Goal: Task Accomplishment & Management: Manage account settings

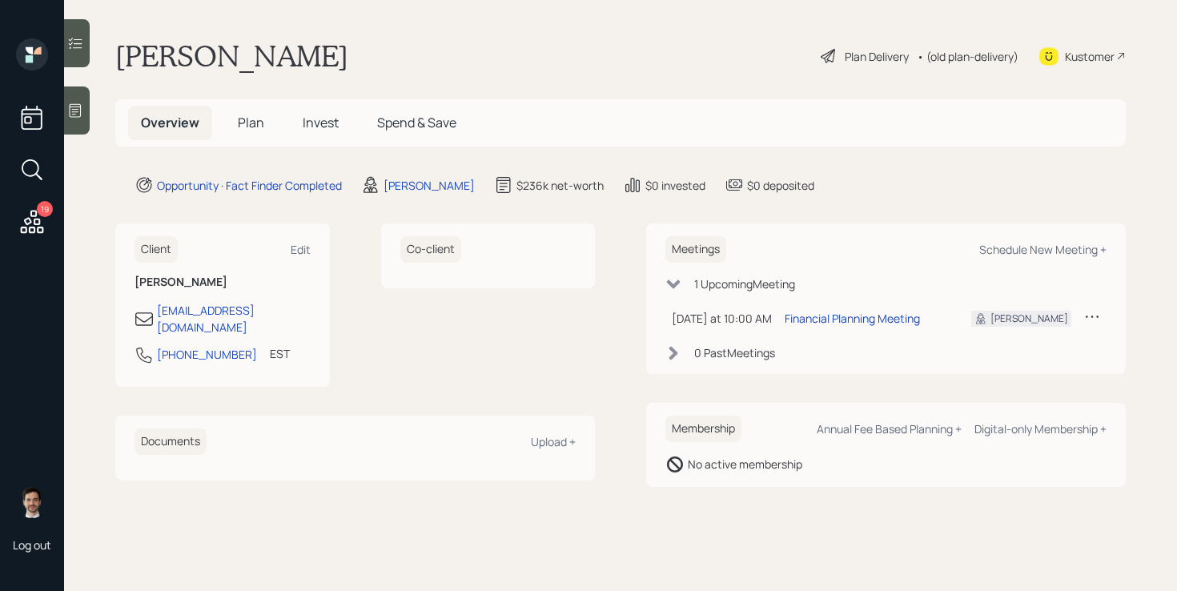
click at [253, 115] on span "Plan" at bounding box center [251, 123] width 26 height 18
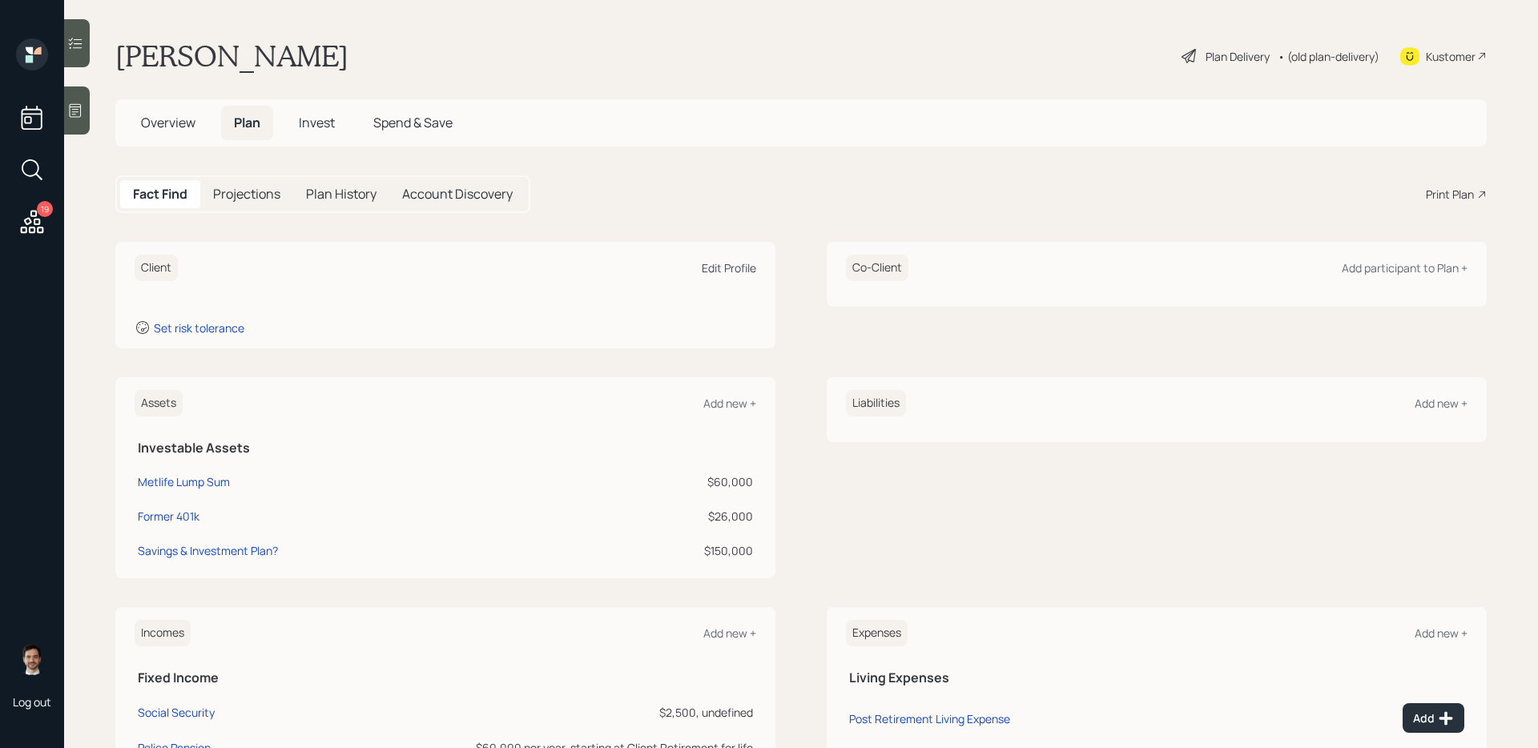
click at [740, 270] on div "Edit Profile" at bounding box center [729, 267] width 54 height 15
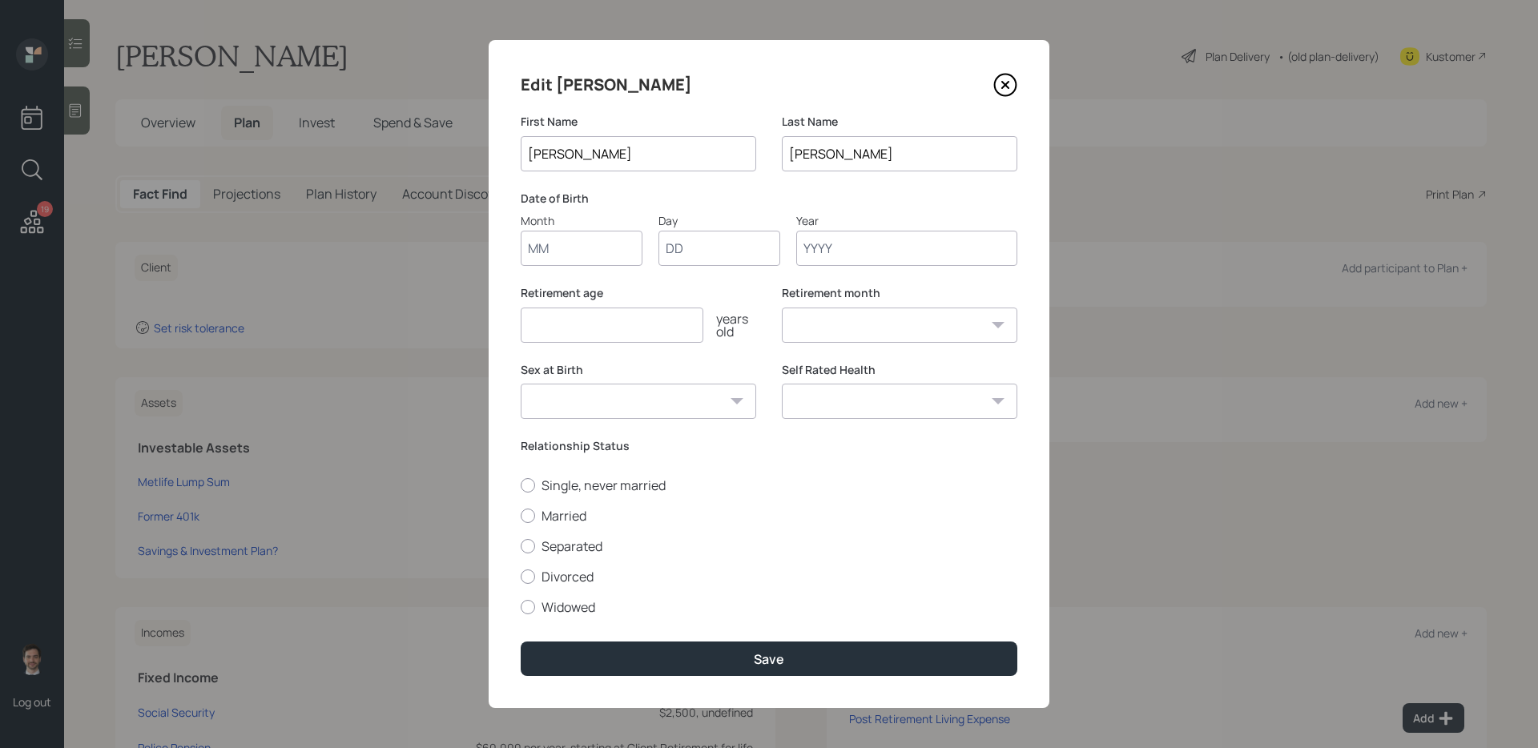
click at [586, 244] on input "Month" at bounding box center [582, 248] width 122 height 35
type input "12"
type input "18"
type input "1952"
select select "12"
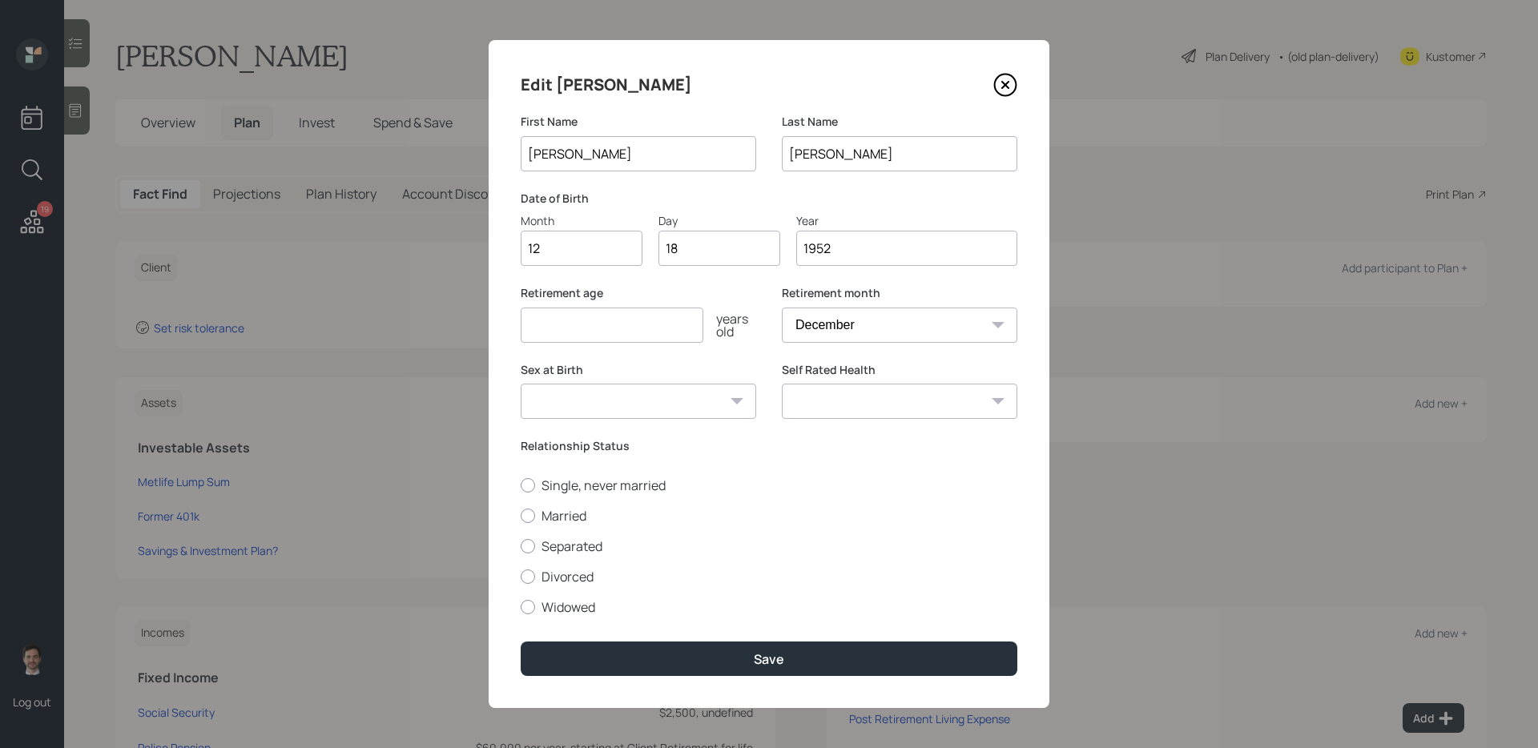
type input "1952"
click at [600, 336] on input "number" at bounding box center [612, 325] width 183 height 35
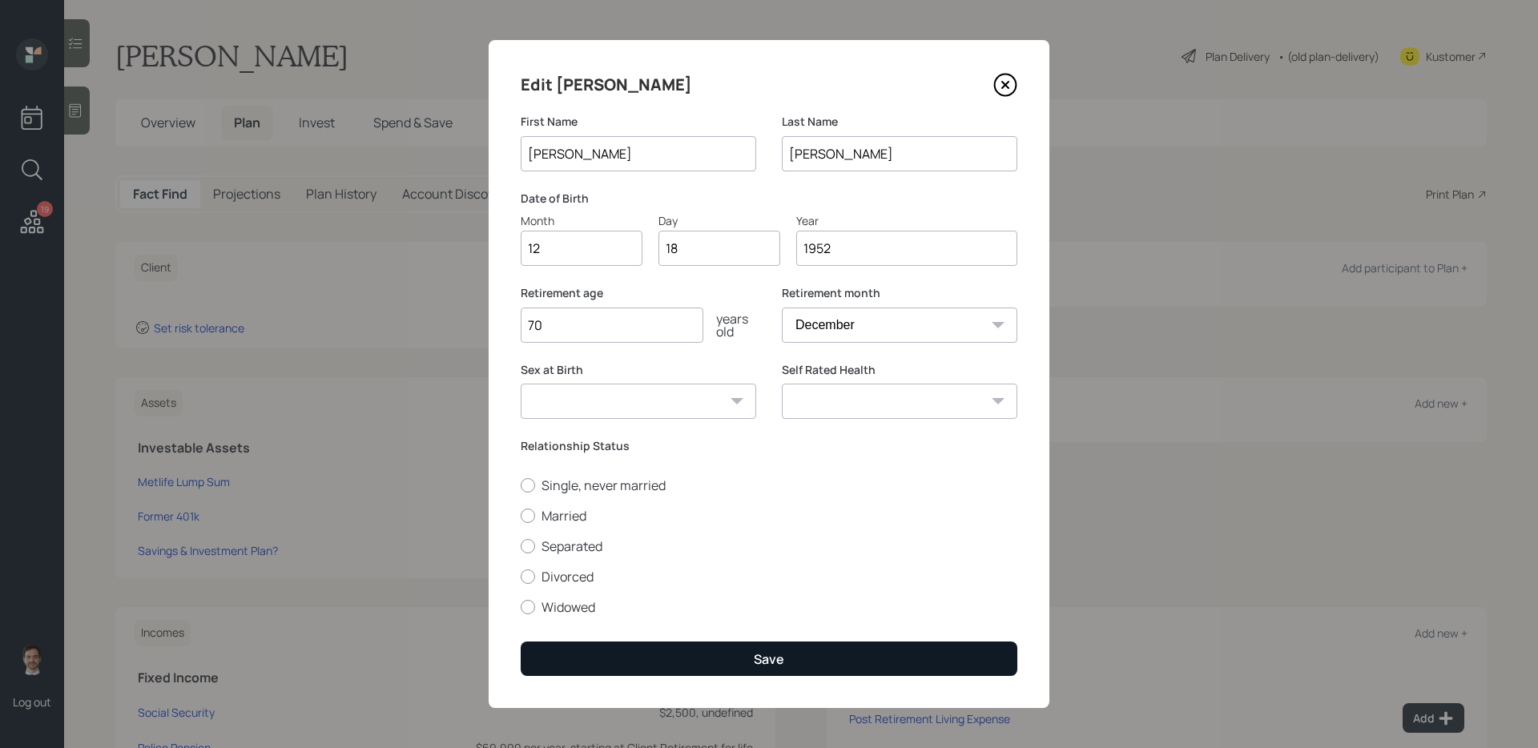
type input "70"
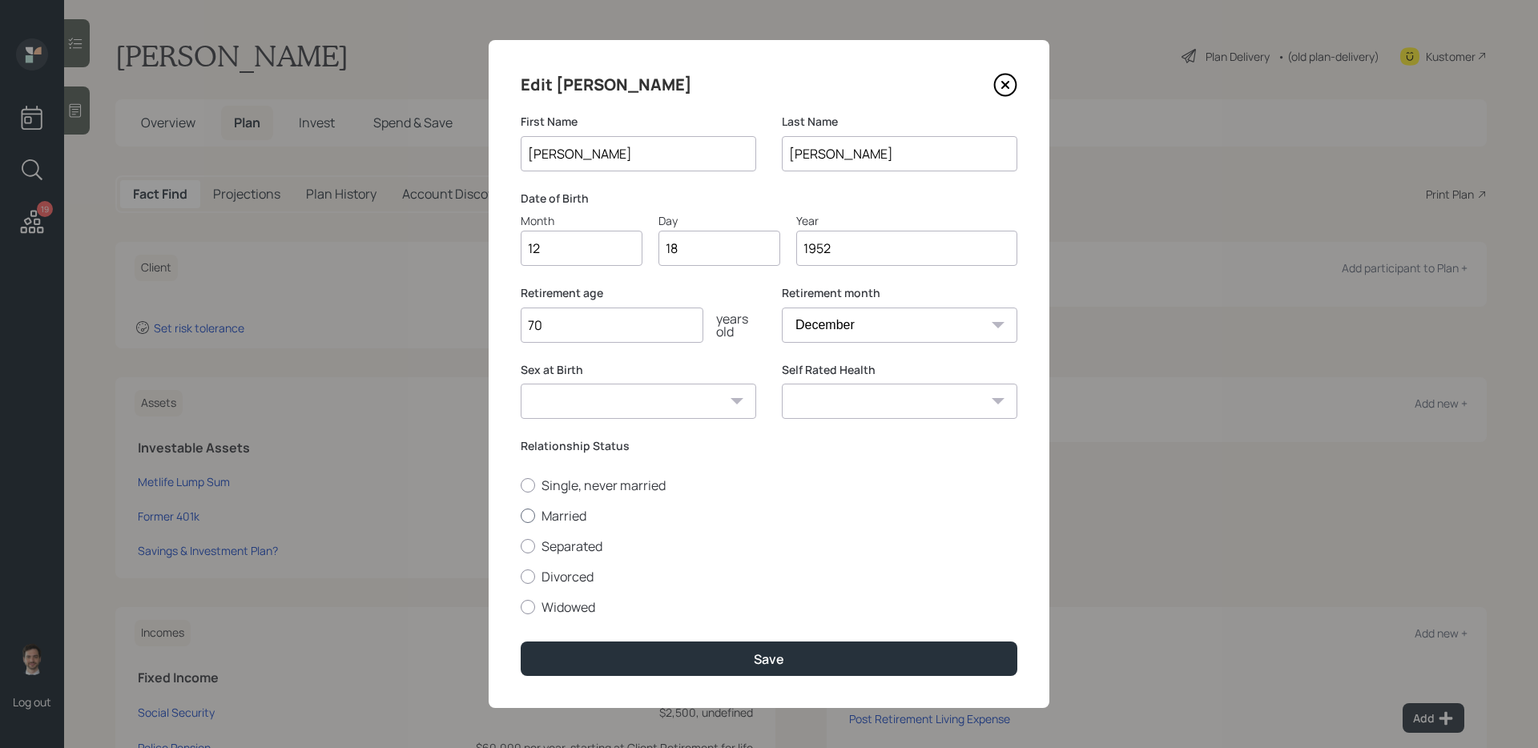
click at [561, 514] on label "Married" at bounding box center [769, 516] width 497 height 18
click at [521, 515] on input "Married" at bounding box center [520, 515] width 1 height 1
radio input "true"
click at [892, 384] on select "Excellent Very Good Good Fair Poor" at bounding box center [899, 401] width 235 height 35
select select "good"
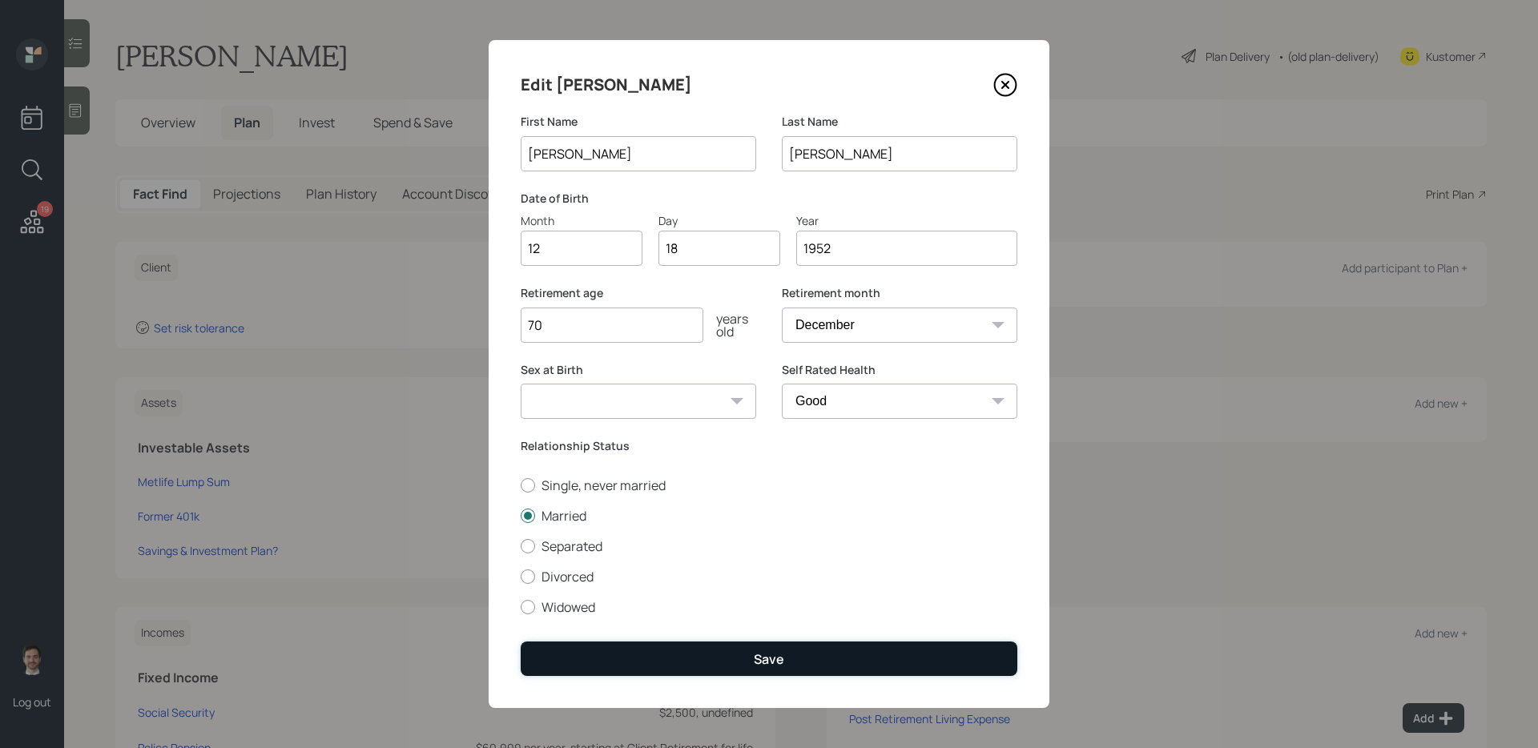
click at [760, 590] on div "Save" at bounding box center [769, 659] width 30 height 18
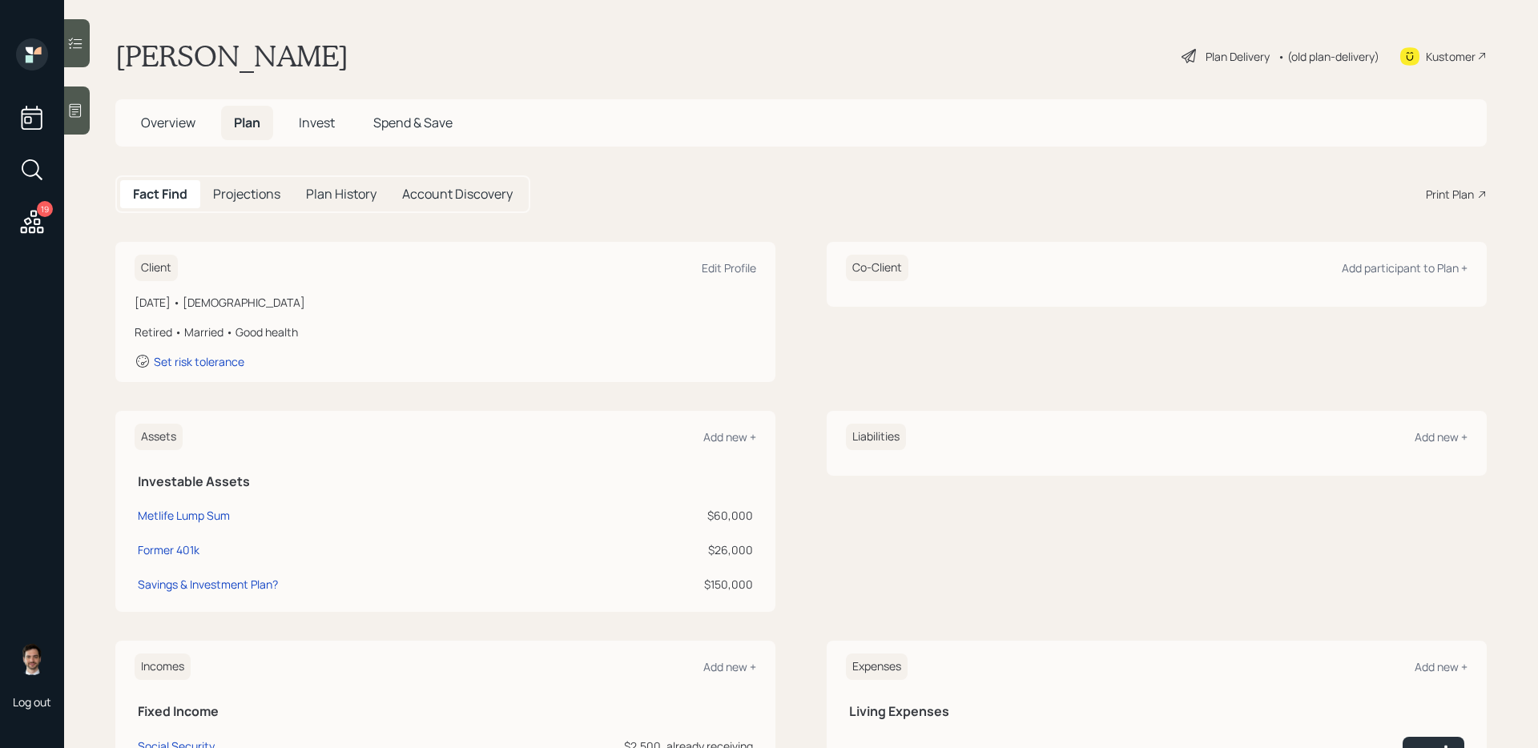
click at [1177, 57] on div "Plan Delivery" at bounding box center [1238, 56] width 64 height 17
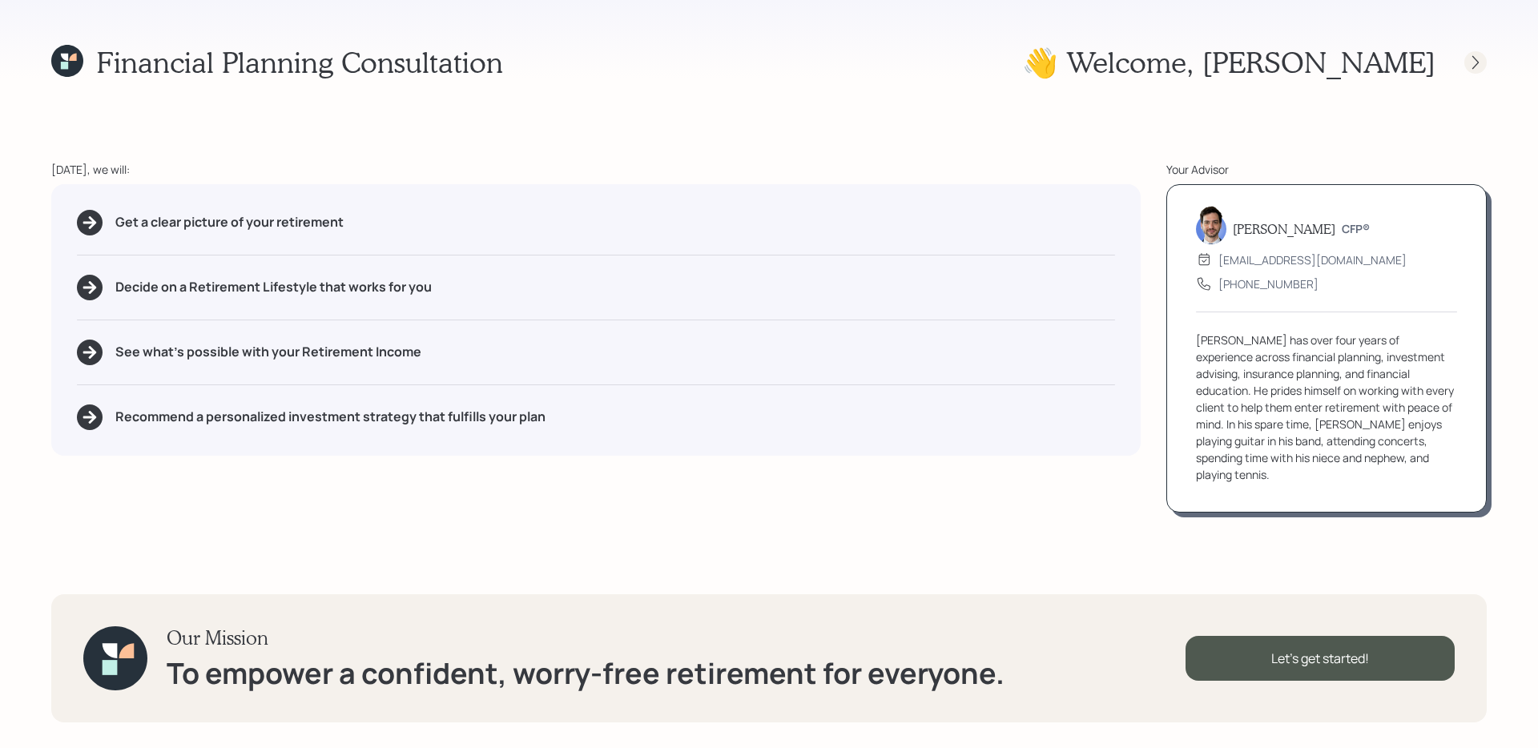
click at [1177, 64] on icon at bounding box center [1475, 62] width 16 height 16
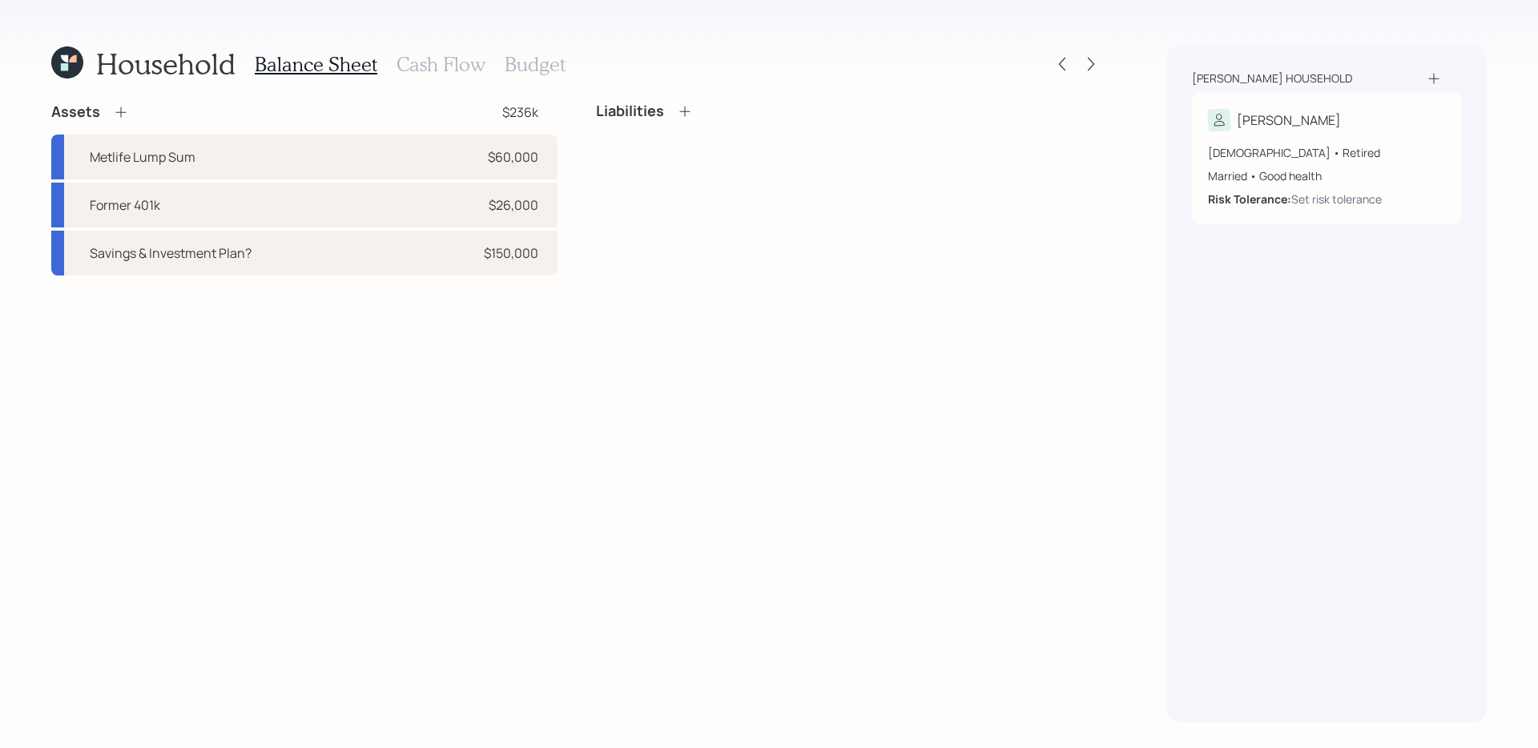
click at [978, 287] on div "Assets $236k Metlife Lump Sum $60,000 Former 401k $26,000 Savings & Investment …" at bounding box center [576, 413] width 1051 height 620
click at [435, 249] on div "Savings & Investment Plan? $150,000" at bounding box center [304, 253] width 506 height 45
select select "ira"
select select "balanced"
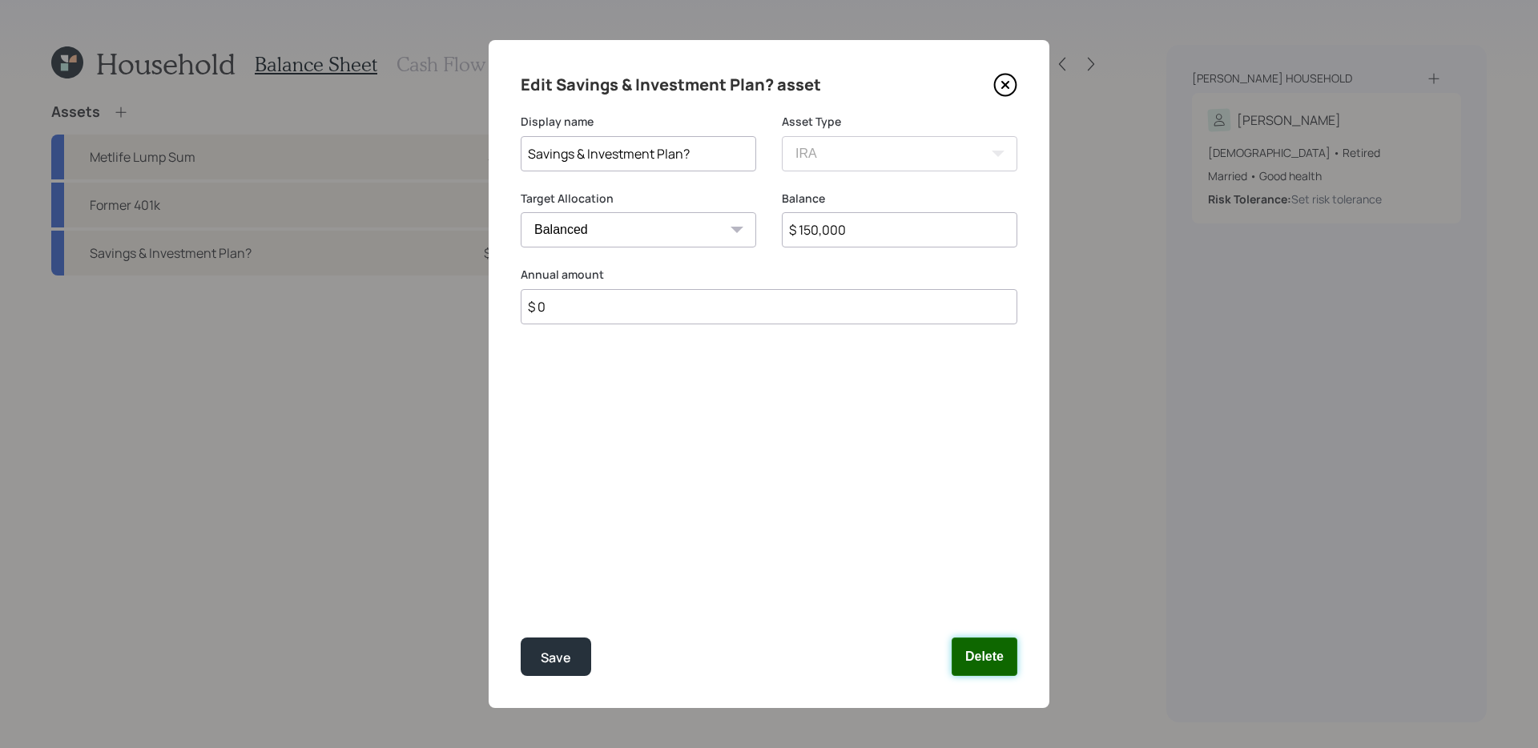
click at [964, 590] on button "Delete" at bounding box center [985, 657] width 66 height 38
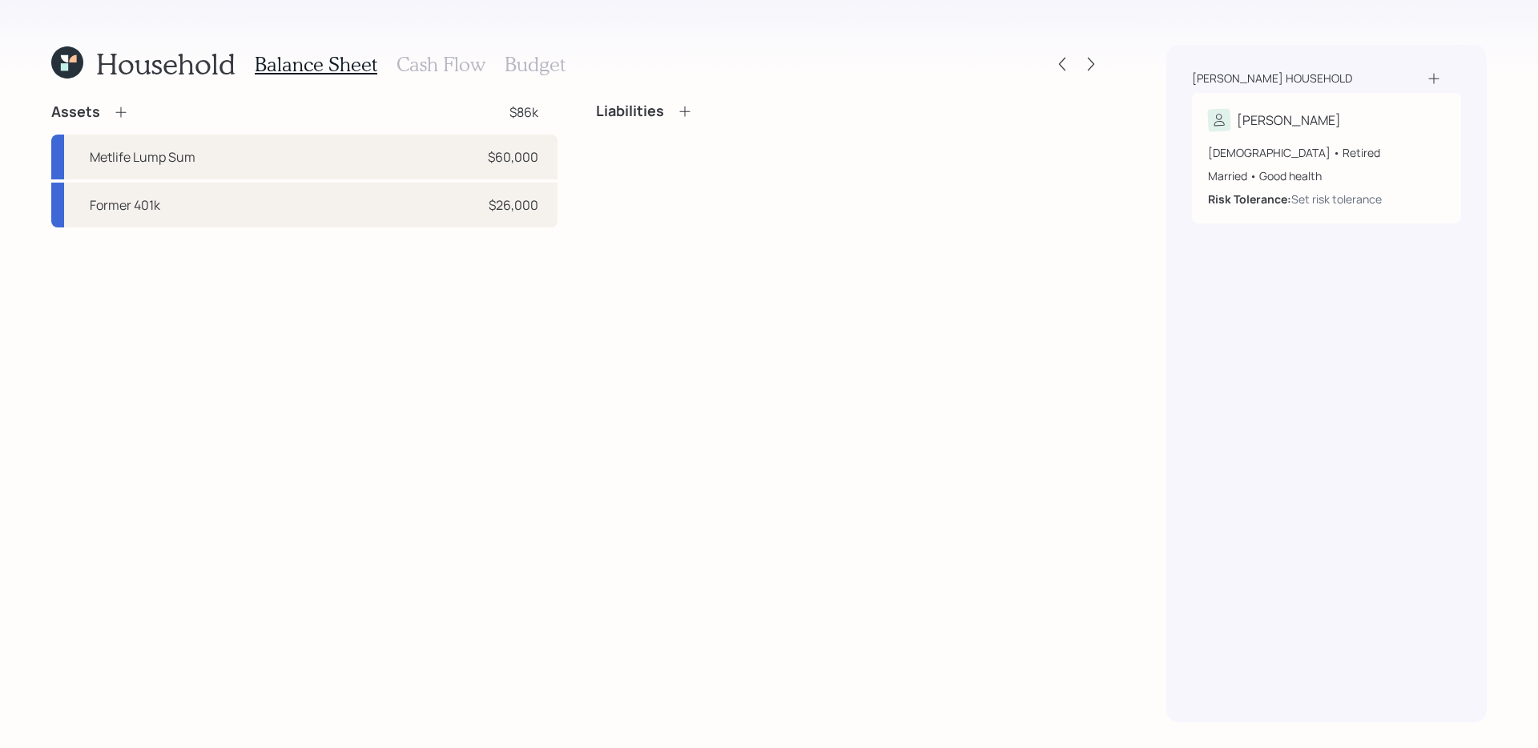
click at [115, 111] on icon at bounding box center [121, 112] width 16 height 16
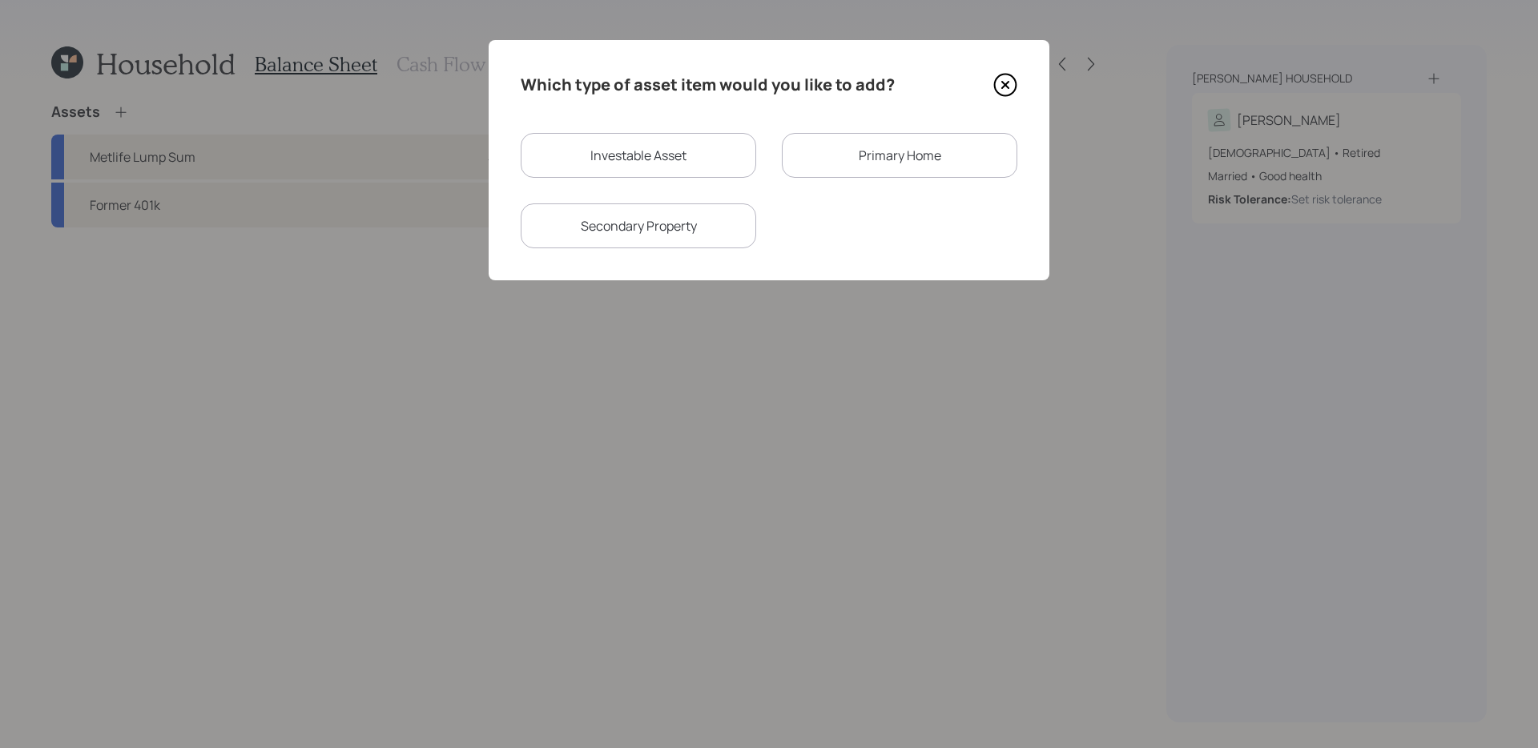
click at [672, 164] on div "Investable Asset" at bounding box center [638, 155] width 235 height 45
select select "taxable"
select select "balanced"
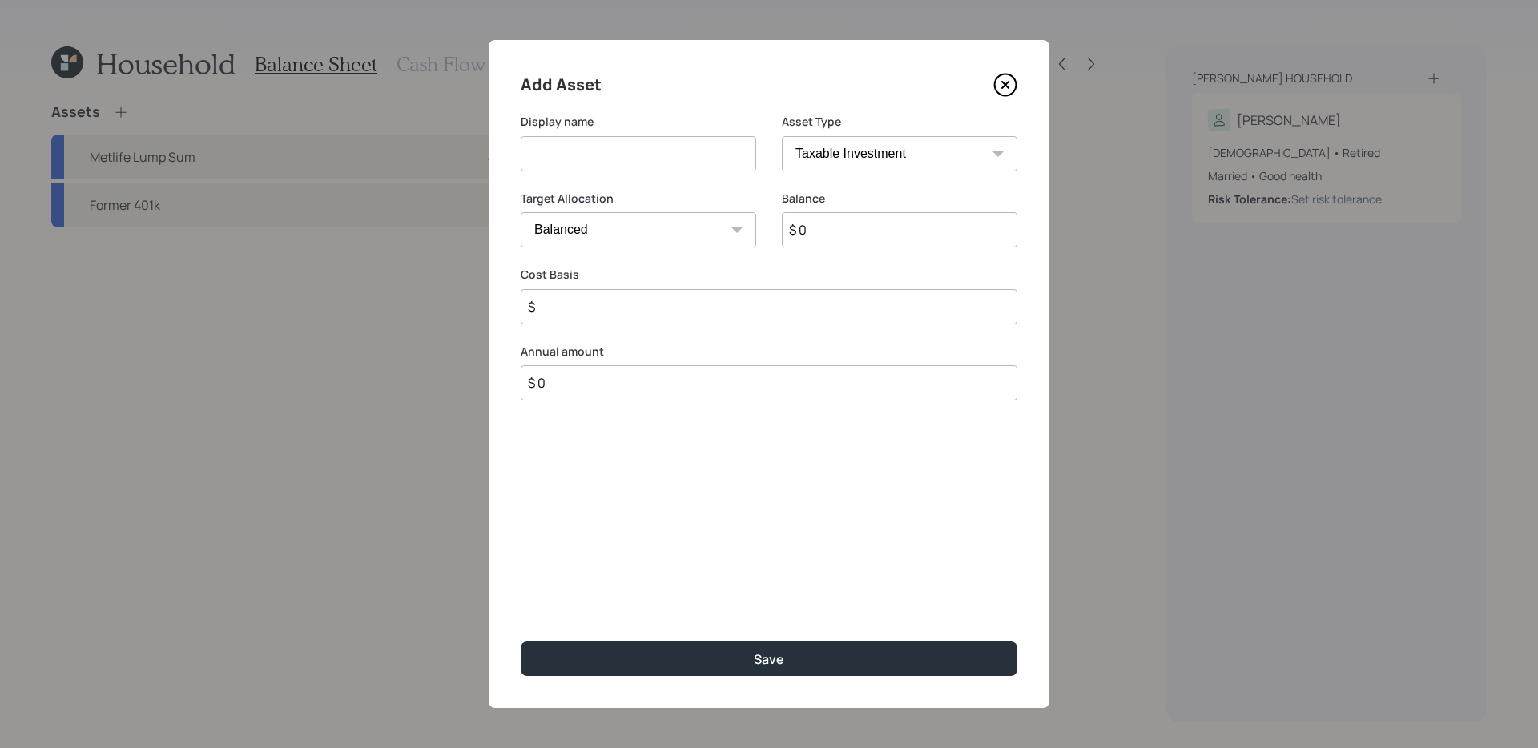
click at [847, 159] on select "SEP [PERSON_NAME] IRA 401(k) [PERSON_NAME] 401(k) 403(b) [PERSON_NAME] 403(b) 4…" at bounding box center [899, 153] width 235 height 35
select select "state_local_government_sponsored"
click at [647, 157] on input at bounding box center [638, 153] width 235 height 35
type input "Savings and Investment"
click at [920, 226] on input "$ 0" at bounding box center [899, 229] width 235 height 35
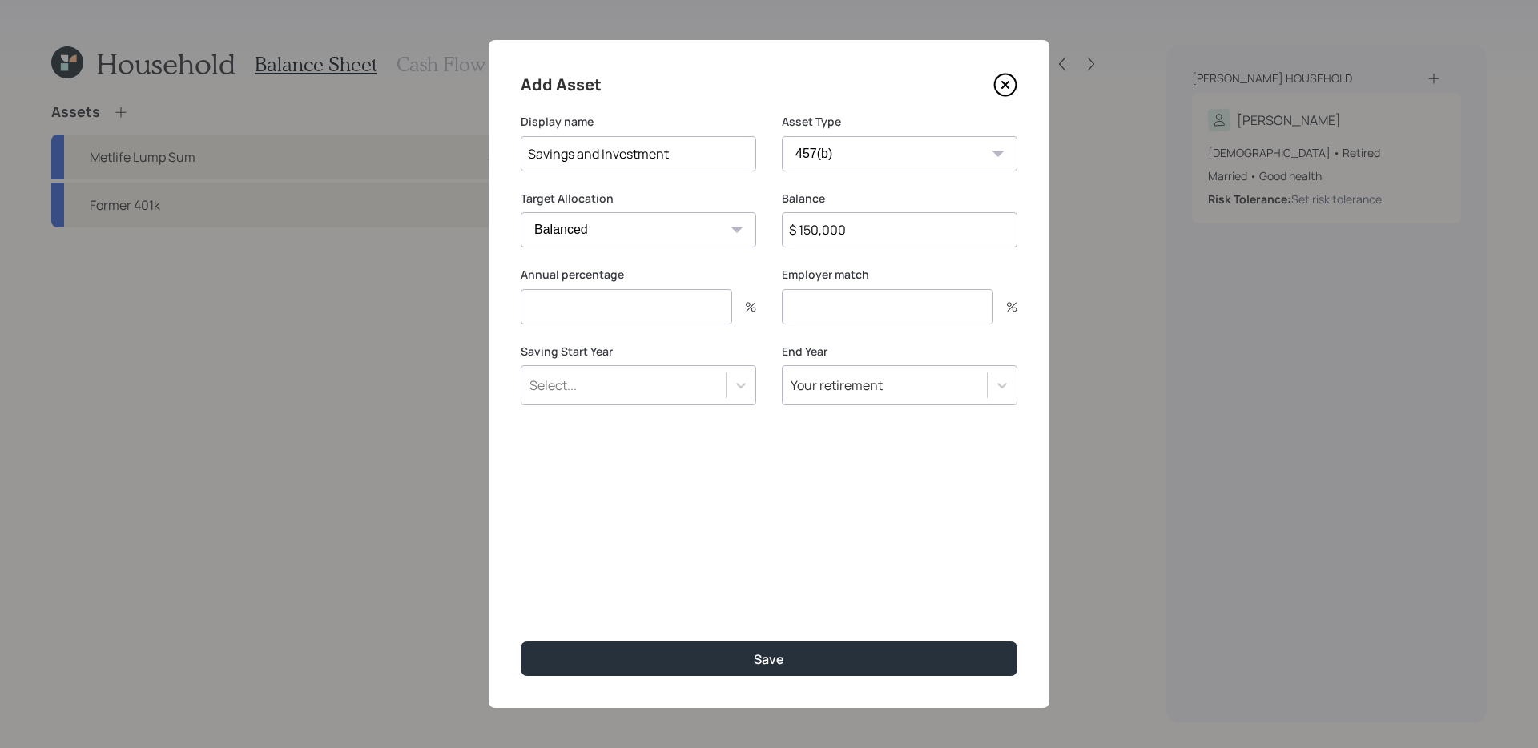
type input "$ 150,000"
type input "0"
click at [521, 590] on button "Save" at bounding box center [769, 659] width 497 height 34
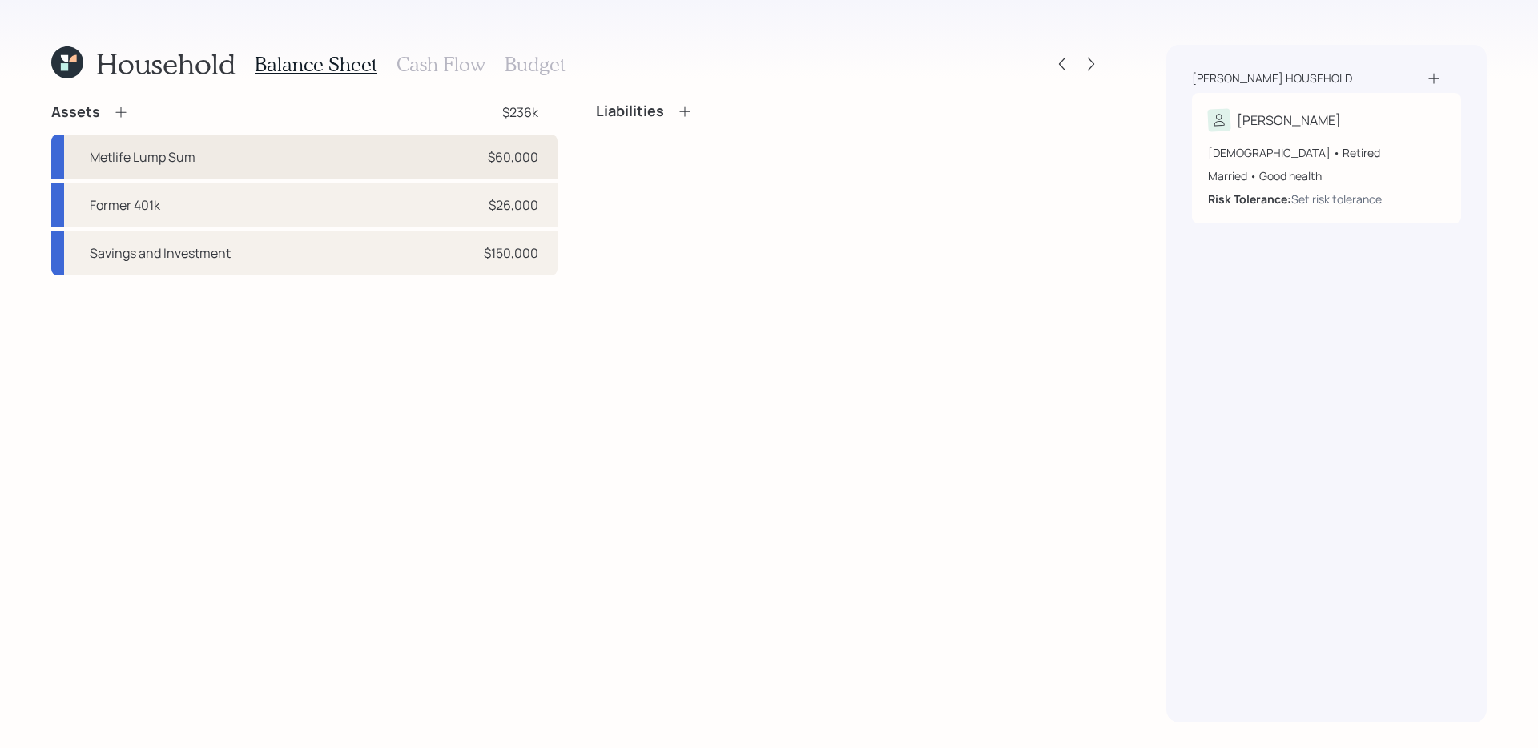
click at [460, 155] on div "Metlife Lump Sum $60,000" at bounding box center [304, 157] width 506 height 45
select select "taxable"
select select "balanced"
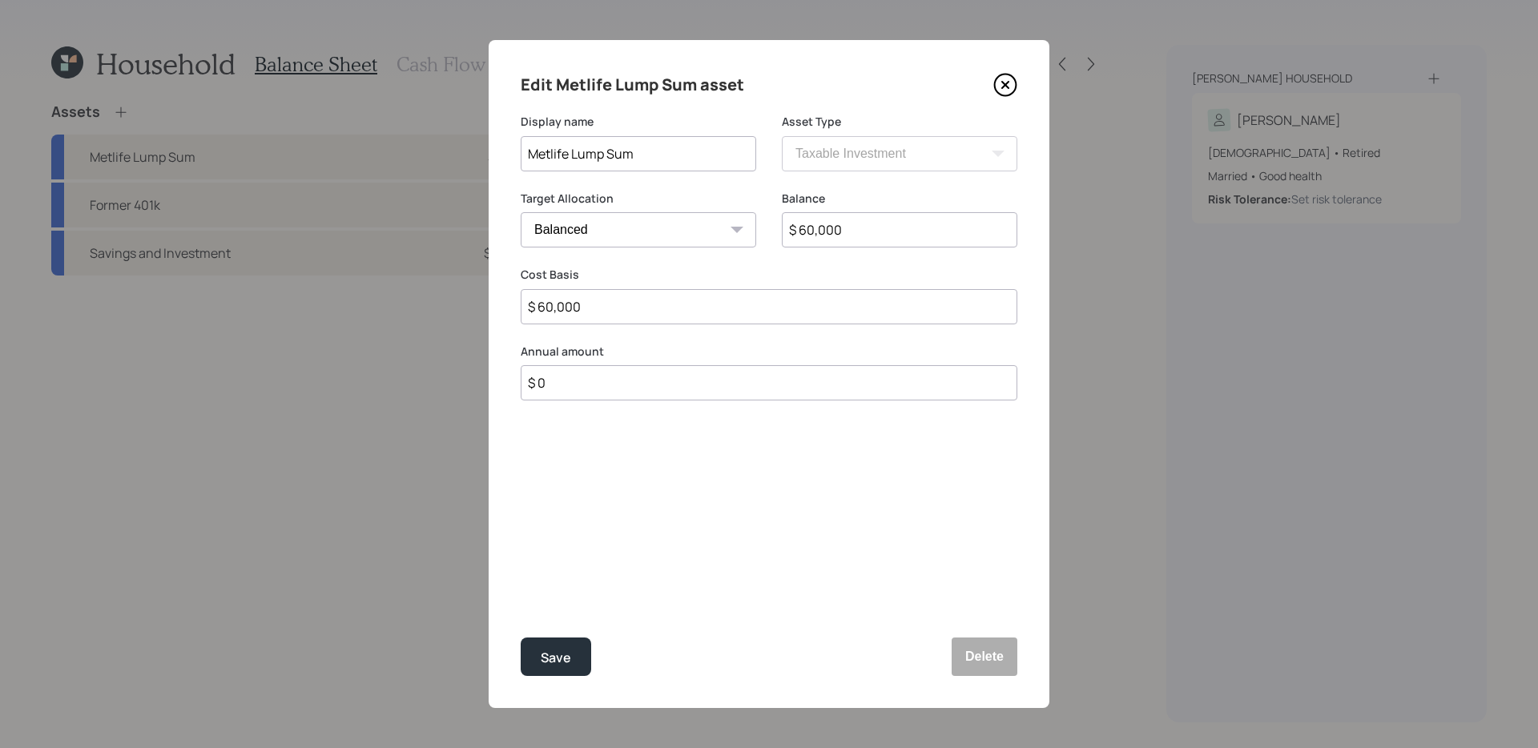
click at [845, 238] on input "$ 60,000" at bounding box center [899, 229] width 235 height 35
type input "$ 62,000"
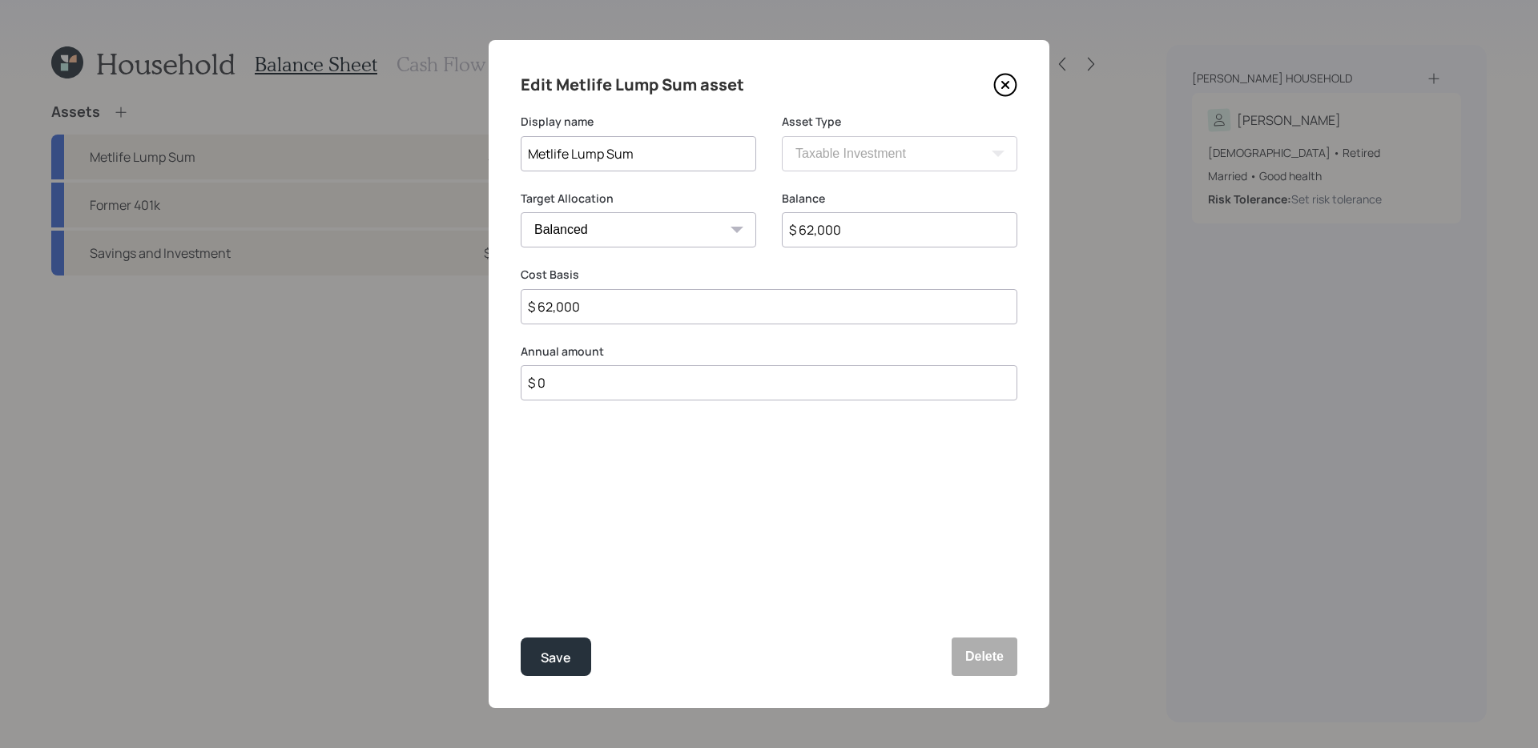
click at [521, 590] on button "Save" at bounding box center [556, 657] width 70 height 38
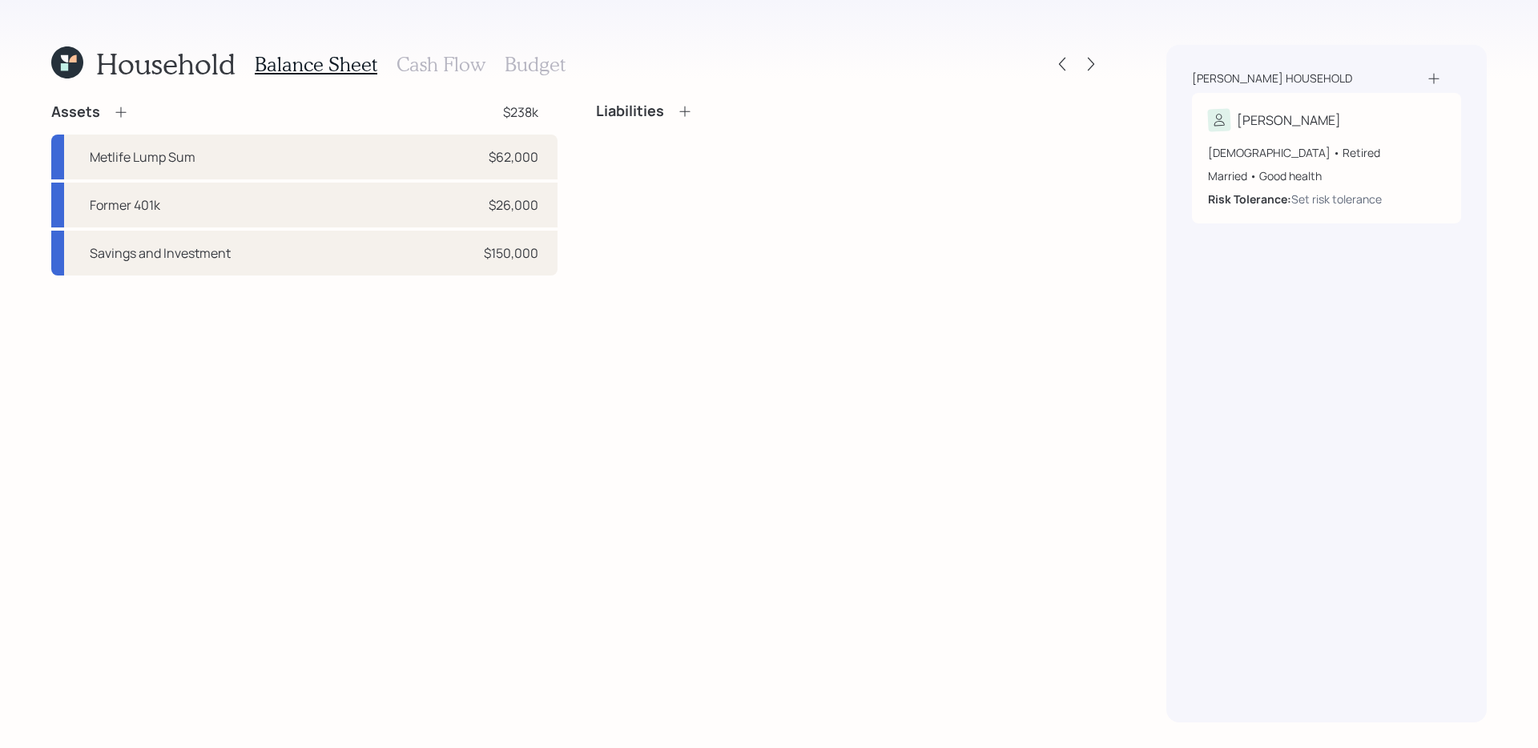
click at [441, 328] on div "Assets $238k Metlife Lump Sum $62,000 Former 401k $26,000 Savings and Investmen…" at bounding box center [576, 413] width 1051 height 620
click at [205, 346] on div "Assets $238k Metlife Lump Sum $62,000 Former 401k $26,000 Savings and Investmen…" at bounding box center [576, 413] width 1051 height 620
click at [180, 392] on div "Assets $238k Metlife Lump Sum $62,000 Former 401k $26,000 Savings and Investmen…" at bounding box center [576, 413] width 1051 height 620
click at [482, 555] on div "Assets $238k Metlife Lump Sum $62,000 Former 401k $26,000 Savings and Investmen…" at bounding box center [576, 413] width 1051 height 620
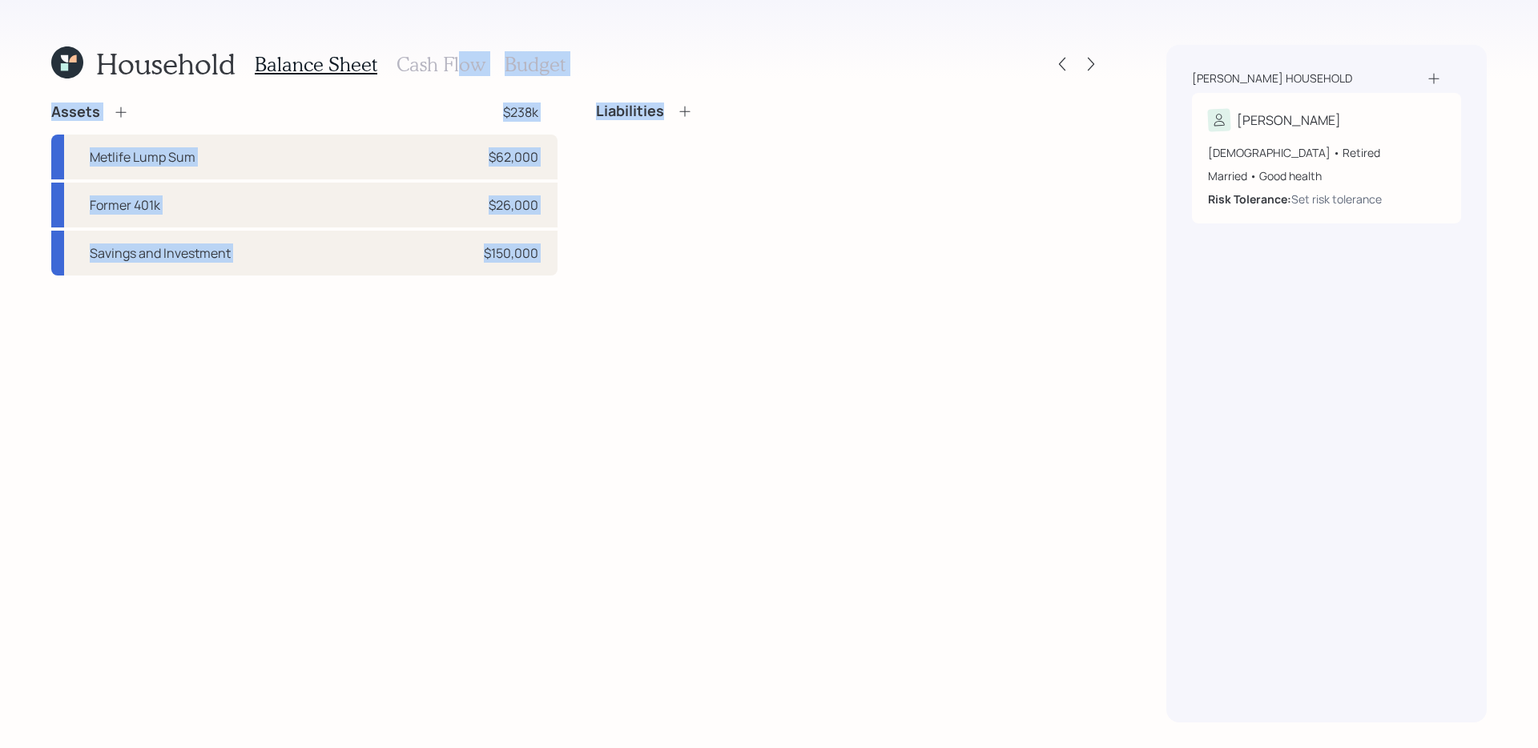
drag, startPoint x: 455, startPoint y: 69, endPoint x: 663, endPoint y: 299, distance: 310.2
click at [663, 299] on div "Household Balance Sheet Cash Flow Budget Assets $238k Metlife Lump Sum $62,000 …" at bounding box center [576, 384] width 1051 height 678
click at [663, 299] on div "Assets $238k Metlife Lump Sum $62,000 Former 401k $26,000 Savings and Investmen…" at bounding box center [576, 413] width 1051 height 620
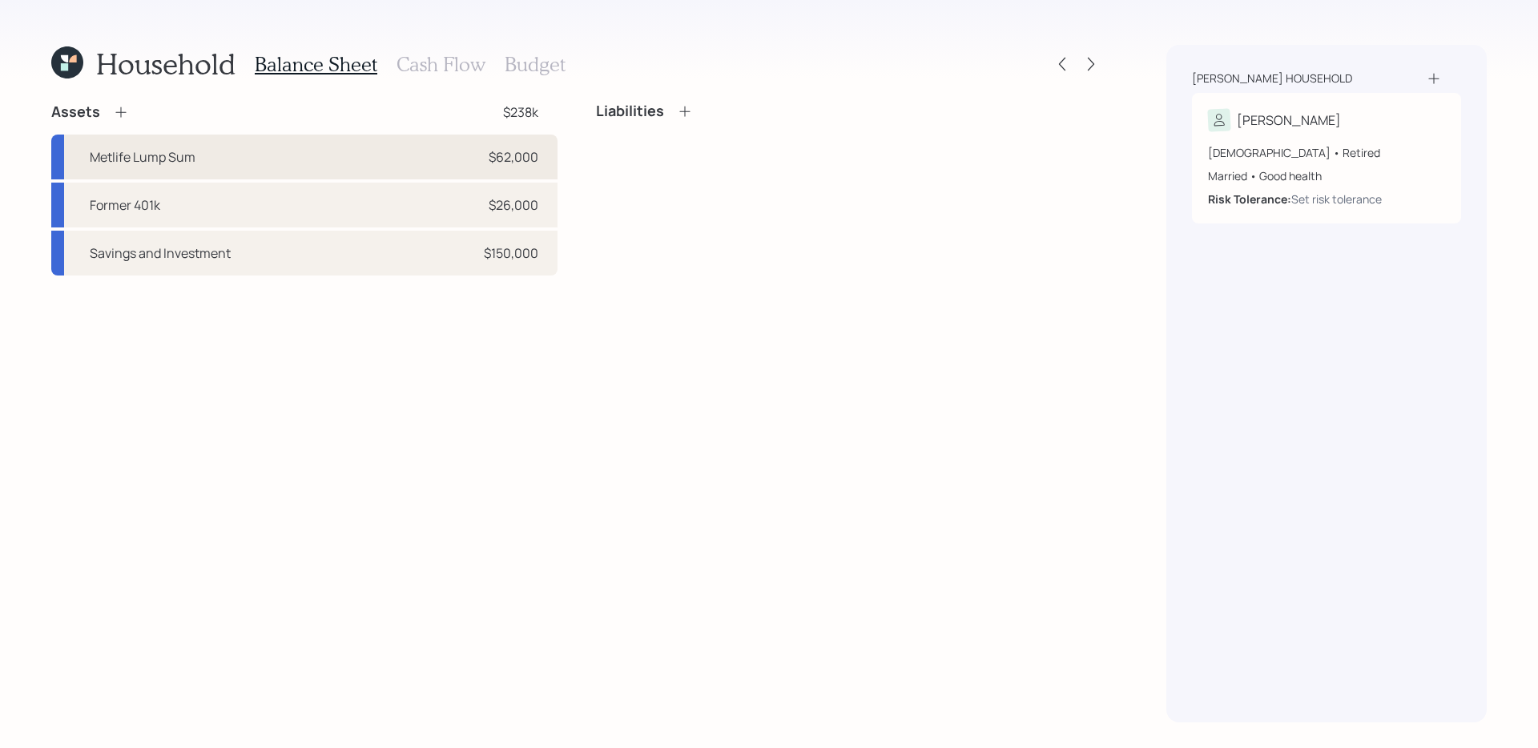
click at [437, 155] on div "Metlife Lump Sum $62,000" at bounding box center [304, 157] width 506 height 45
select select "taxable"
select select "balanced"
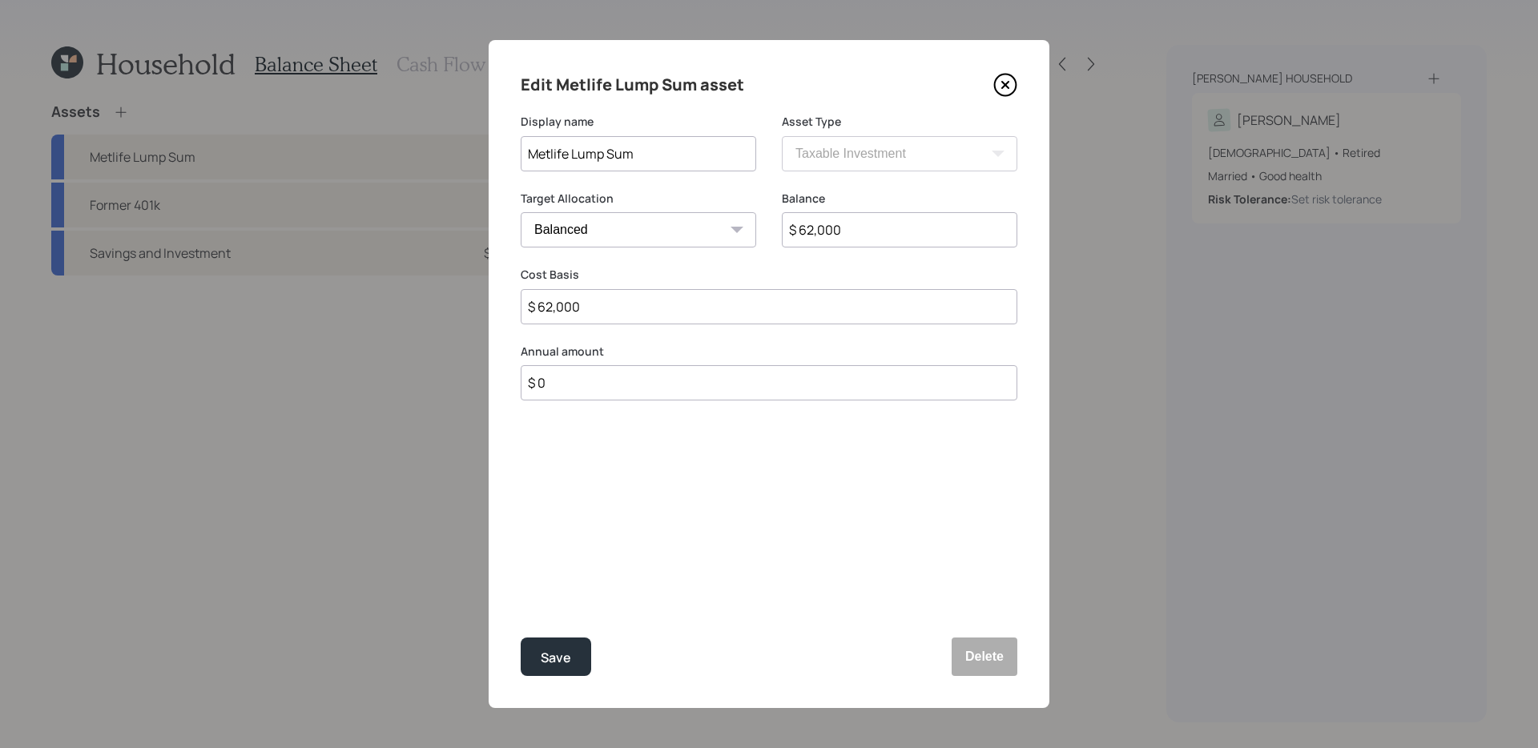
click at [867, 230] on input "$ 62,000" at bounding box center [899, 229] width 235 height 35
type input "$ 57,000"
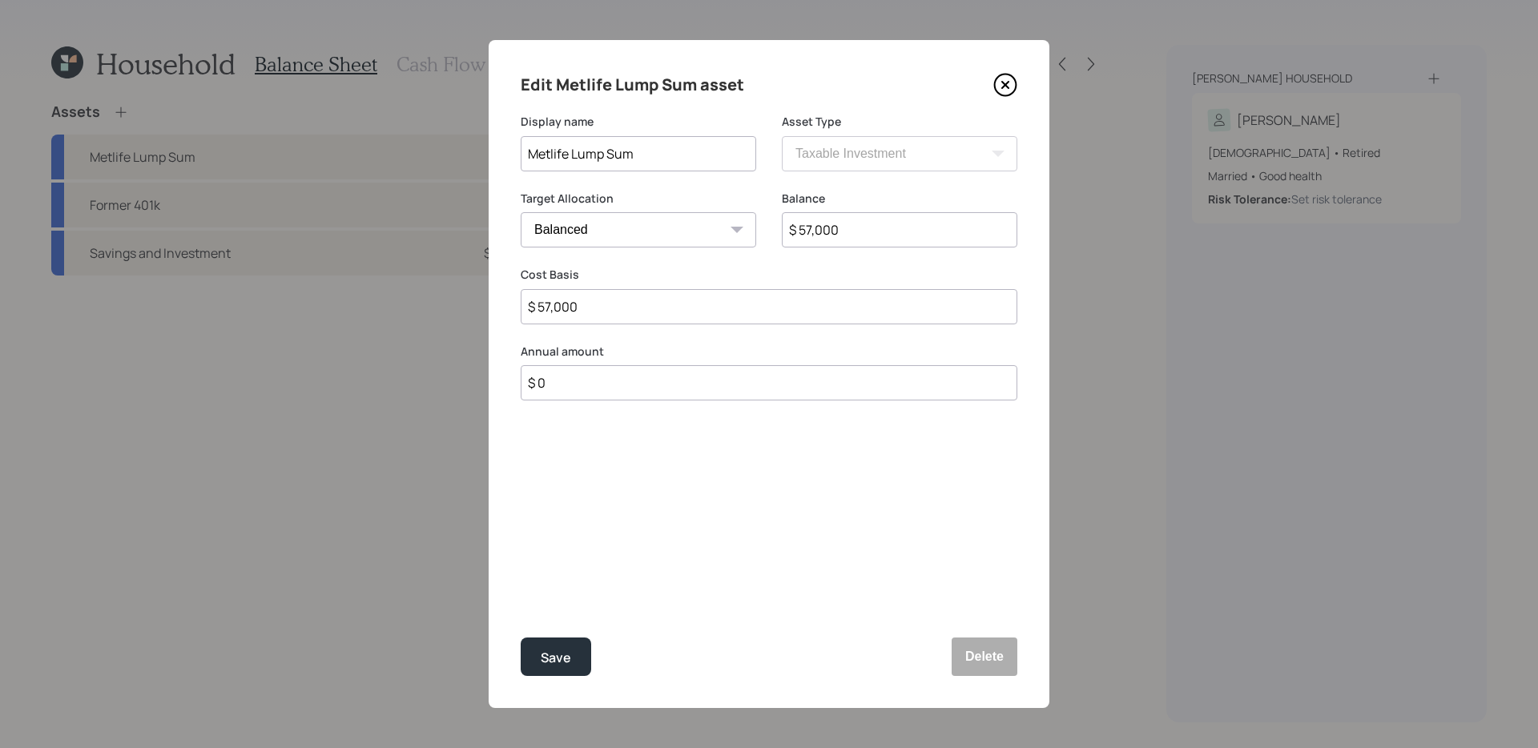
click at [521, 590] on button "Save" at bounding box center [556, 657] width 70 height 38
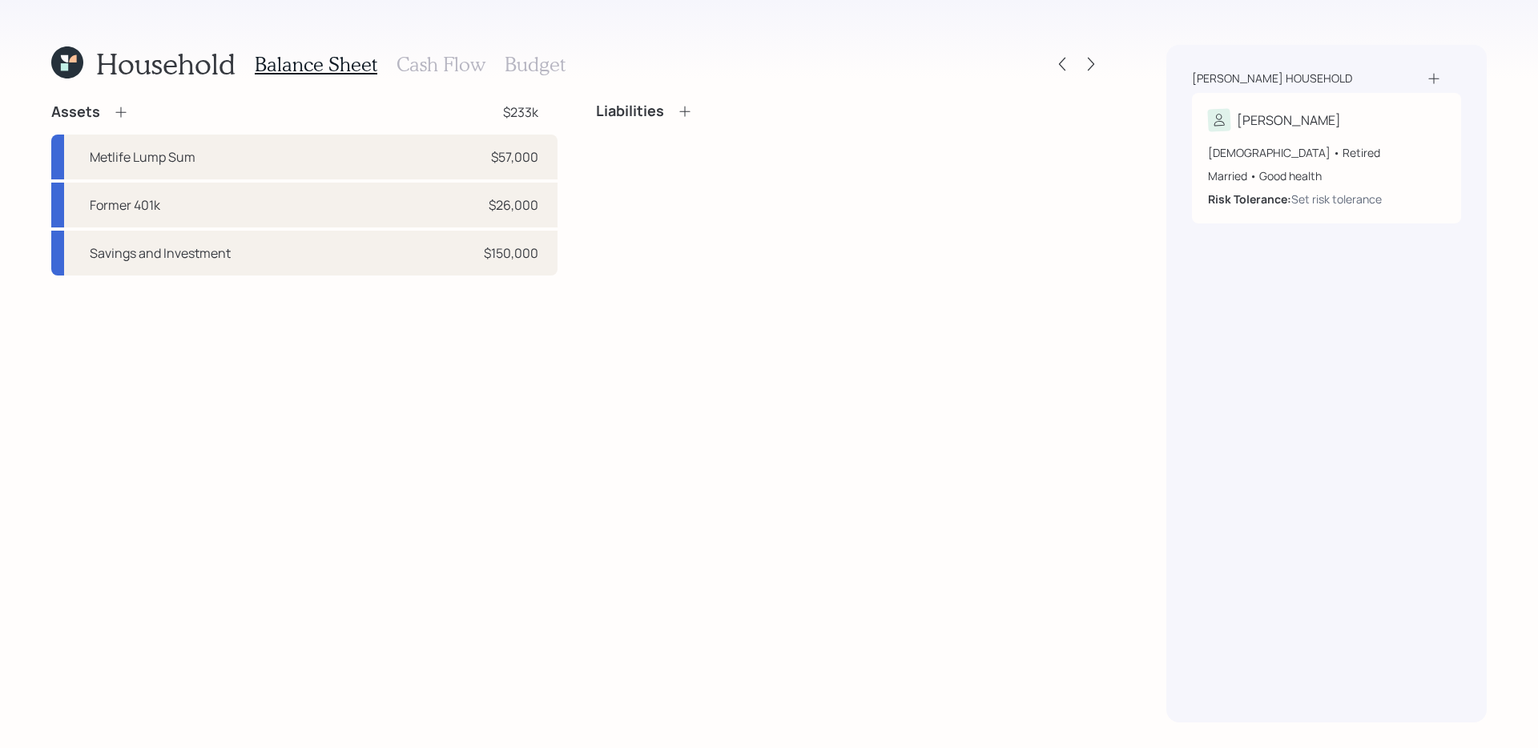
drag, startPoint x: 769, startPoint y: 223, endPoint x: 754, endPoint y: 222, distance: 15.2
click at [768, 223] on div "Liabilities" at bounding box center [849, 189] width 506 height 173
click at [453, 66] on h3 "Cash Flow" at bounding box center [440, 64] width 89 height 23
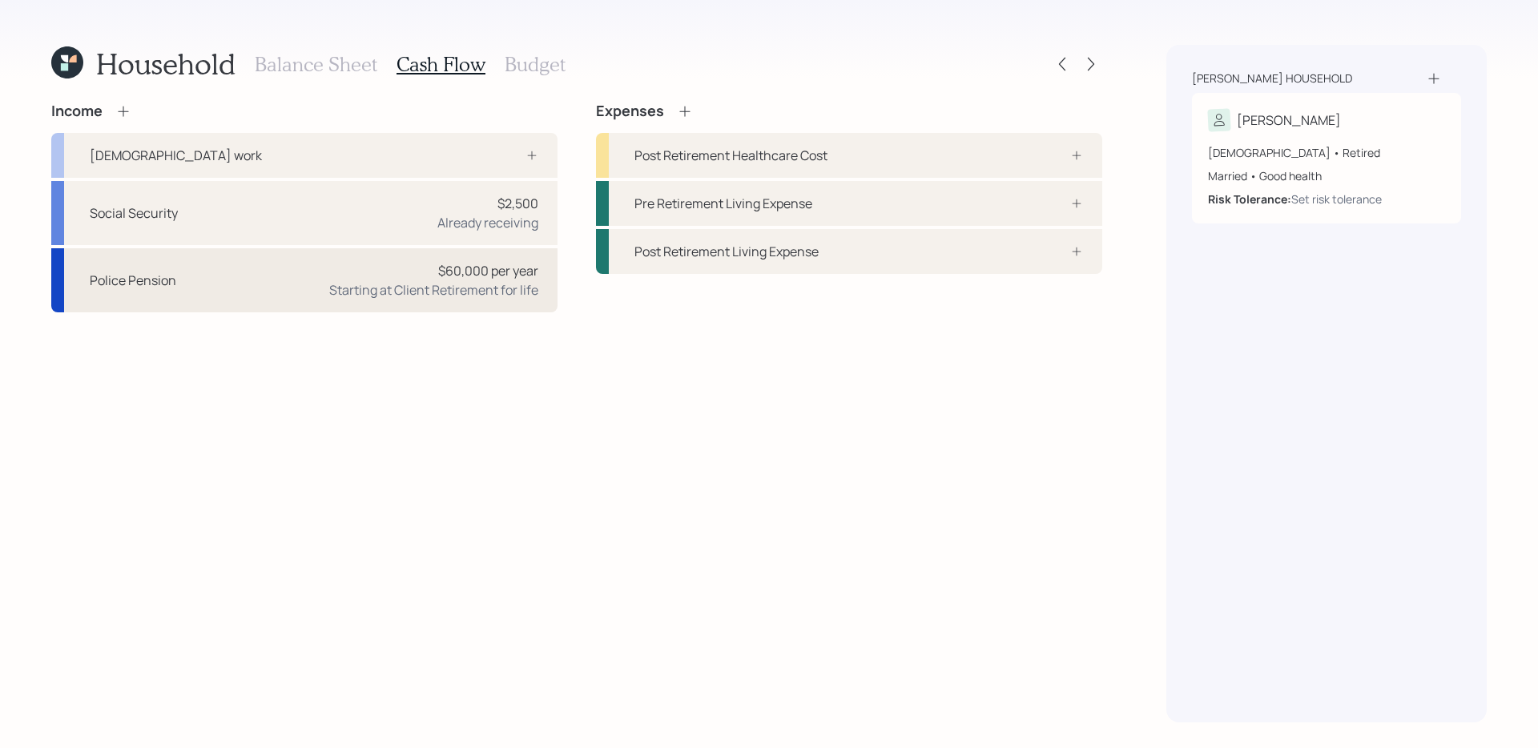
click at [489, 287] on div "Starting at Client Retirement for life" at bounding box center [433, 289] width 209 height 19
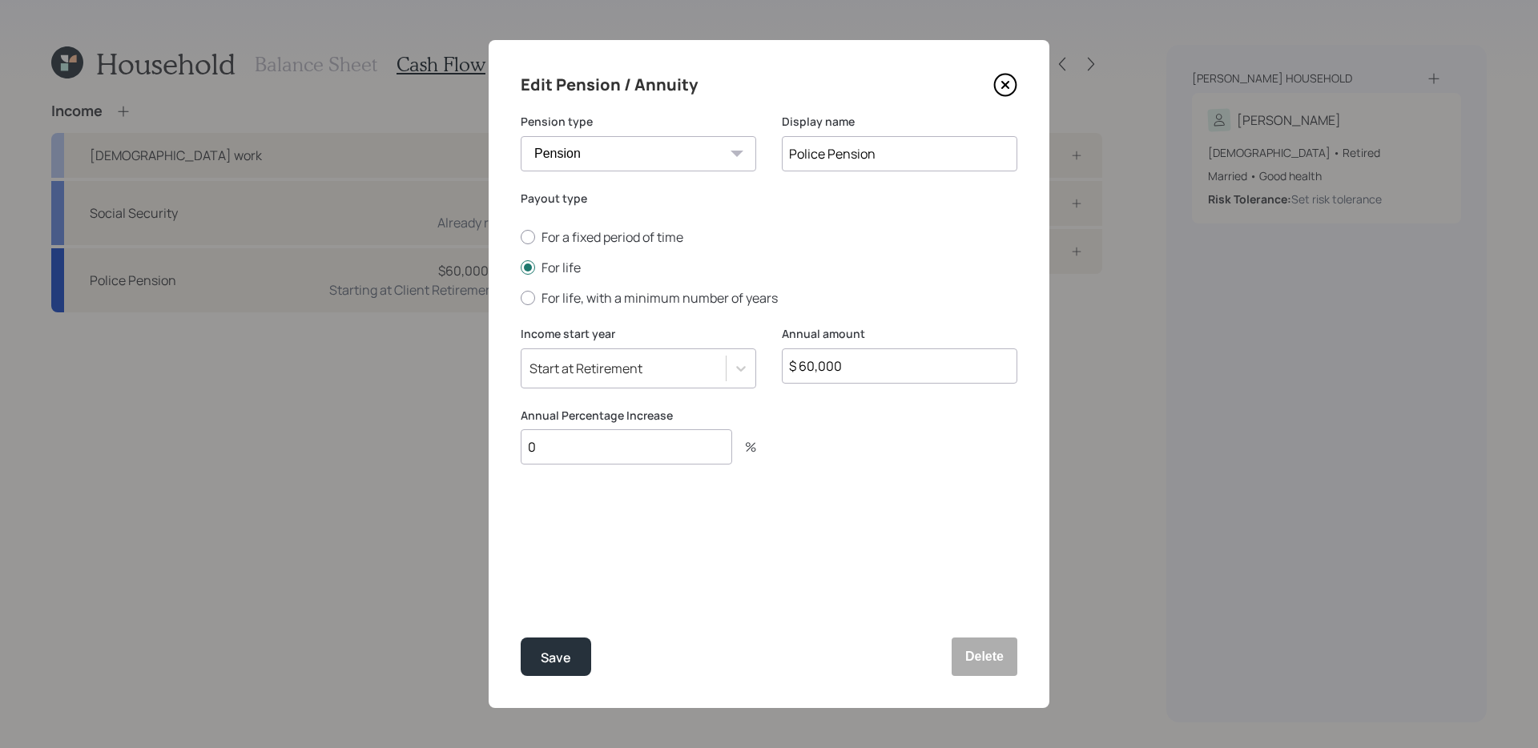
click at [920, 370] on input "$ 60,000" at bounding box center [899, 365] width 235 height 35
type input "$ 68,000"
click at [553, 590] on div "Save" at bounding box center [556, 658] width 30 height 22
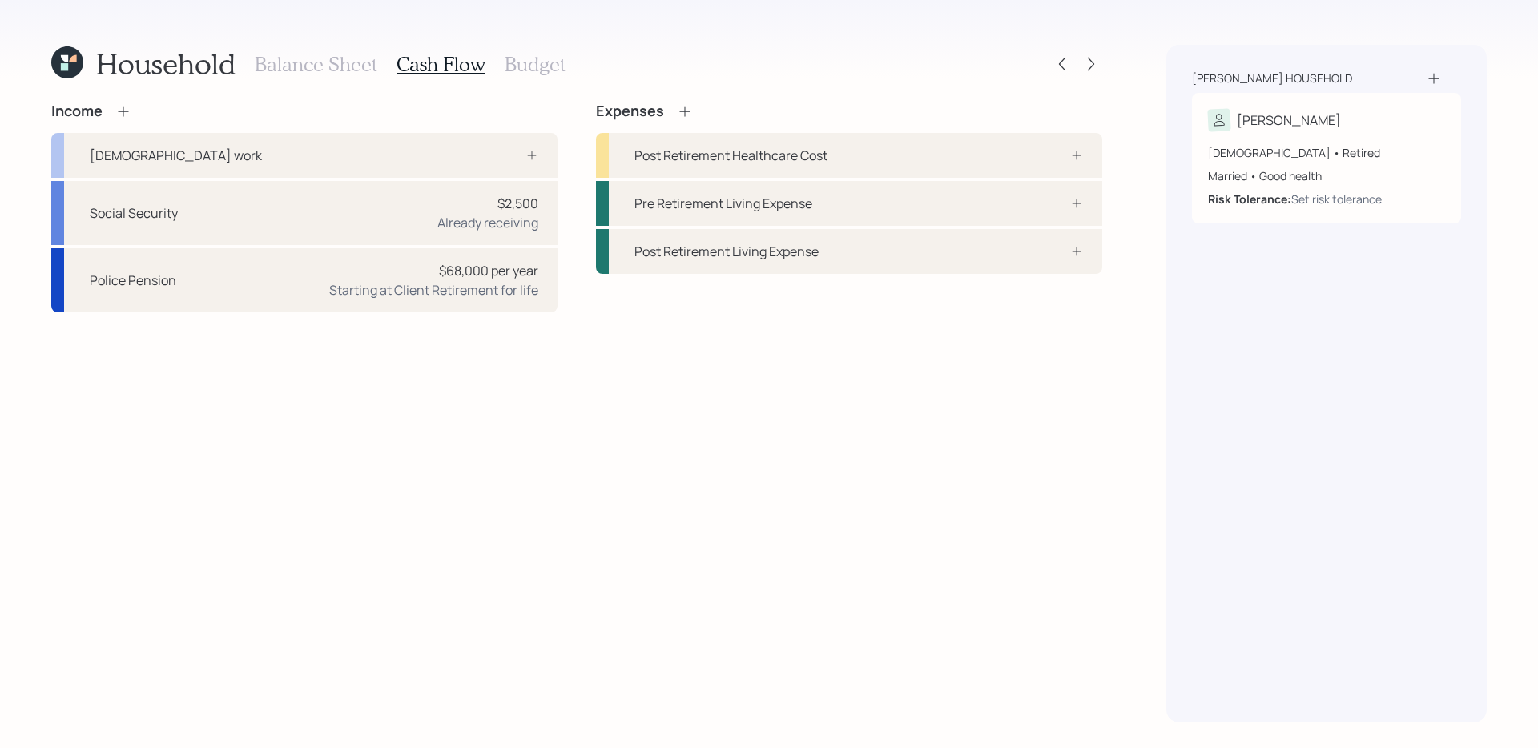
click at [683, 590] on div "Income [DEMOGRAPHIC_DATA] work Social Security $2,500 Already receiving Police …" at bounding box center [576, 413] width 1051 height 620
click at [408, 452] on div "Income [DEMOGRAPHIC_DATA] work Social Security $2,500 Already receiving Police …" at bounding box center [576, 413] width 1051 height 620
click at [463, 451] on div "Income [DEMOGRAPHIC_DATA] work Social Security $2,500 Already receiving Police …" at bounding box center [576, 413] width 1051 height 620
click at [278, 207] on div "Social Security $2,500 Already receiving" at bounding box center [304, 213] width 506 height 64
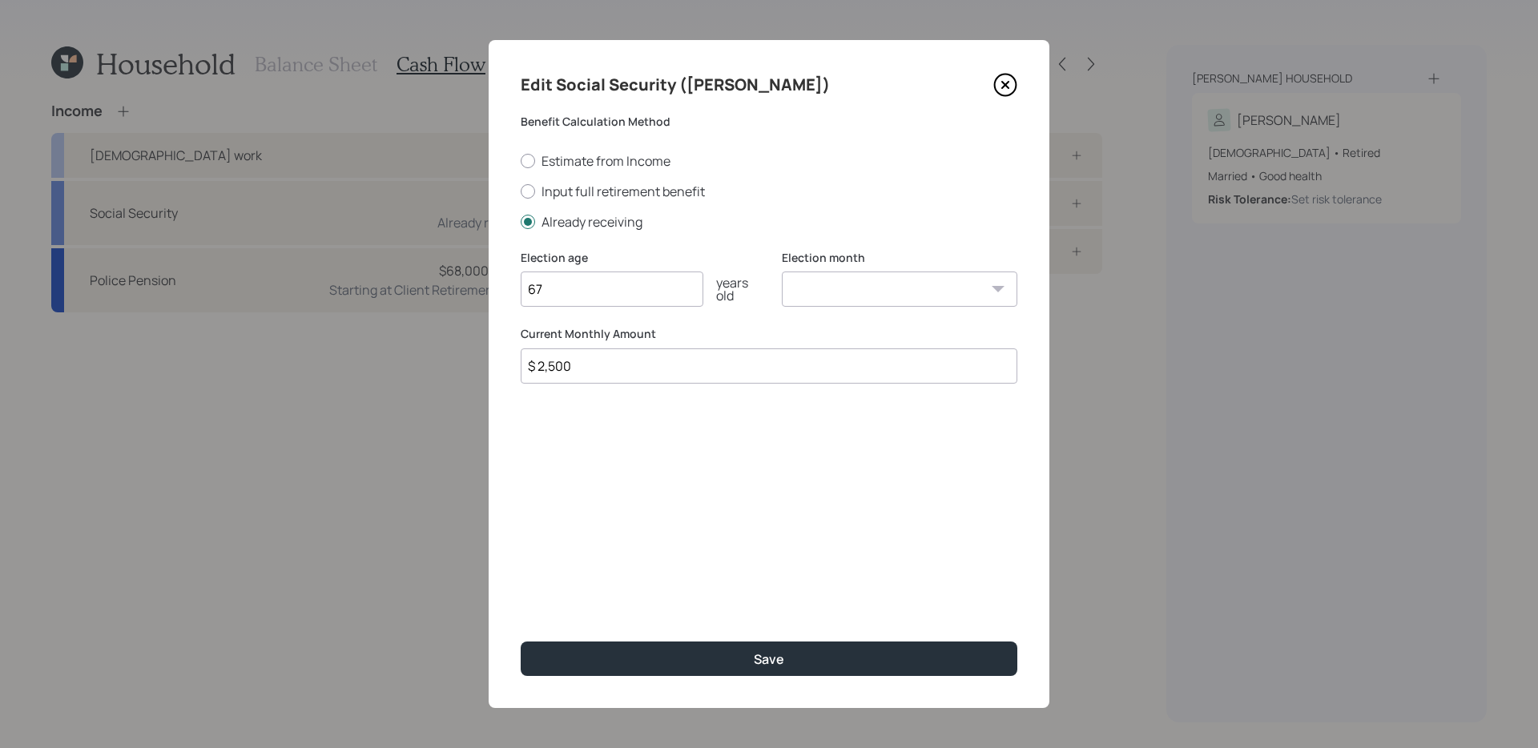
click at [686, 360] on input "$ 2,500" at bounding box center [769, 365] width 497 height 35
type input "$ 2,370"
click at [521, 590] on button "Save" at bounding box center [769, 659] width 497 height 34
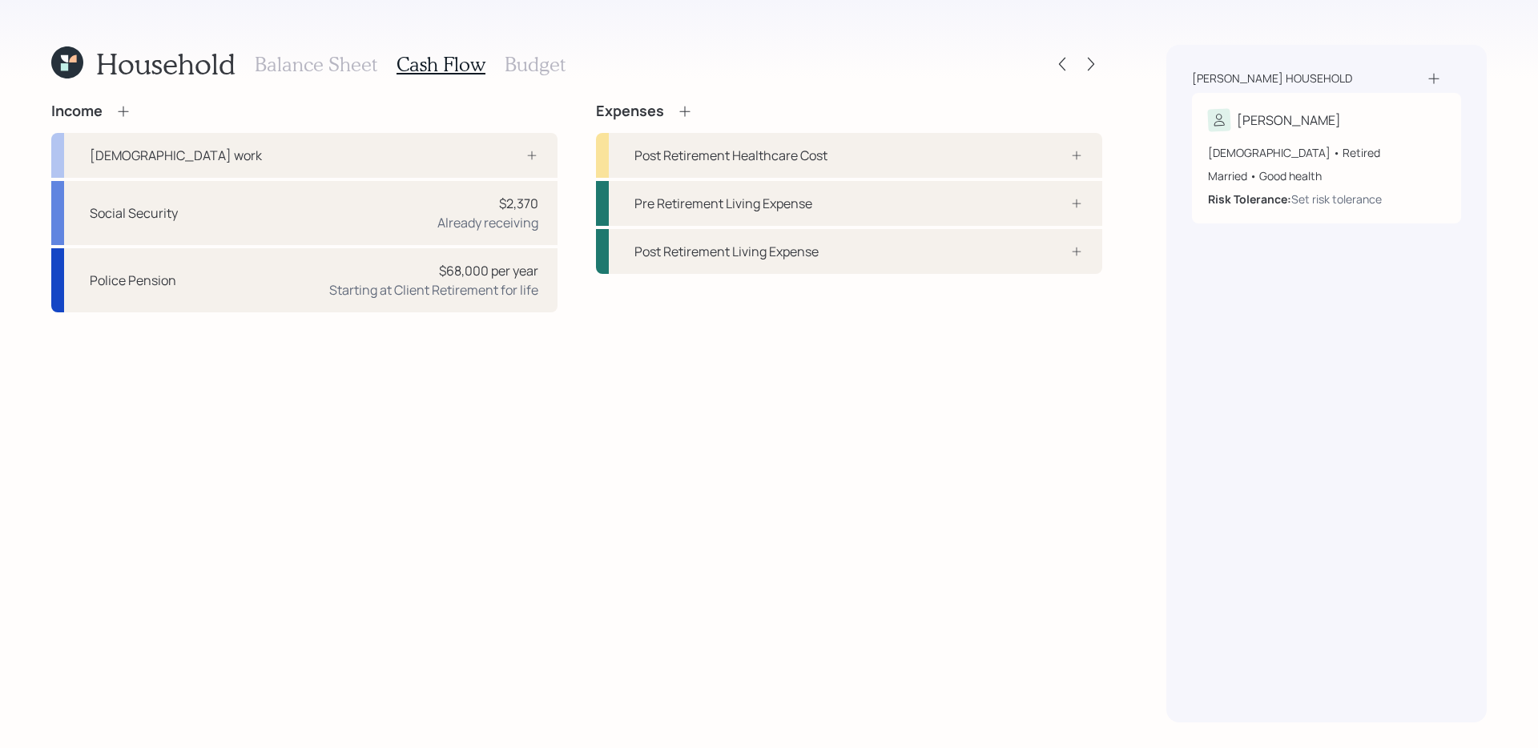
click at [123, 112] on icon at bounding box center [123, 111] width 16 height 16
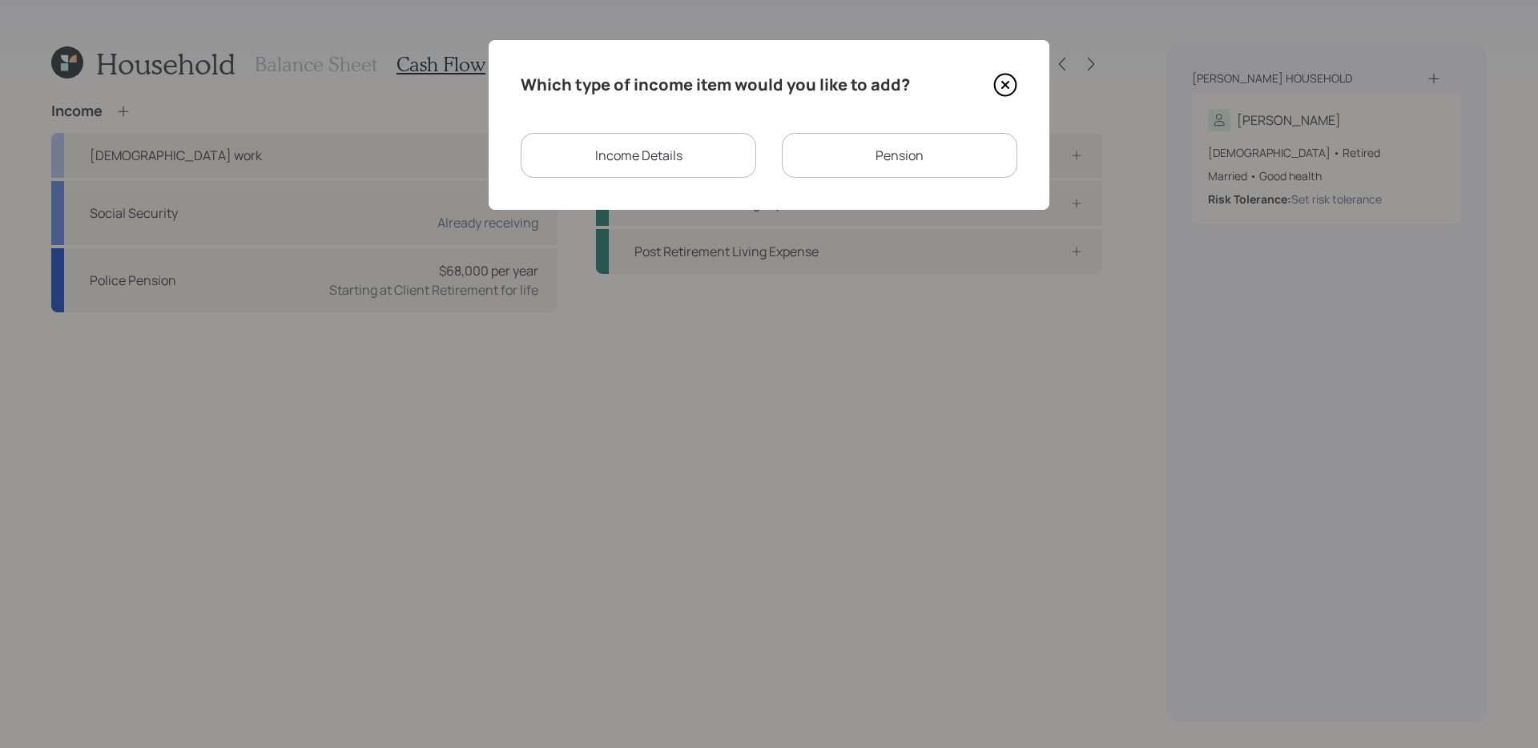
click at [687, 164] on div "Income Details" at bounding box center [638, 155] width 235 height 45
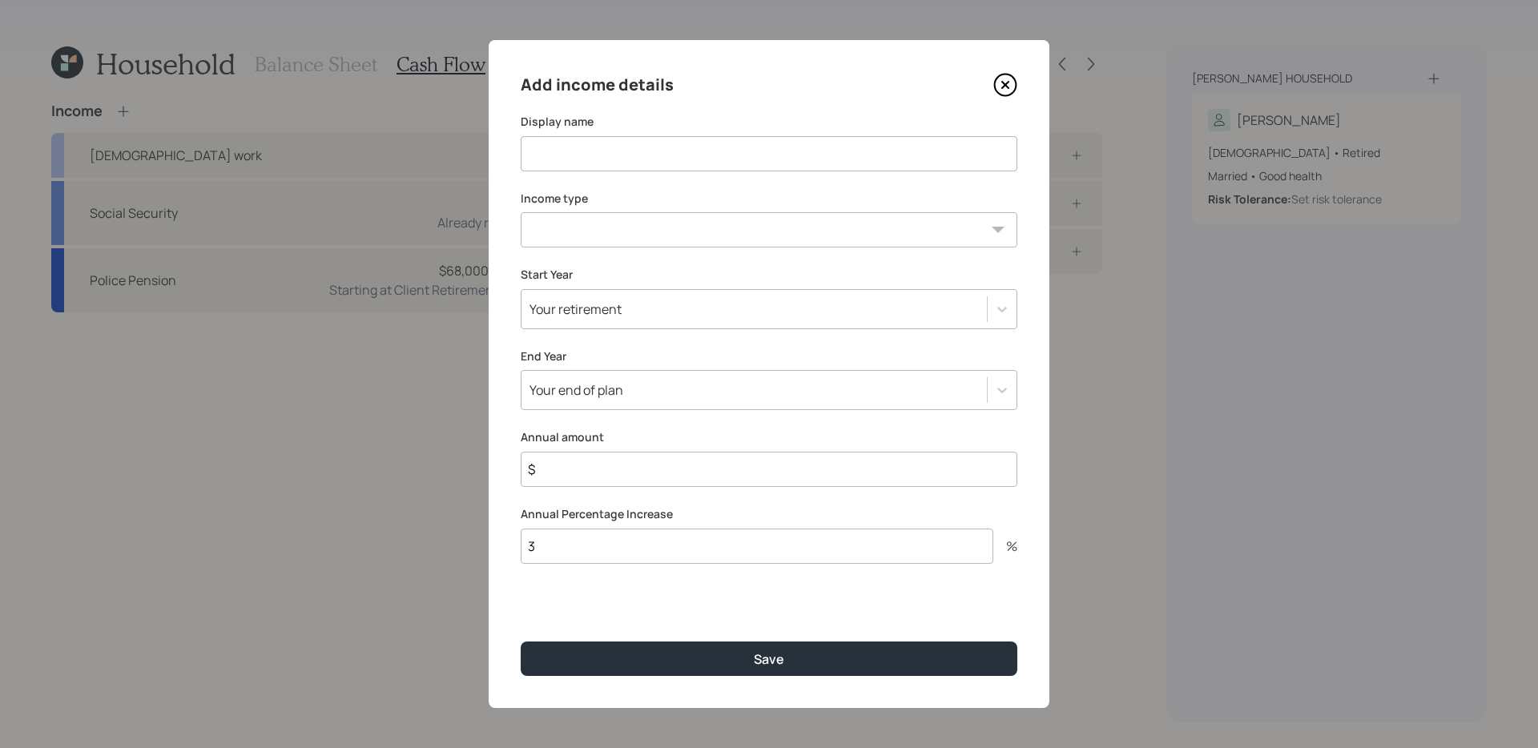
click at [662, 169] on input at bounding box center [769, 153] width 497 height 35
type input "Workers Comp"
select select "other"
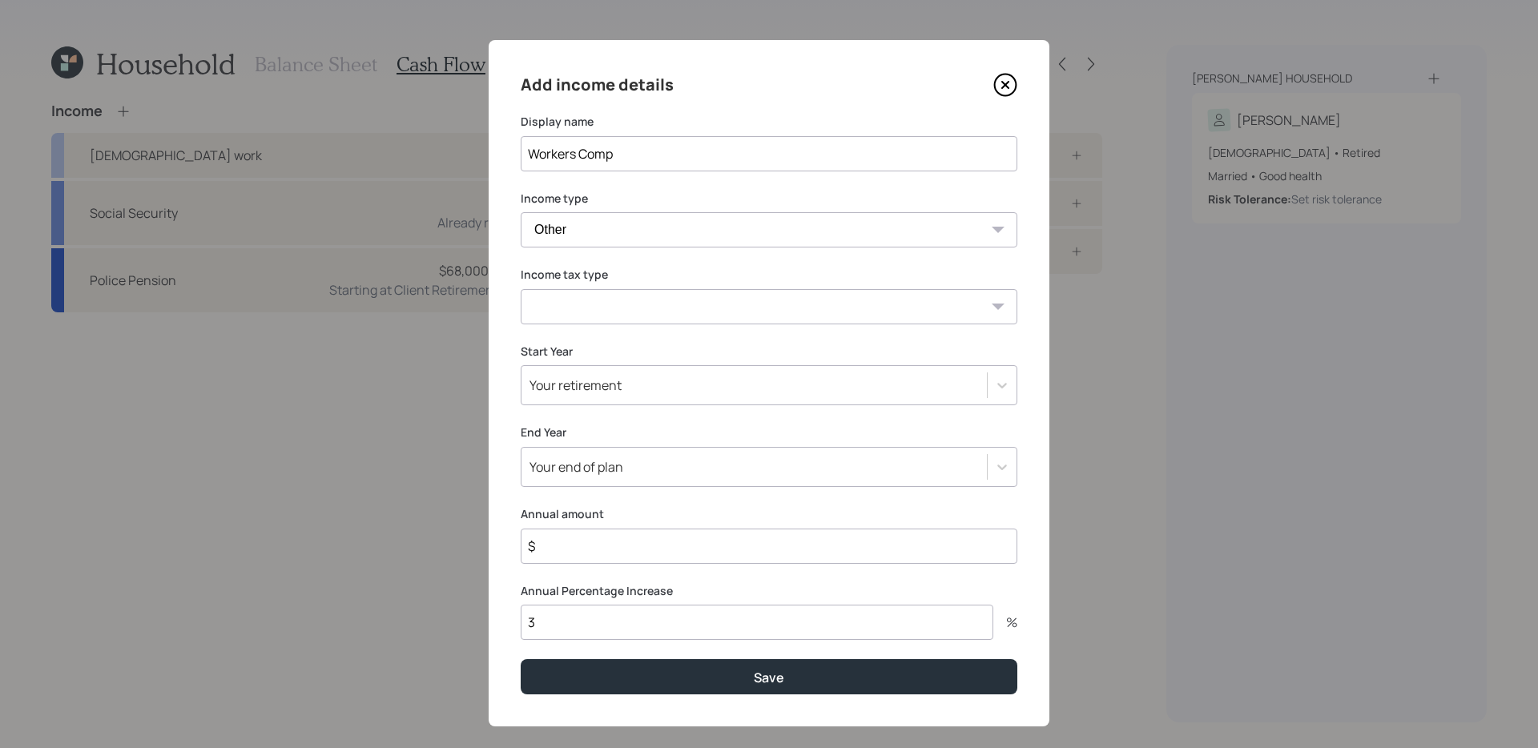
select select "tax_free"
click at [626, 549] on input "$" at bounding box center [769, 546] width 497 height 35
type input "$ 13,200"
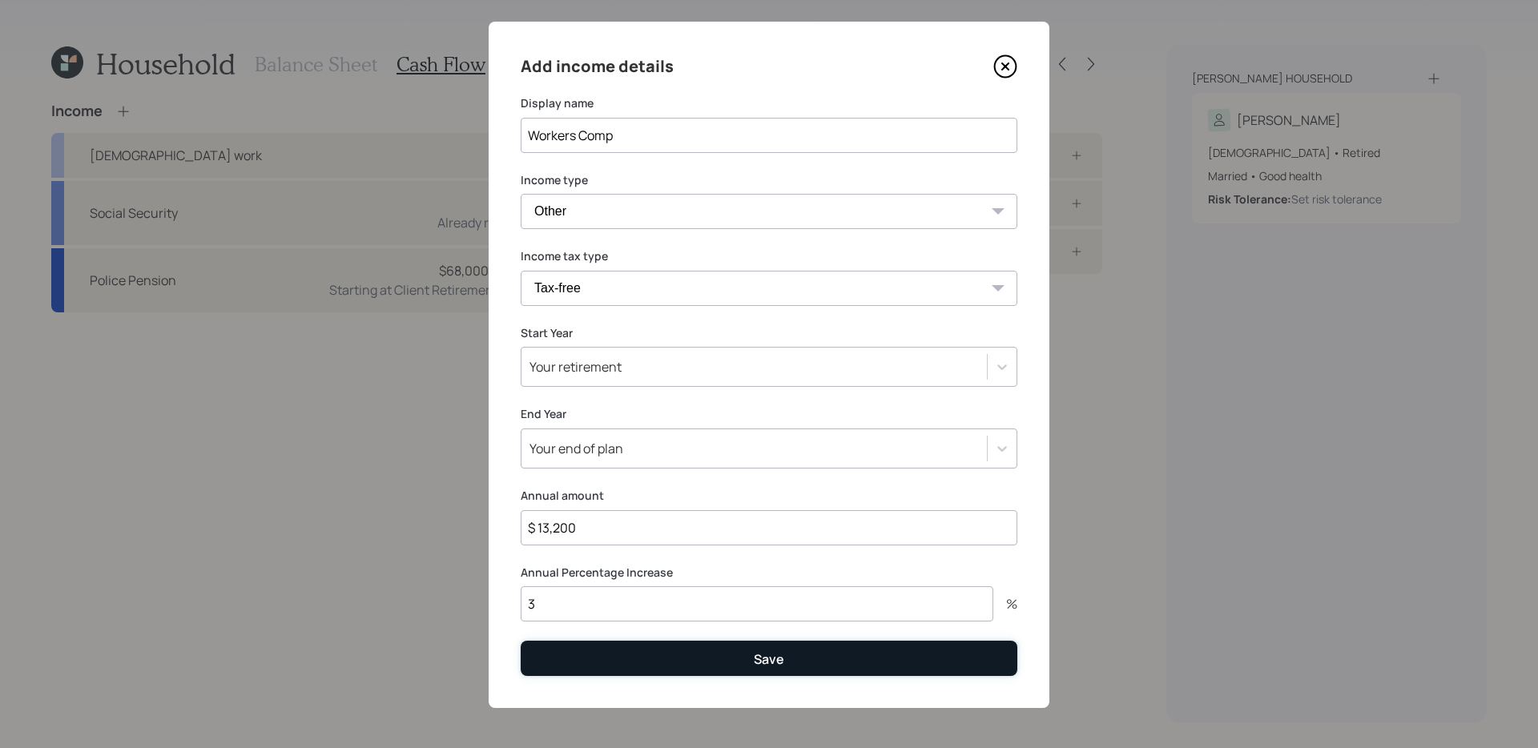
click at [692, 590] on button "Save" at bounding box center [769, 658] width 497 height 34
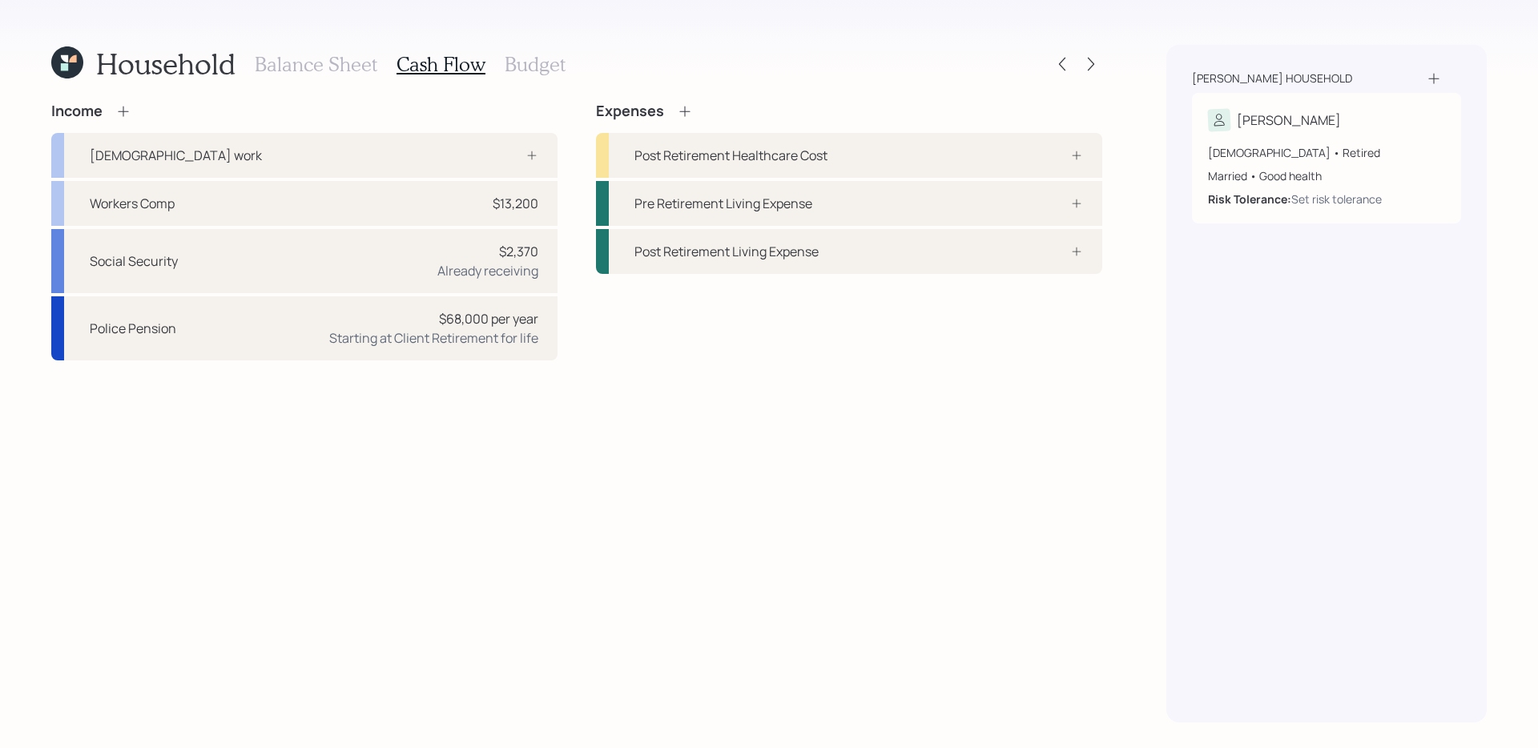
click at [127, 111] on icon at bounding box center [123, 111] width 10 height 10
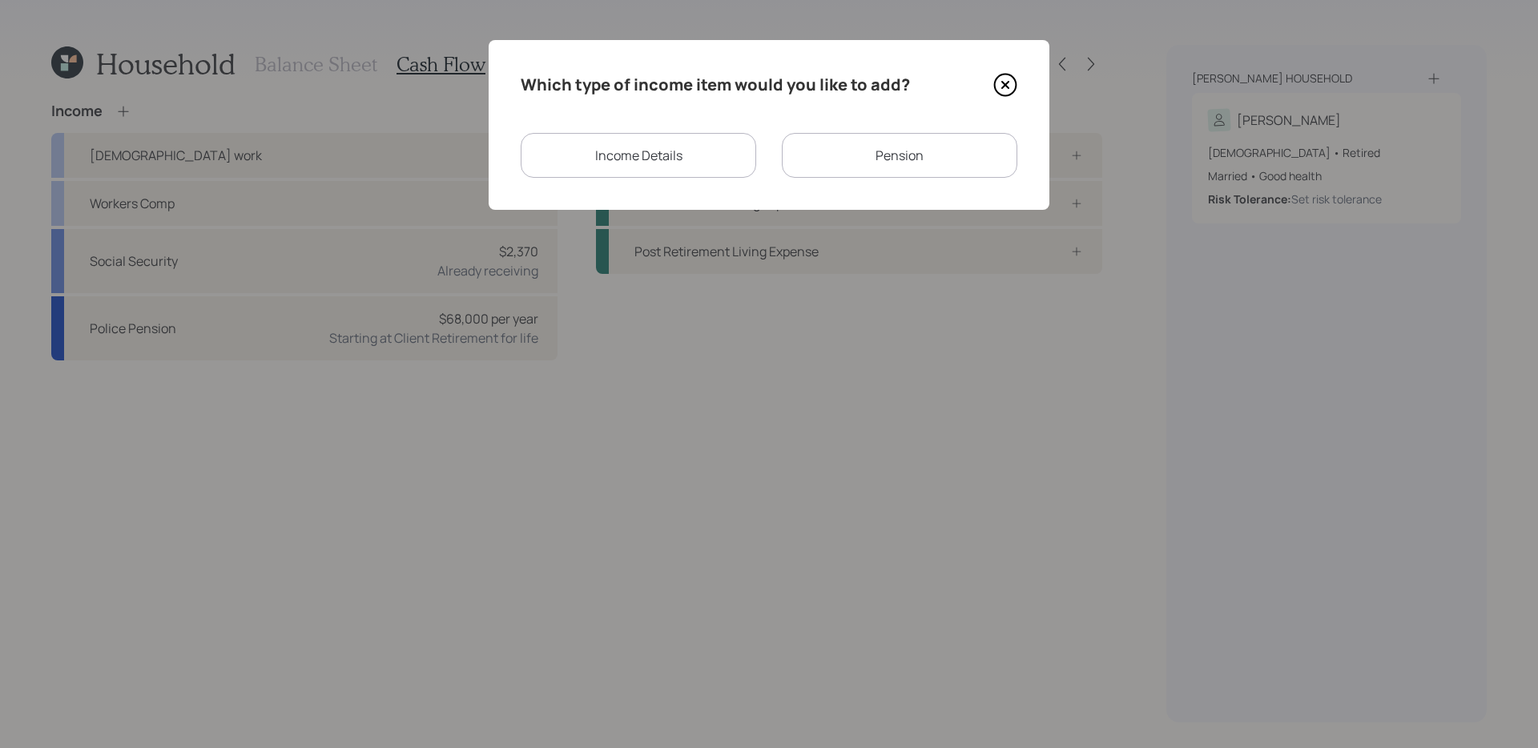
click at [922, 152] on div "Pension" at bounding box center [899, 155] width 235 height 45
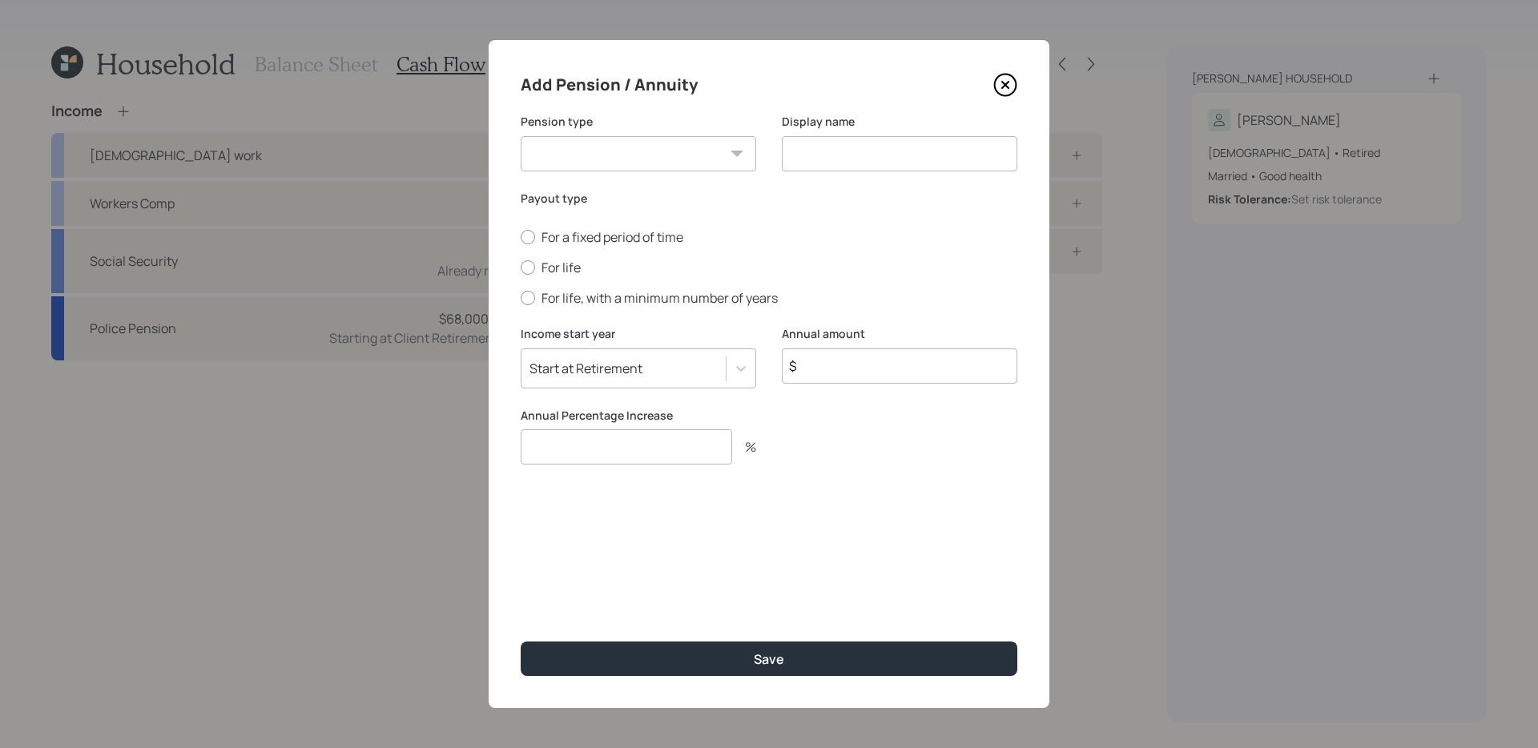
click at [674, 151] on select "Pension Annuity" at bounding box center [638, 153] width 235 height 35
select select "pension"
click at [849, 164] on input at bounding box center [899, 153] width 235 height 35
type input "Unemployment"
click at [554, 275] on label "For life" at bounding box center [769, 268] width 497 height 18
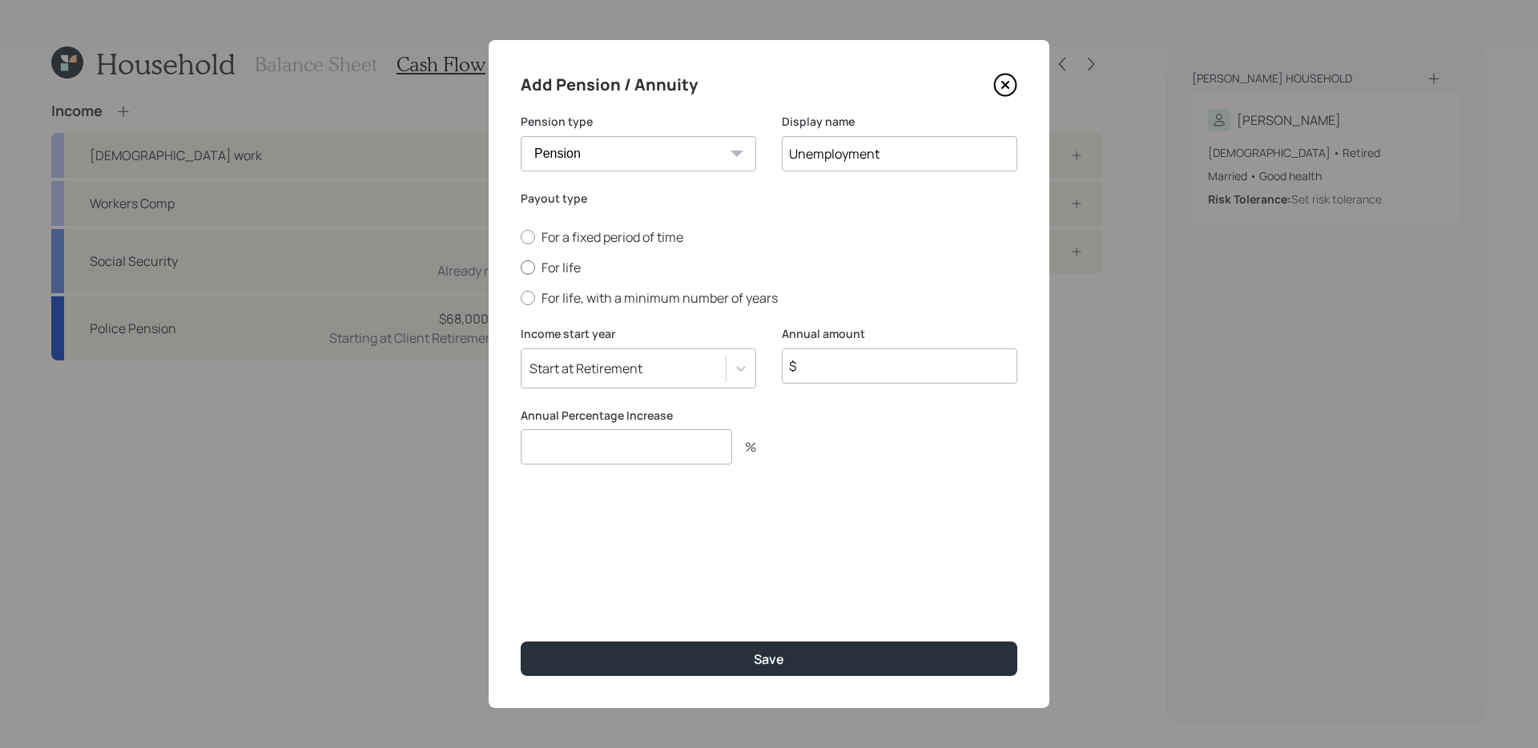
click at [521, 268] on input "For life" at bounding box center [520, 268] width 1 height 1
radio input "true"
click at [820, 373] on input "$" at bounding box center [899, 365] width 235 height 35
type input "$ 45,500"
click at [695, 442] on input "number" at bounding box center [626, 446] width 211 height 35
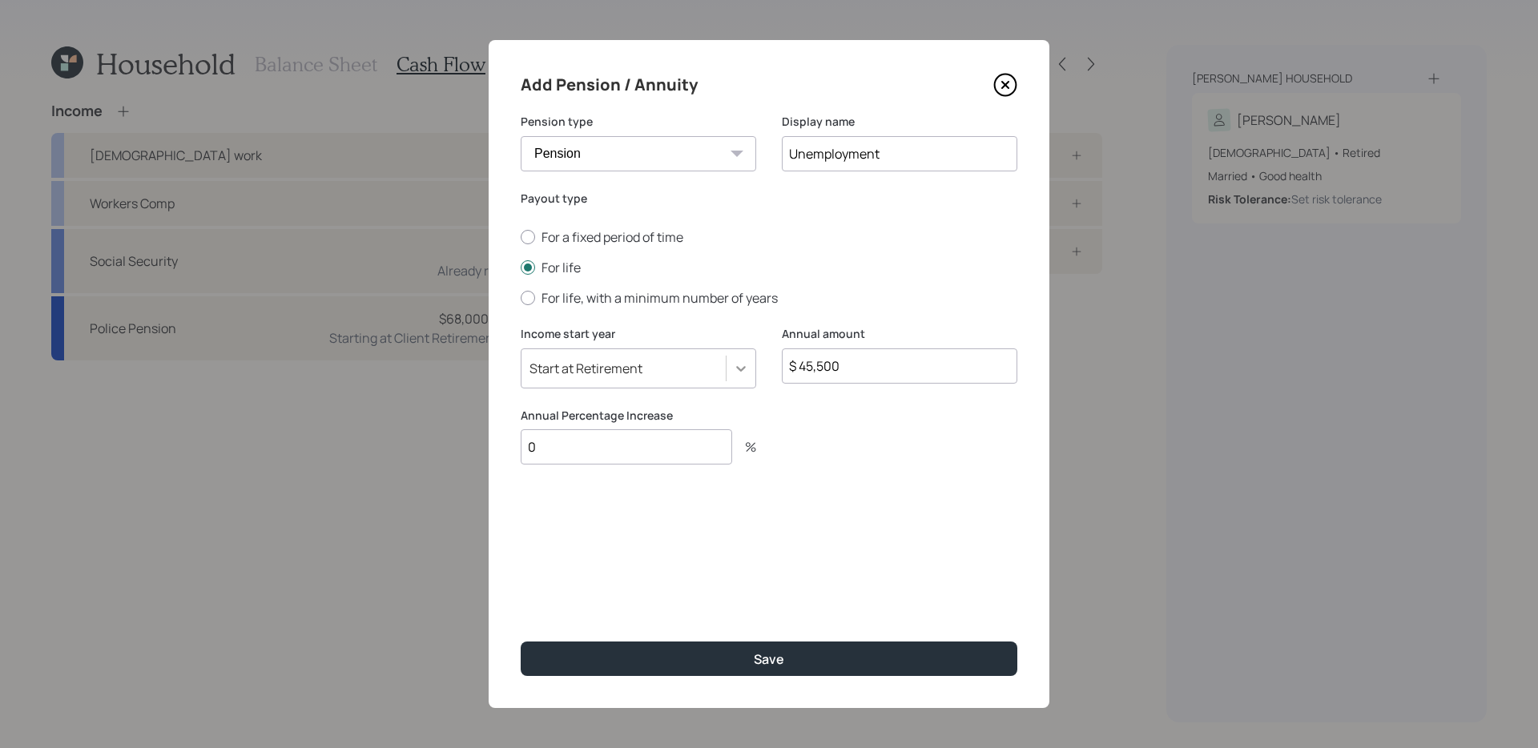
type input "0"
click at [745, 364] on icon at bounding box center [741, 368] width 16 height 16
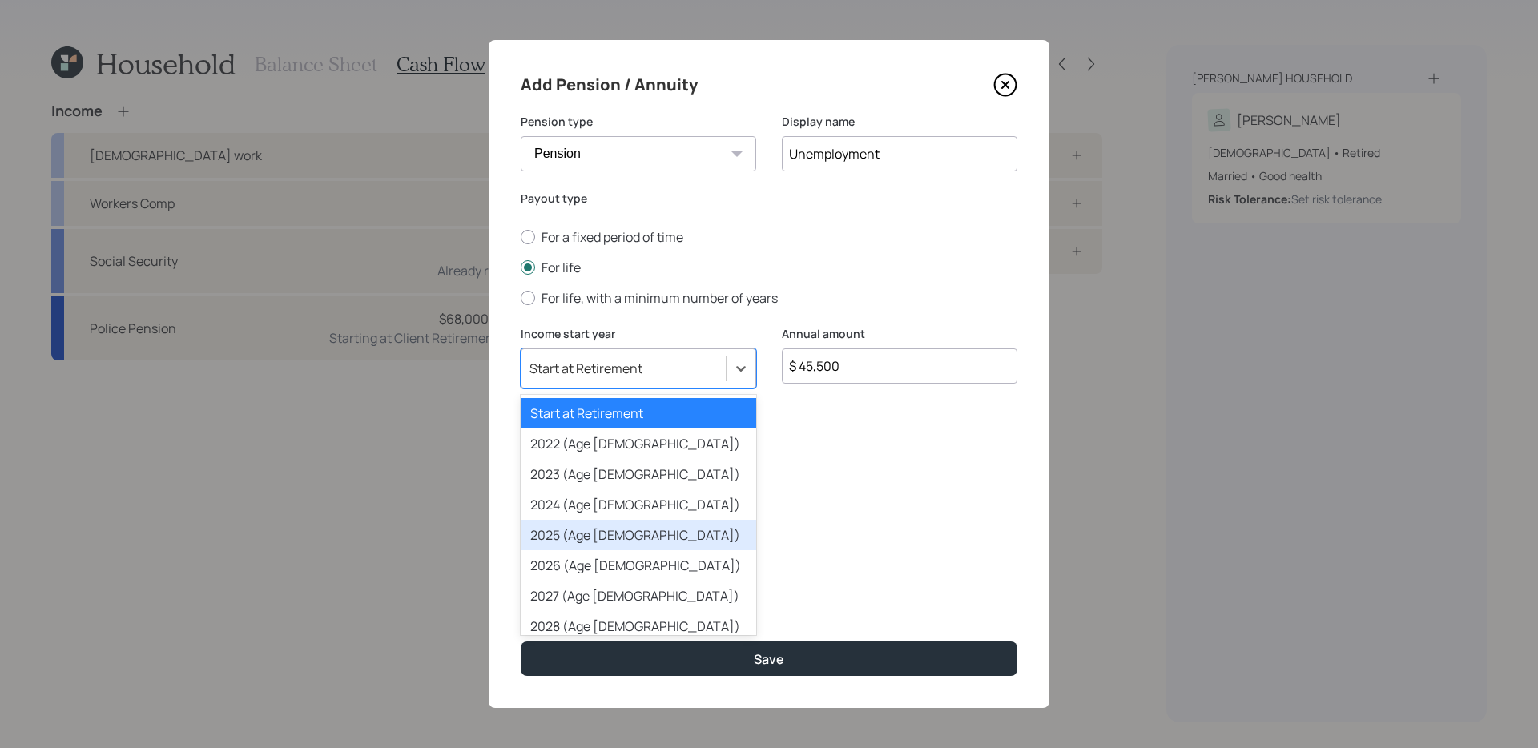
click at [637, 537] on div "2025 (Age [DEMOGRAPHIC_DATA])" at bounding box center [638, 535] width 235 height 30
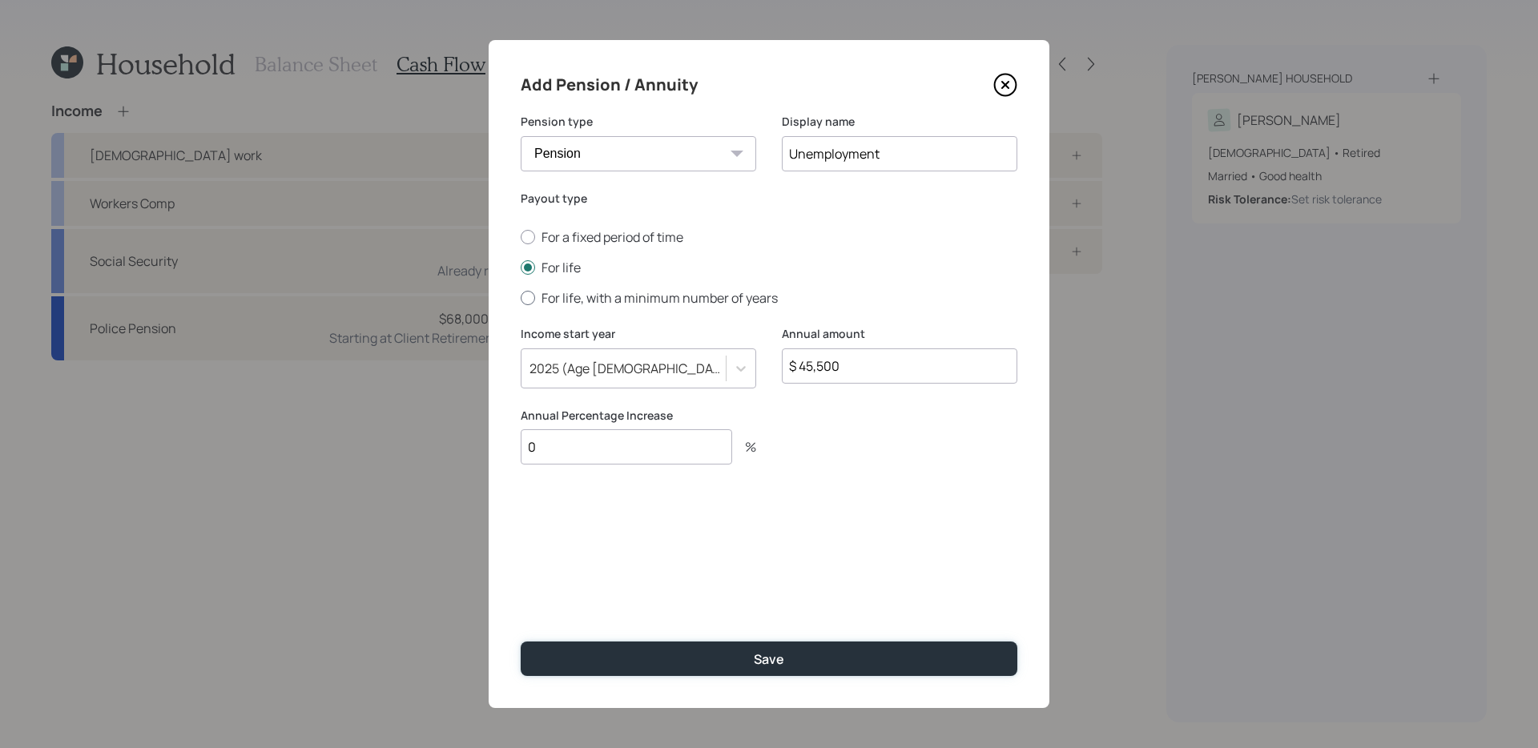
drag, startPoint x: 642, startPoint y: 662, endPoint x: 704, endPoint y: 293, distance: 374.5
click at [0, 0] on form "Pension type Pension Annuity Display name Unemployment Payout type For a fixed …" at bounding box center [0, 0] width 0 height 0
click at [626, 231] on label "For a fixed period of time" at bounding box center [769, 237] width 497 height 18
click at [521, 237] on input "For a fixed period of time" at bounding box center [520, 237] width 1 height 1
radio input "true"
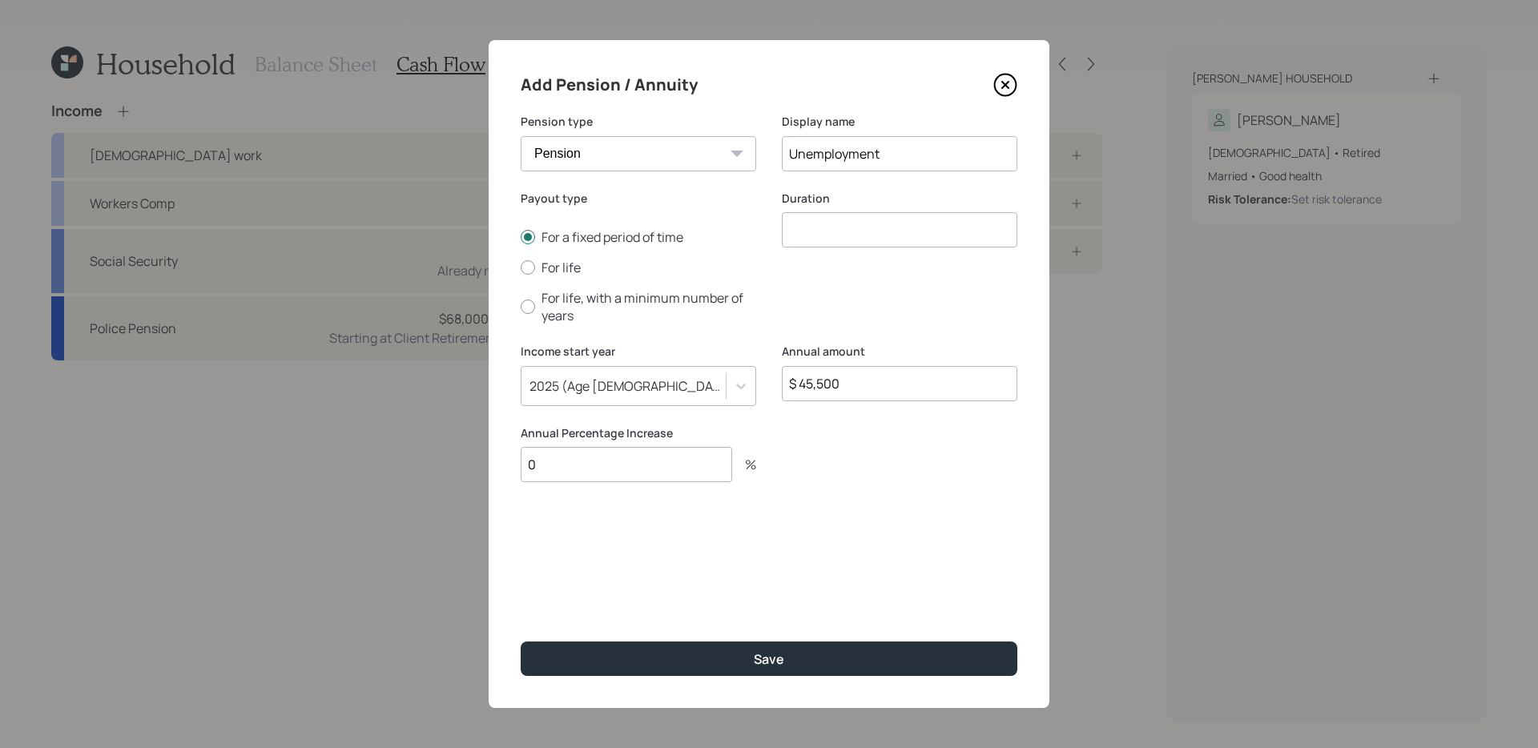
click at [824, 219] on input "number" at bounding box center [899, 229] width 235 height 35
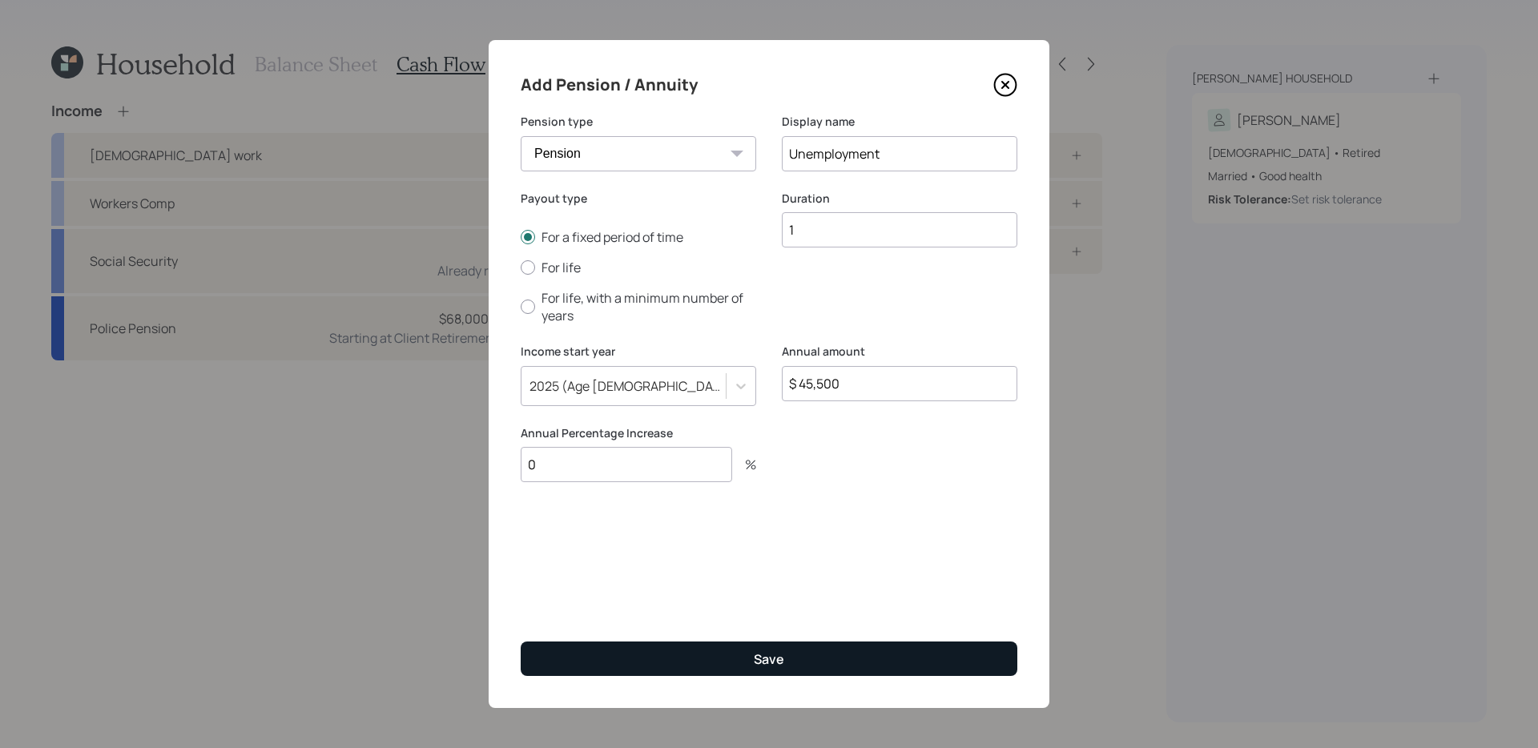
type input "1"
click at [658, 590] on button "Save" at bounding box center [769, 659] width 497 height 34
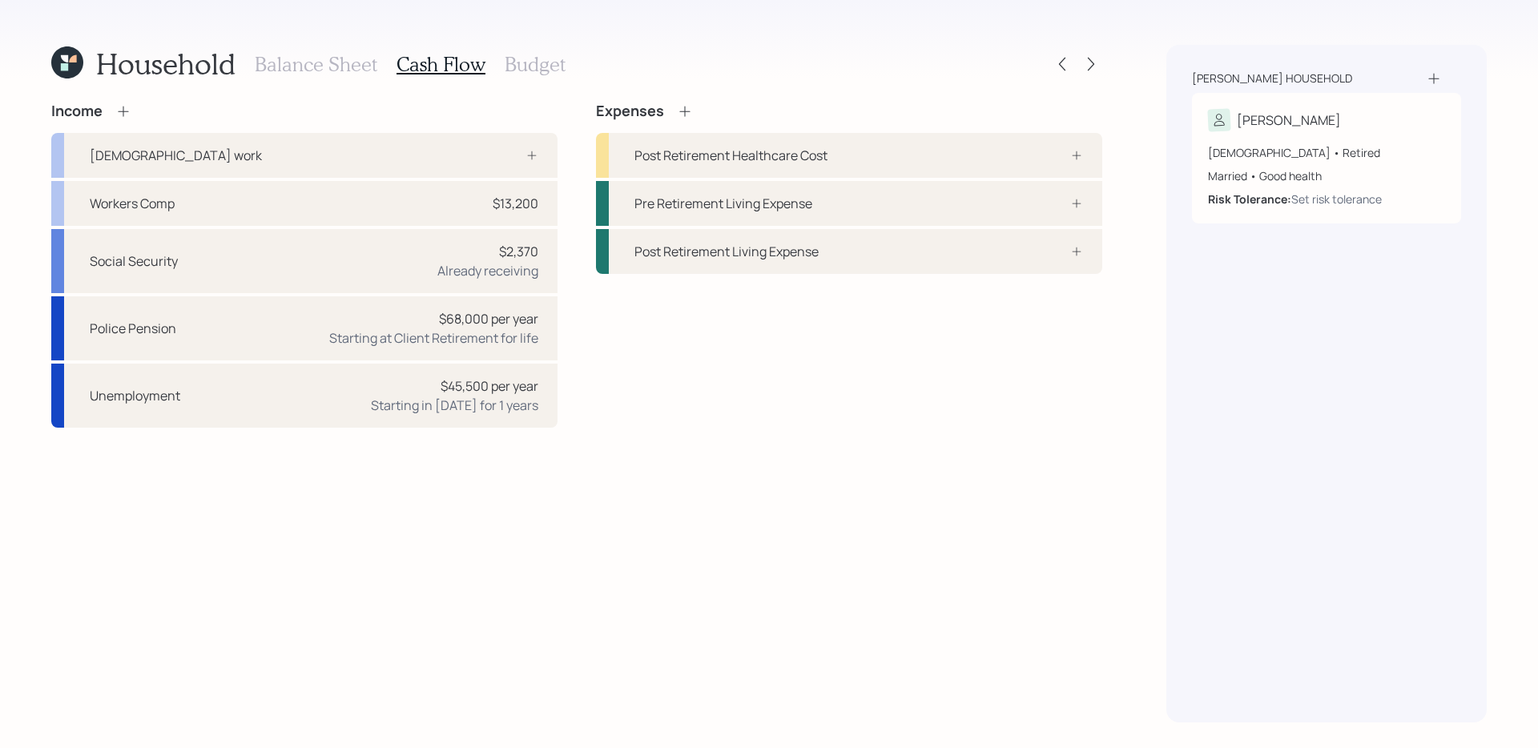
click at [561, 489] on div "Income [DEMOGRAPHIC_DATA] work Workers Comp $13,200 Social Security $2,370 Alre…" at bounding box center [576, 413] width 1051 height 620
click at [442, 577] on div "Income [DEMOGRAPHIC_DATA] work Workers Comp $13,200 Social Security $2,370 Alre…" at bounding box center [576, 413] width 1051 height 620
click at [319, 117] on div "Income" at bounding box center [304, 112] width 506 height 18
click at [71, 66] on icon at bounding box center [67, 62] width 32 height 32
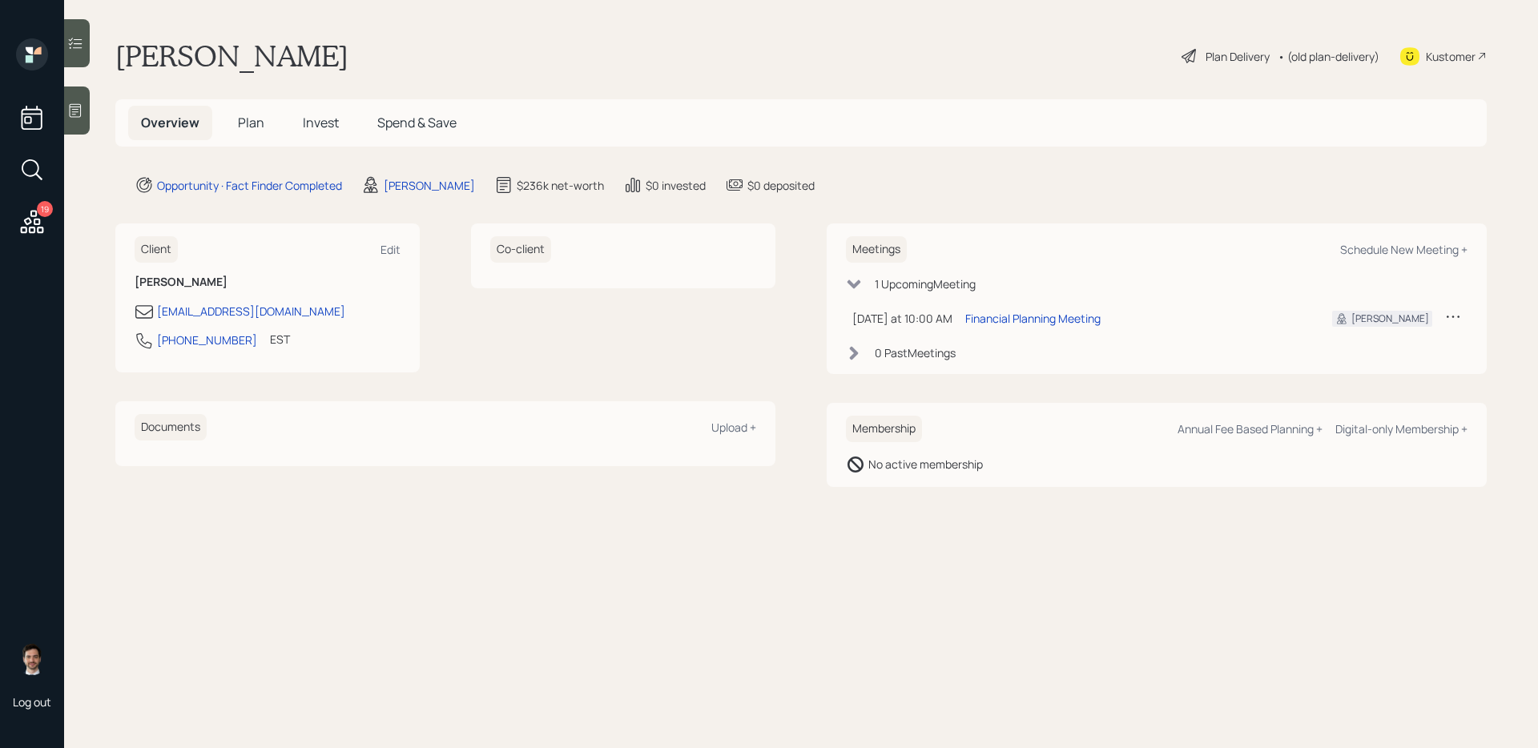
click at [248, 125] on span "Plan" at bounding box center [251, 123] width 26 height 18
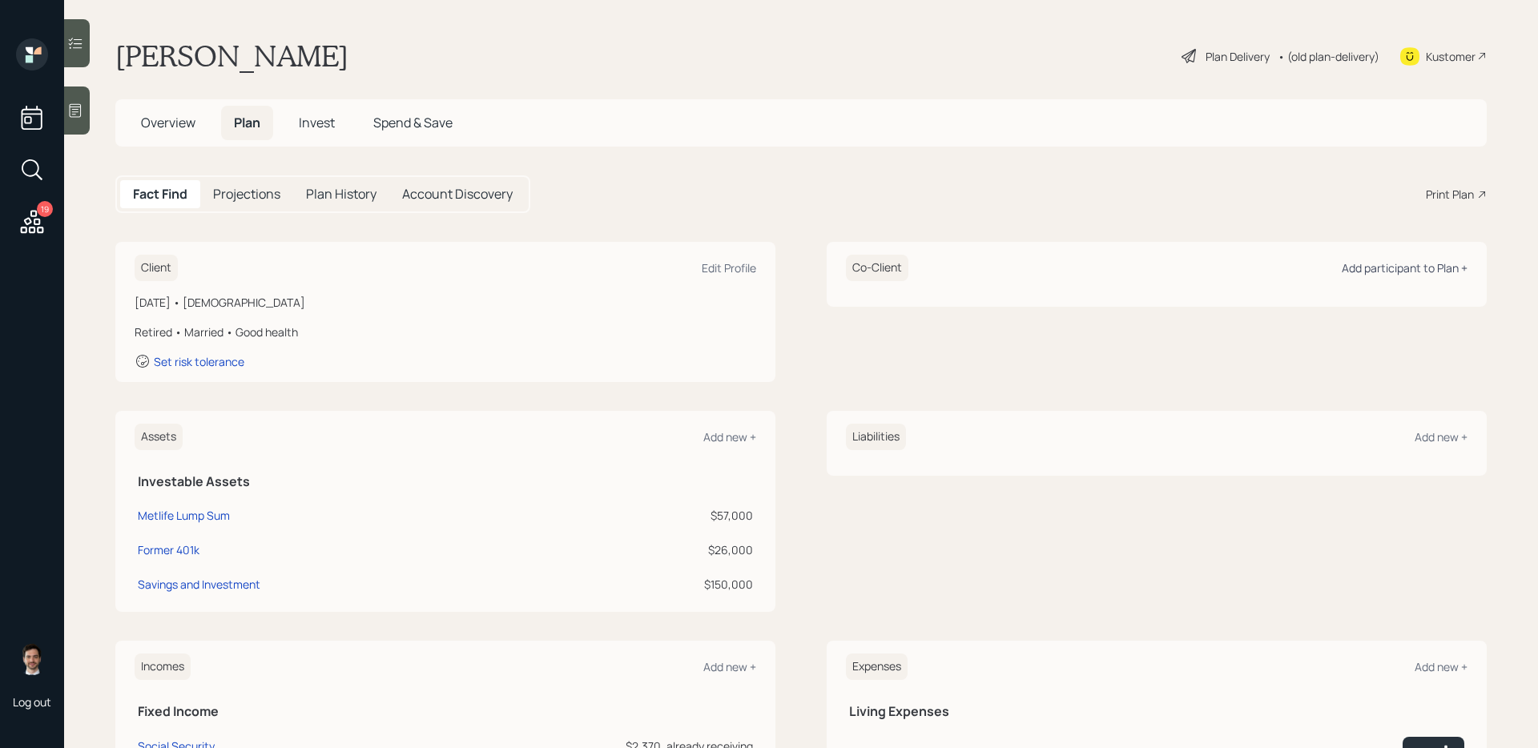
click at [1177, 274] on div "Add participant to Plan +" at bounding box center [1405, 267] width 126 height 15
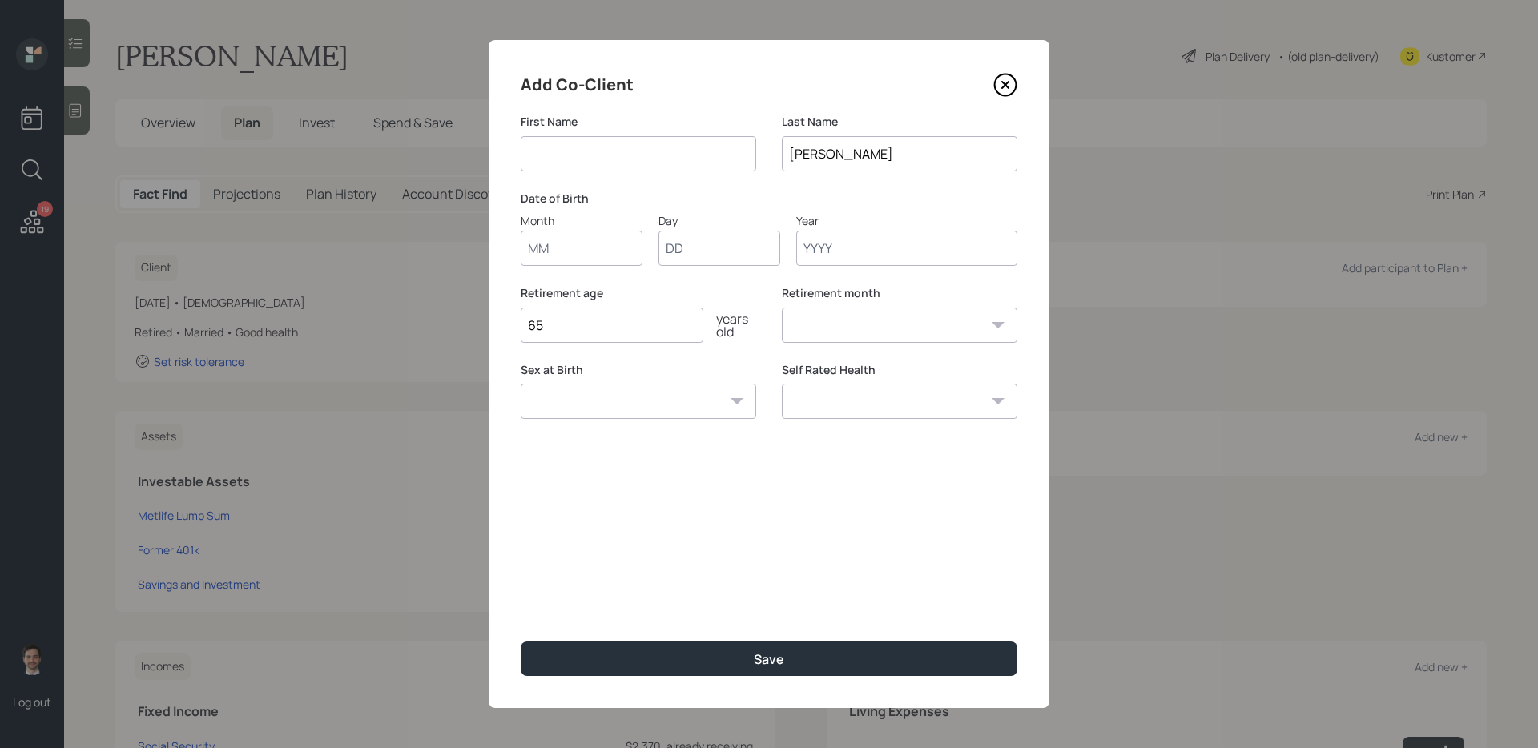
click at [629, 152] on input at bounding box center [638, 153] width 235 height 35
type input "[PERSON_NAME]"
type input "06"
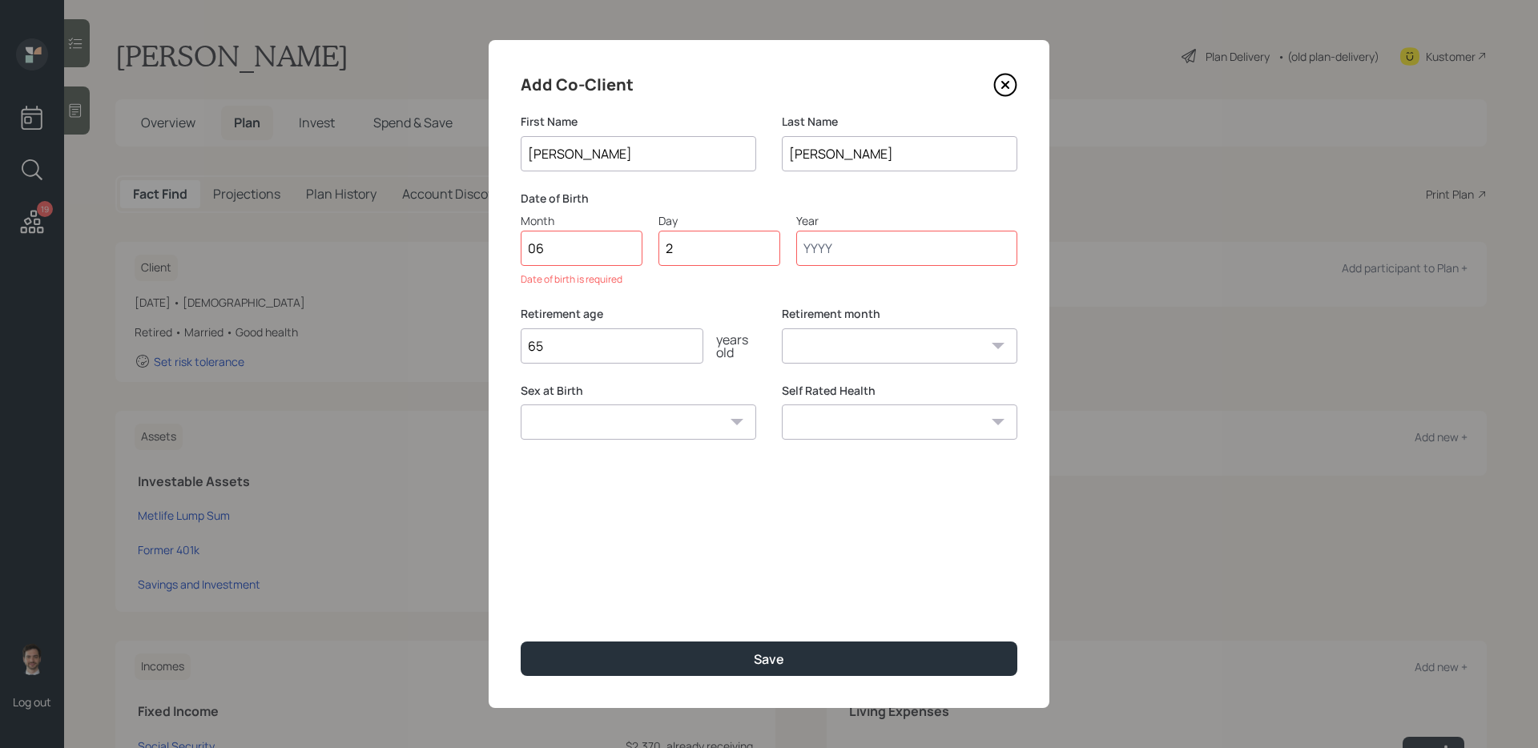
type input "28"
type input "1974"
select select "6"
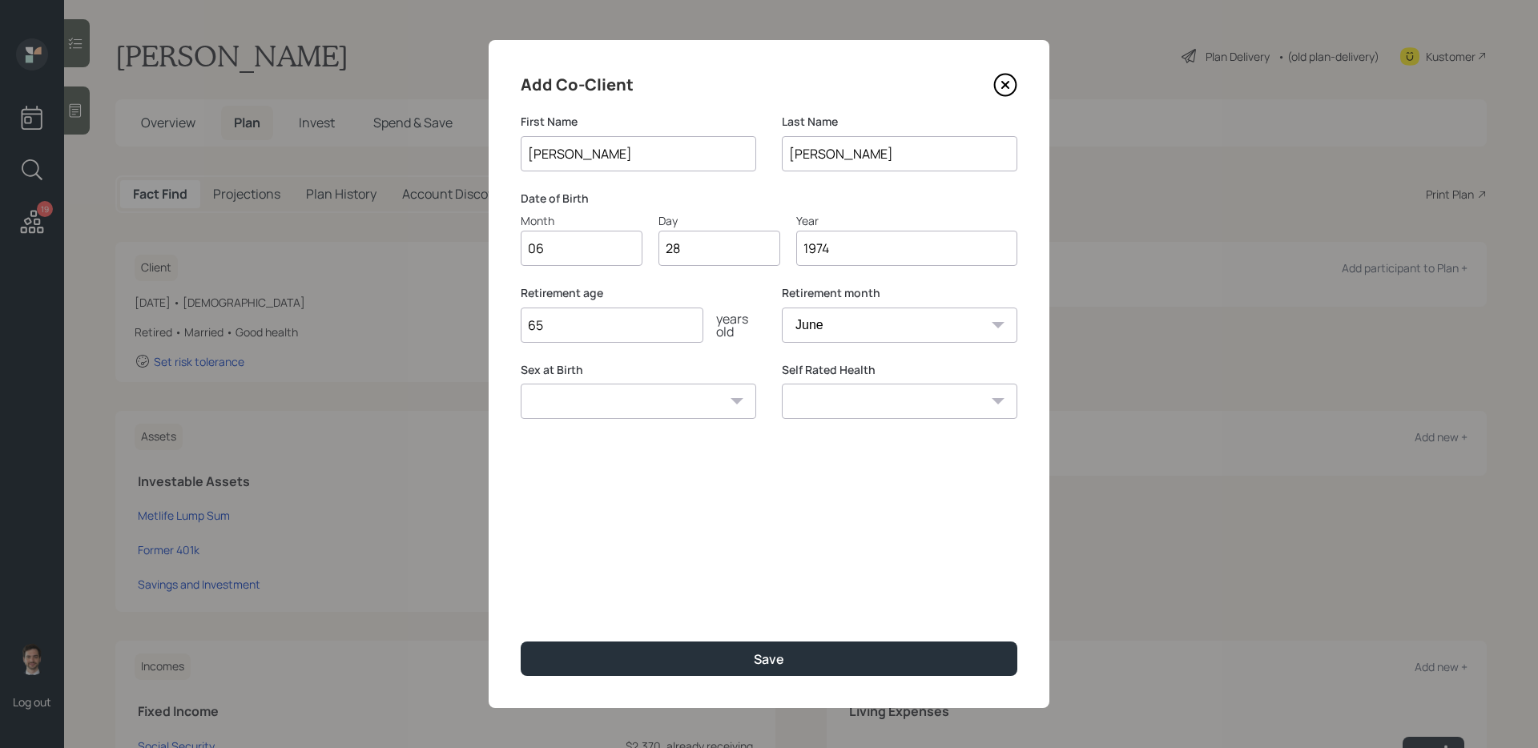
type input "1974"
click at [842, 410] on select "Excellent Very Good Good Fair Poor" at bounding box center [899, 401] width 235 height 35
select select "good"
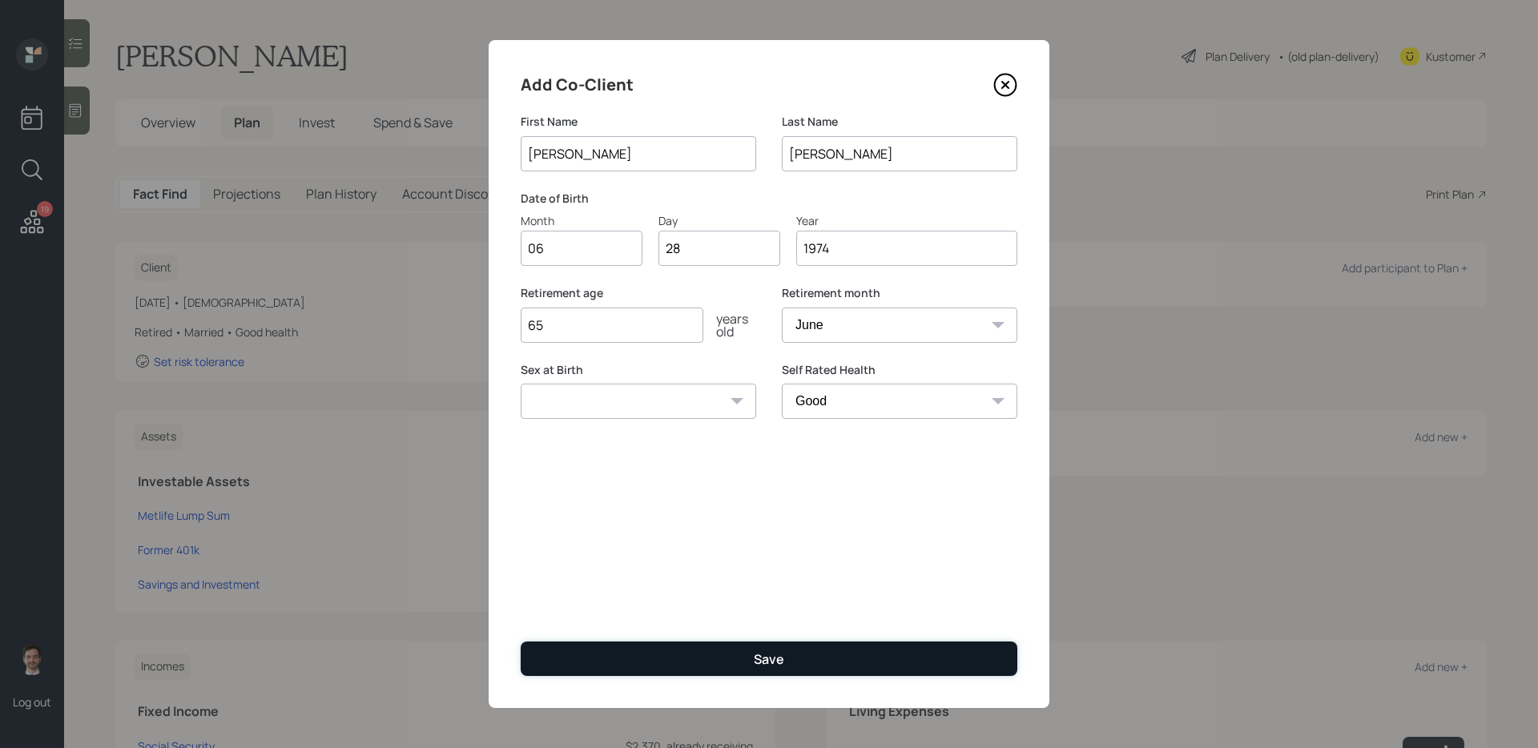
click at [797, 590] on button "Save" at bounding box center [769, 659] width 497 height 34
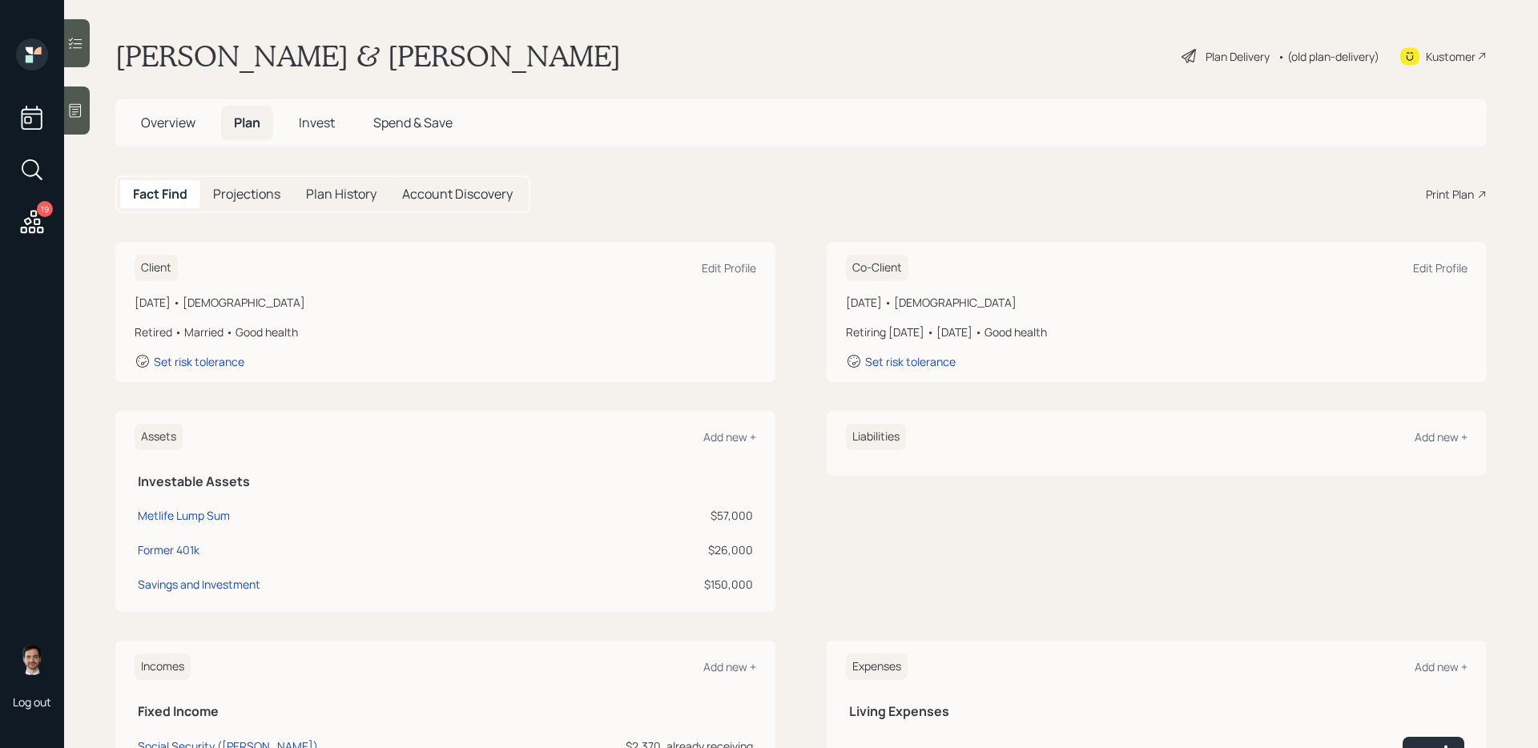
click at [1177, 53] on div "Plan Delivery" at bounding box center [1238, 56] width 64 height 17
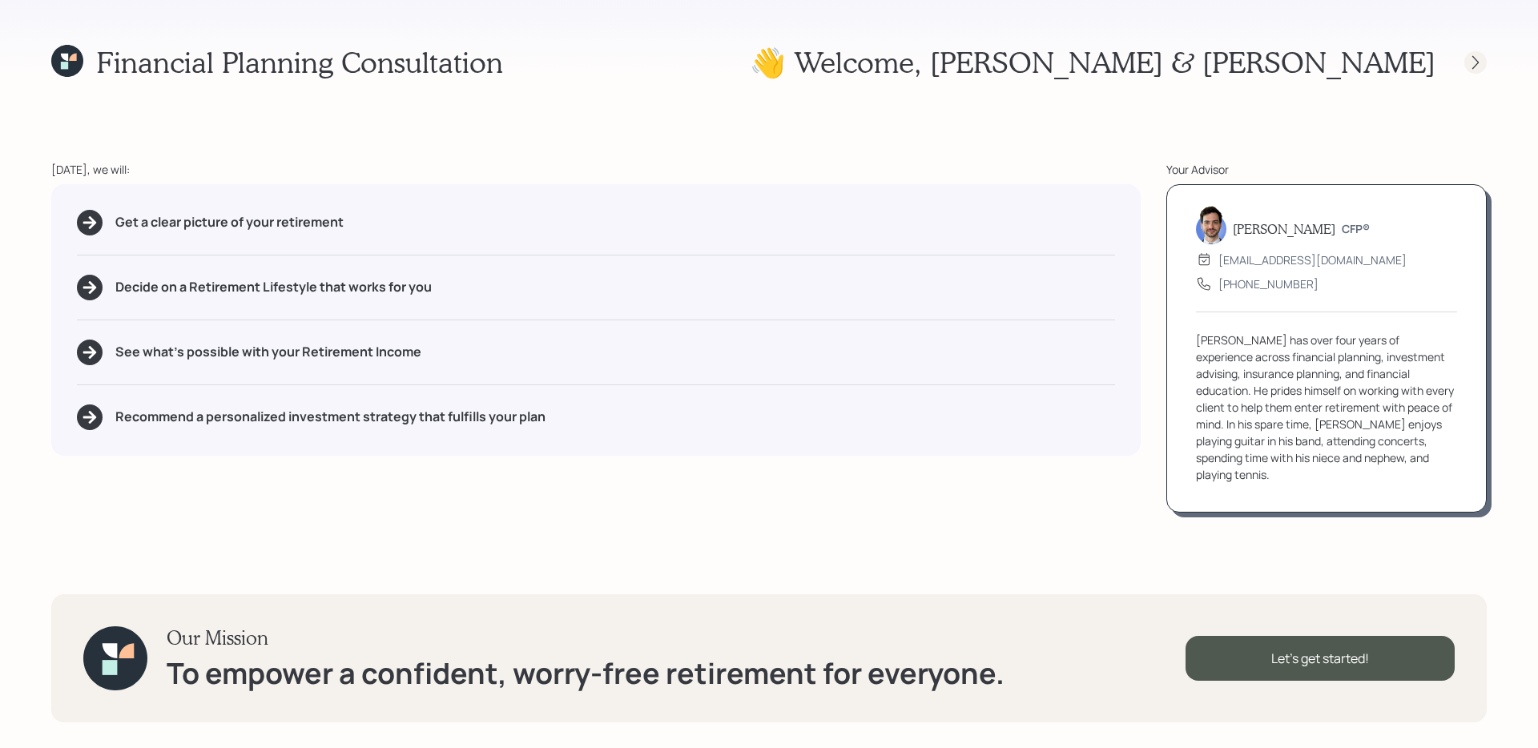
click at [1177, 55] on icon at bounding box center [1475, 62] width 16 height 16
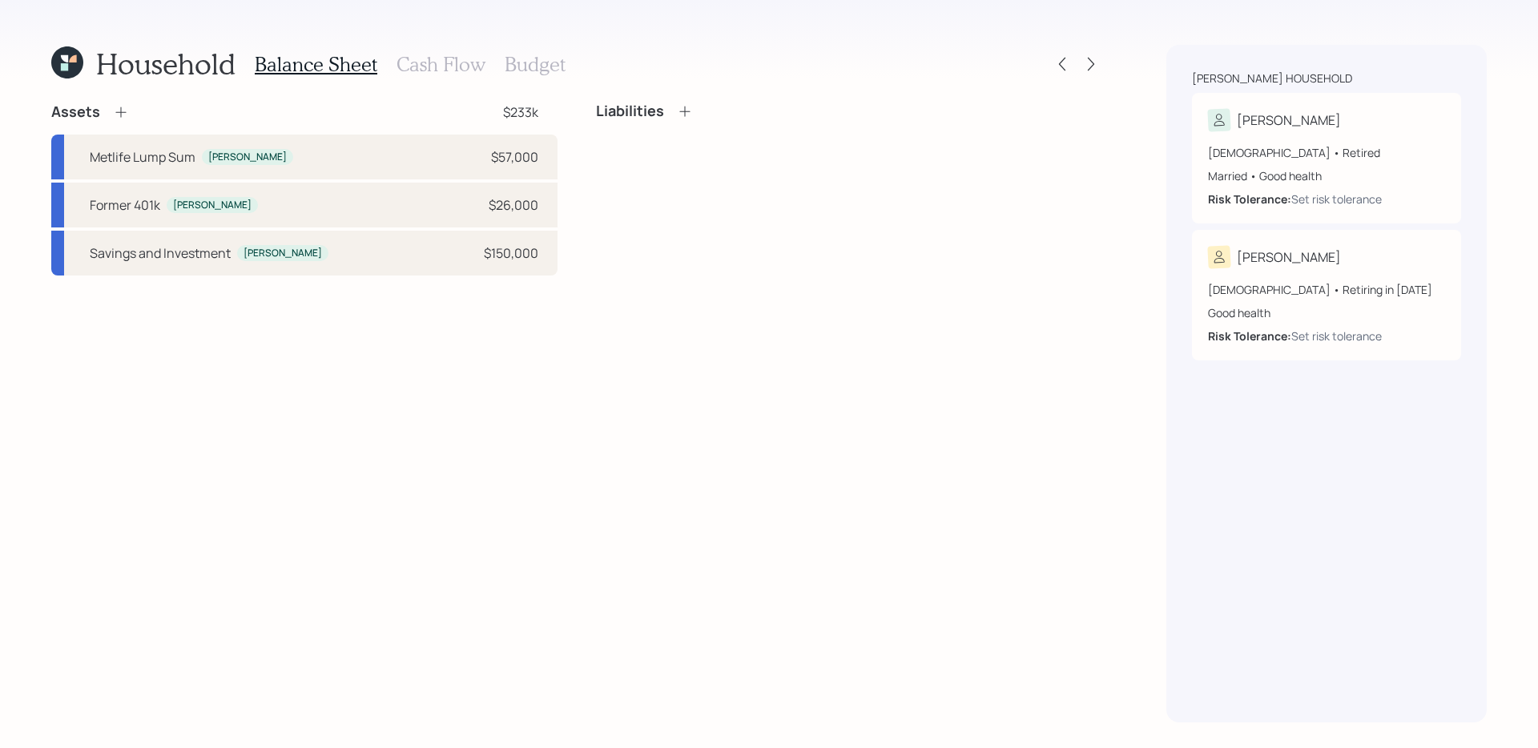
click at [449, 68] on h3 "Cash Flow" at bounding box center [440, 64] width 89 height 23
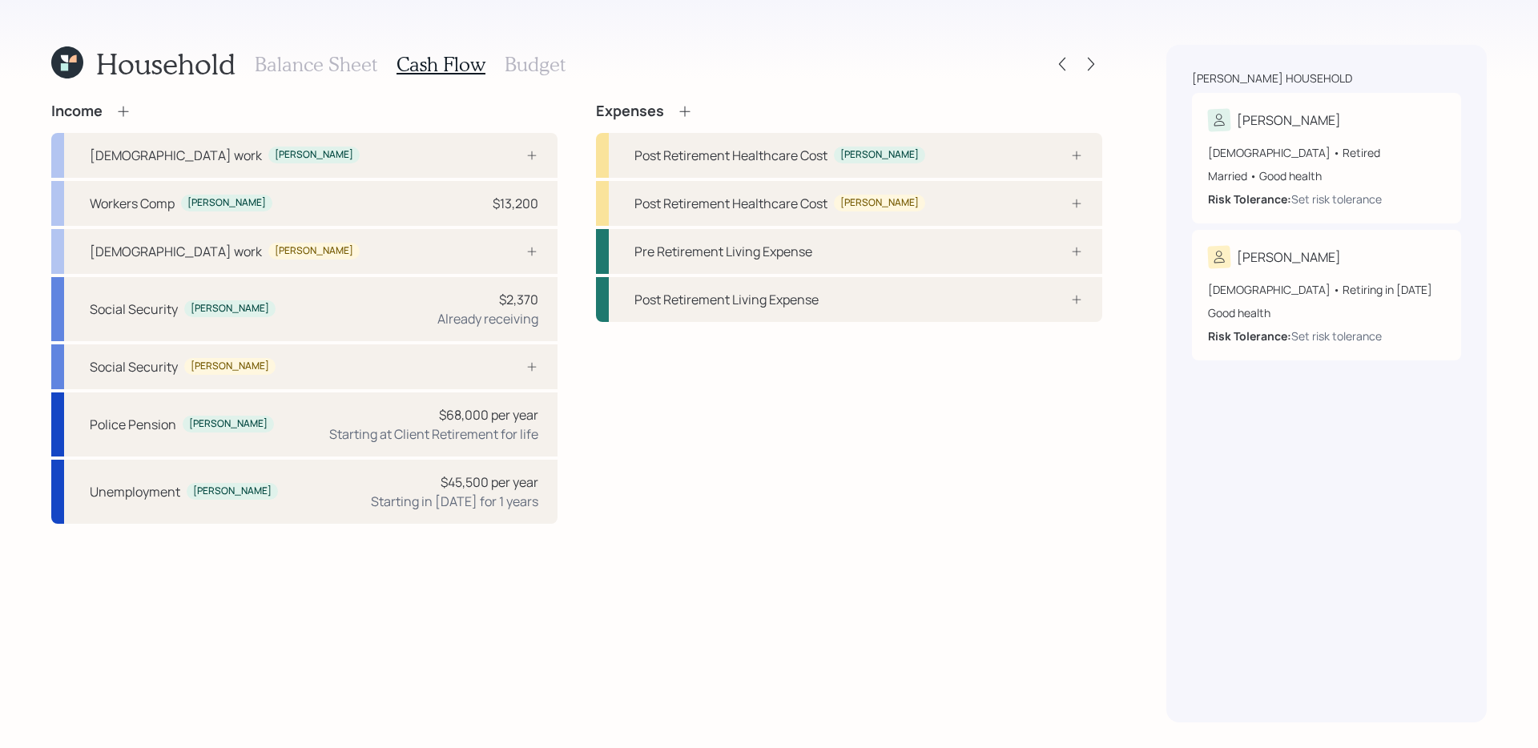
click at [581, 369] on div "Income [DEMOGRAPHIC_DATA] work [PERSON_NAME] Workers Comp [PERSON_NAME] $13,200…" at bounding box center [576, 313] width 1051 height 421
click at [442, 372] on div "Social Security [PERSON_NAME]" at bounding box center [304, 366] width 506 height 45
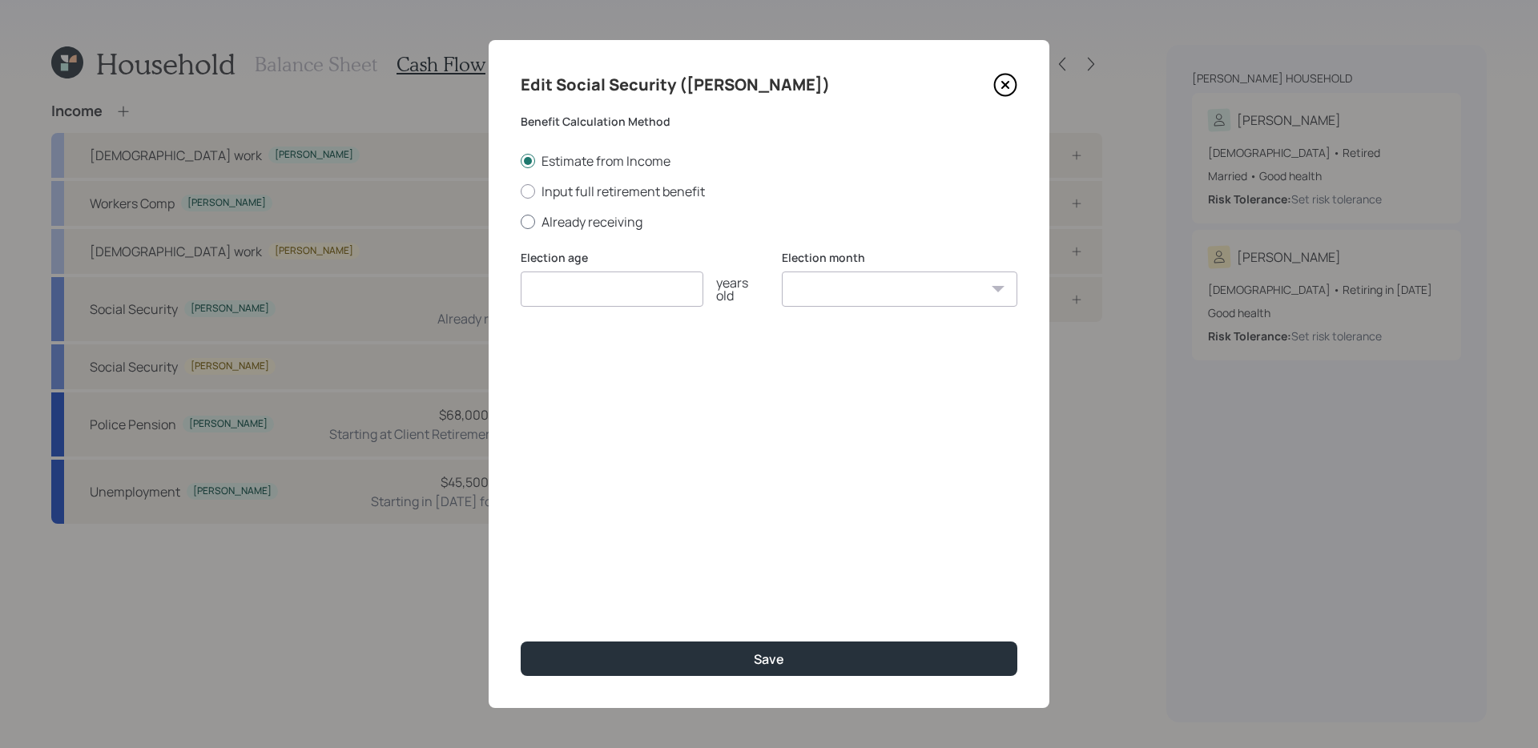
click at [608, 221] on label "Already receiving" at bounding box center [769, 222] width 497 height 18
click at [521, 221] on input "Already receiving" at bounding box center [520, 221] width 1 height 1
radio input "true"
click at [621, 195] on label "Input full retirement benefit" at bounding box center [769, 192] width 497 height 18
click at [521, 191] on input "Input full retirement benefit" at bounding box center [520, 191] width 1 height 1
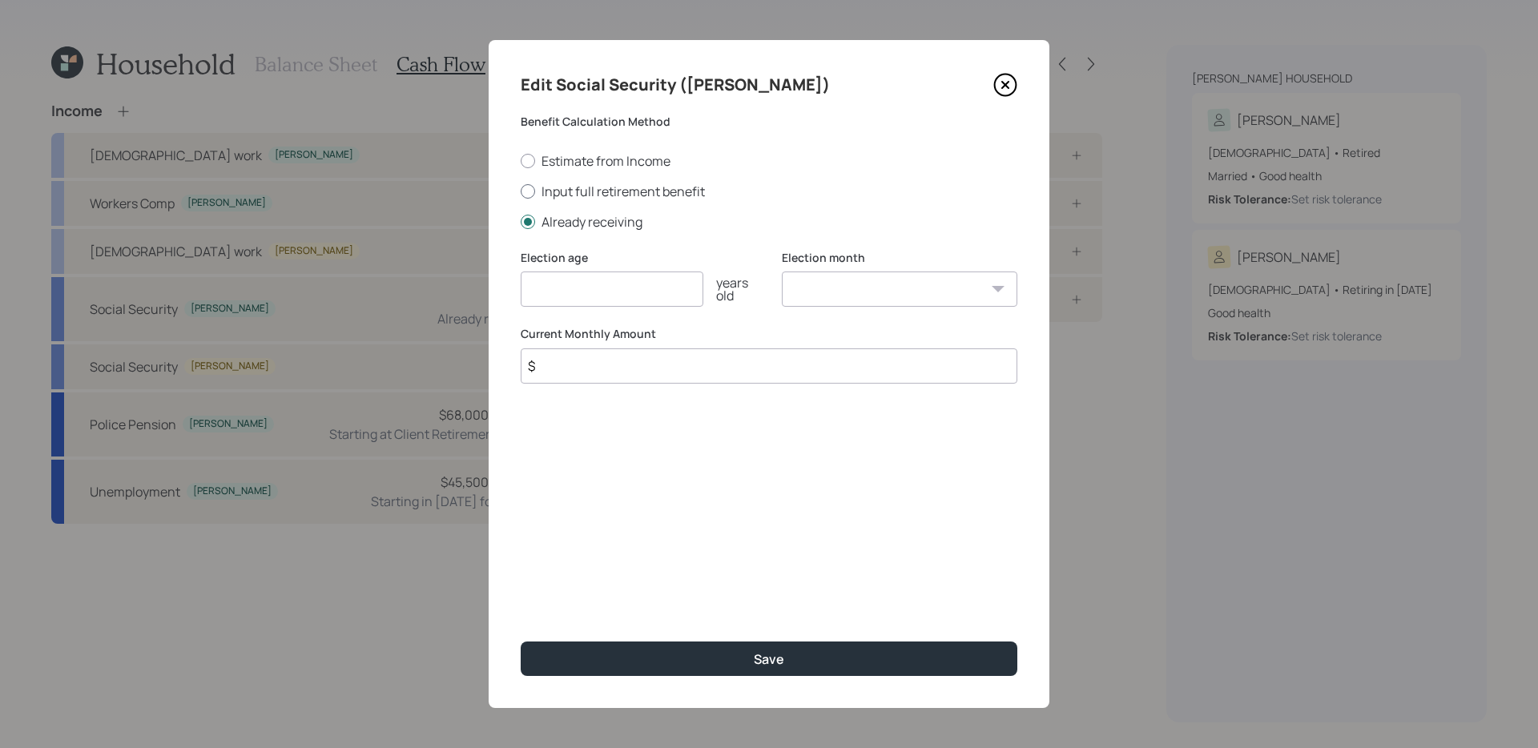
radio input "true"
click at [605, 290] on input "number" at bounding box center [612, 289] width 183 height 35
type input "67"
type input "$ 1,500"
click at [521, 590] on button "Save" at bounding box center [769, 659] width 497 height 34
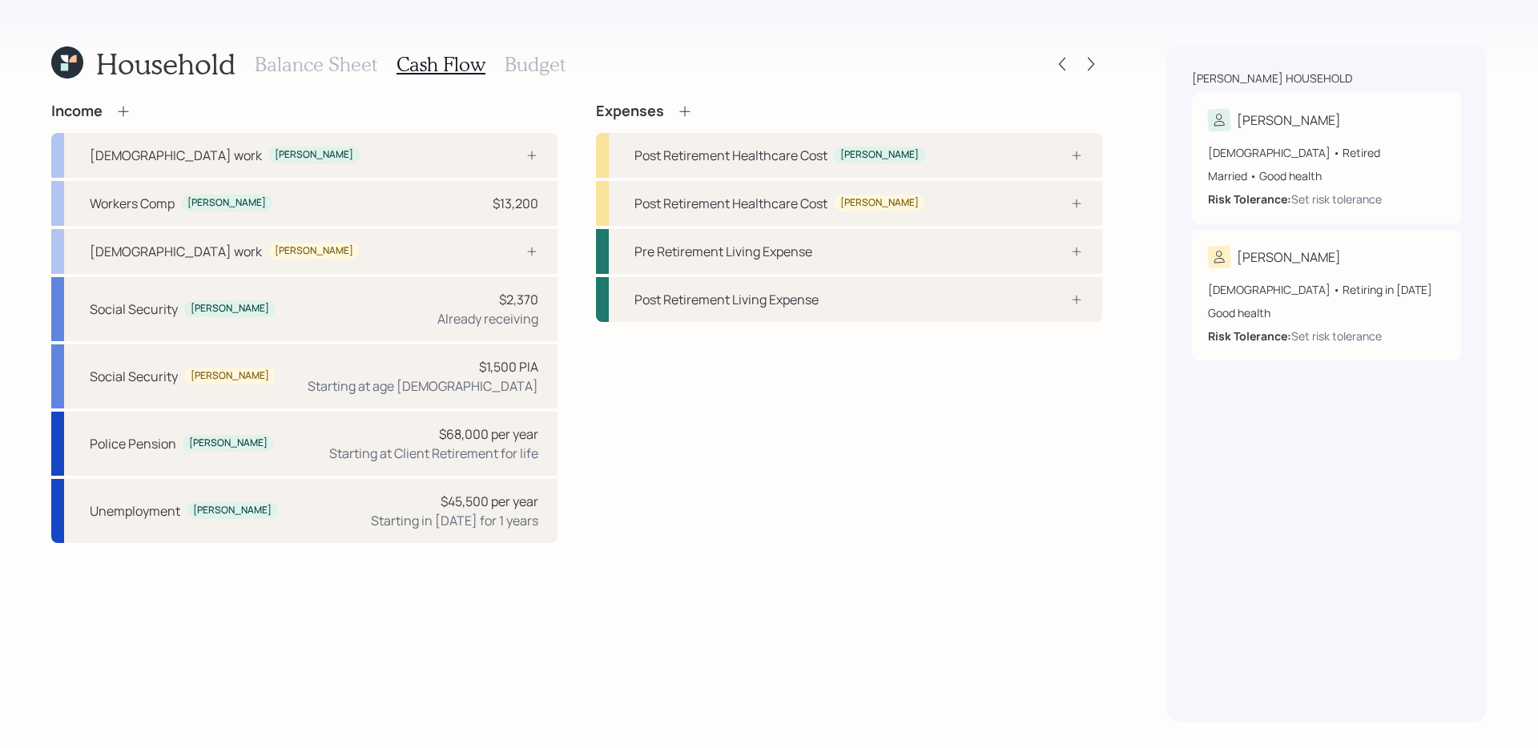
click at [662, 452] on div "Expenses Post Retirement Healthcare Cost [PERSON_NAME] Retirement Healthcare Co…" at bounding box center [849, 323] width 506 height 441
click at [855, 405] on div "Expenses Post Retirement Healthcare Cost [PERSON_NAME] Retirement Healthcare Co…" at bounding box center [849, 323] width 506 height 441
click at [935, 159] on div "Post Retirement Healthcare Cost [PERSON_NAME]" at bounding box center [849, 155] width 506 height 45
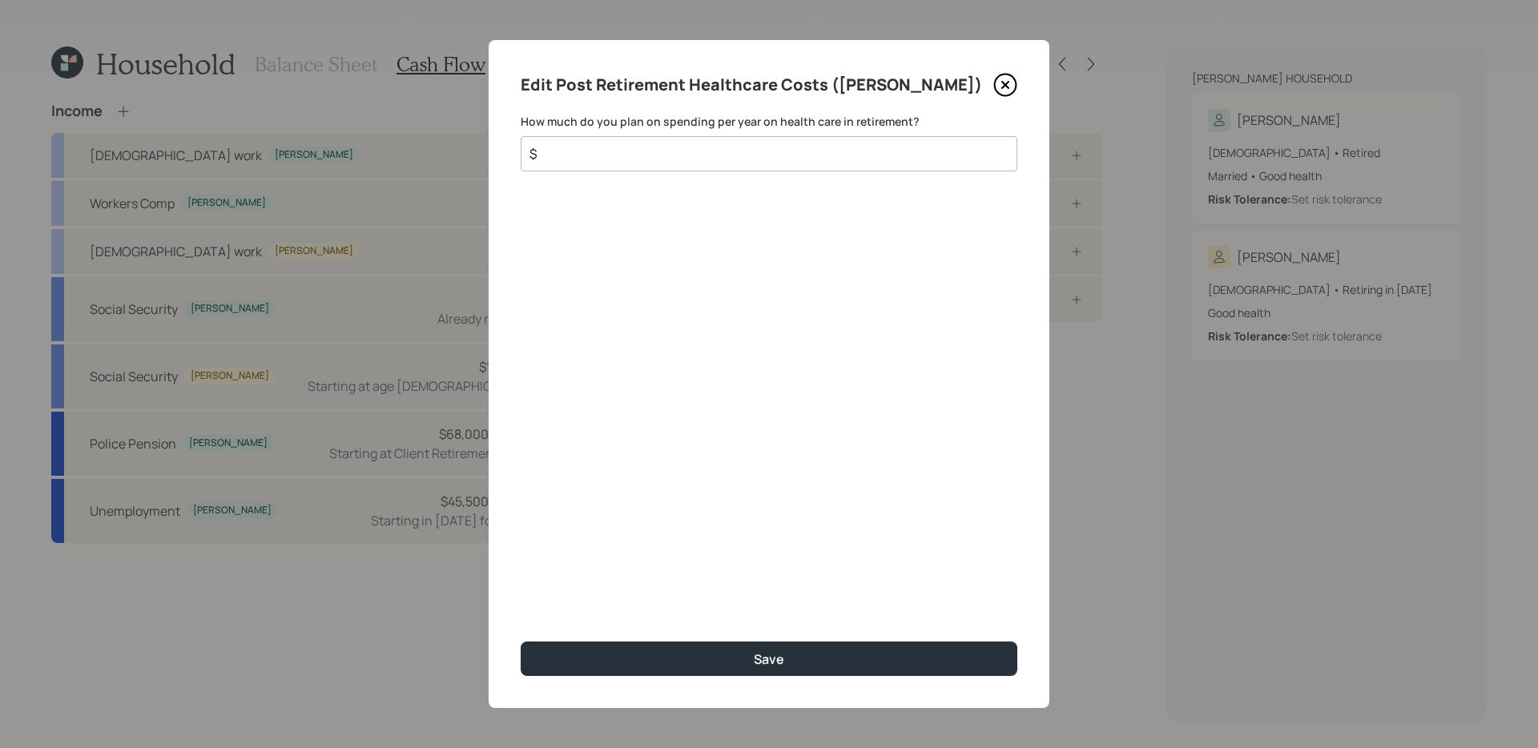
click at [703, 158] on input "$" at bounding box center [762, 153] width 469 height 19
type input "$ 4,000"
click at [521, 590] on button "Save" at bounding box center [769, 659] width 497 height 34
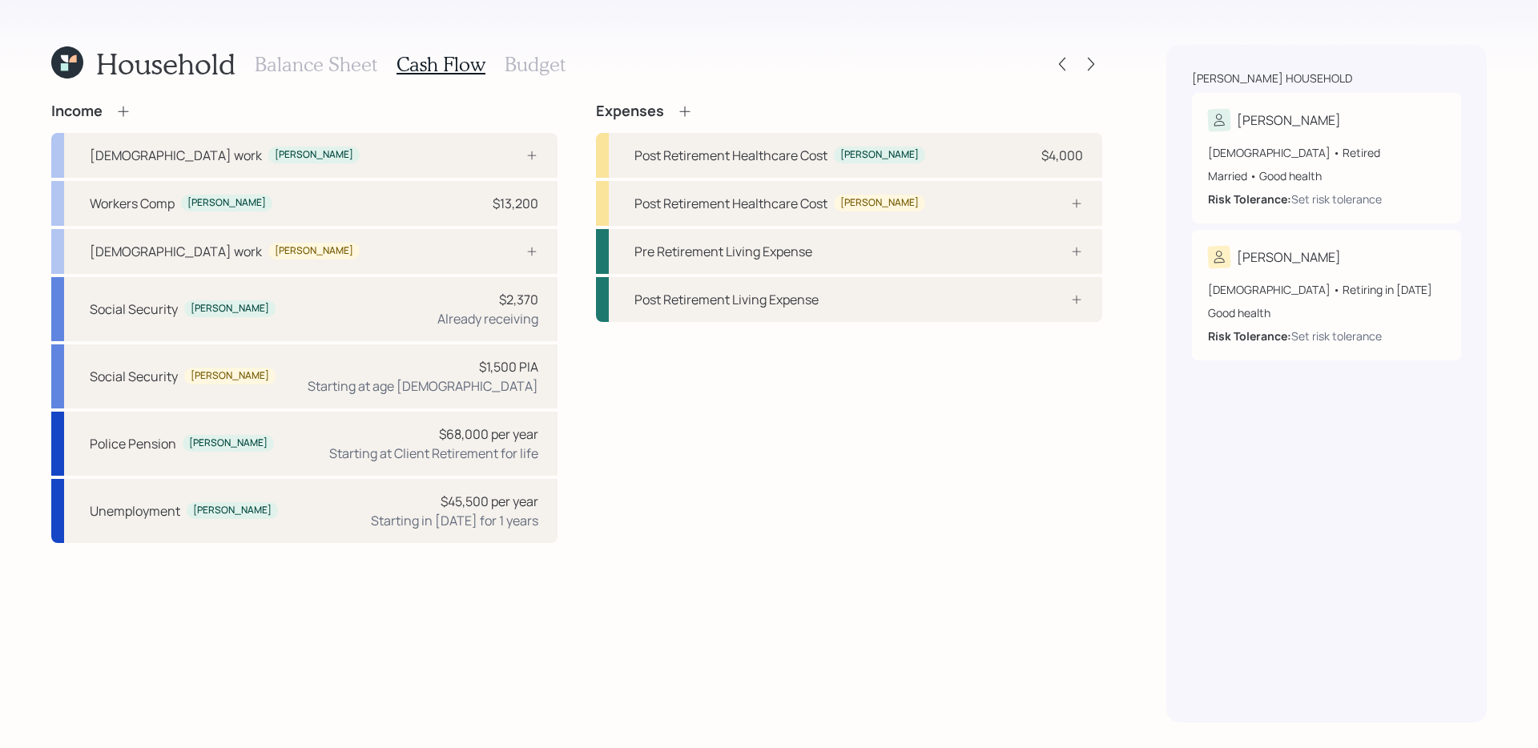
click at [702, 445] on div "Expenses Post Retirement Healthcare Cost [PERSON_NAME] $4,000 Post Retirement H…" at bounding box center [849, 323] width 506 height 441
click at [541, 67] on h3 "Budget" at bounding box center [535, 64] width 61 height 23
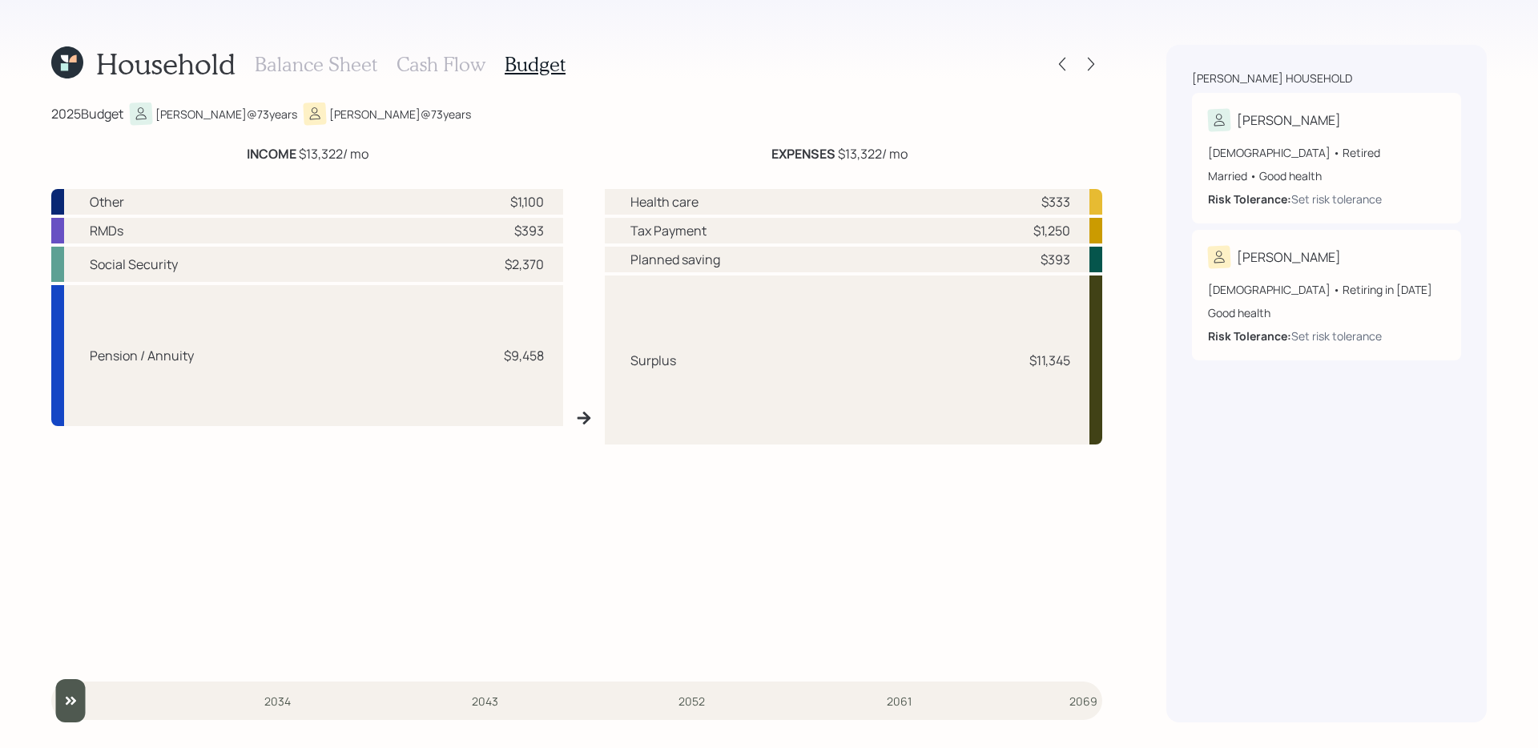
click at [513, 527] on div "Other $1,100 RMDs $393 Social Security $2,370 Pension / Annuity $9,458" at bounding box center [307, 424] width 512 height 471
drag, startPoint x: 626, startPoint y: 201, endPoint x: 704, endPoint y: 200, distance: 77.7
click at [704, 200] on div "Health care $333" at bounding box center [853, 202] width 497 height 26
drag, startPoint x: 629, startPoint y: 262, endPoint x: 737, endPoint y: 264, distance: 108.1
click at [737, 264] on div "Planned saving $393" at bounding box center [853, 260] width 497 height 26
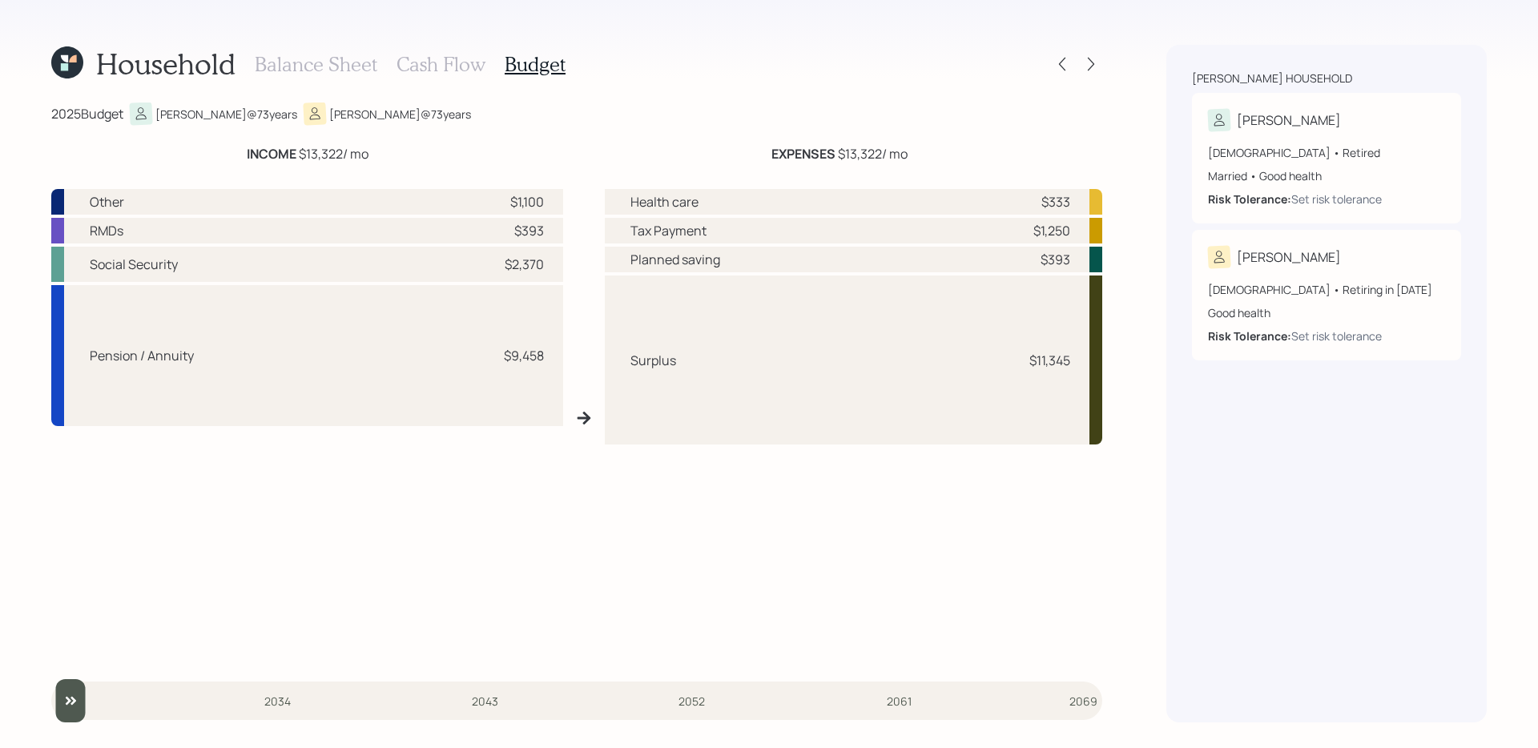
click at [329, 235] on div "RMDs $393" at bounding box center [307, 231] width 512 height 26
click at [547, 282] on div "Other $1,100 RMDs $393 Social Security $2,370 Pension / Annuity $9,458" at bounding box center [307, 424] width 512 height 471
drag, startPoint x: 618, startPoint y: 227, endPoint x: 735, endPoint y: 228, distance: 117.0
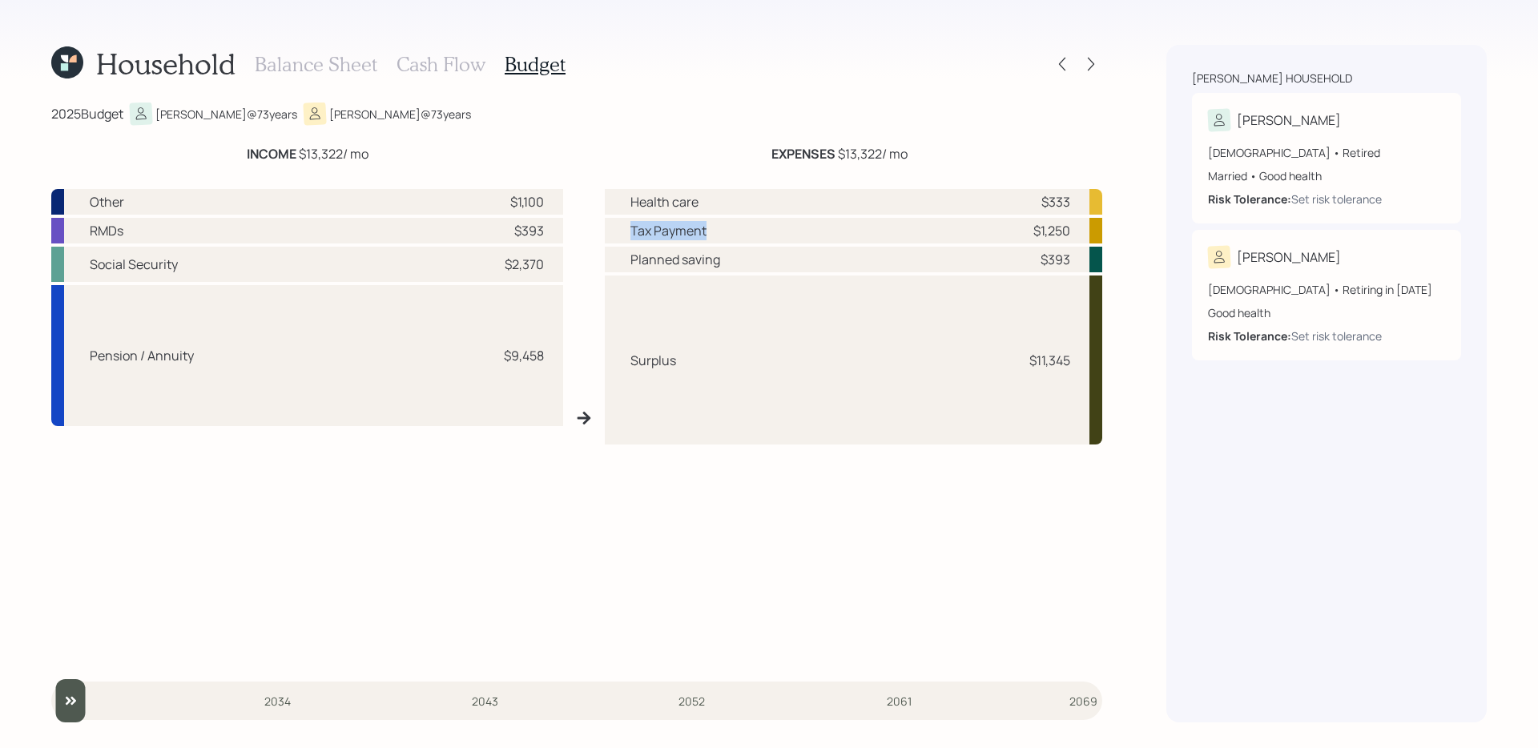
click at [735, 228] on div "Tax Payment $1,250" at bounding box center [853, 231] width 497 height 26
drag, startPoint x: 622, startPoint y: 363, endPoint x: 763, endPoint y: 362, distance: 141.0
click at [763, 362] on div "Surplus $11,345" at bounding box center [853, 360] width 497 height 169
click at [754, 485] on div "Health care $333 Tax Payment $1,250 Planned saving $393 Surplus $11,345" at bounding box center [853, 424] width 497 height 471
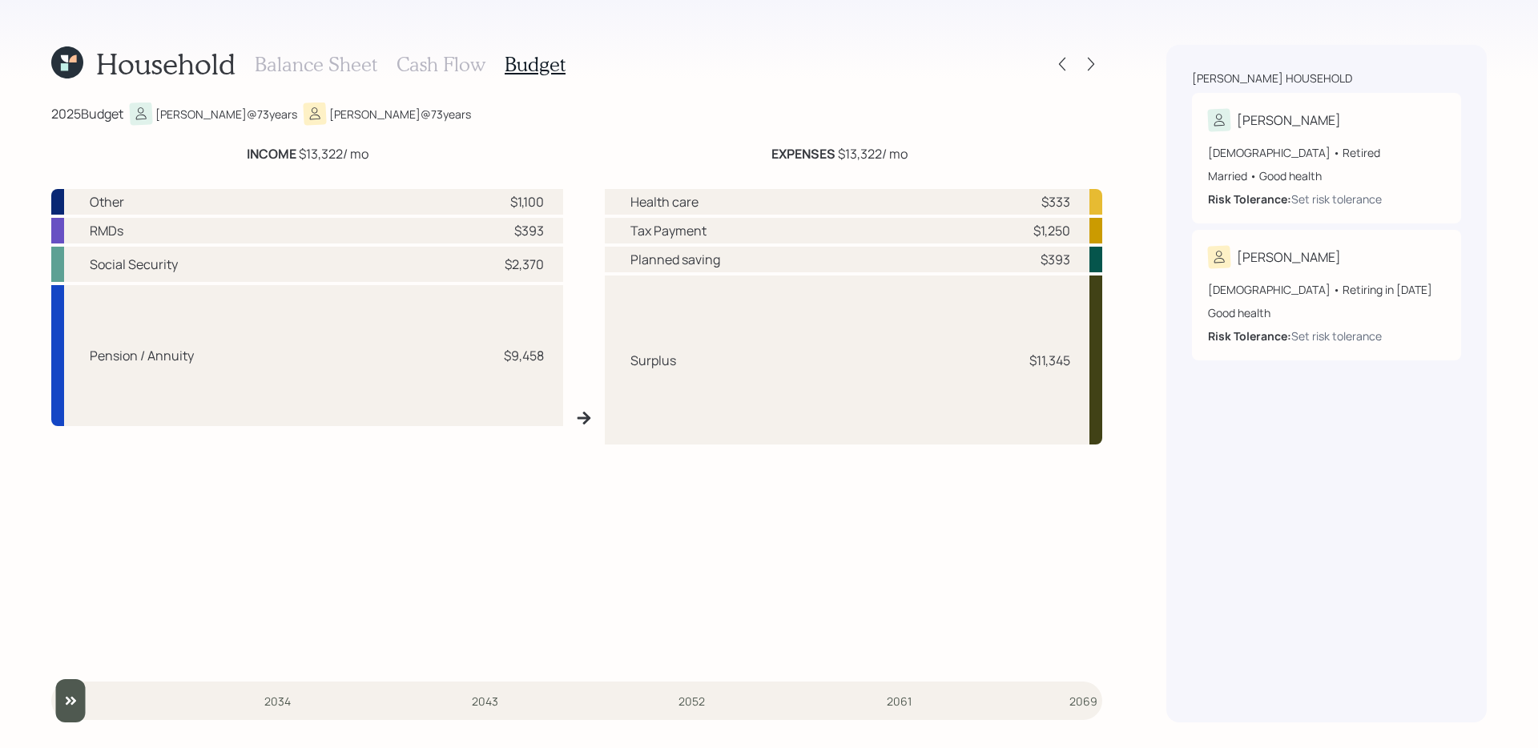
click at [425, 65] on h3 "Cash Flow" at bounding box center [440, 64] width 89 height 23
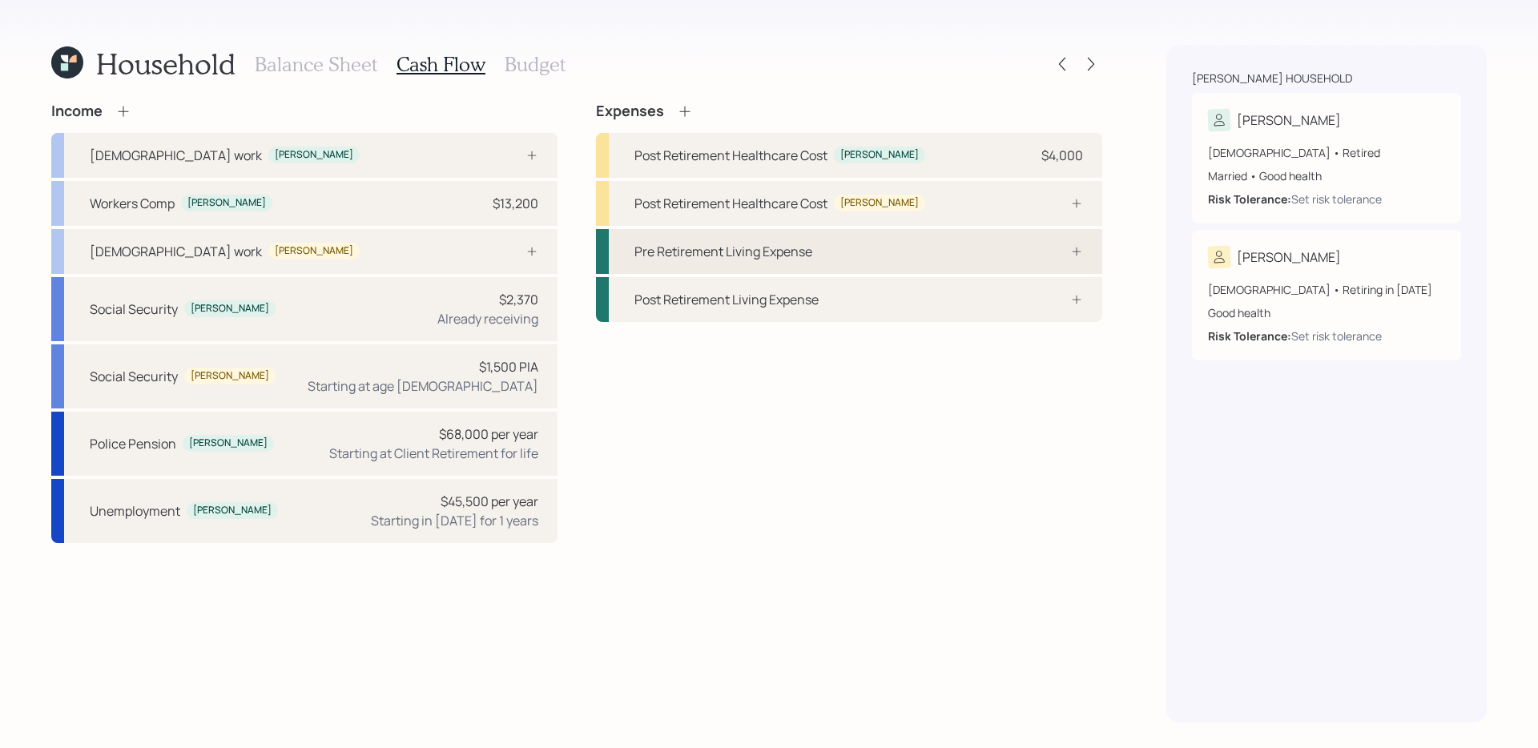
click at [1008, 261] on div "Pre Retirement Living Expense" at bounding box center [849, 251] width 506 height 45
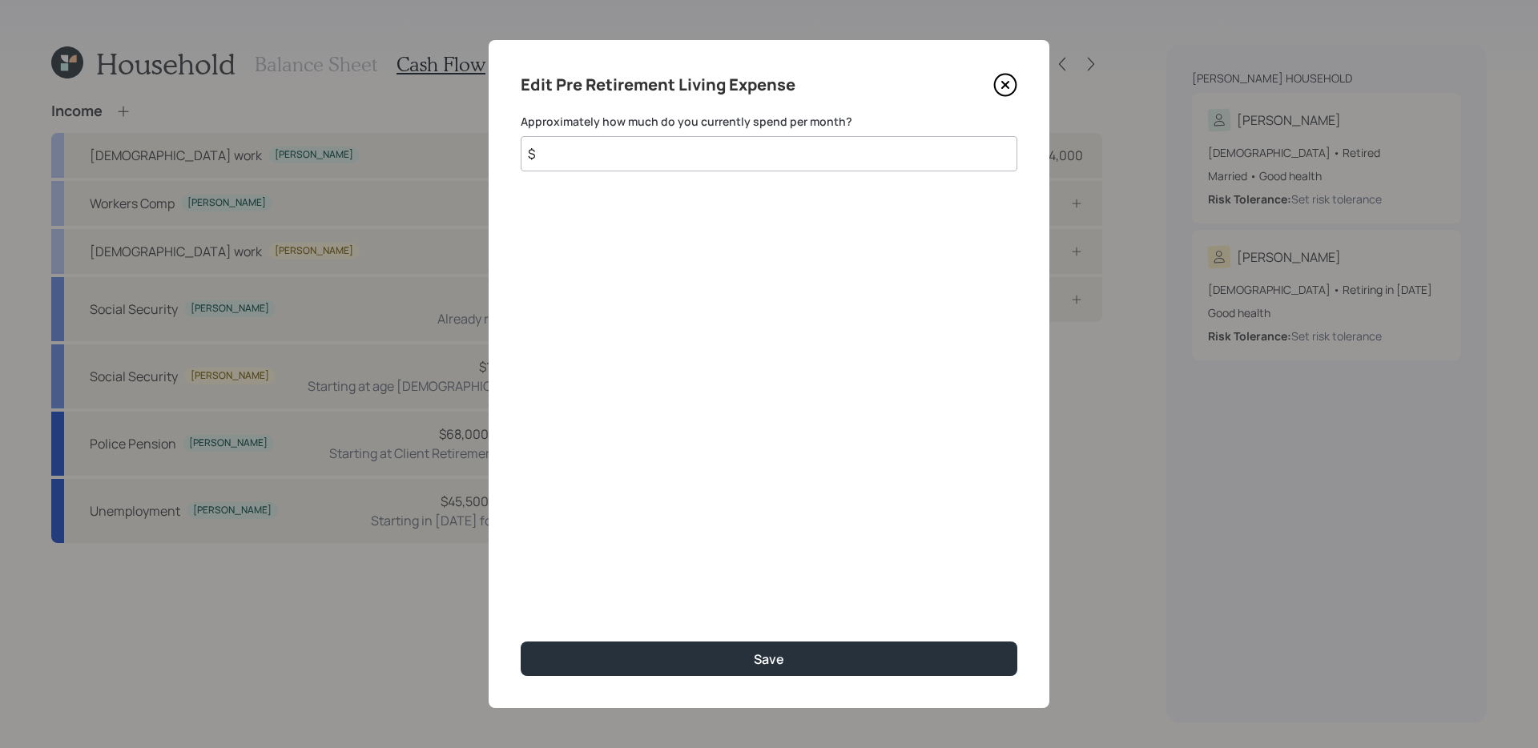
click at [814, 147] on input "$" at bounding box center [769, 153] width 497 height 35
type input "$ 9,000"
click at [521, 590] on button "Save" at bounding box center [769, 659] width 497 height 34
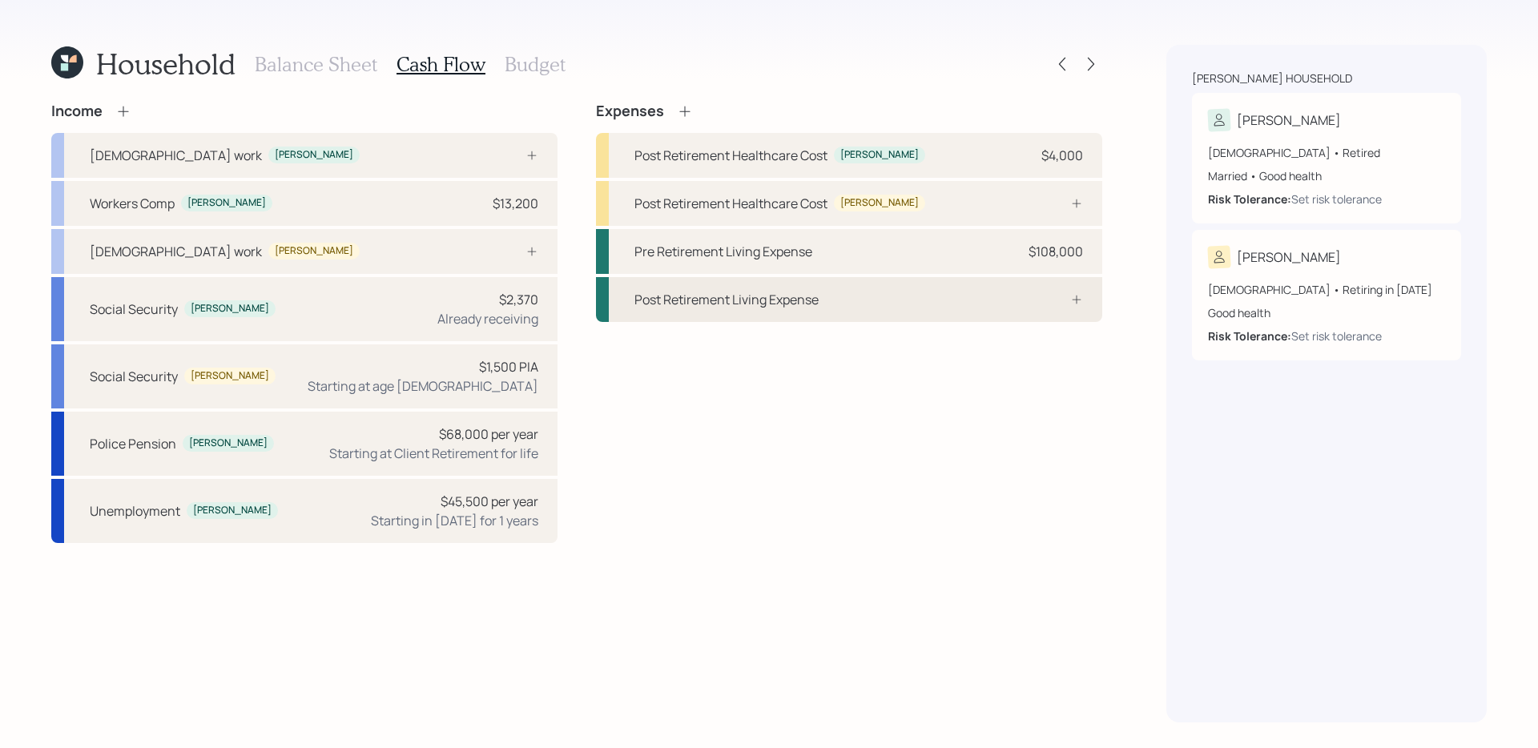
click at [896, 306] on div "Post Retirement Living Expense" at bounding box center [849, 299] width 506 height 45
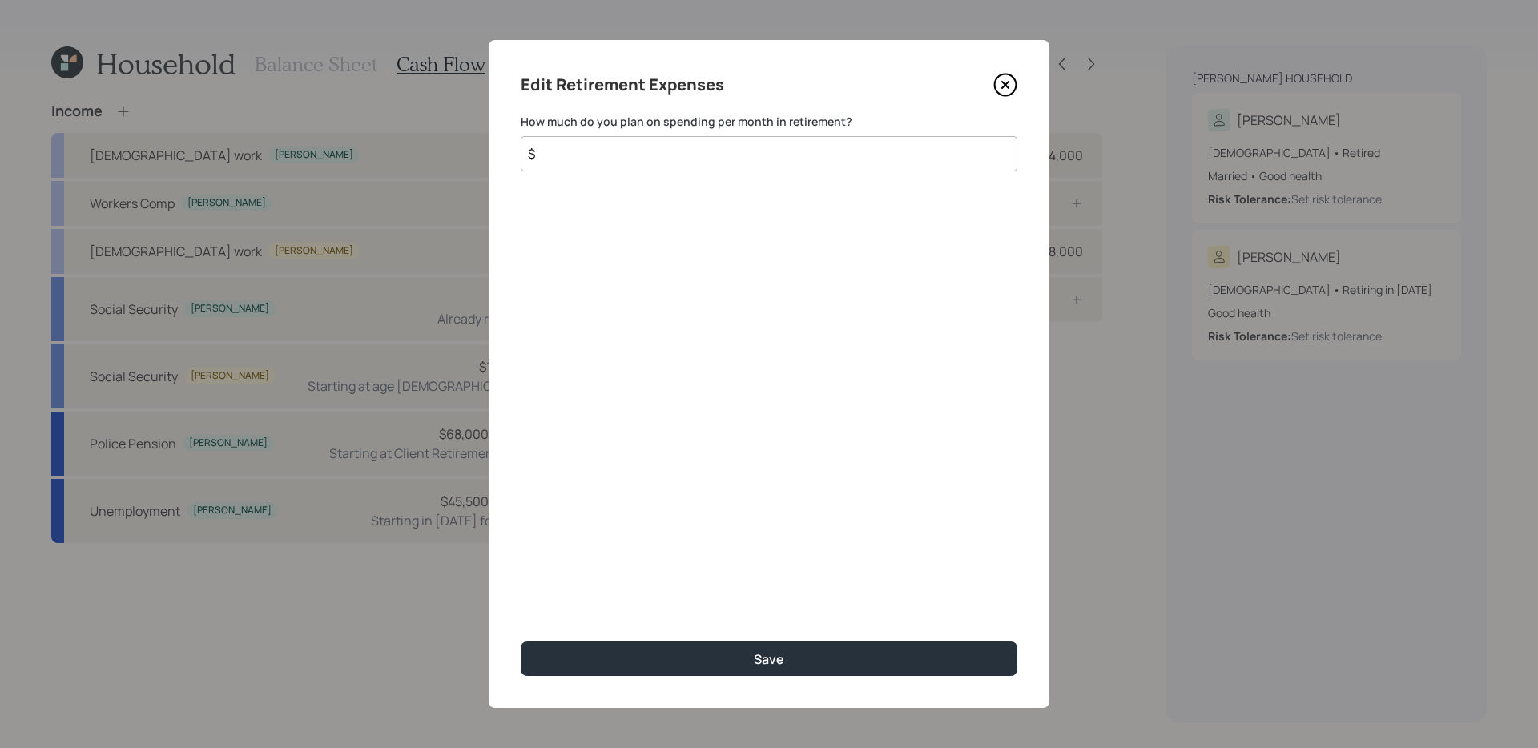
click at [790, 152] on input "$" at bounding box center [769, 153] width 497 height 35
type input "$ 9,000"
click at [521, 590] on button "Save" at bounding box center [769, 659] width 497 height 34
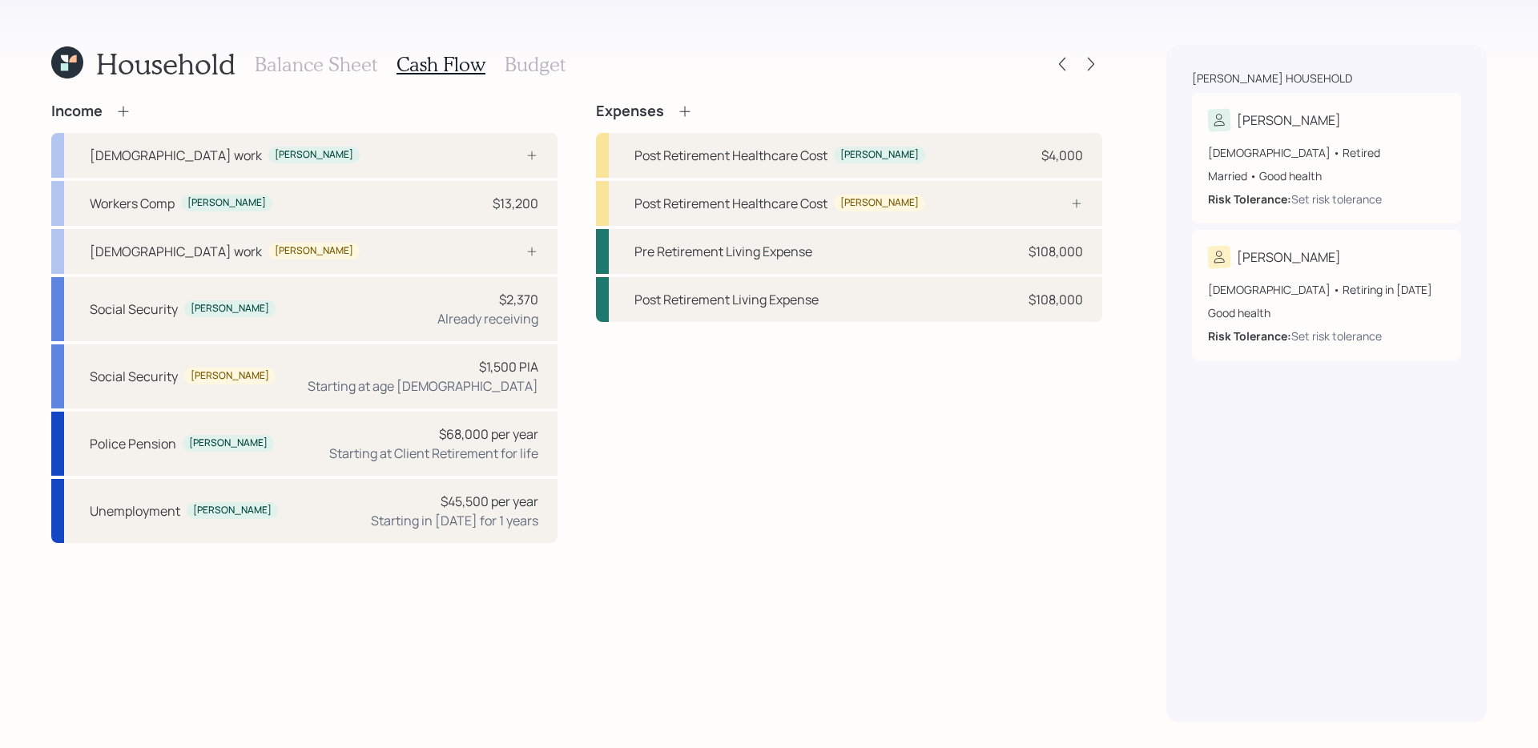
click at [340, 62] on h3 "Balance Sheet" at bounding box center [316, 64] width 123 height 23
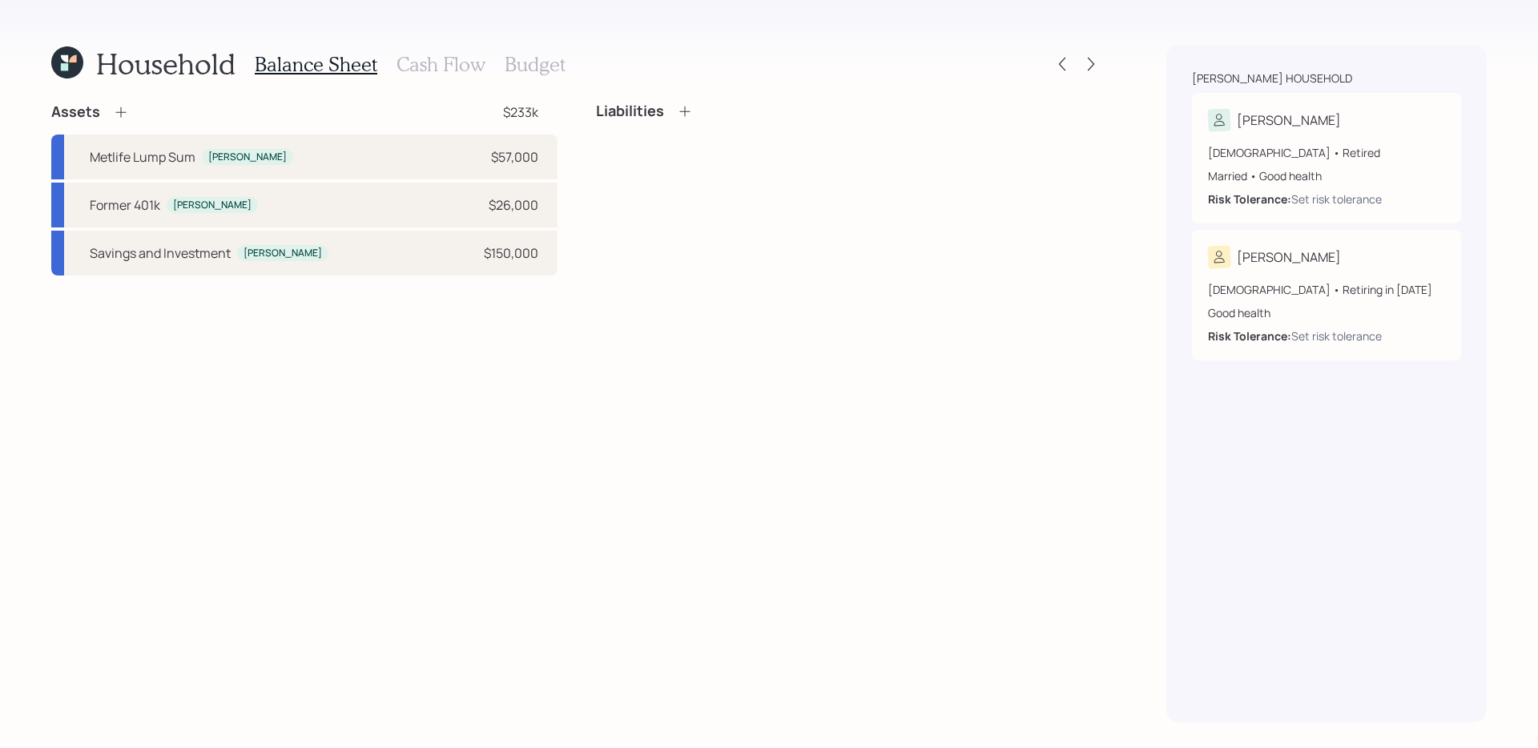
click at [121, 115] on icon at bounding box center [121, 112] width 16 height 16
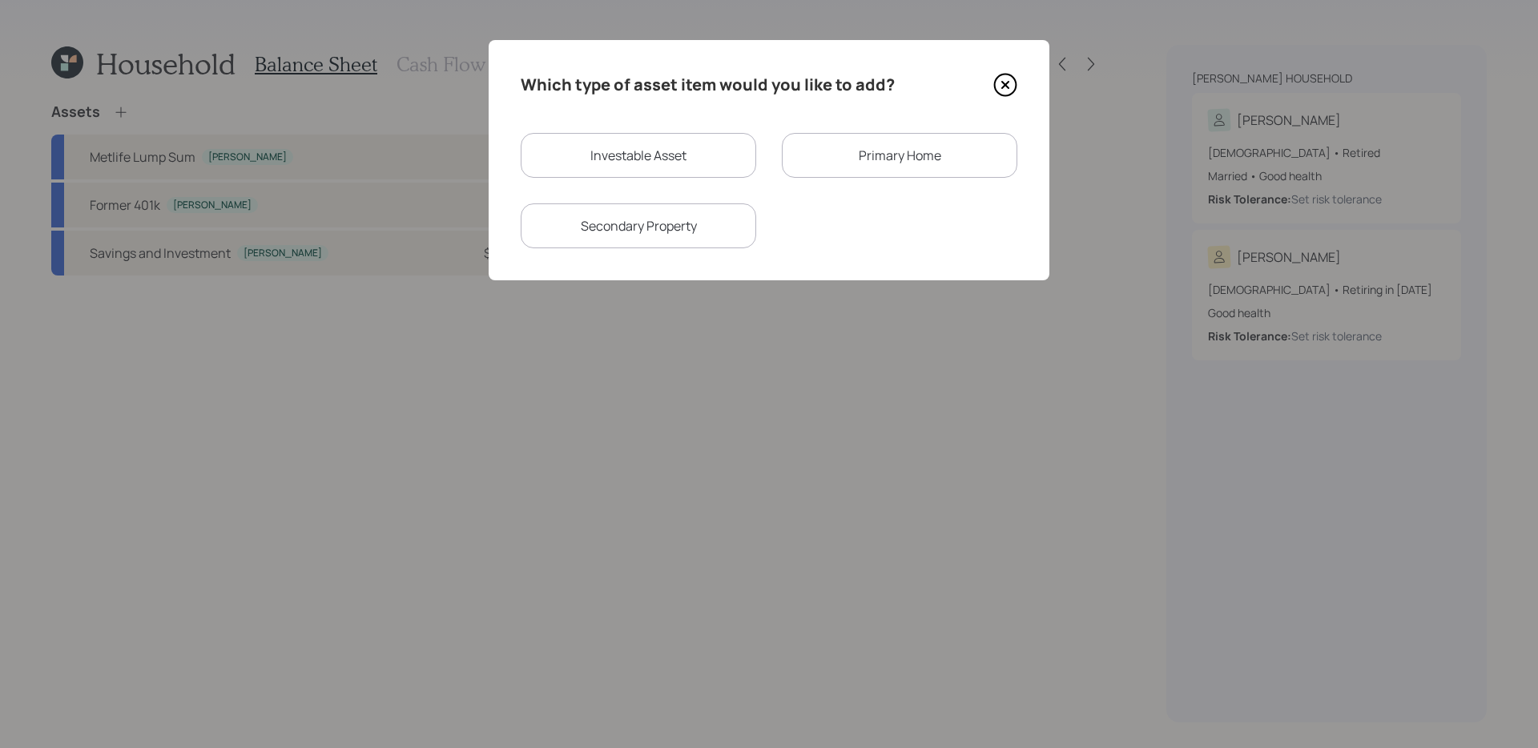
click at [594, 157] on div "Investable Asset" at bounding box center [638, 155] width 235 height 45
select select "taxable"
select select "balanced"
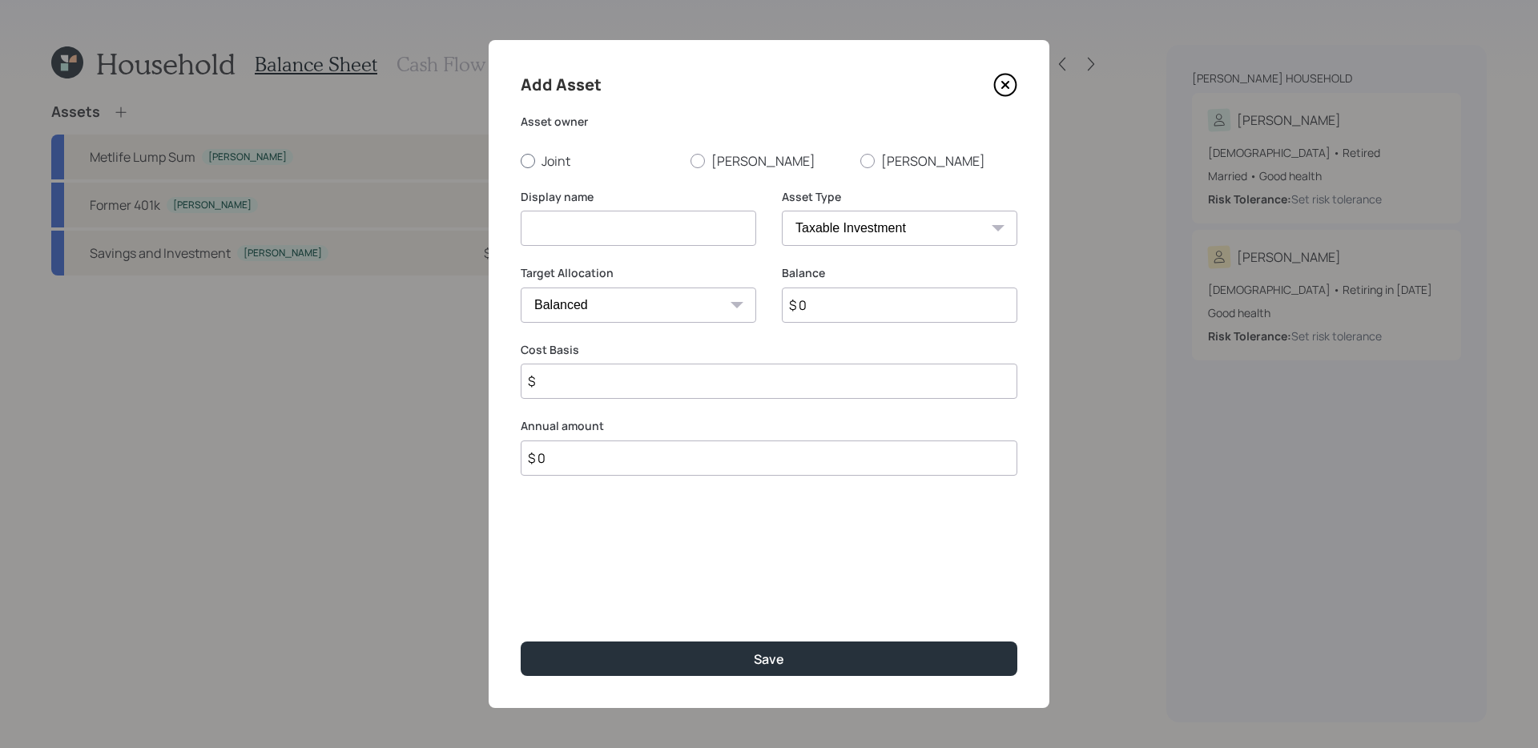
click at [568, 161] on label "Joint" at bounding box center [599, 161] width 157 height 18
click at [521, 161] on input "Joint" at bounding box center [520, 160] width 1 height 1
radio input "true"
click at [574, 231] on input at bounding box center [638, 228] width 235 height 35
type input "c"
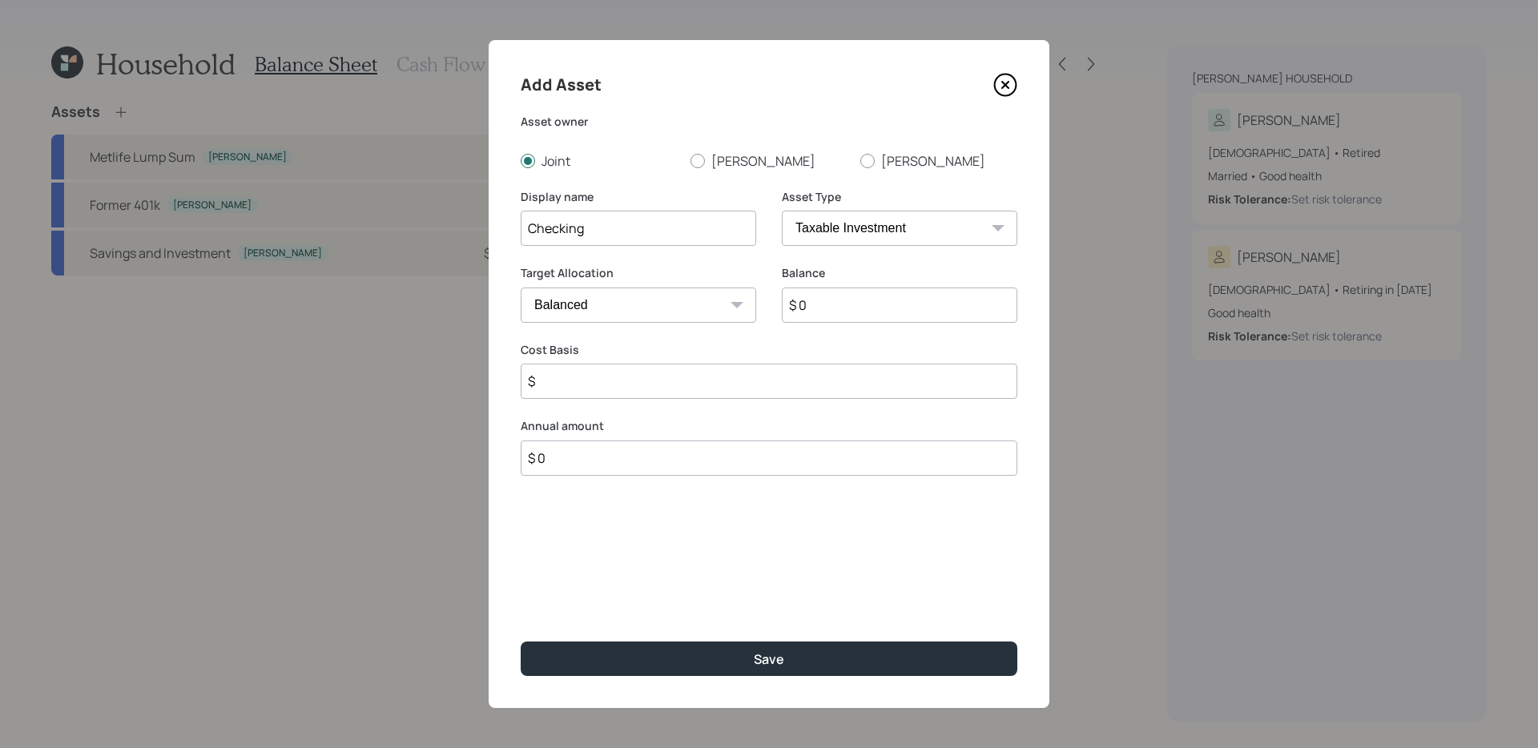
type input "Checking"
type input "$ 6,715"
click at [521, 590] on button "Save" at bounding box center [769, 659] width 497 height 34
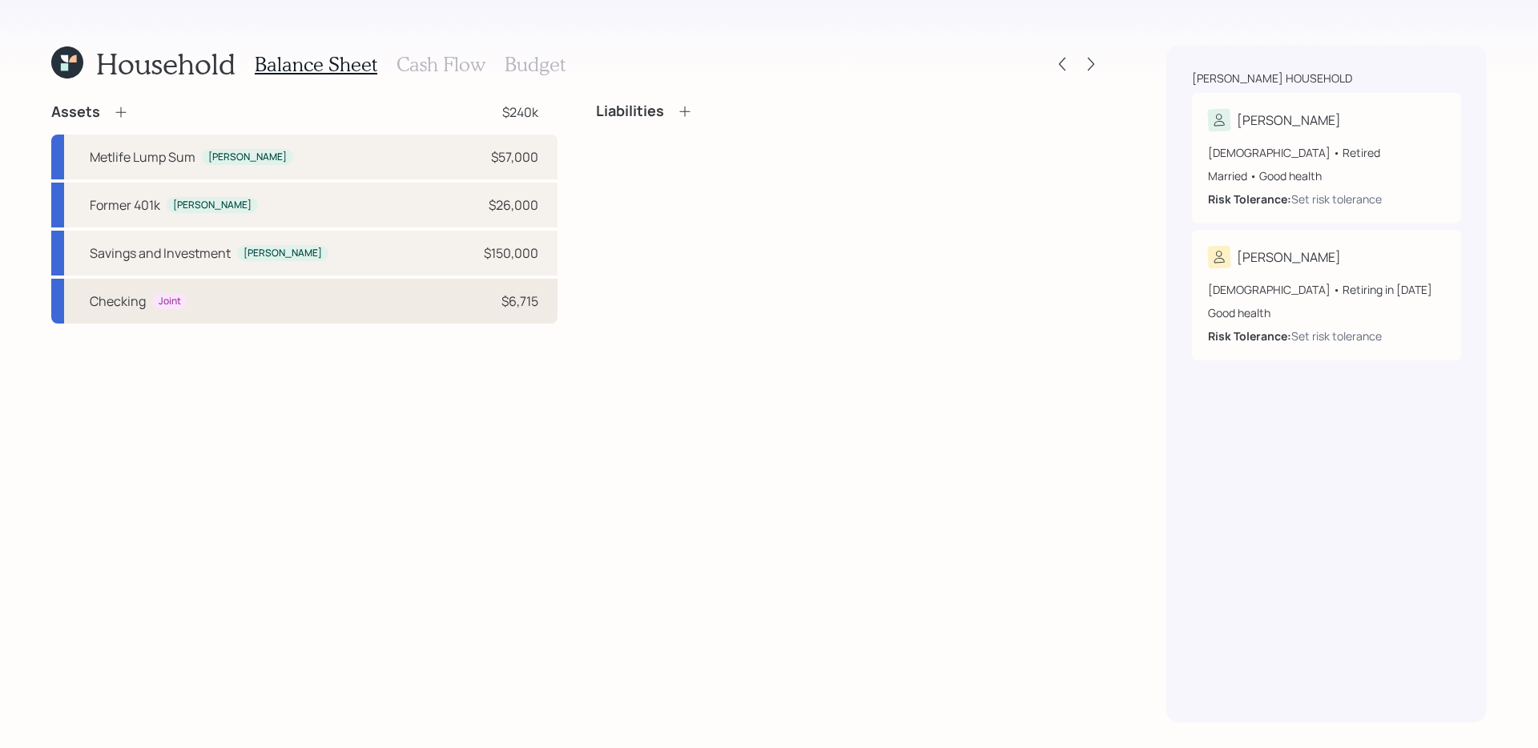
click at [315, 317] on div "Checking Joint $6,715" at bounding box center [304, 301] width 506 height 45
select select "taxable"
select select "balanced"
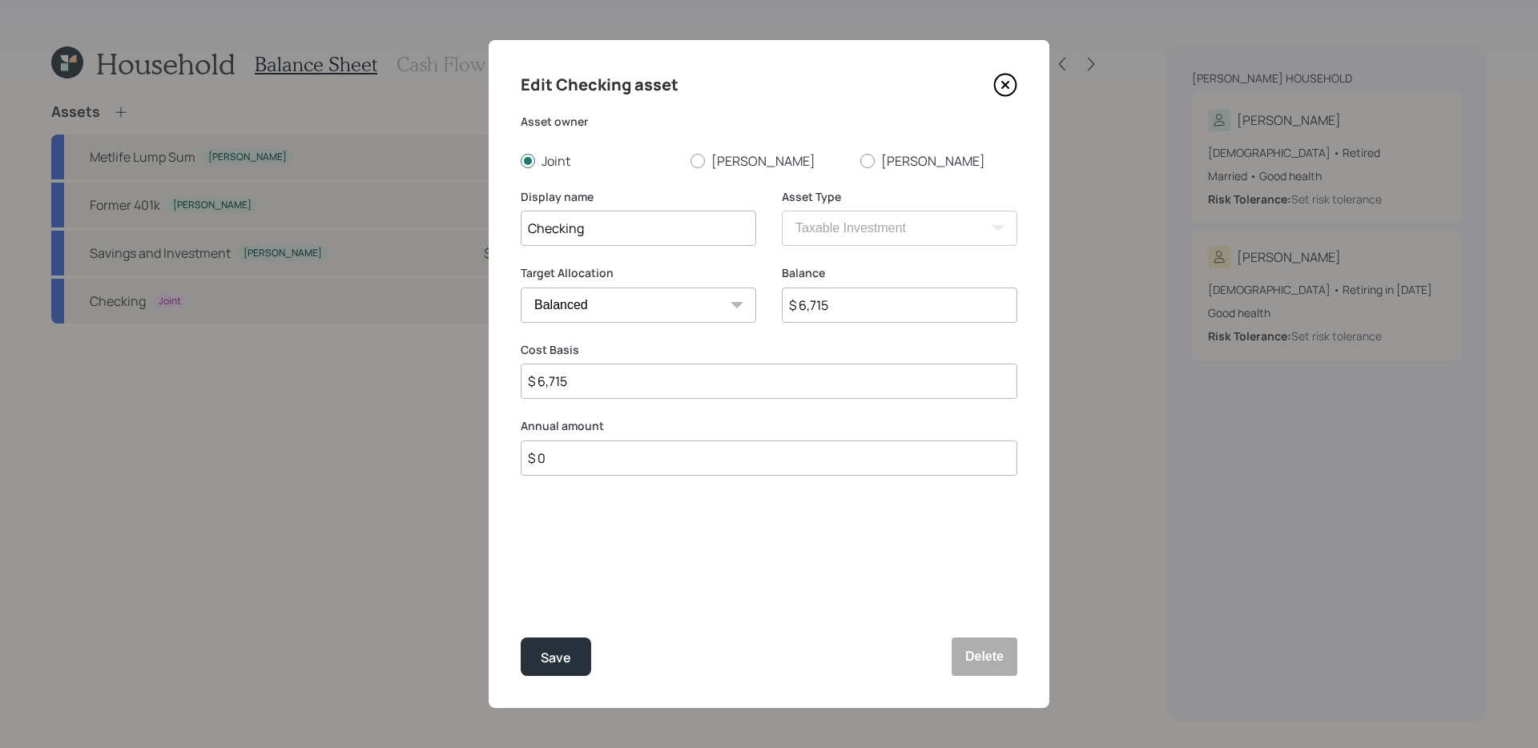
click at [696, 451] on input "$ 0" at bounding box center [769, 458] width 497 height 35
type input "$ 24,000"
type input "a"
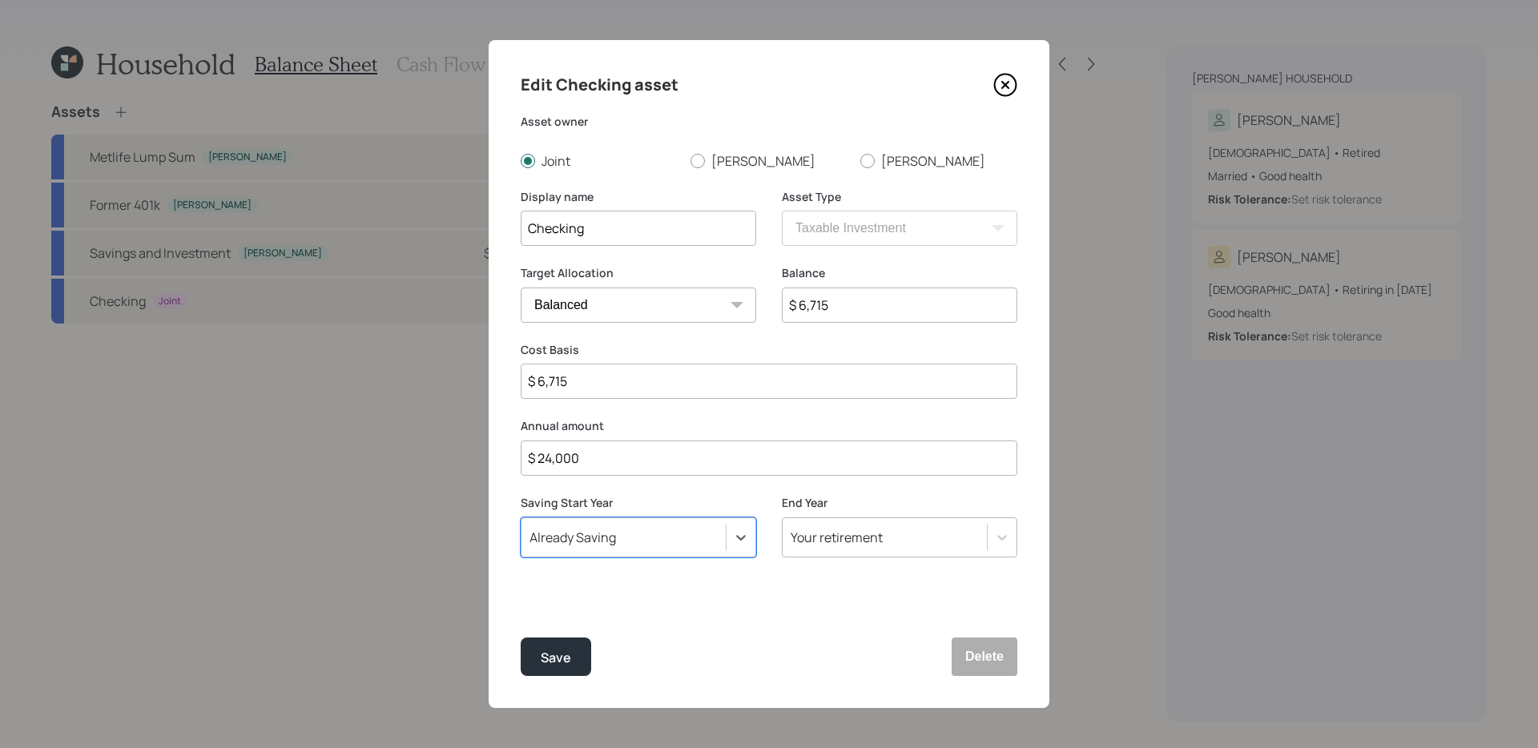
click at [521, 590] on button "Save" at bounding box center [556, 657] width 70 height 38
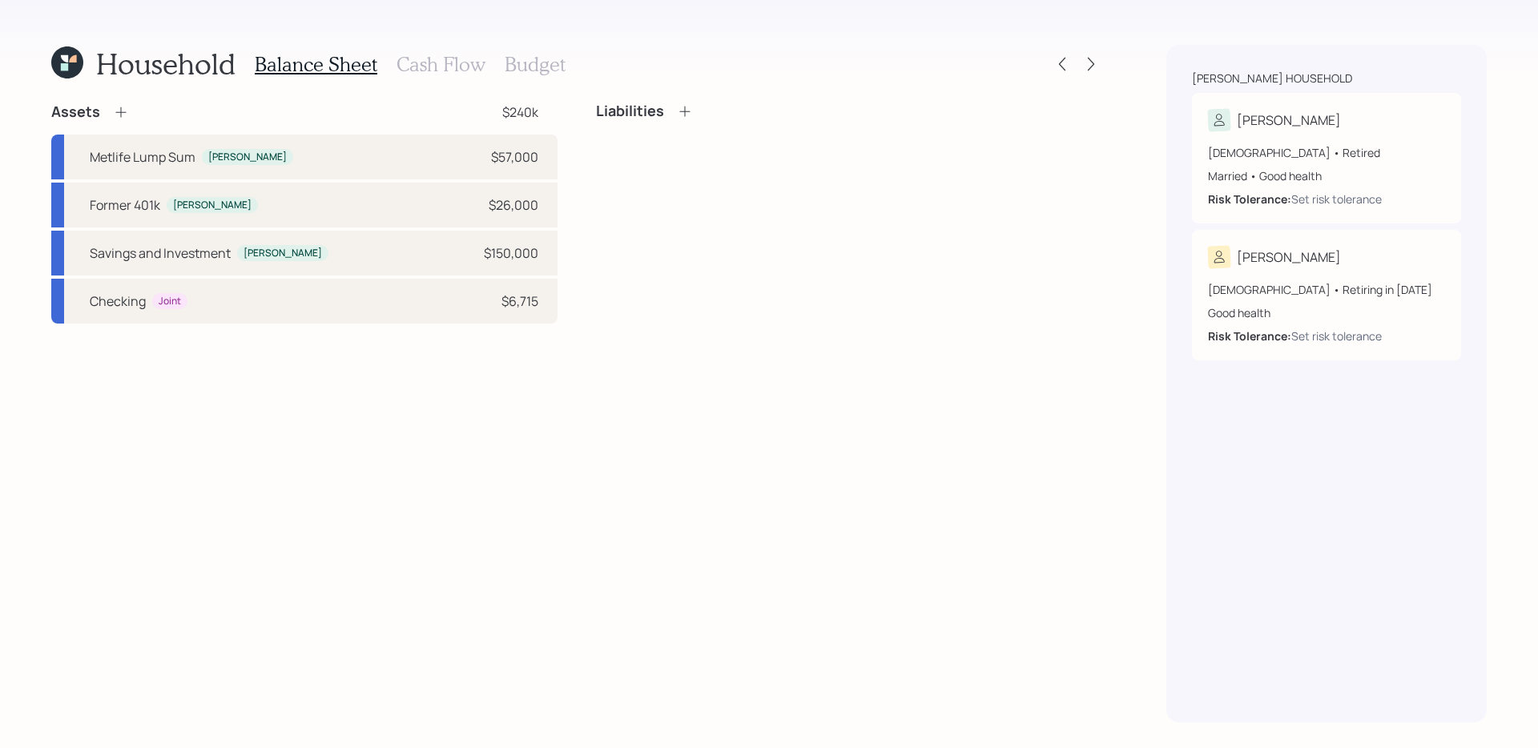
click at [457, 66] on h3 "Cash Flow" at bounding box center [440, 64] width 89 height 23
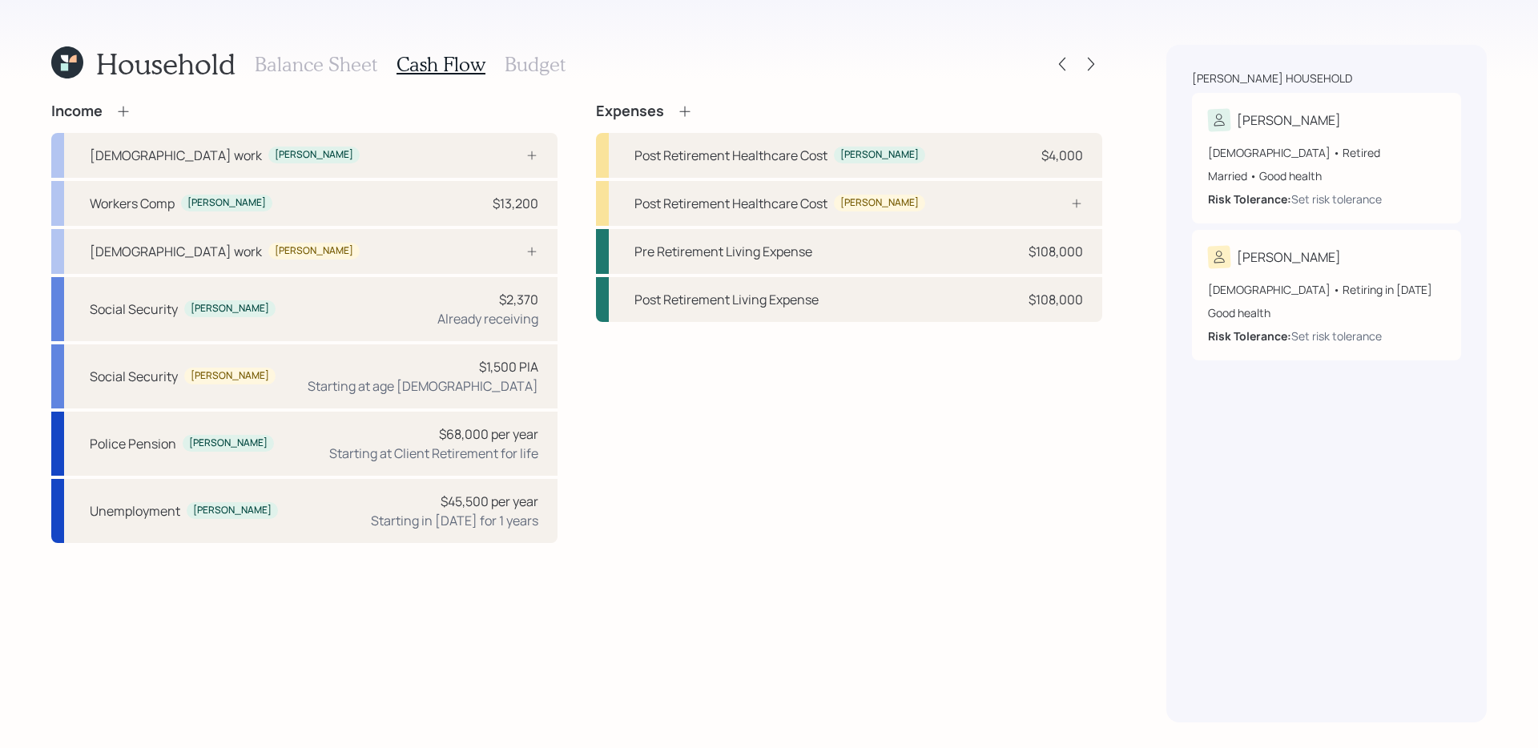
click at [684, 104] on icon at bounding box center [685, 111] width 16 height 16
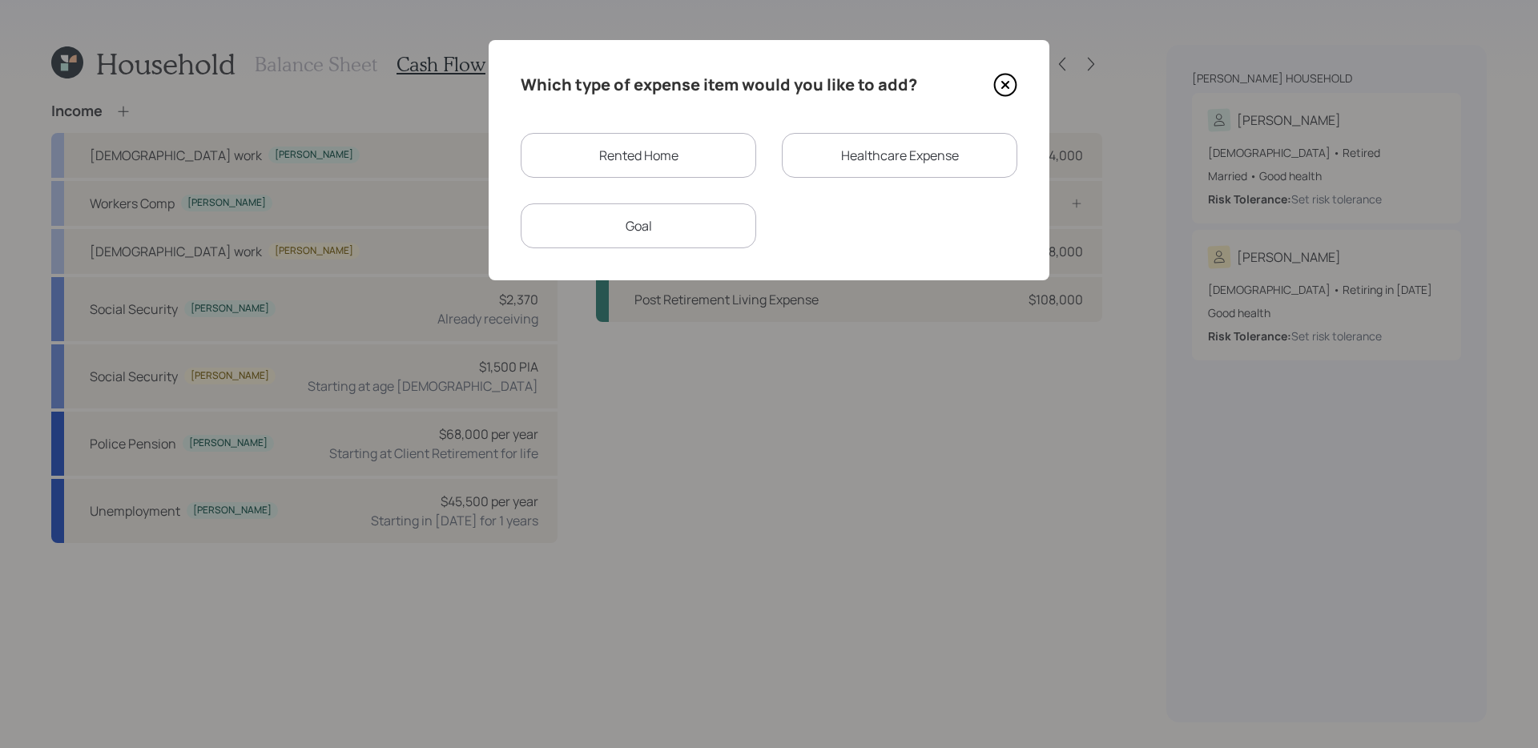
click at [650, 233] on div "Goal" at bounding box center [638, 225] width 235 height 45
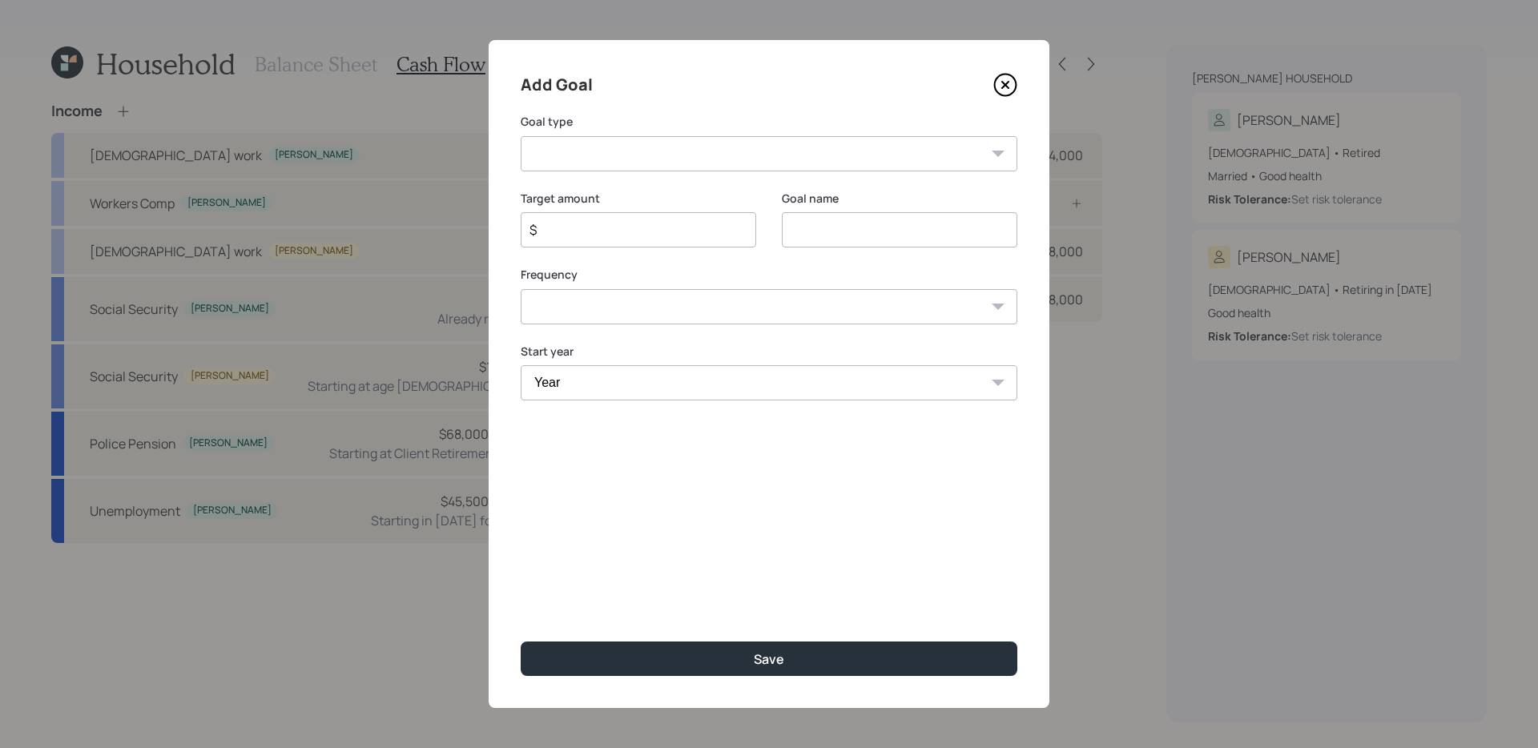
click at [704, 157] on select "Create an emergency fund Donate to charity Purchase a home Make a purchase Supp…" at bounding box center [769, 153] width 497 height 35
select select "other"
type input "Other"
click at [752, 160] on select "Create an emergency fund Donate to charity Purchase a home Make a purchase Supp…" at bounding box center [769, 153] width 497 height 35
select select "vacation"
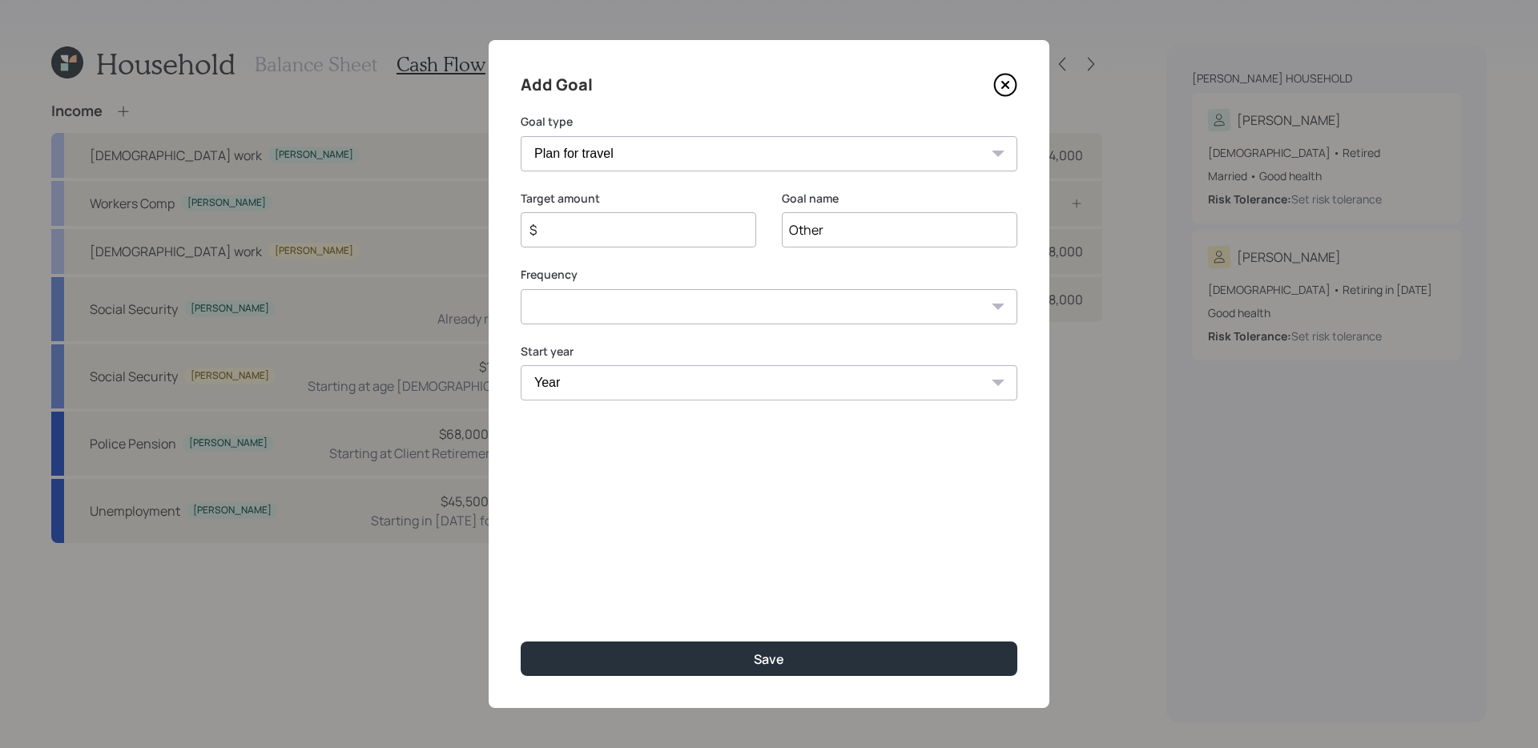
click at [584, 228] on input "$" at bounding box center [632, 229] width 208 height 19
type input "$ 5,000"
click at [602, 314] on select "One time Every 1 year Every 2 years Every 3 years Every 4 years Every 5 years E…" at bounding box center [769, 306] width 497 height 35
select select "1"
click at [662, 388] on select "Year [DATE] 2026 2027 2028 2029 2030 2031 2032 2033 2034 2035 2036 2037 2038 20…" at bounding box center [638, 382] width 235 height 35
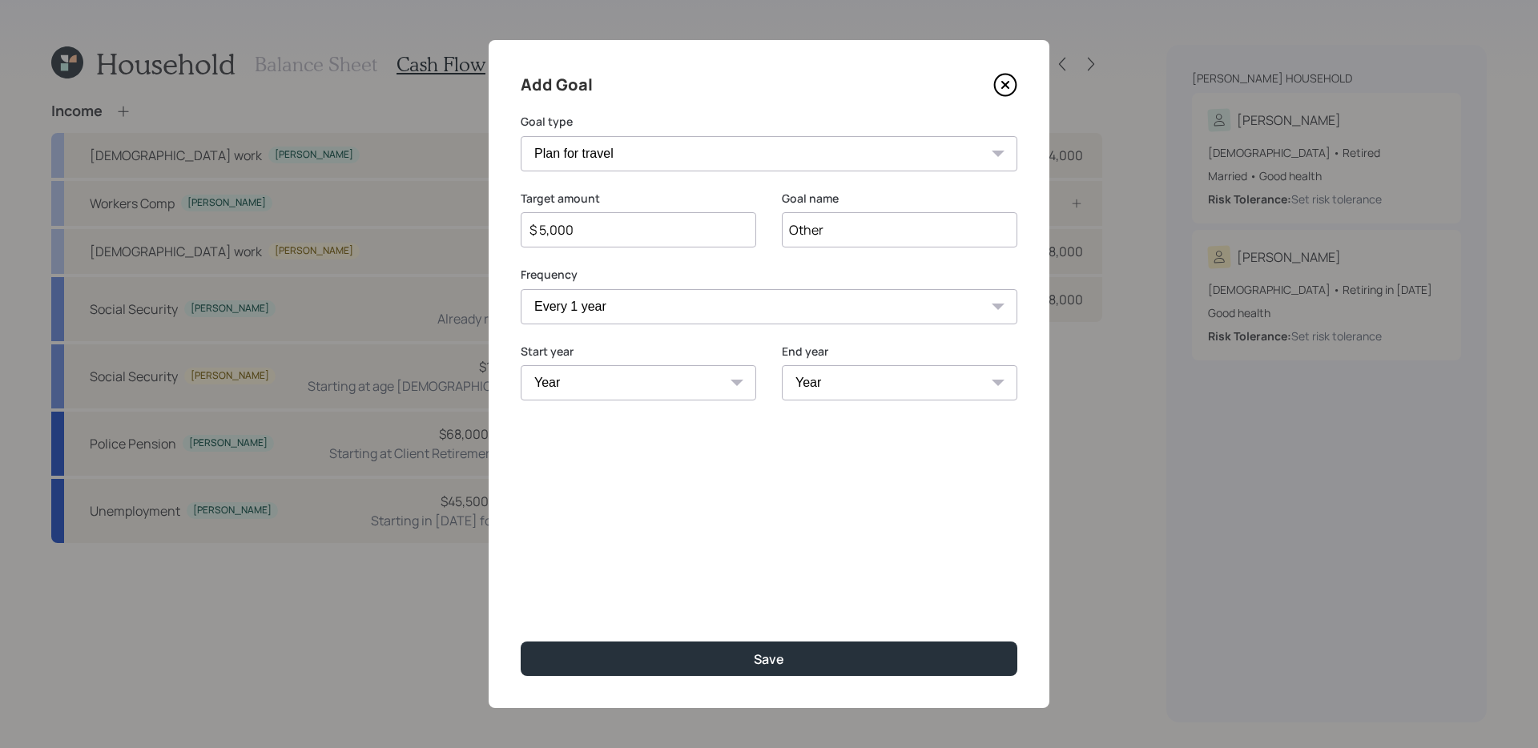
select select "2025"
click at [837, 396] on select "Year [DATE] 2026 2027 2028 2029 2030 2031 2032 2033 2034 2035 2036 2037 2038 20…" at bounding box center [899, 382] width 235 height 35
select select "2034"
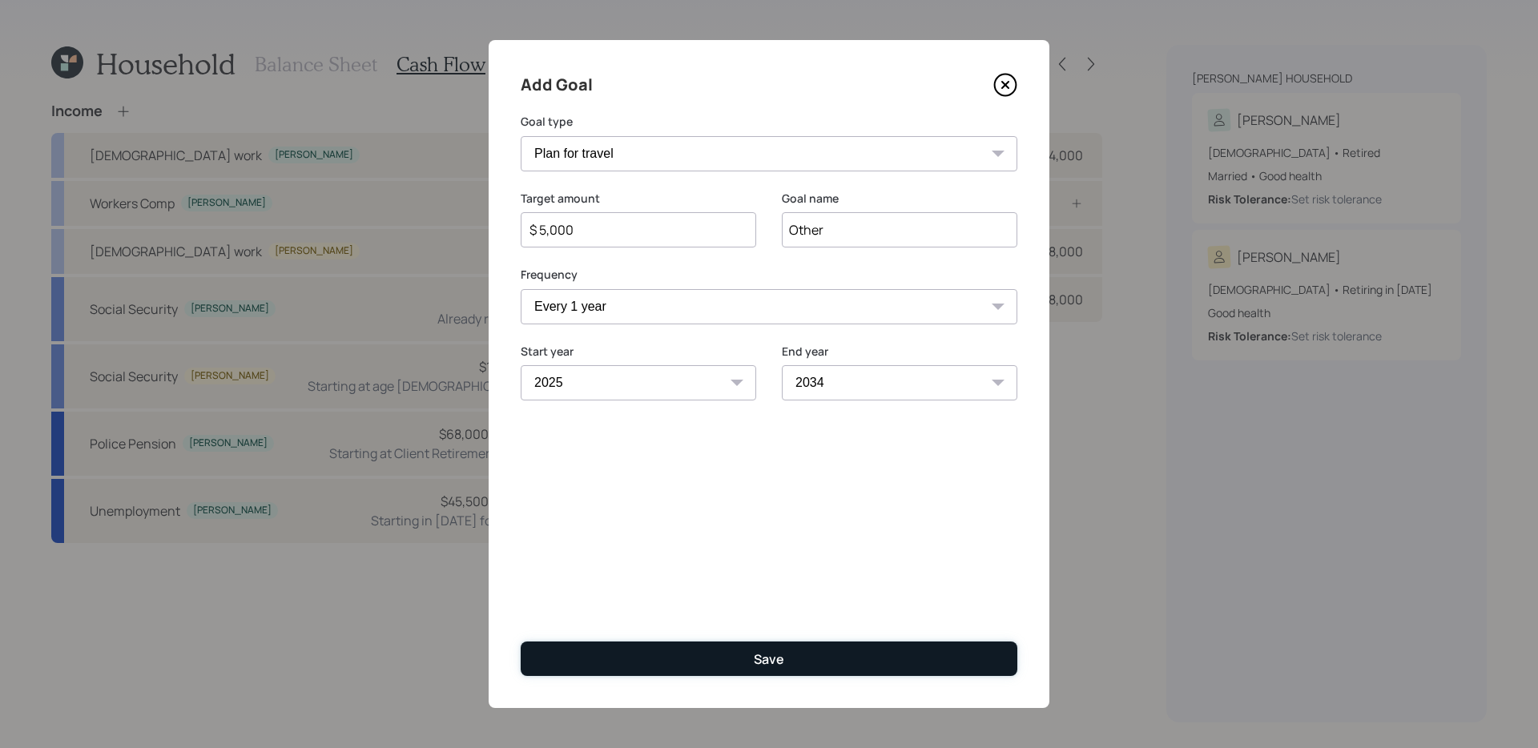
click at [755, 590] on div "Save" at bounding box center [769, 659] width 30 height 18
type input "$"
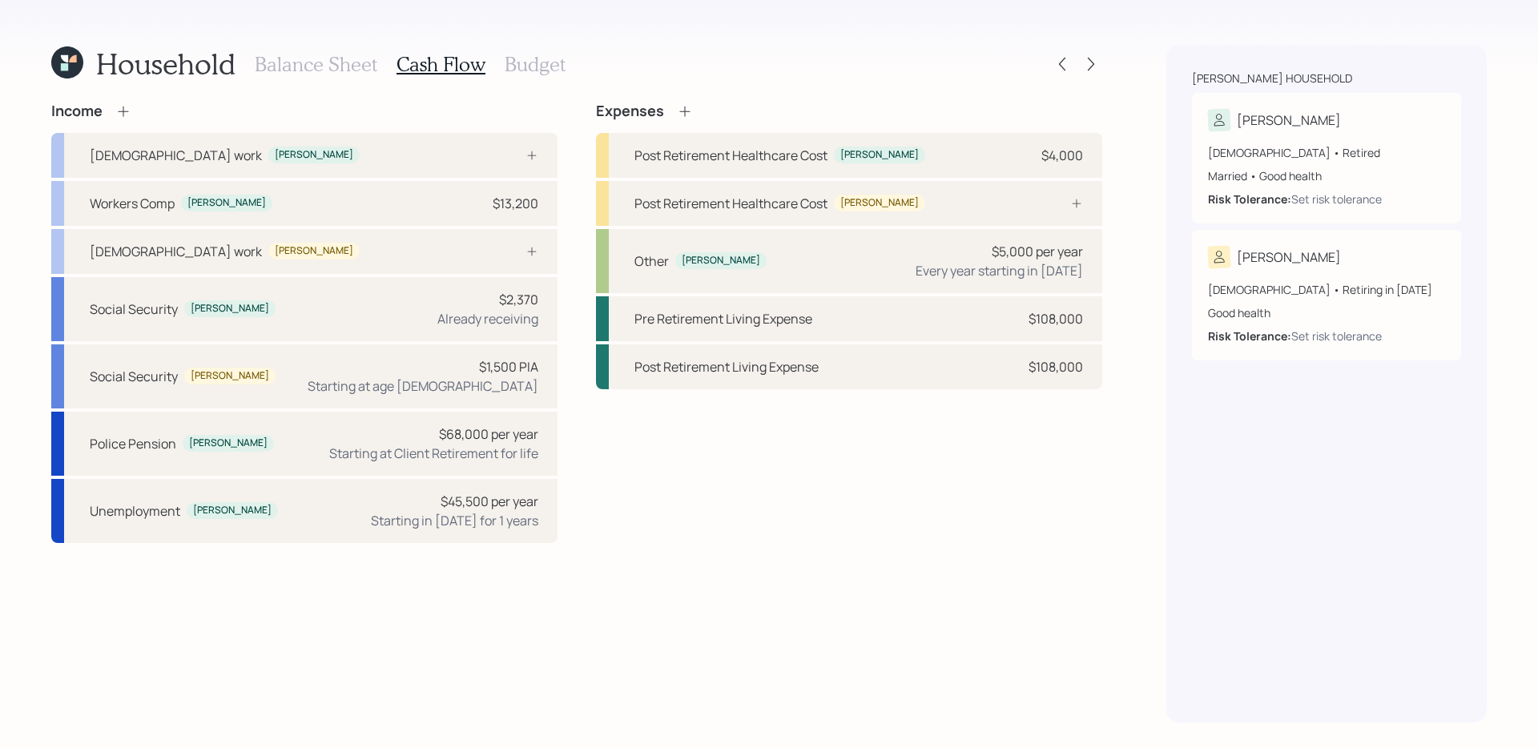
click at [909, 590] on div "Income [DEMOGRAPHIC_DATA] work [PERSON_NAME] Workers Comp [PERSON_NAME] $13,200…" at bounding box center [576, 413] width 1051 height 620
click at [1085, 65] on icon at bounding box center [1091, 64] width 16 height 16
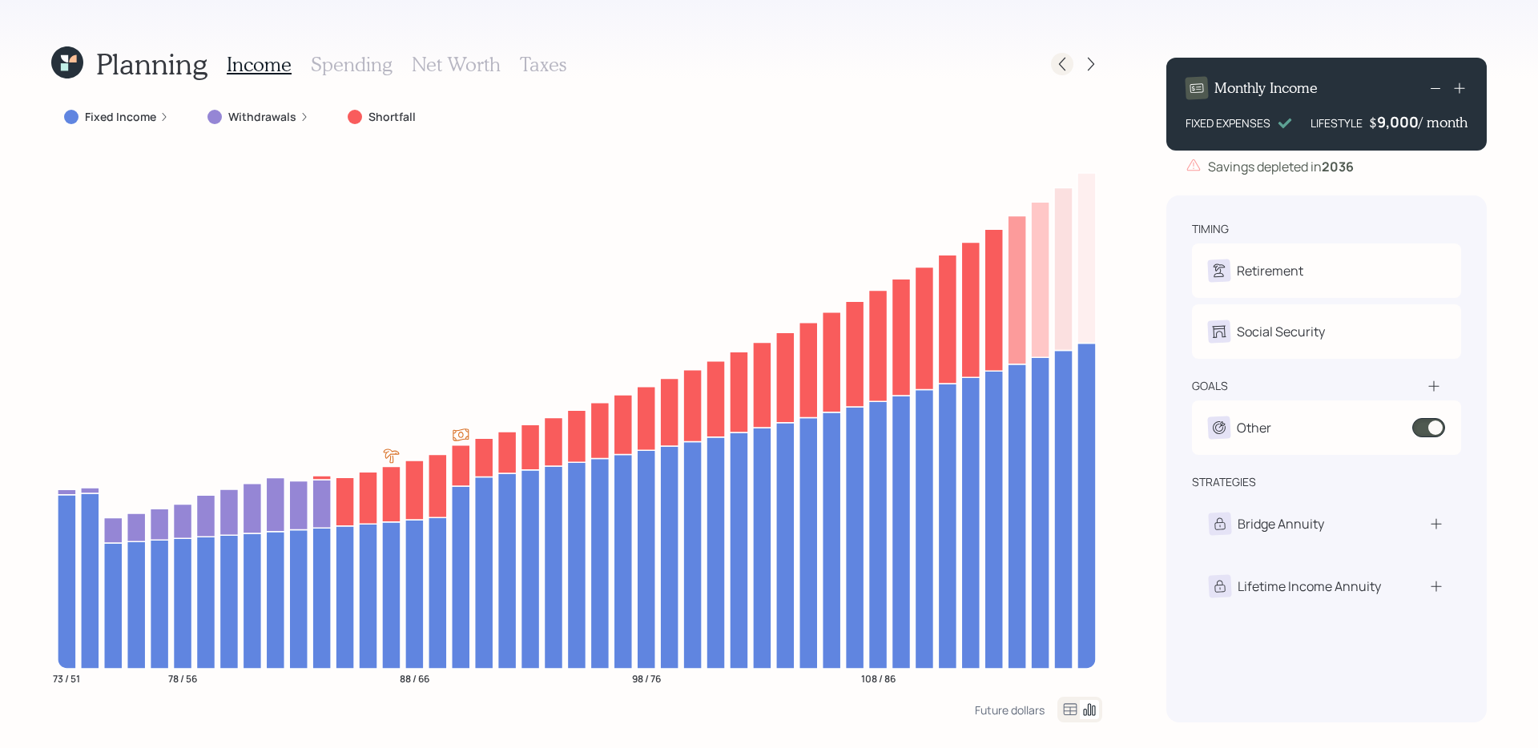
click at [1063, 72] on div at bounding box center [1062, 64] width 22 height 22
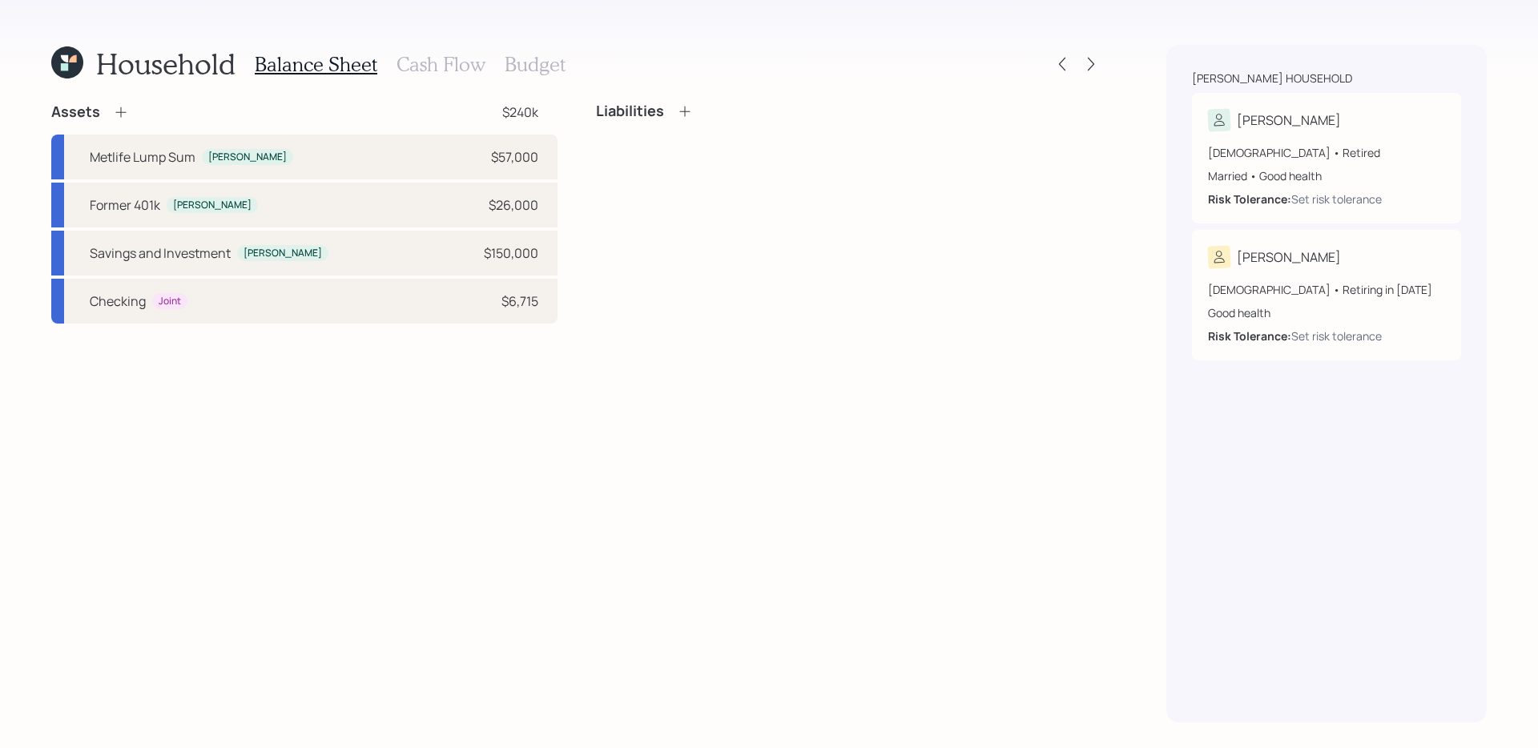
click at [425, 70] on h3 "Cash Flow" at bounding box center [440, 64] width 89 height 23
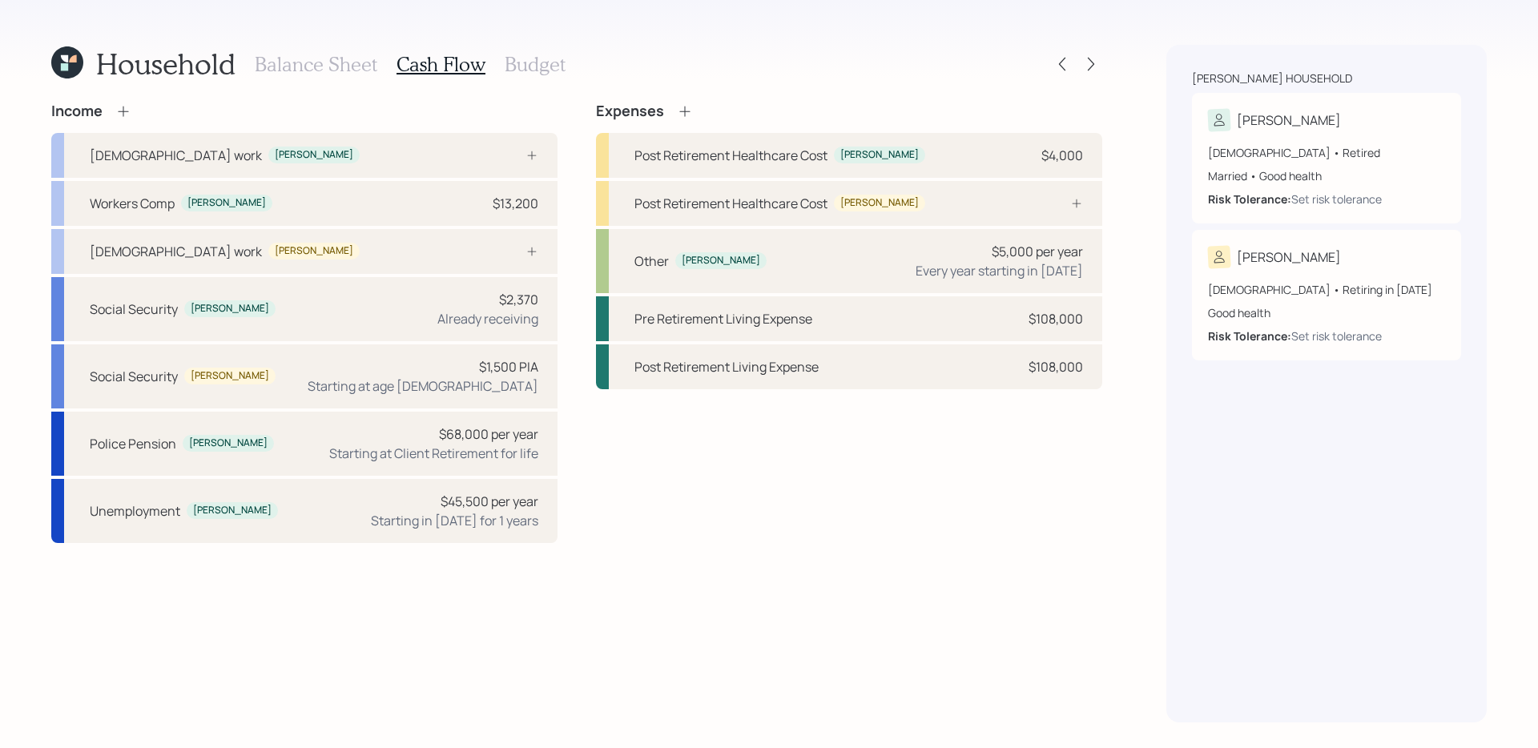
click at [308, 50] on div "Balance Sheet Cash Flow Budget" at bounding box center [410, 64] width 311 height 38
click at [301, 57] on h3 "Balance Sheet" at bounding box center [316, 64] width 123 height 23
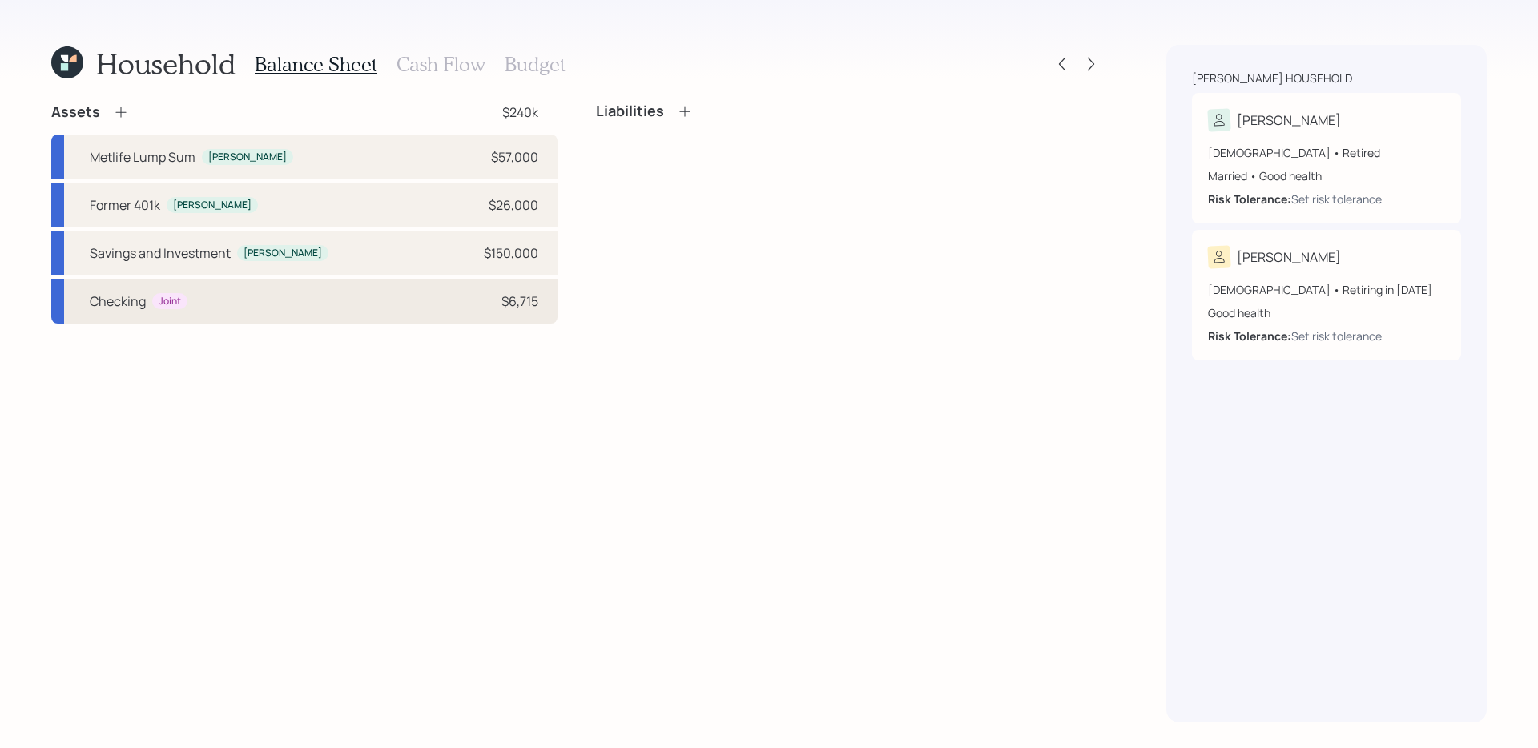
click at [349, 310] on div "Checking Joint $6,715" at bounding box center [304, 301] width 506 height 45
select select "taxable"
select select "balanced"
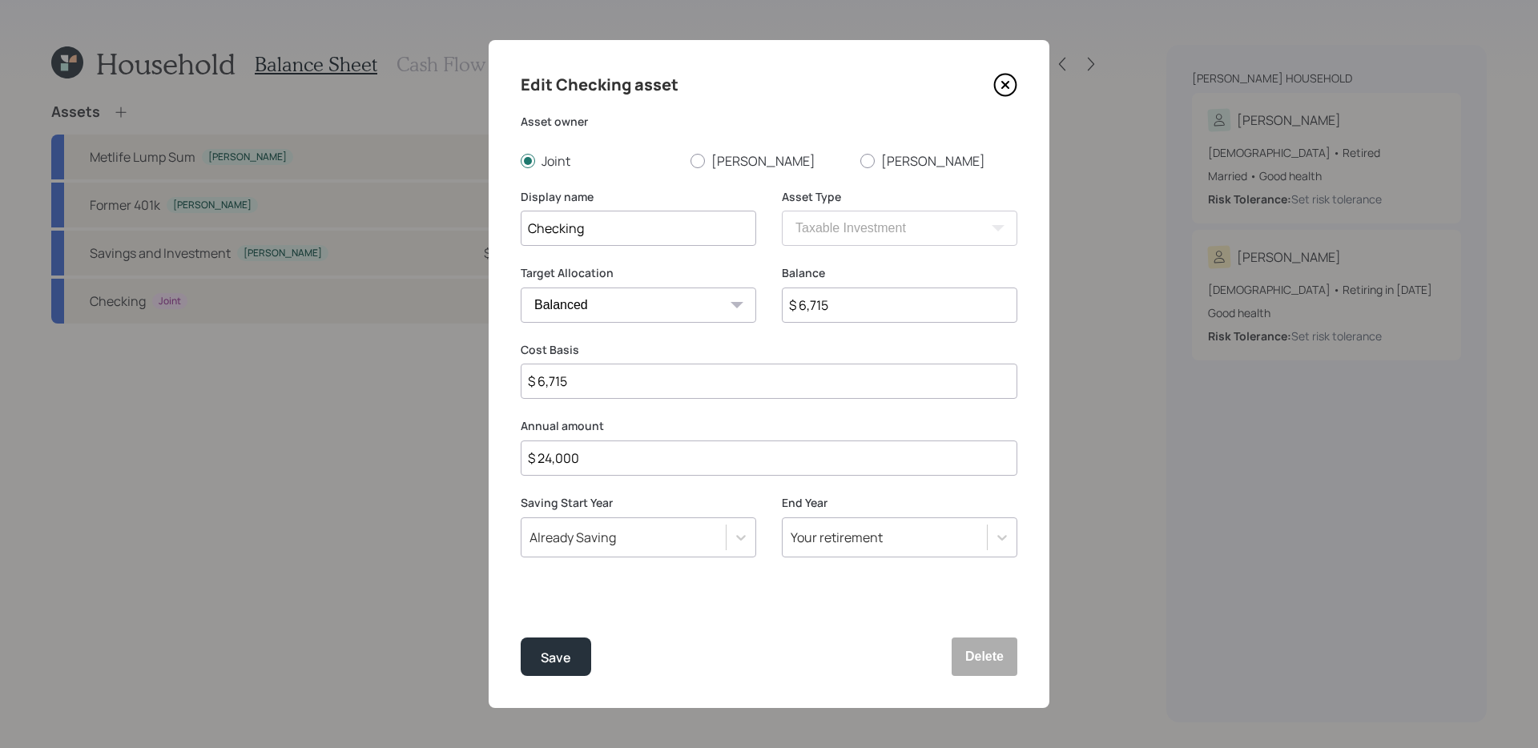
click at [839, 539] on div "Your retirement" at bounding box center [837, 538] width 92 height 18
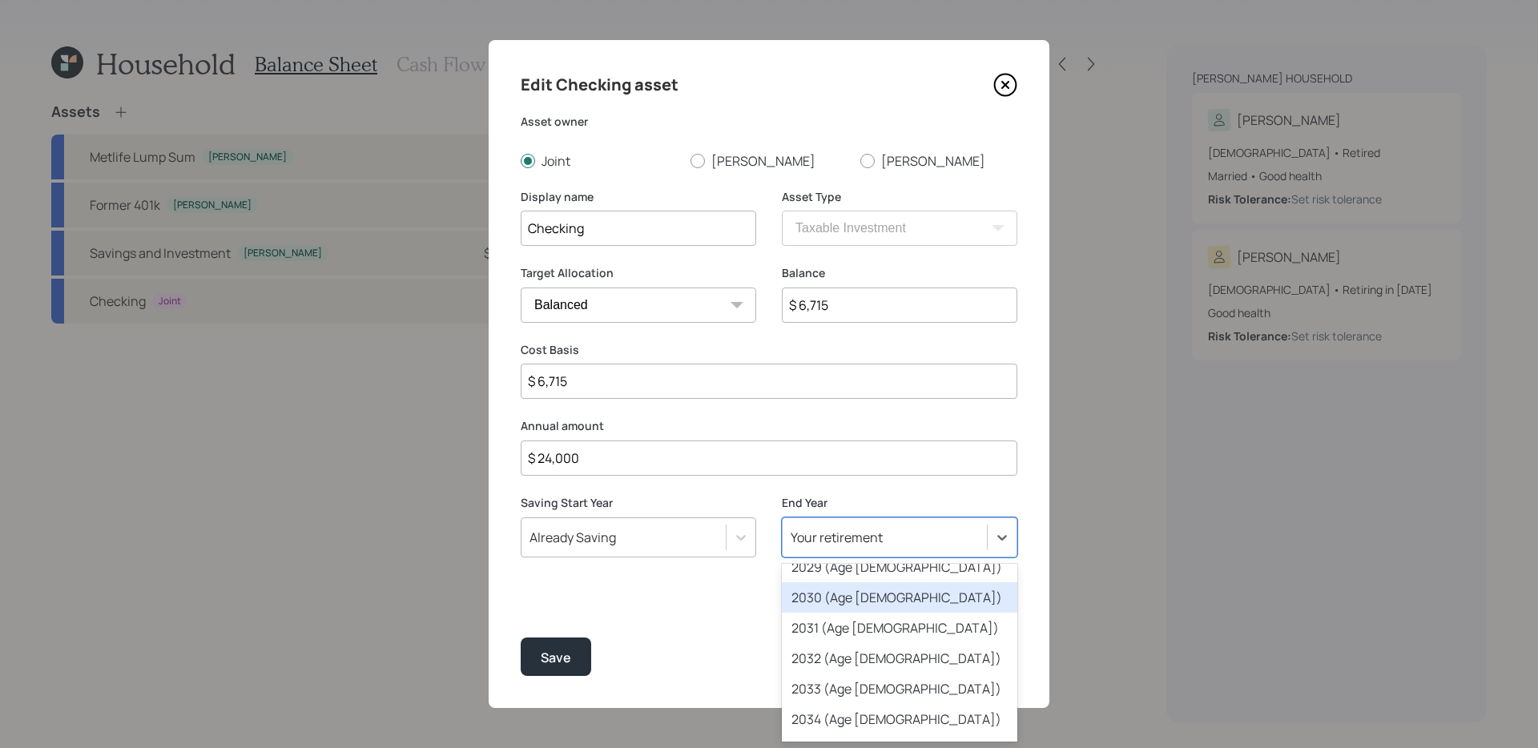
scroll to position [295, 0]
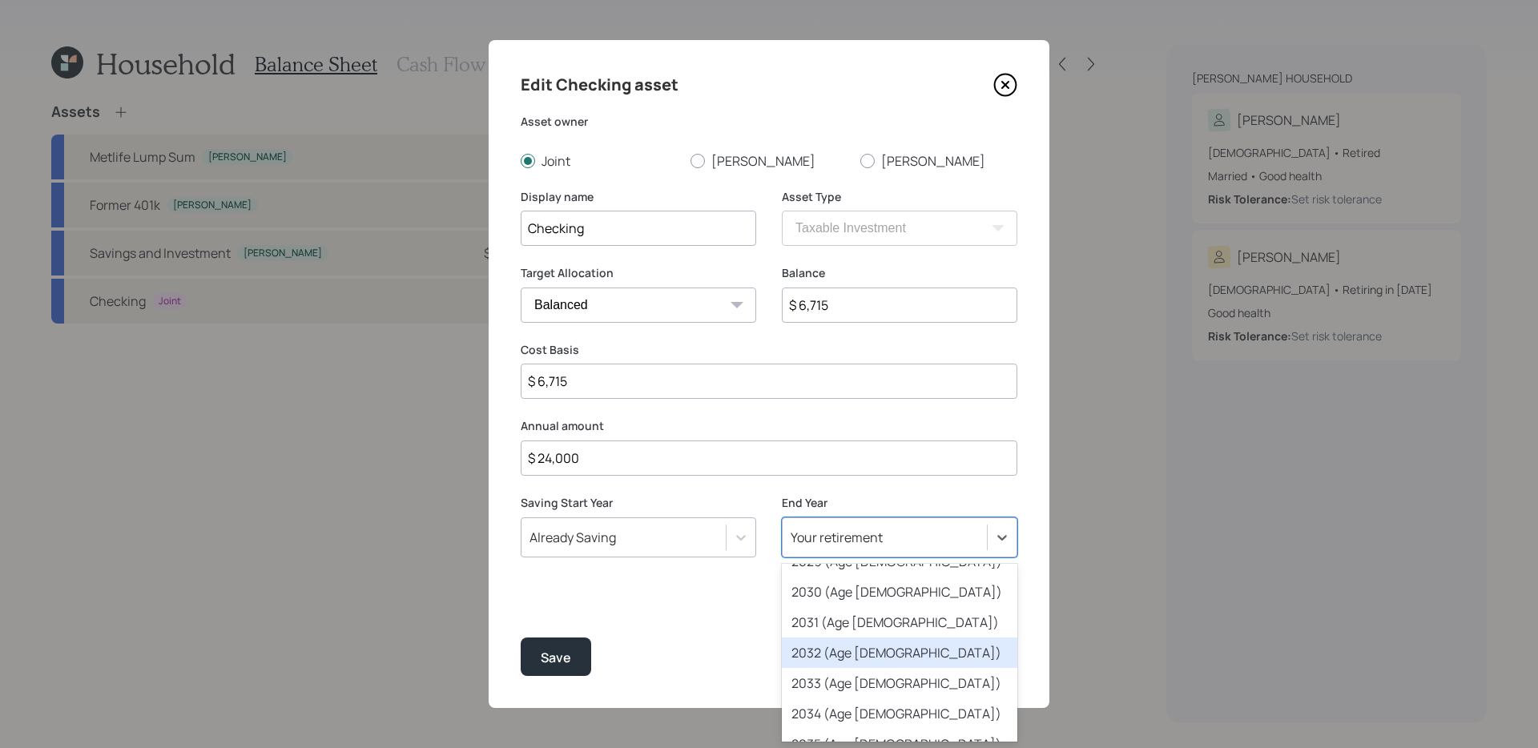
click at [863, 590] on div "2032 (Age [DEMOGRAPHIC_DATA])" at bounding box center [899, 653] width 235 height 30
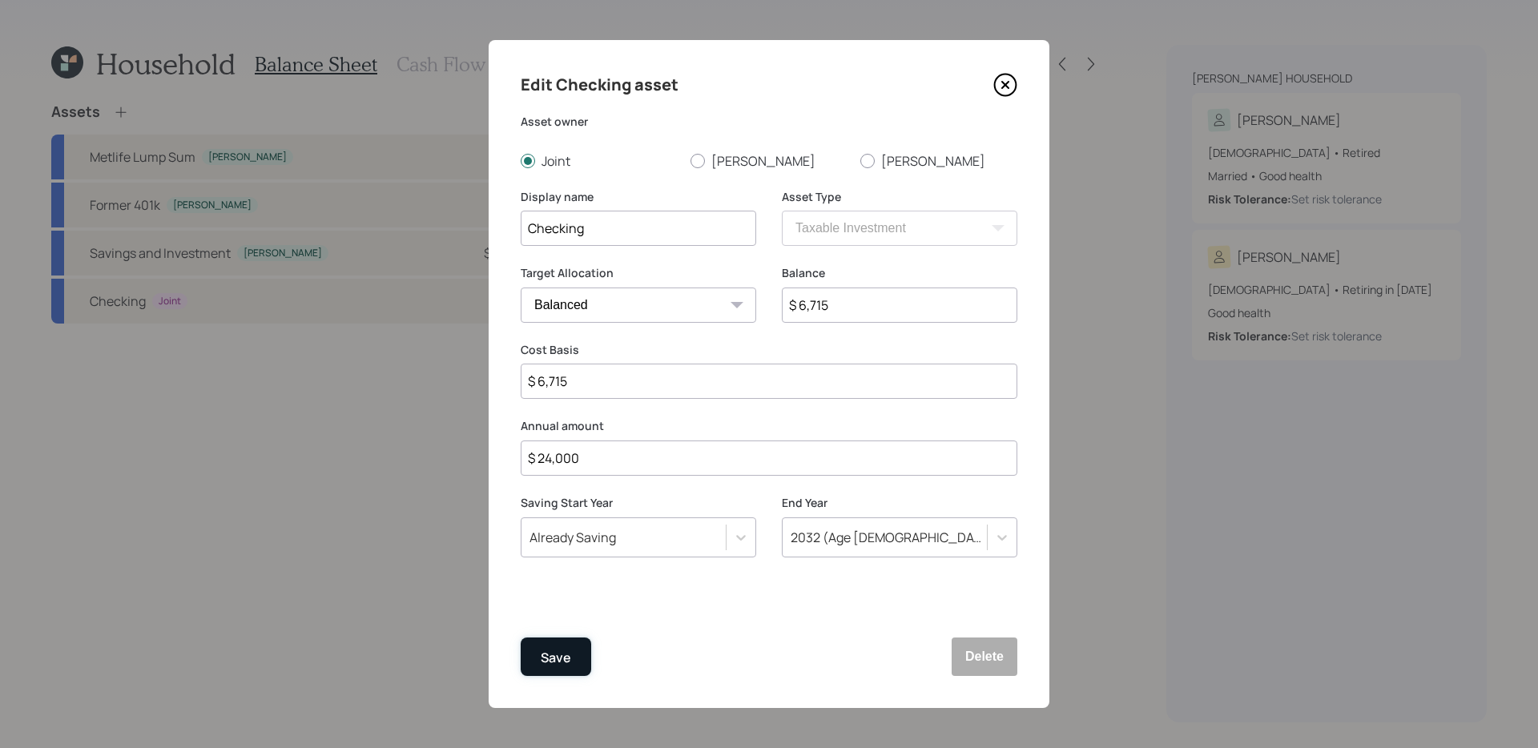
click at [552, 590] on button "Save" at bounding box center [556, 657] width 70 height 38
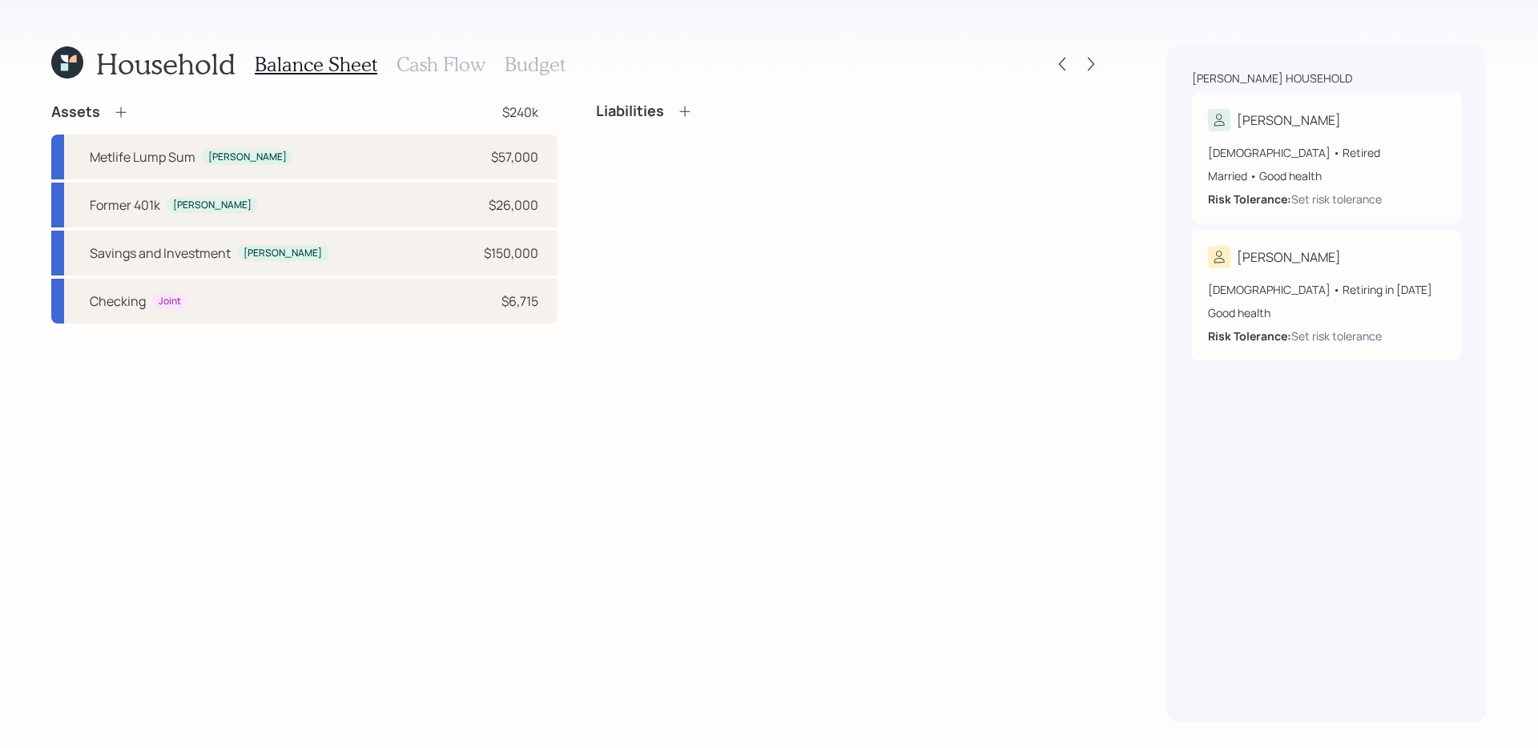
click at [543, 590] on div "Assets $240k Metlife Lump Sum [PERSON_NAME] $57,000 Former 401k [PERSON_NAME] $…" at bounding box center [576, 413] width 1051 height 620
click at [1093, 66] on icon at bounding box center [1091, 64] width 16 height 16
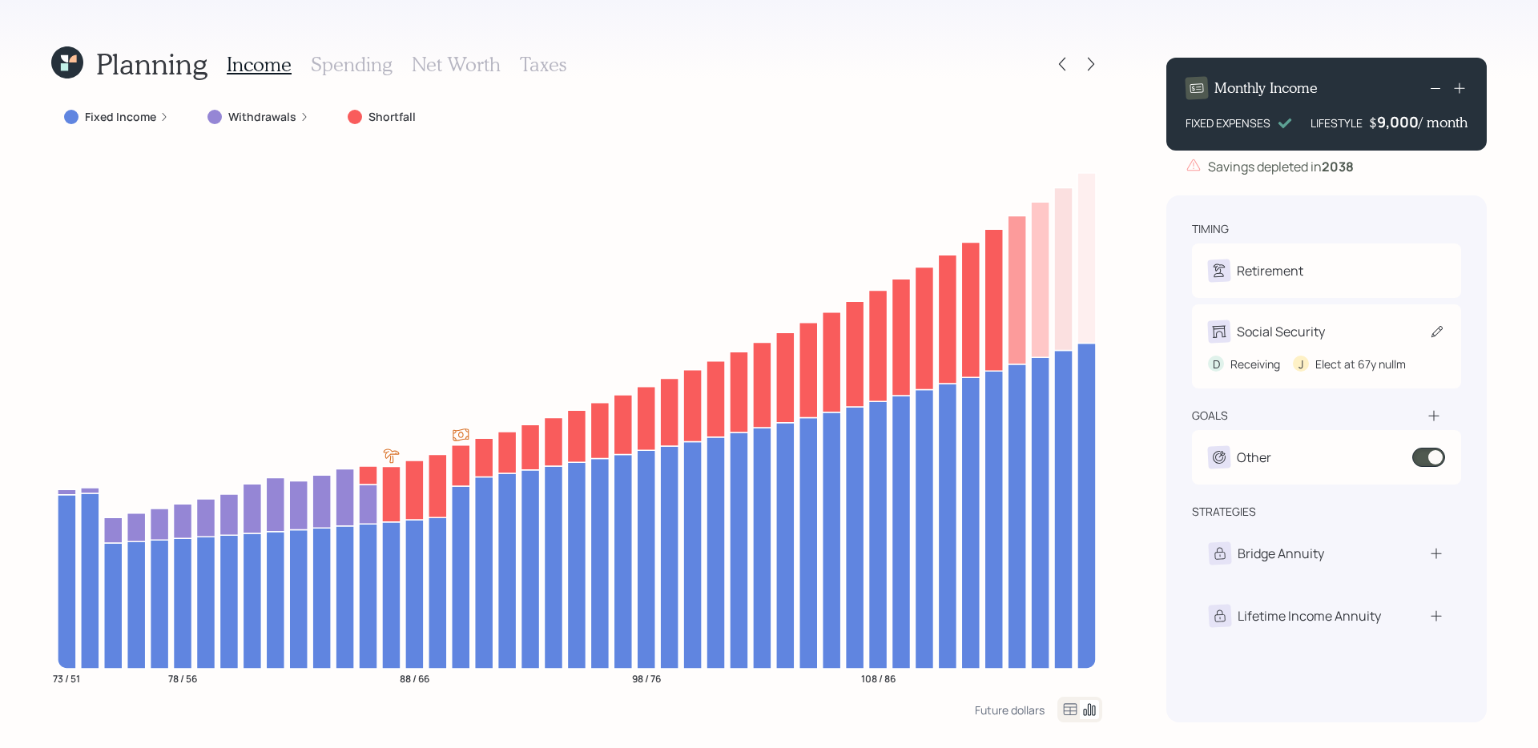
click at [1177, 329] on div "Social Security" at bounding box center [1326, 331] width 237 height 22
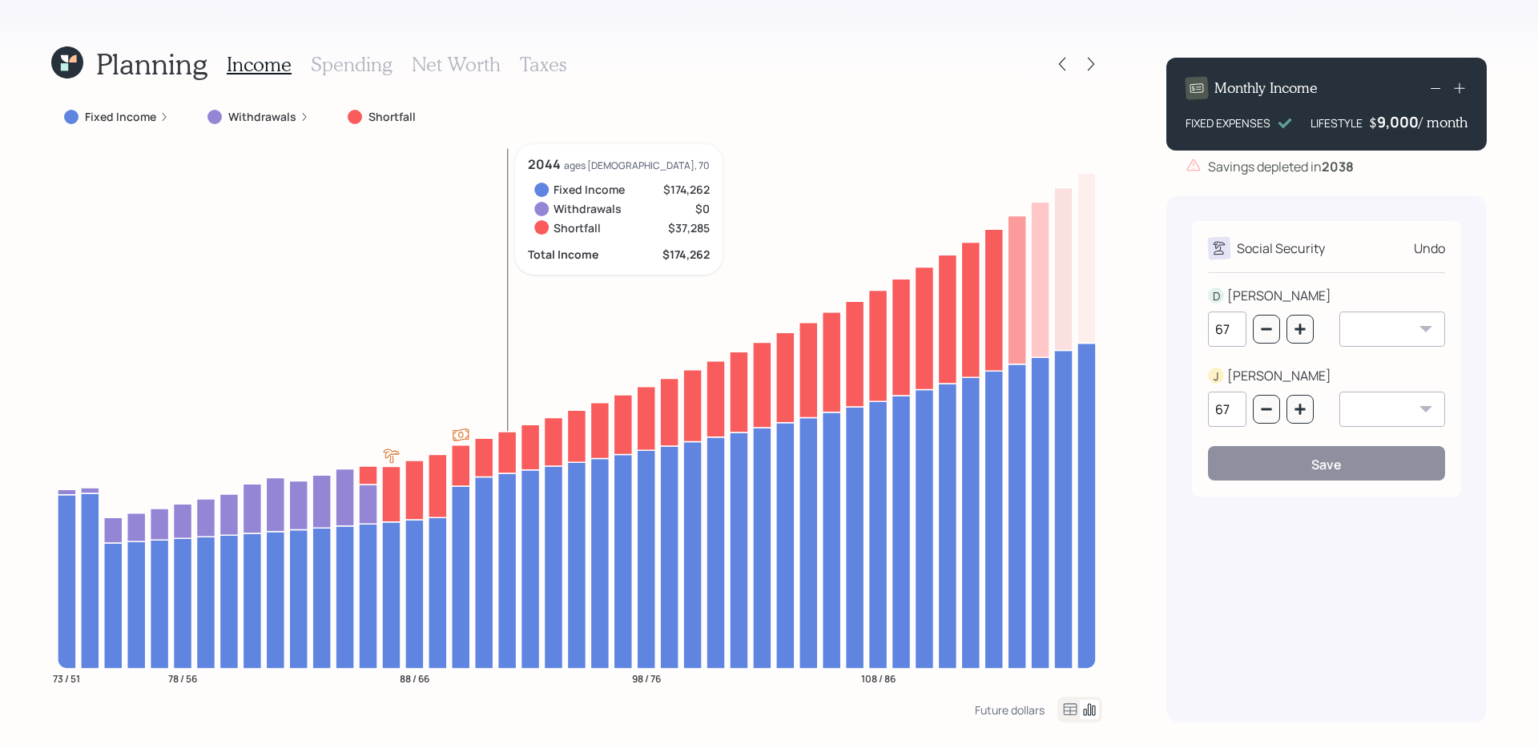
click at [510, 288] on icon "73 / 51 78 / 56 88 / 66 98 / 76 108 / 86" at bounding box center [576, 420] width 1051 height 553
click at [1177, 247] on div "Undo" at bounding box center [1429, 248] width 31 height 19
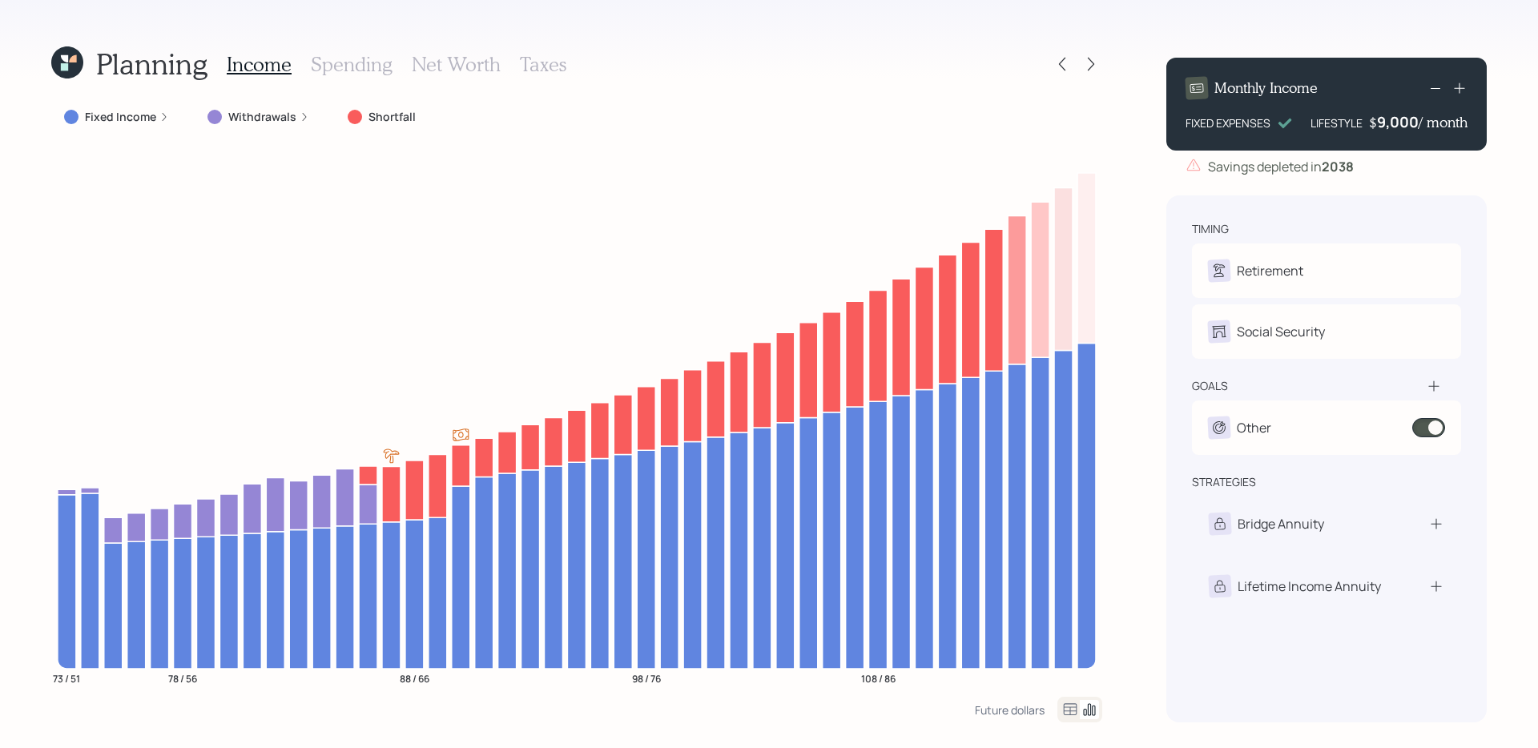
click at [153, 116] on label "Fixed Income" at bounding box center [120, 117] width 71 height 16
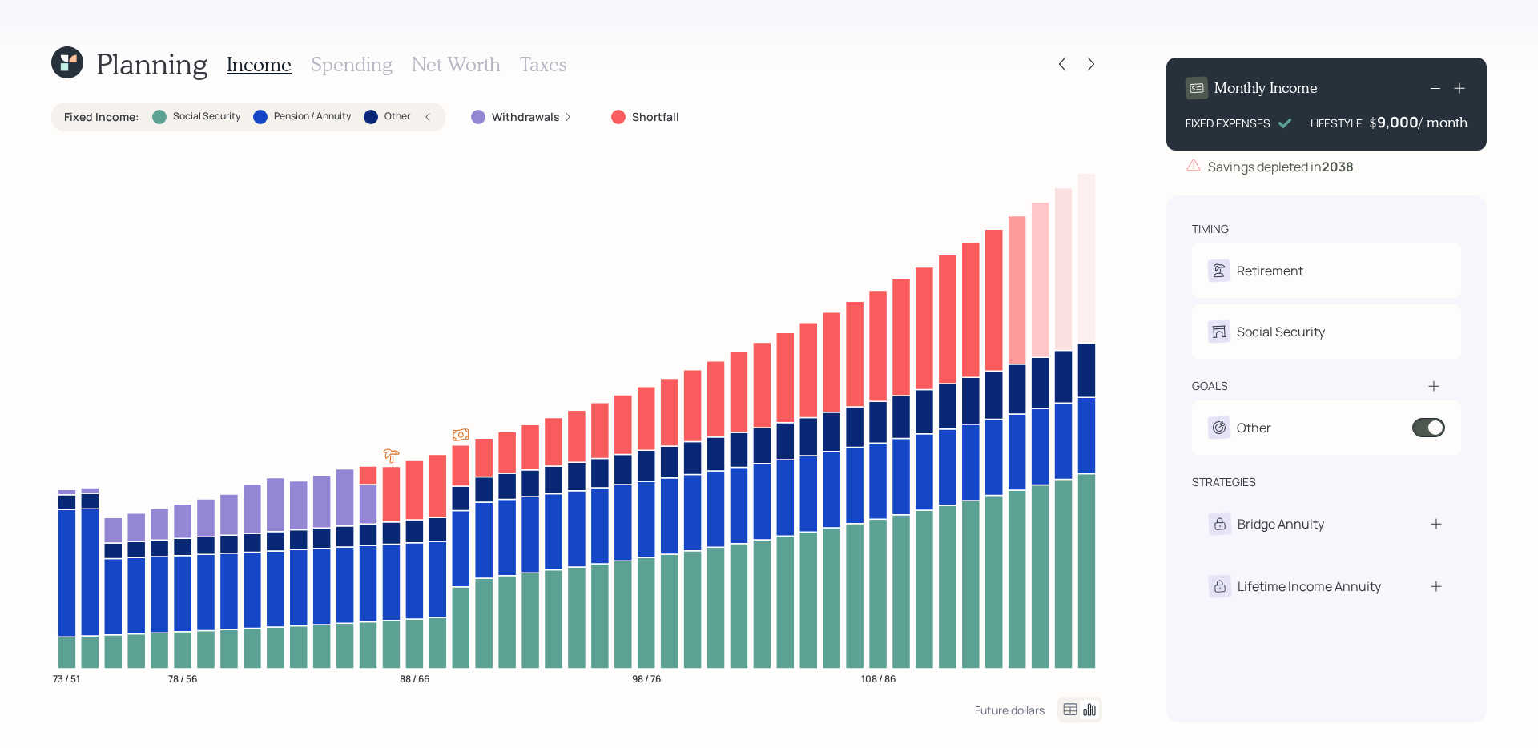
click at [153, 116] on div at bounding box center [159, 117] width 14 height 14
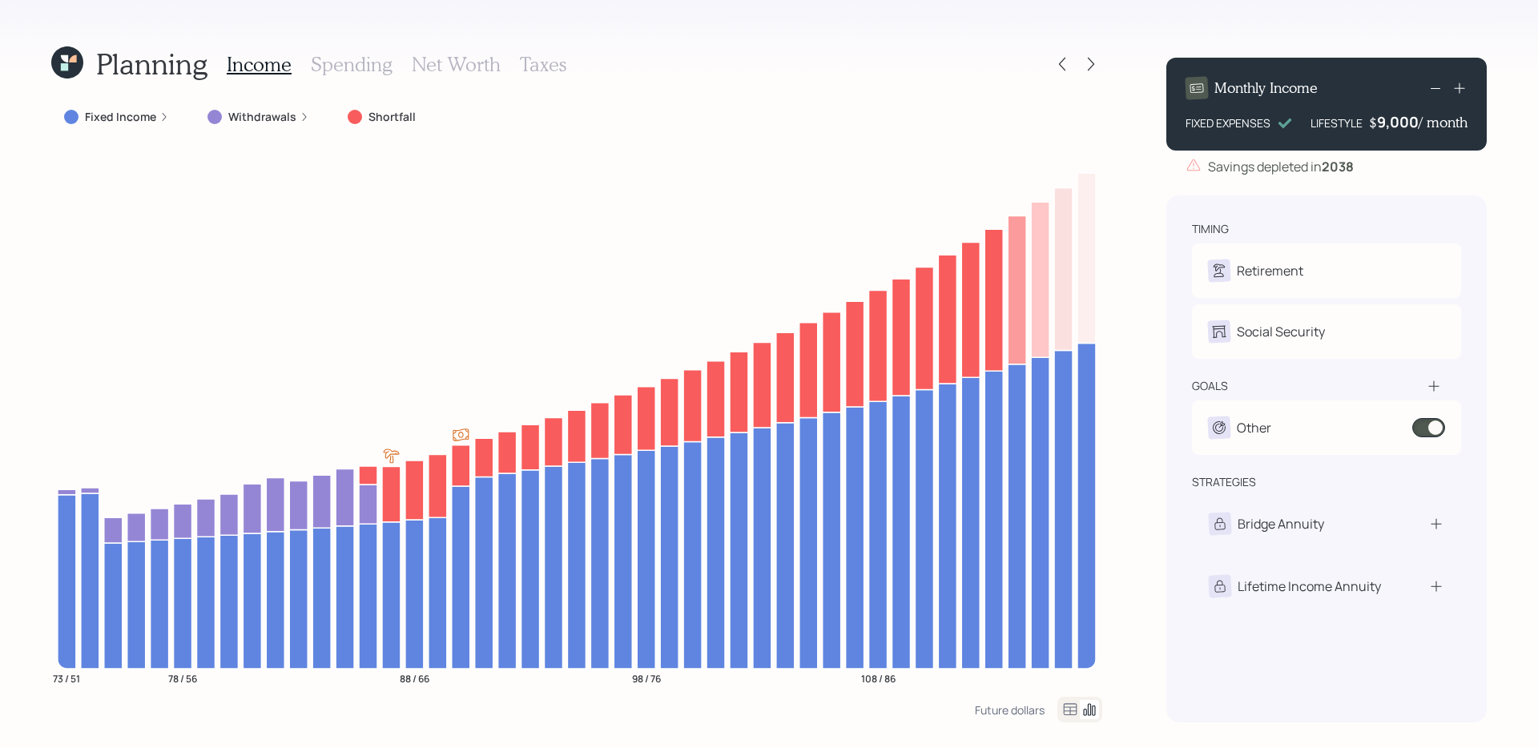
click at [1125, 422] on div "Planning Income Spending Net Worth Taxes Fixed Income Withdrawals Shortfall 73 …" at bounding box center [769, 374] width 1538 height 748
click at [247, 123] on label "Withdrawals" at bounding box center [262, 117] width 68 height 16
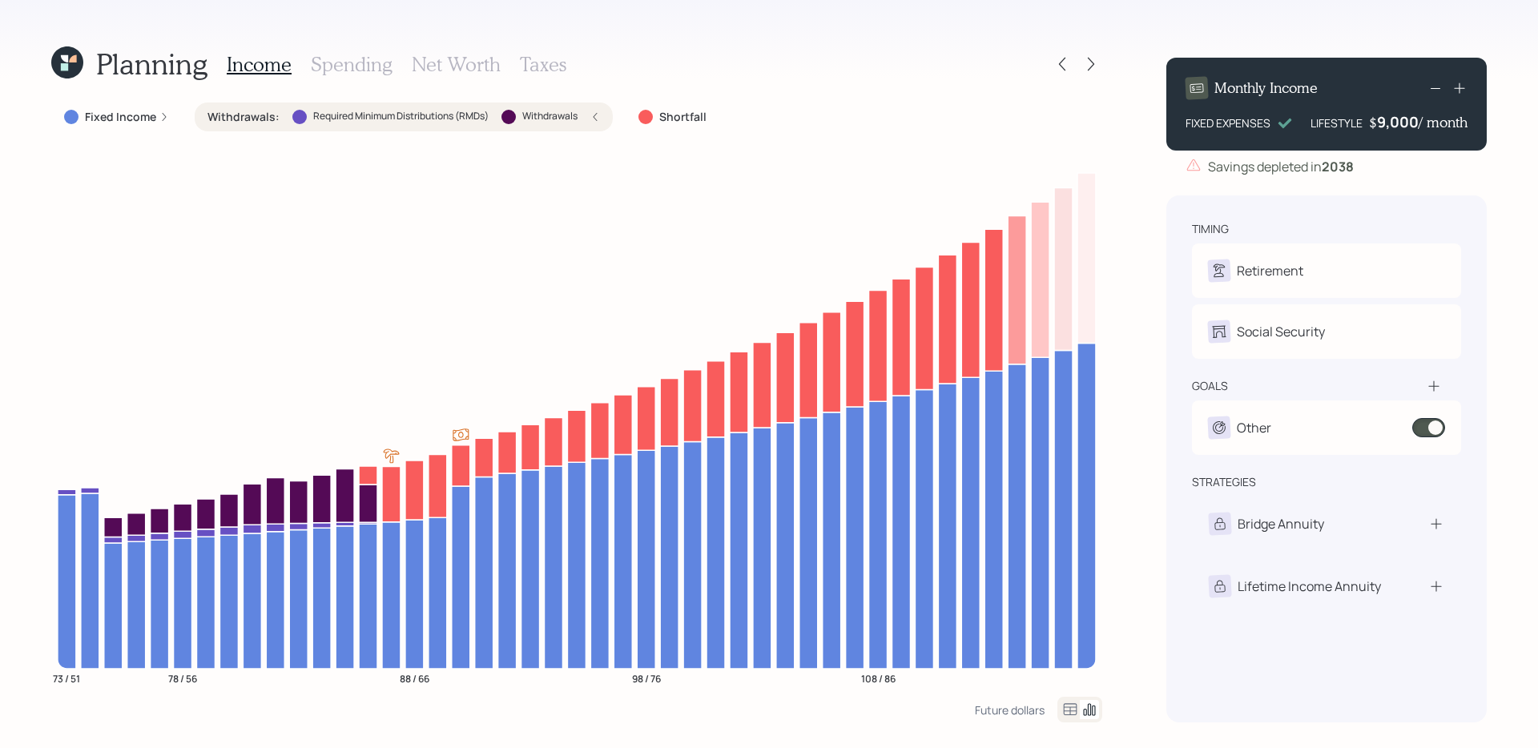
click at [247, 122] on label "Withdrawals :" at bounding box center [243, 117] width 72 height 16
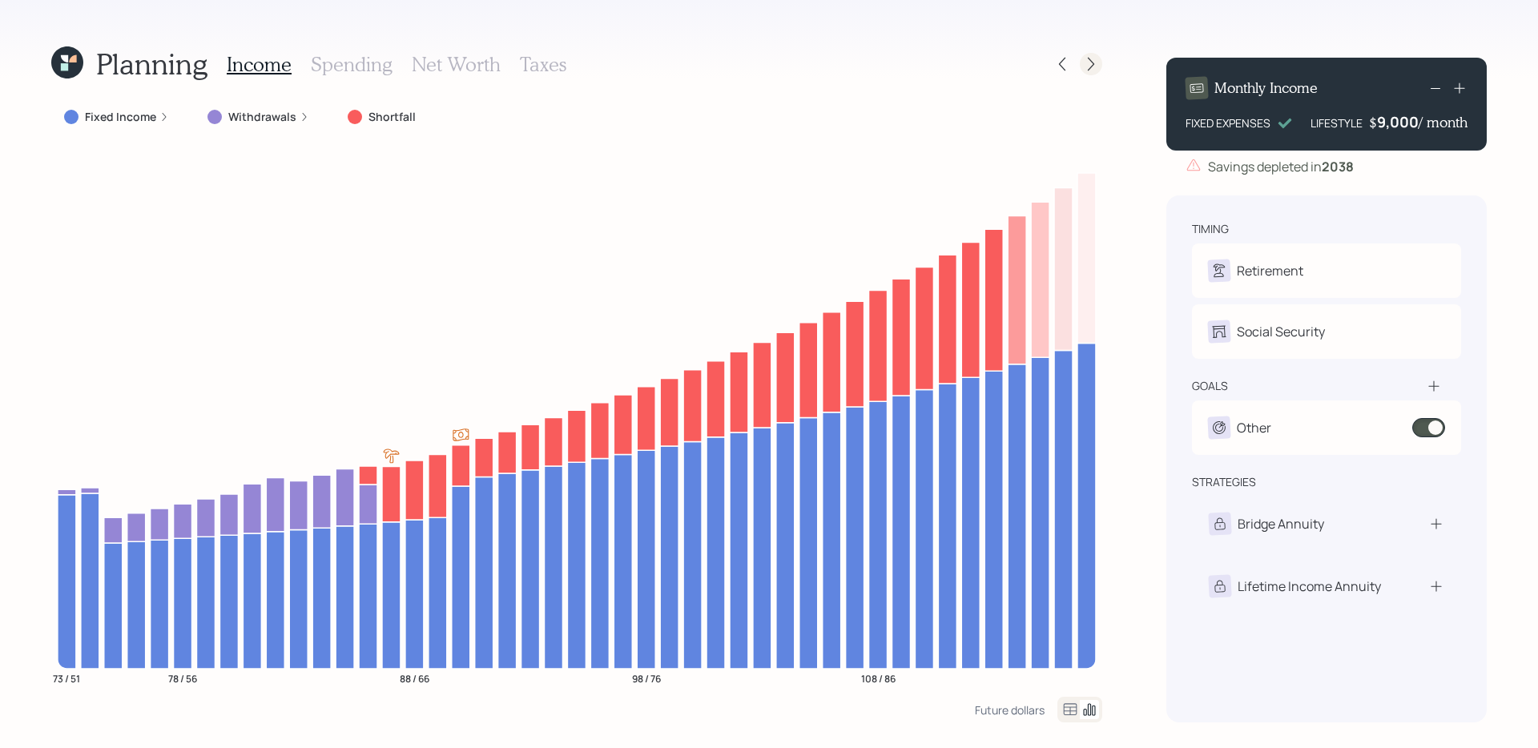
click at [1092, 69] on icon at bounding box center [1091, 64] width 16 height 16
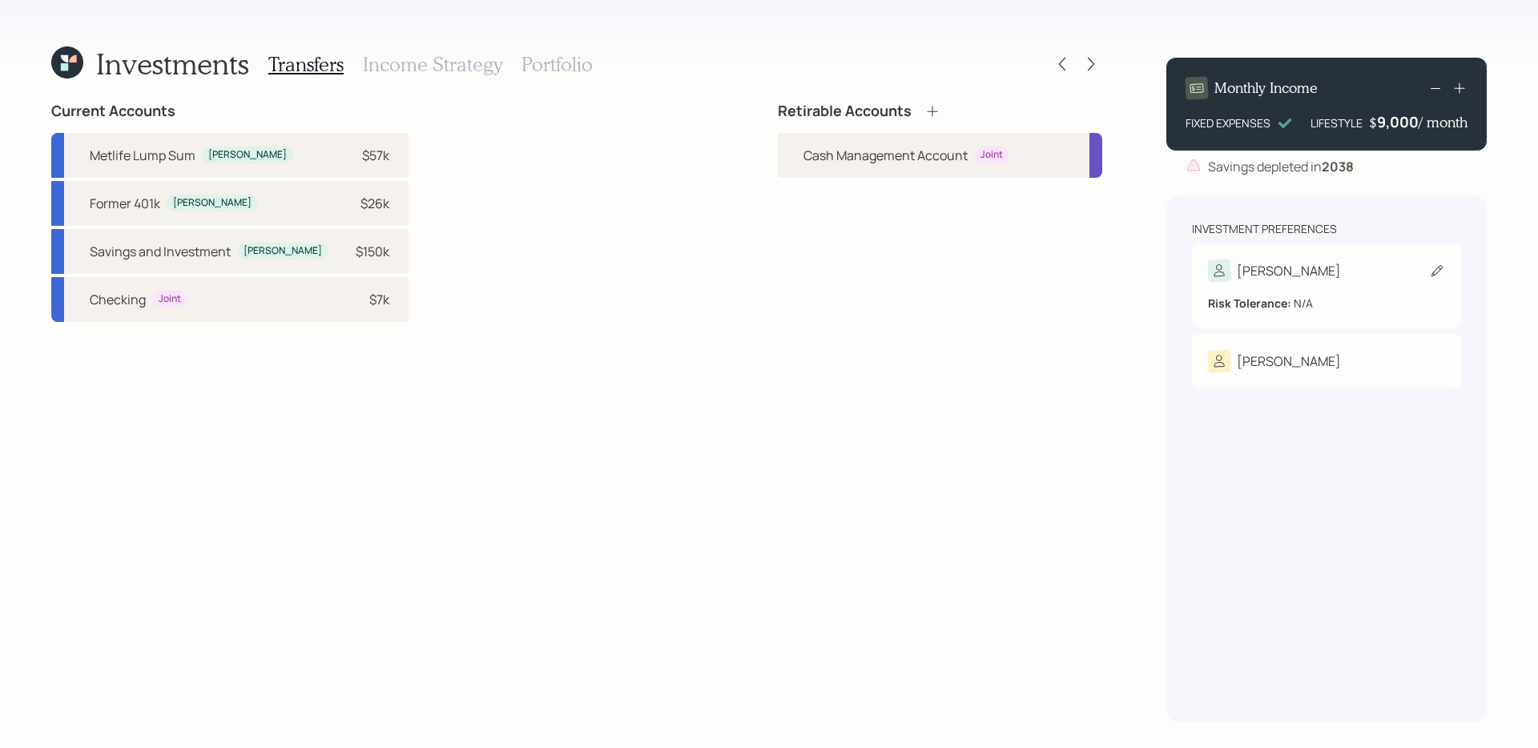
click at [1177, 267] on div "[PERSON_NAME]" at bounding box center [1326, 271] width 237 height 22
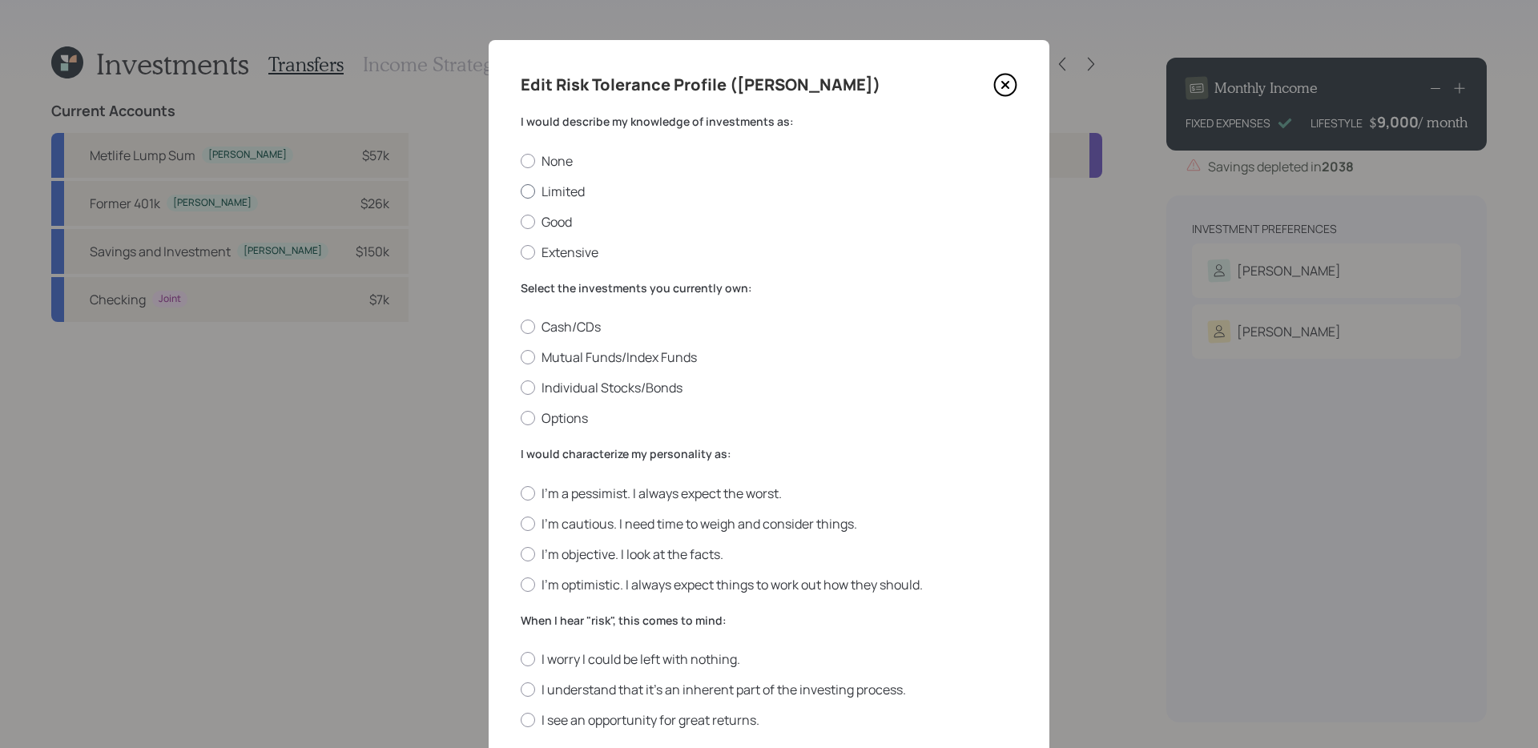
click at [548, 191] on label "Limited" at bounding box center [769, 192] width 497 height 18
click at [521, 191] on input "Limited" at bounding box center [520, 191] width 1 height 1
radio input "true"
click at [736, 349] on label "Mutual Funds/Index Funds" at bounding box center [769, 357] width 497 height 18
click at [521, 357] on input "Mutual Funds/Index Funds" at bounding box center [520, 357] width 1 height 1
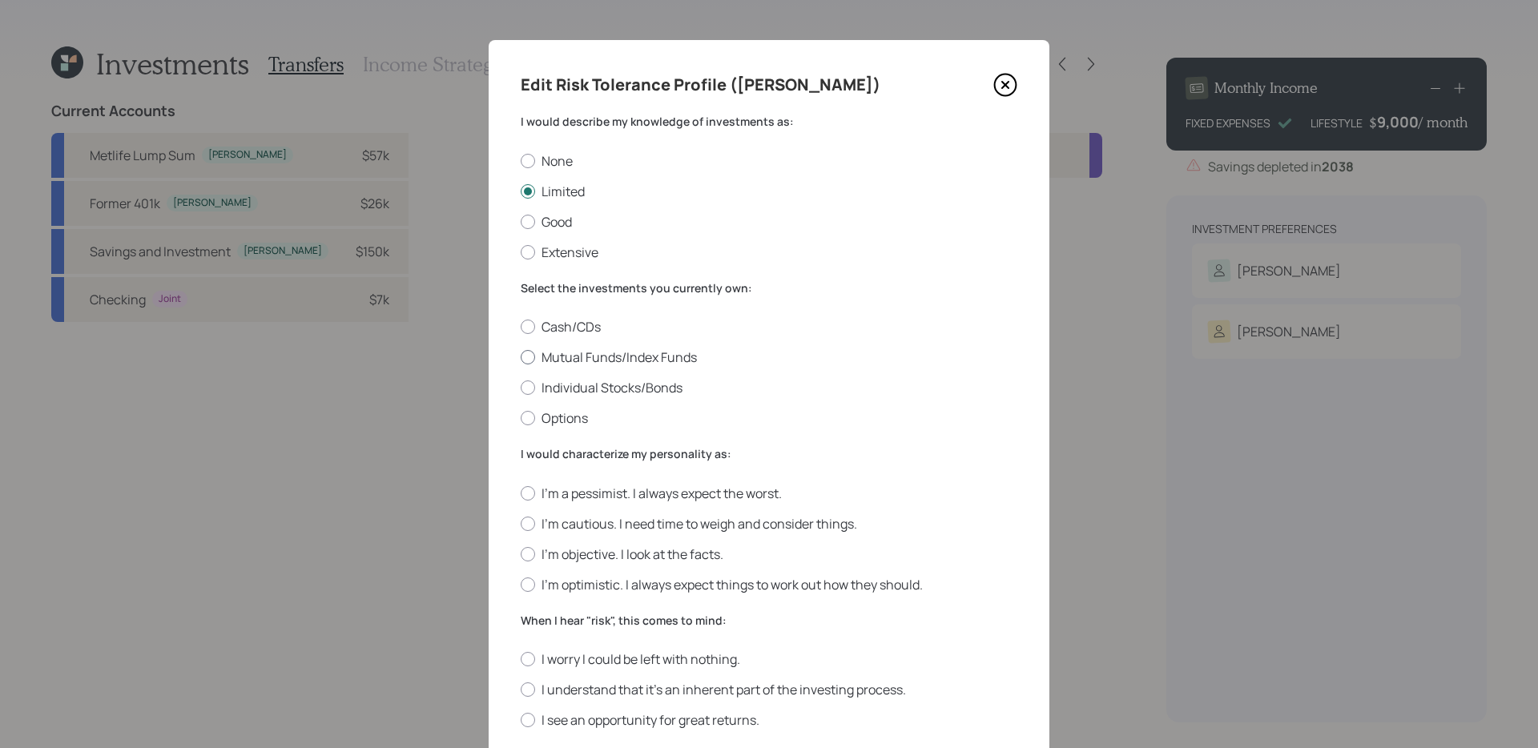
radio input "true"
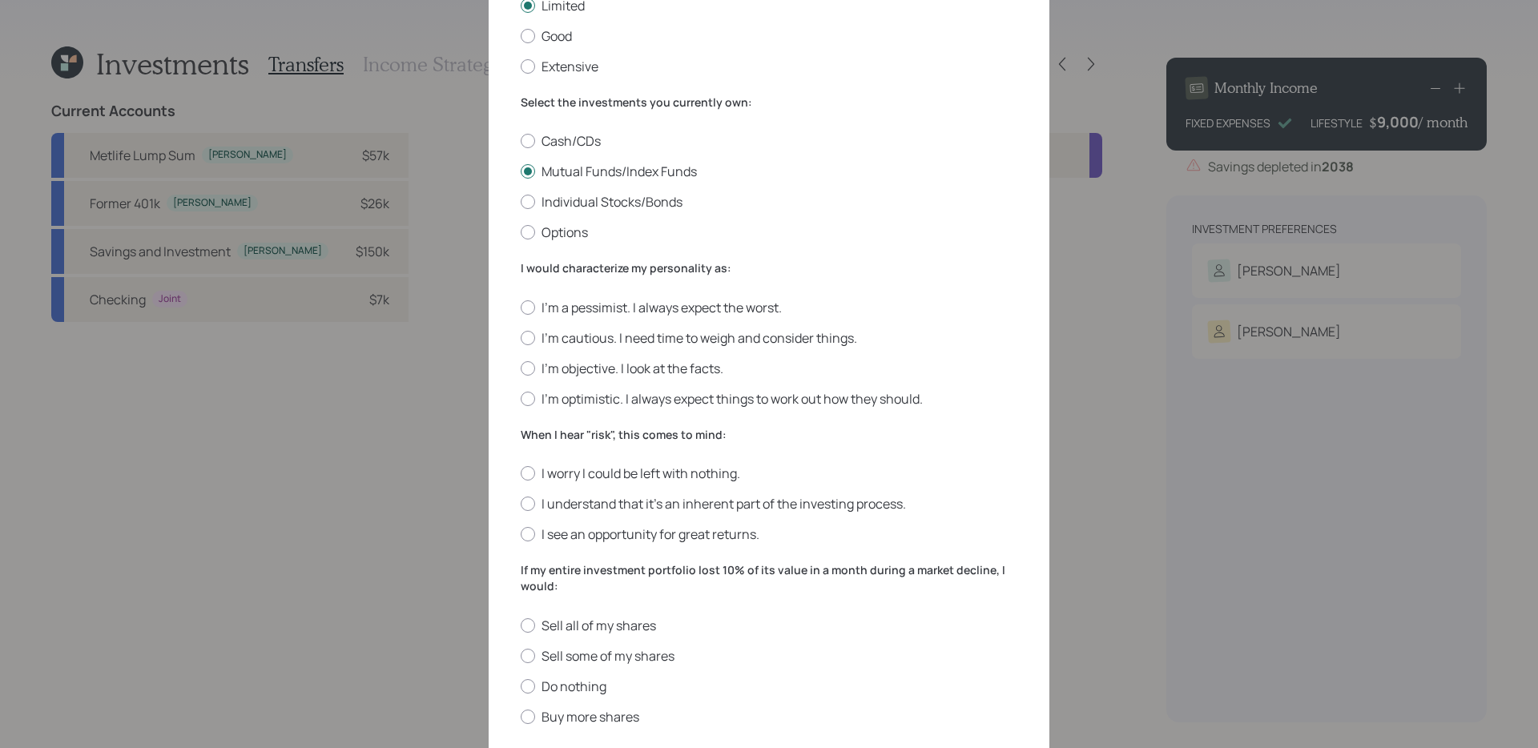
scroll to position [188, 0]
click at [722, 388] on label "I'm optimistic. I always expect things to work out how they should." at bounding box center [769, 397] width 497 height 18
click at [521, 396] on input "I'm optimistic. I always expect things to work out how they should." at bounding box center [520, 396] width 1 height 1
radio input "true"
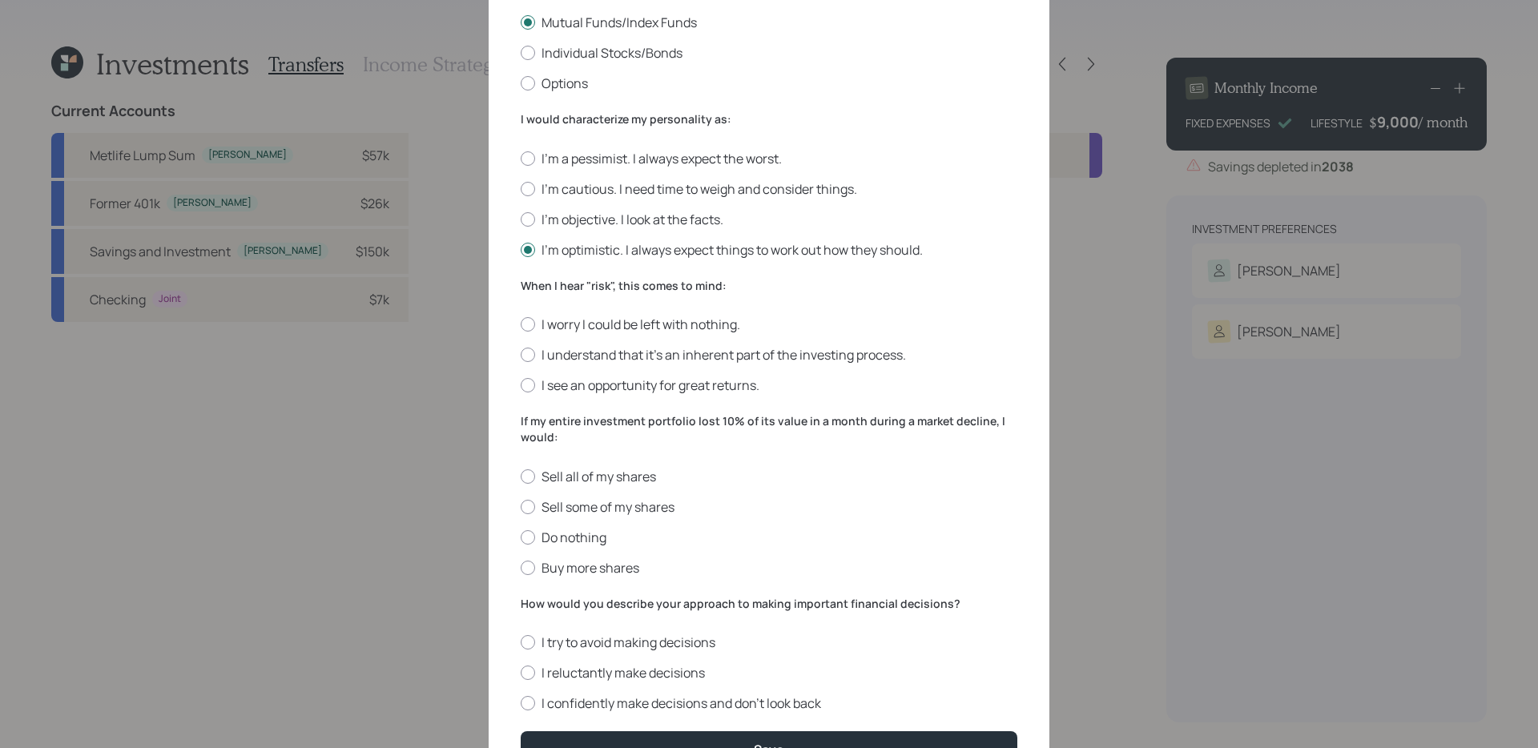
scroll to position [336, 0]
click at [826, 352] on label "I understand that it’s an inherent part of the investing process." at bounding box center [769, 353] width 497 height 18
click at [521, 353] on input "I understand that it’s an inherent part of the investing process." at bounding box center [520, 353] width 1 height 1
radio input "true"
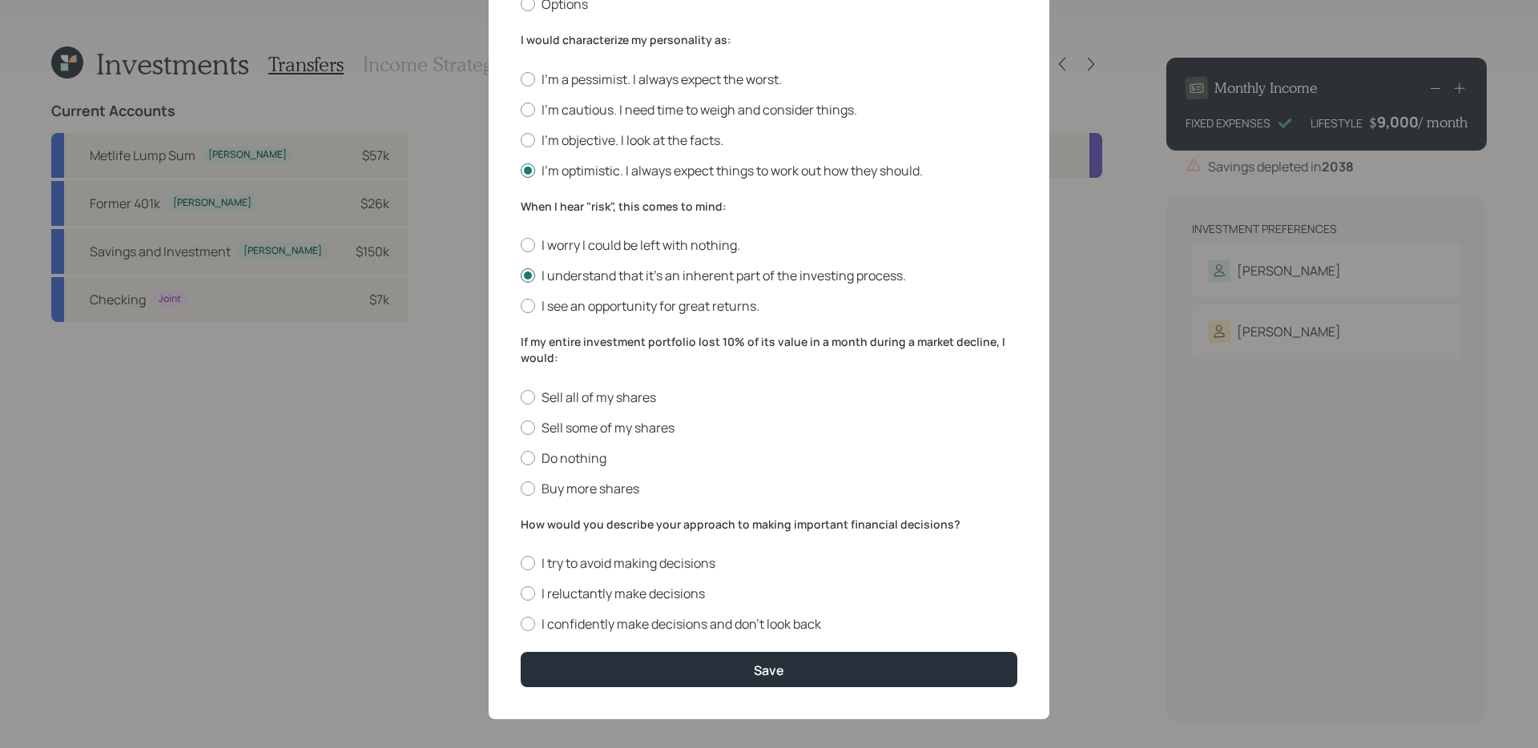
scroll to position [396, 0]
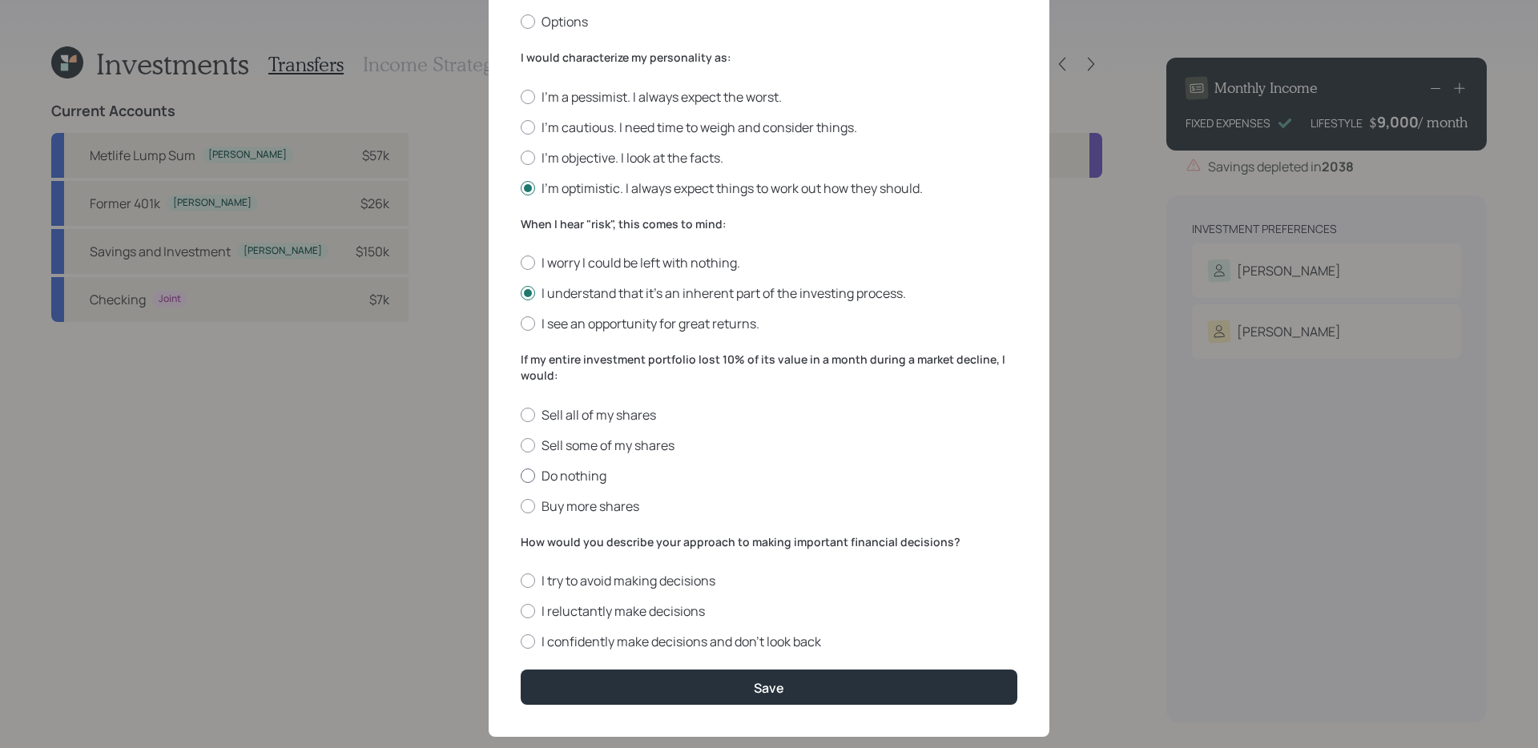
click at [581, 471] on label "Do nothing" at bounding box center [769, 476] width 497 height 18
click at [521, 475] on input "Do nothing" at bounding box center [520, 475] width 1 height 1
radio input "true"
click at [591, 590] on label "I reluctantly make decisions" at bounding box center [769, 611] width 497 height 18
click at [521, 590] on input "I reluctantly make decisions" at bounding box center [520, 611] width 1 height 1
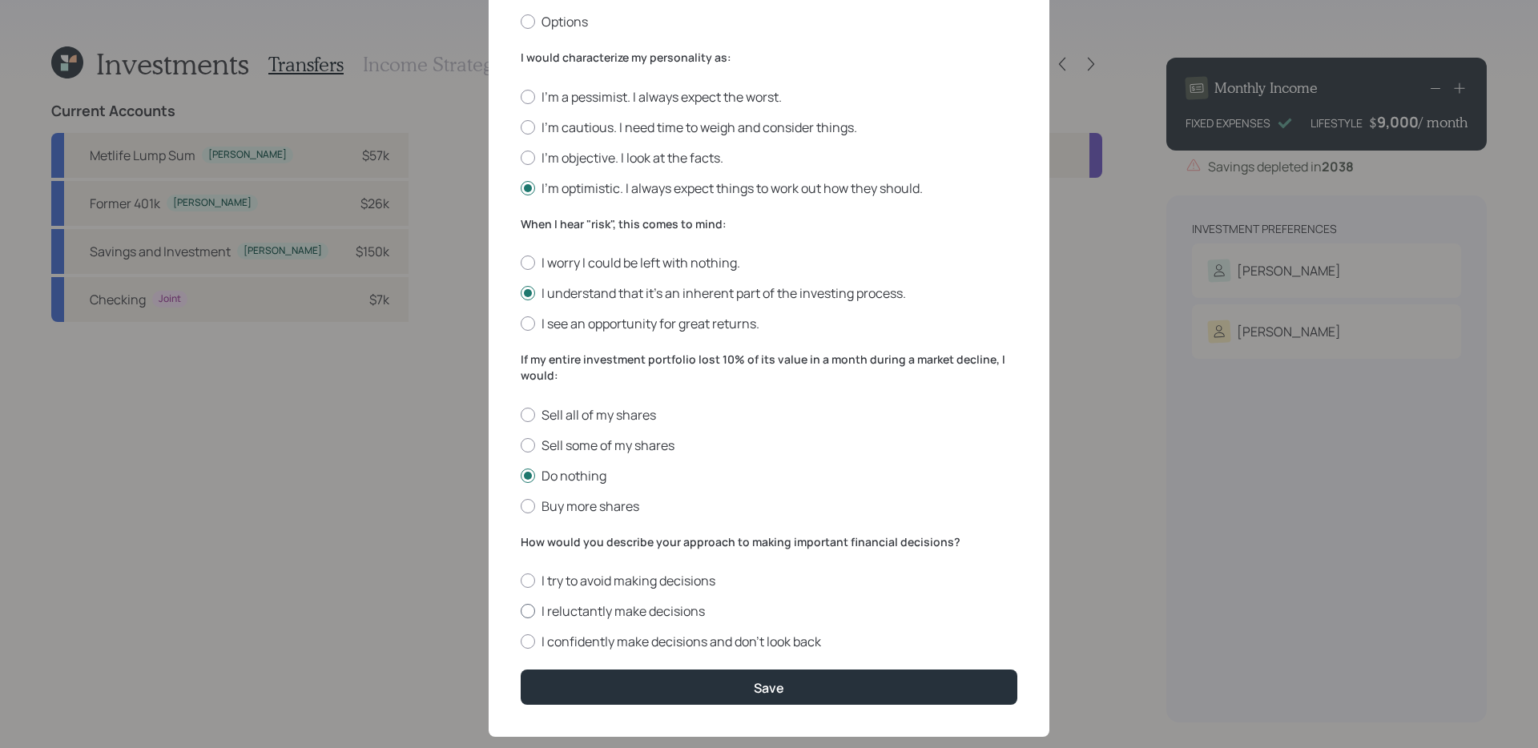
radio input "true"
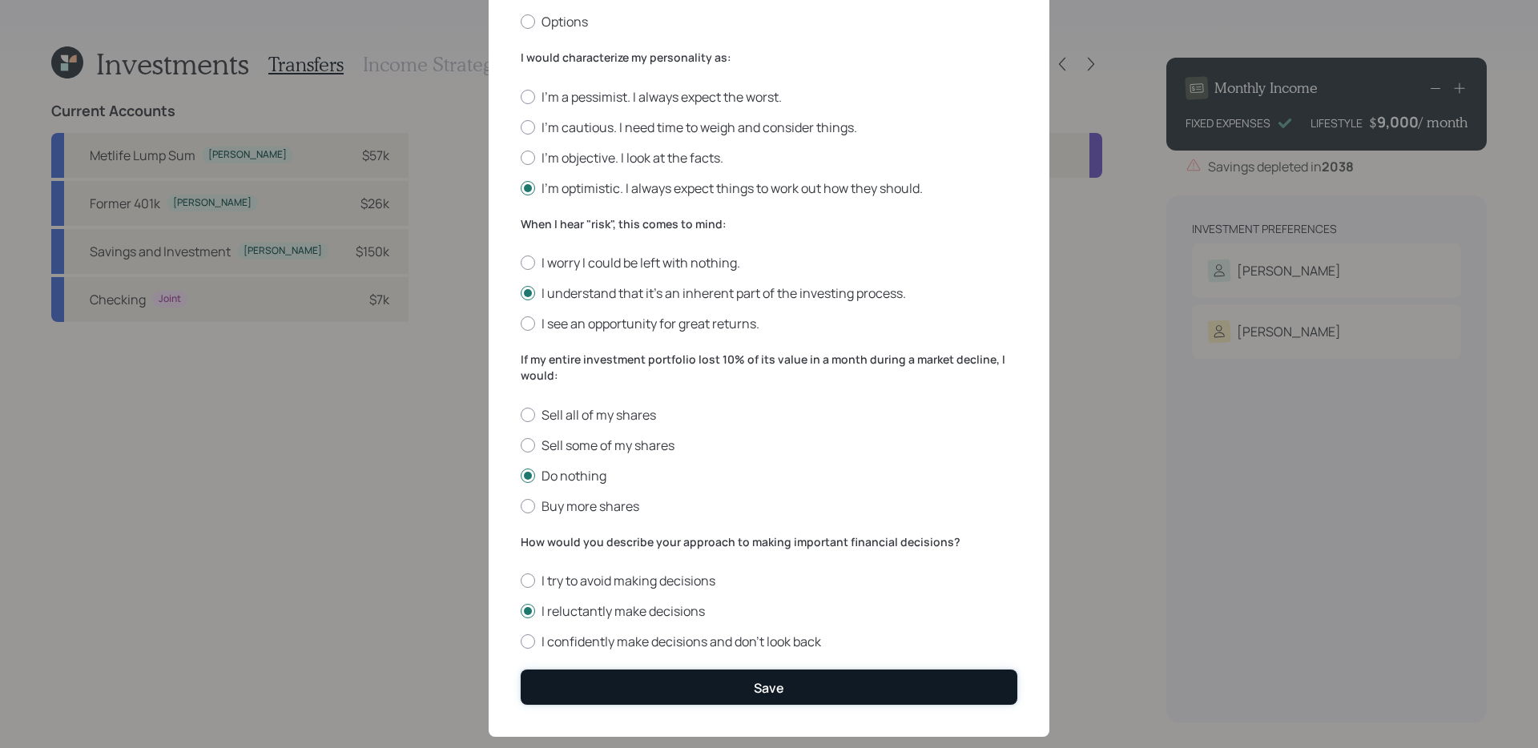
click at [626, 590] on button "Save" at bounding box center [769, 687] width 497 height 34
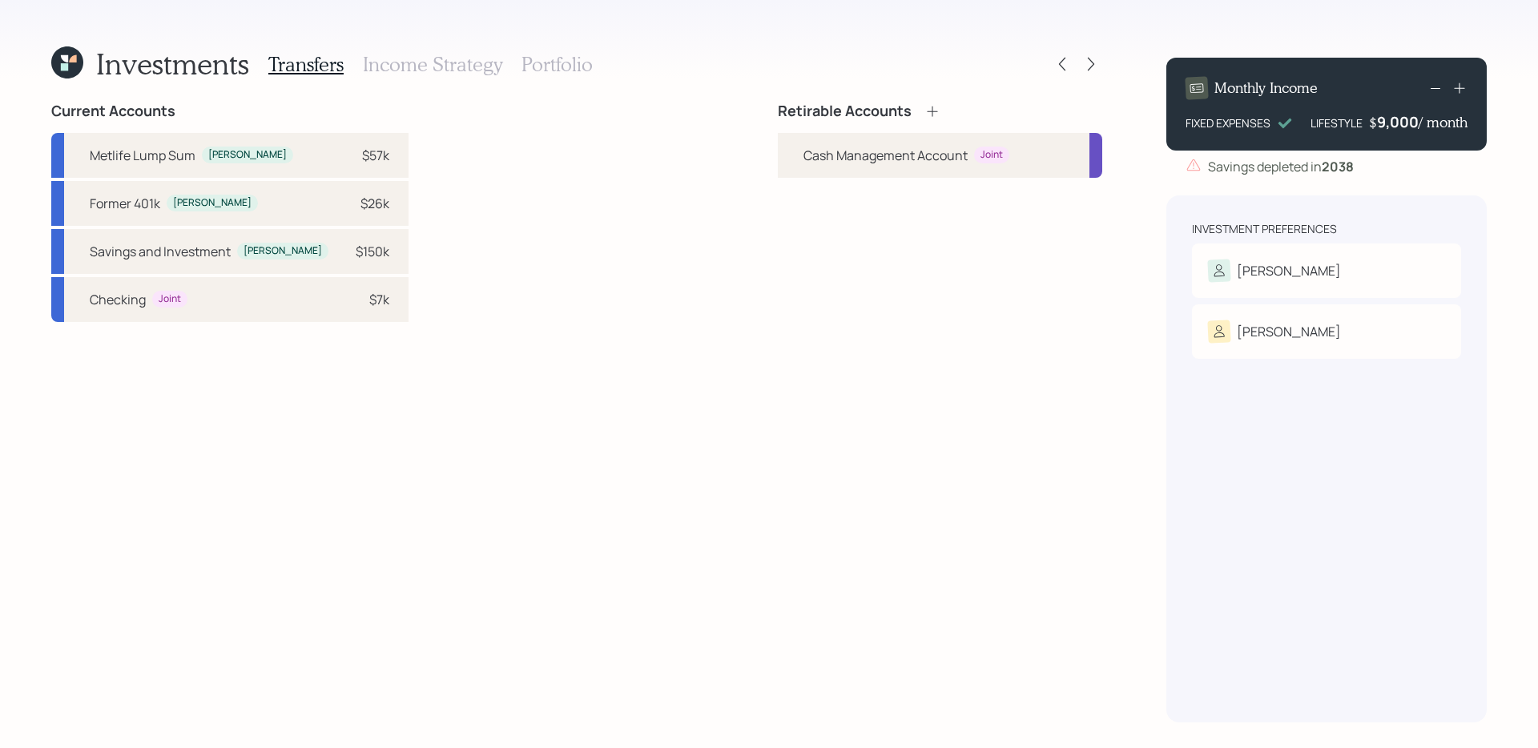
click at [932, 107] on icon at bounding box center [932, 111] width 10 height 10
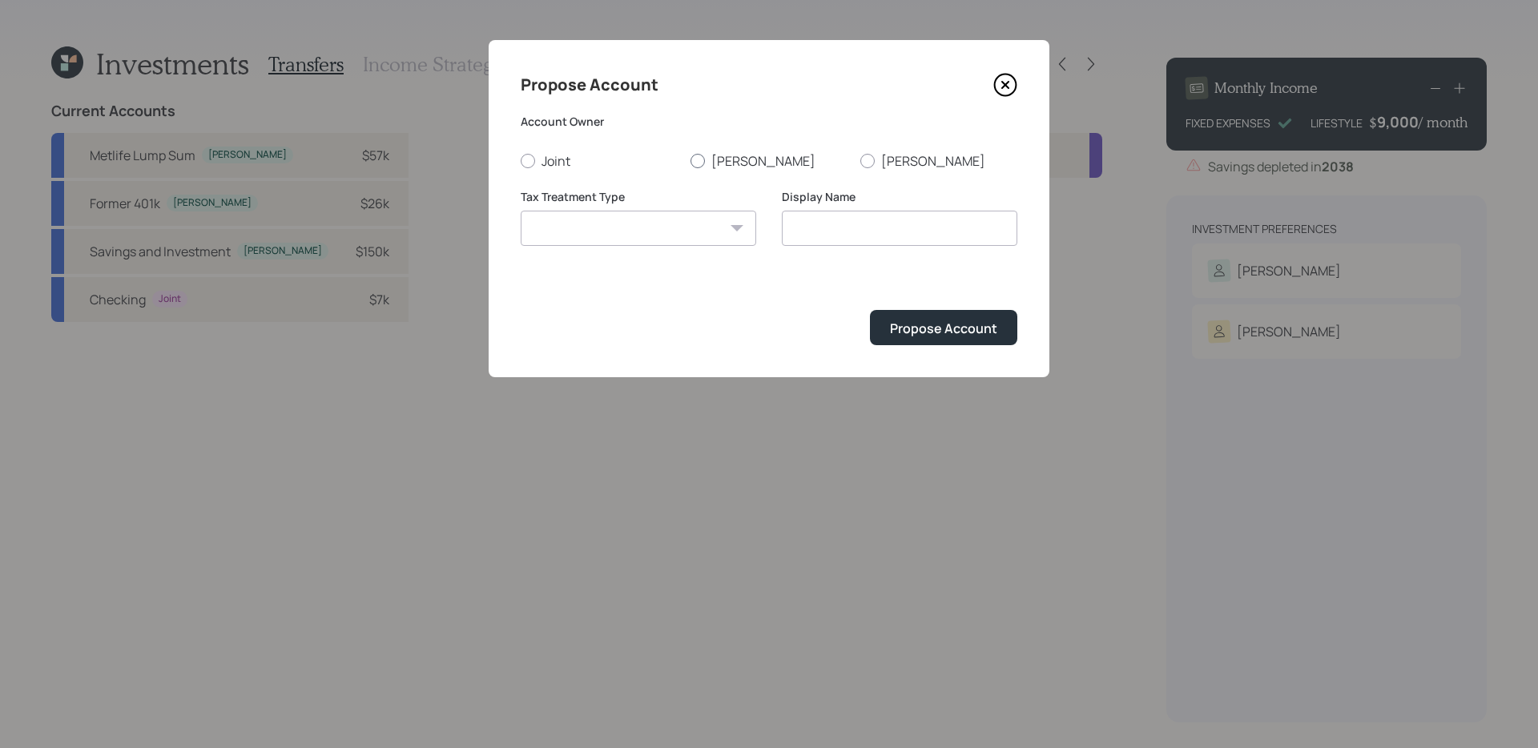
click at [717, 160] on label "[PERSON_NAME]" at bounding box center [768, 161] width 157 height 18
click at [690, 160] on input "[PERSON_NAME]" at bounding box center [690, 160] width 1 height 1
radio input "true"
click at [692, 219] on select "[PERSON_NAME] Taxable Traditional" at bounding box center [638, 228] width 235 height 35
select select "traditional"
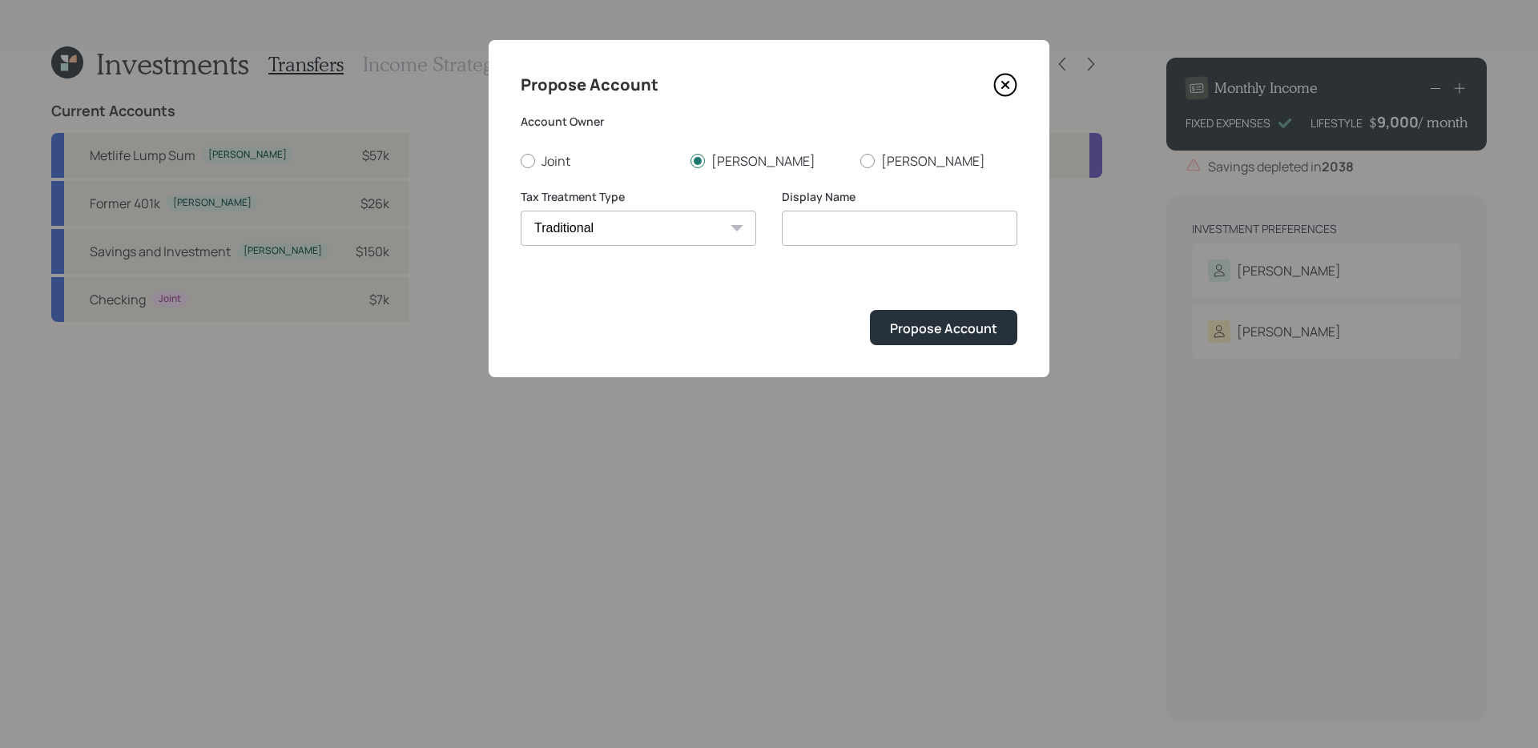
type input "Traditional"
click at [900, 325] on div "Propose Account" at bounding box center [943, 329] width 107 height 18
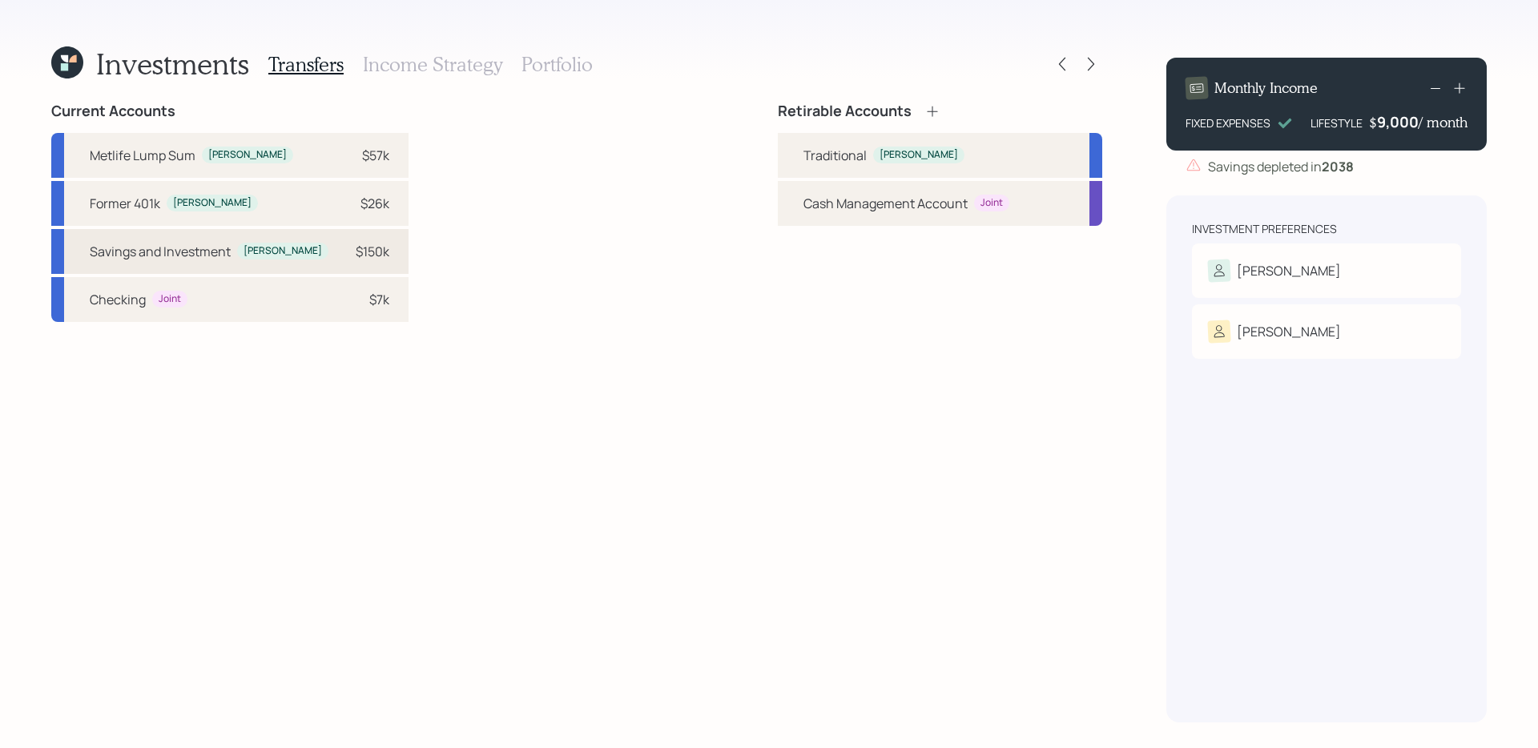
click at [252, 243] on div "[PERSON_NAME]" at bounding box center [282, 251] width 91 height 17
click at [812, 153] on div "Traditional" at bounding box center [834, 155] width 63 height 19
select select "024112f1-2bfb-43ec-a832-33a8325ea28c"
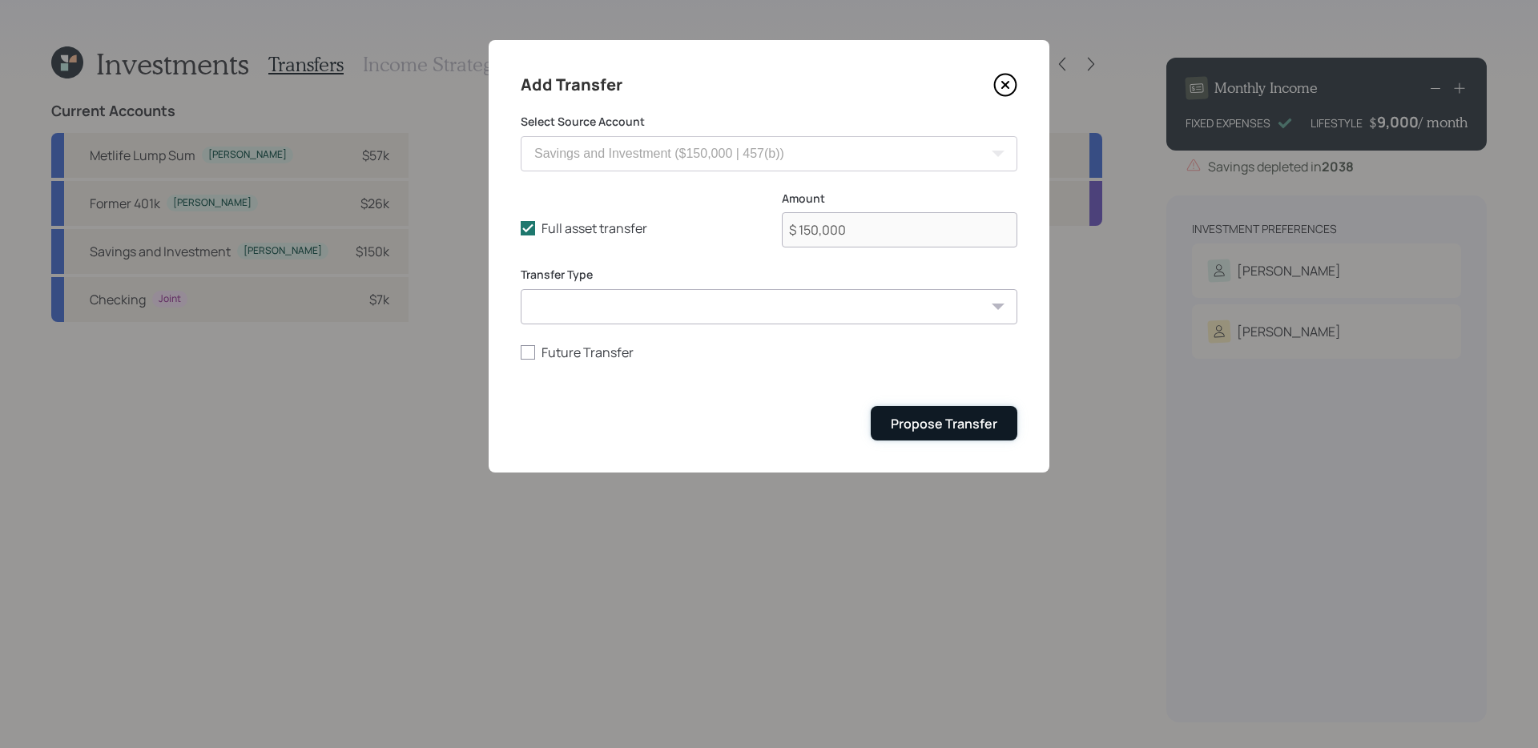
click at [915, 435] on button "Propose Transfer" at bounding box center [944, 423] width 147 height 34
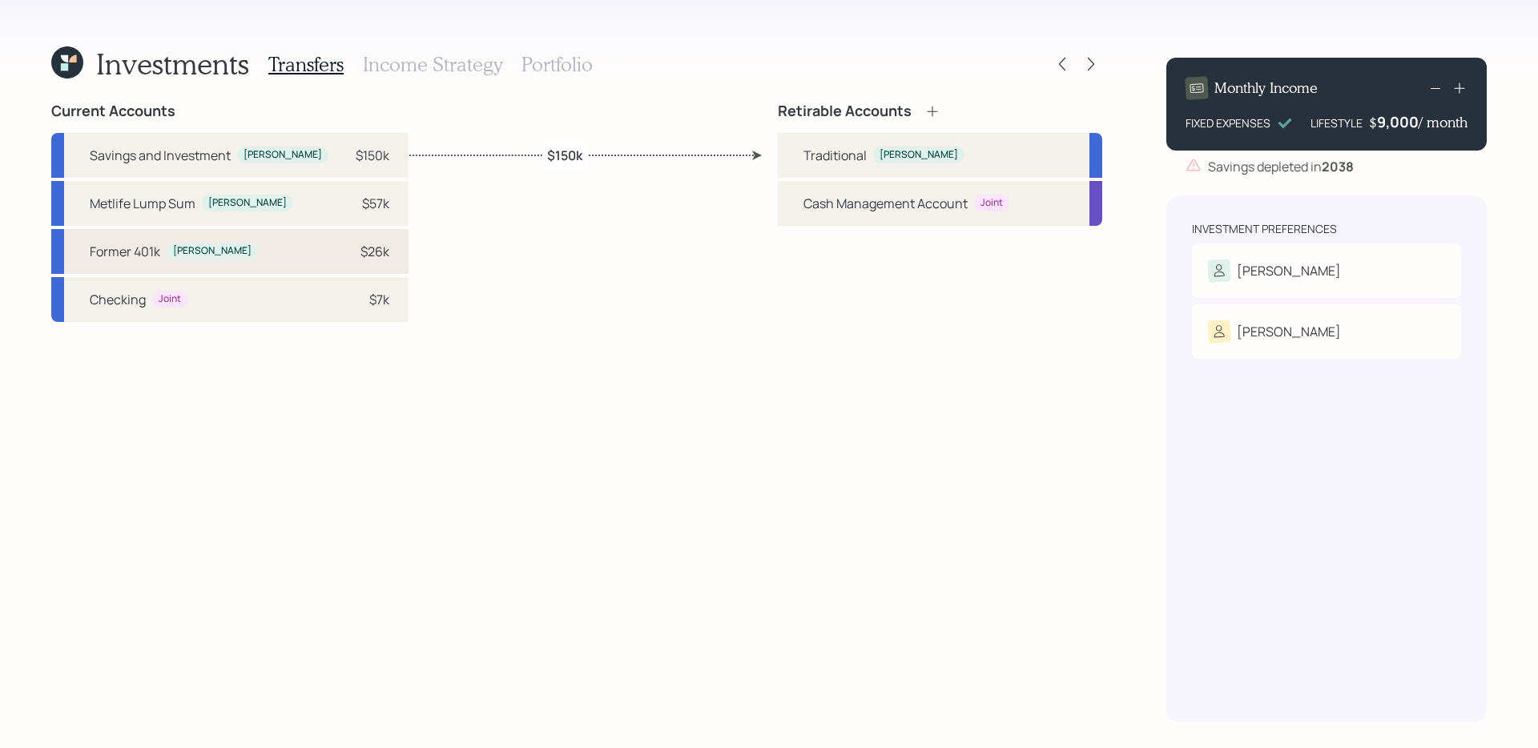
click at [275, 249] on div "Former 401k [PERSON_NAME] $26k" at bounding box center [229, 251] width 357 height 45
click at [847, 157] on div "Traditional" at bounding box center [834, 155] width 63 height 19
select select "9ead66d6-a5d8-406e-811c-ec315269b7ce"
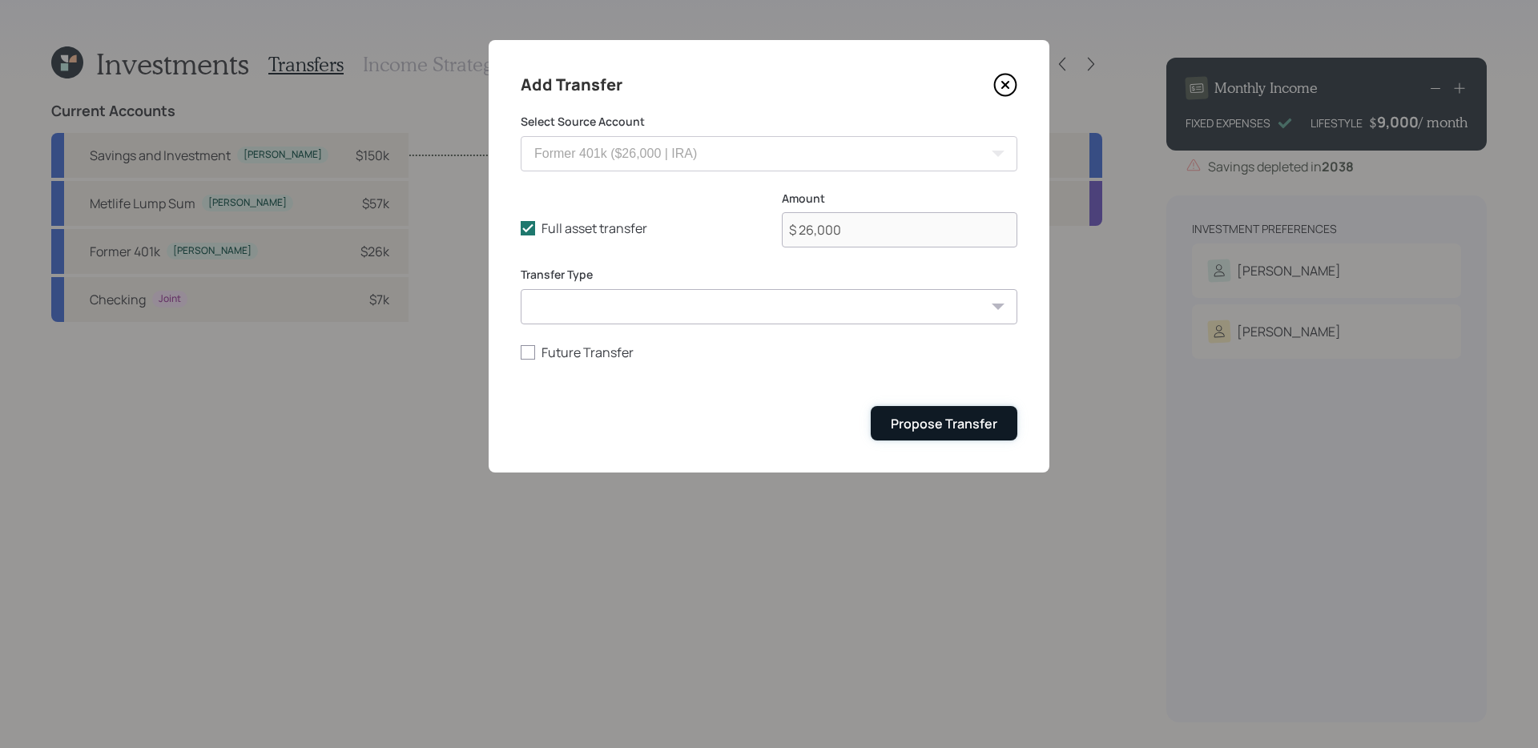
click at [898, 425] on div "Propose Transfer" at bounding box center [944, 424] width 107 height 18
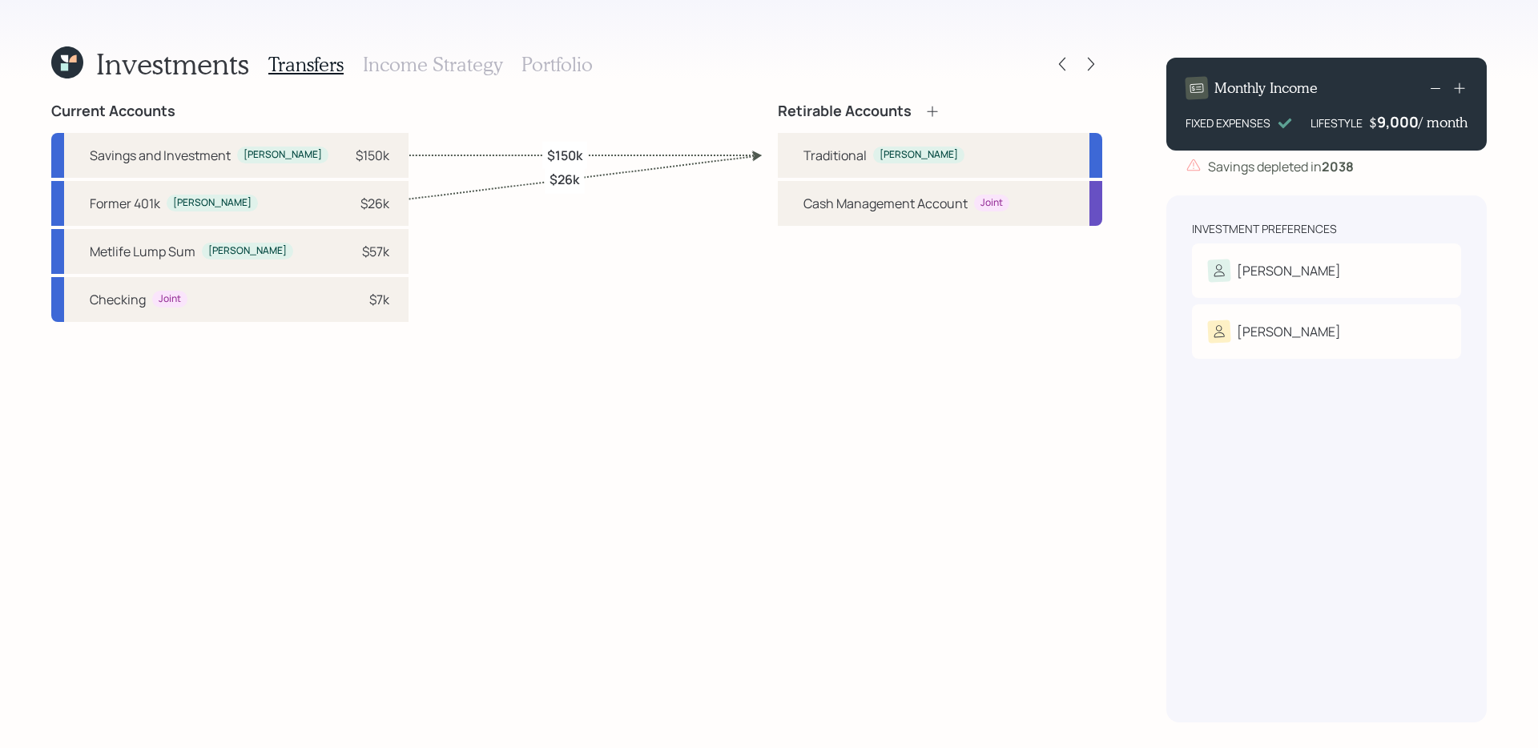
click at [578, 264] on div "Current Accounts Savings and Investment [PERSON_NAME] $150k Former 401k [PERSON…" at bounding box center [576, 413] width 1051 height 620
click at [931, 112] on icon at bounding box center [932, 111] width 16 height 16
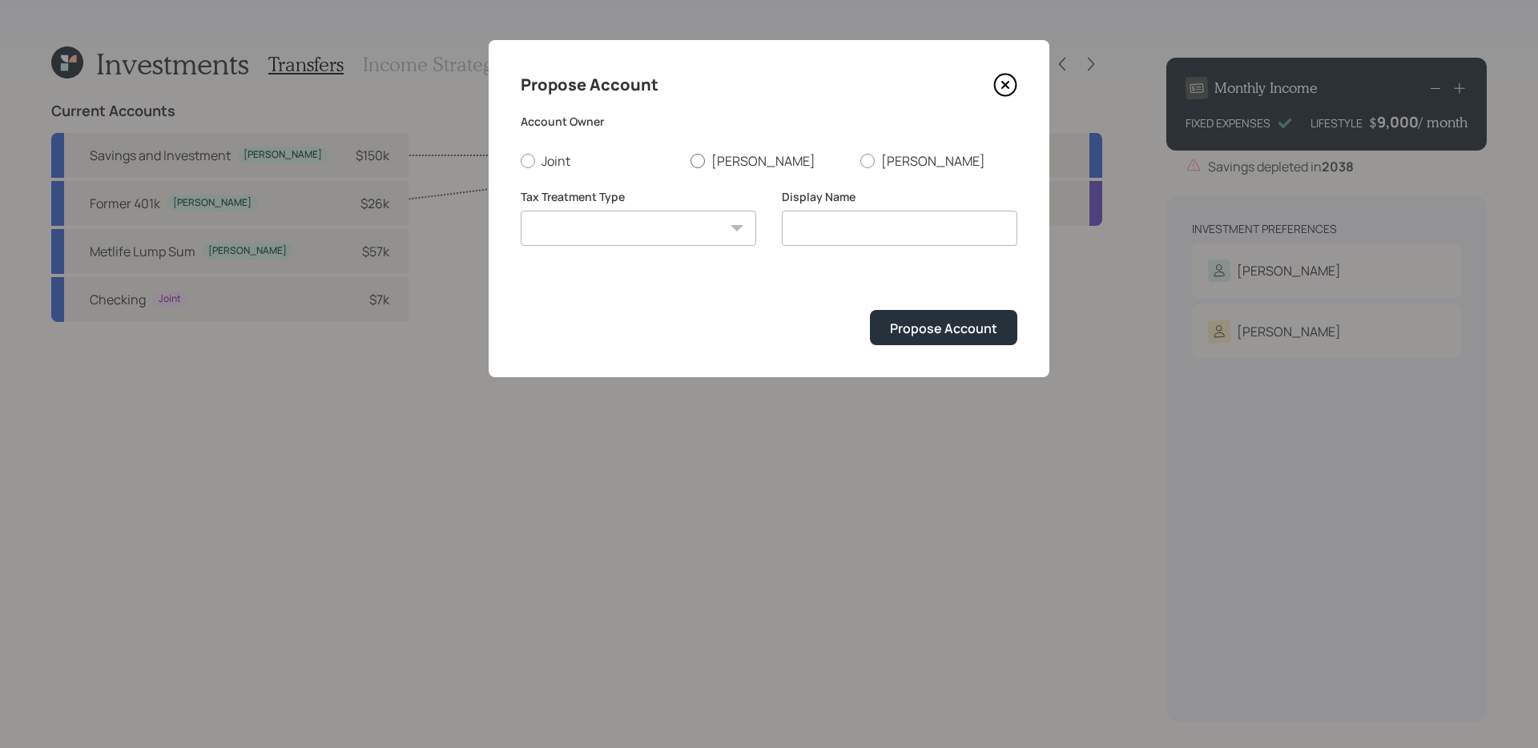
click at [694, 168] on label "[PERSON_NAME]" at bounding box center [768, 161] width 157 height 18
click at [690, 161] on input "[PERSON_NAME]" at bounding box center [690, 160] width 1 height 1
radio input "true"
click at [670, 224] on select "[PERSON_NAME] Taxable Traditional" at bounding box center [638, 228] width 235 height 35
select select "taxable"
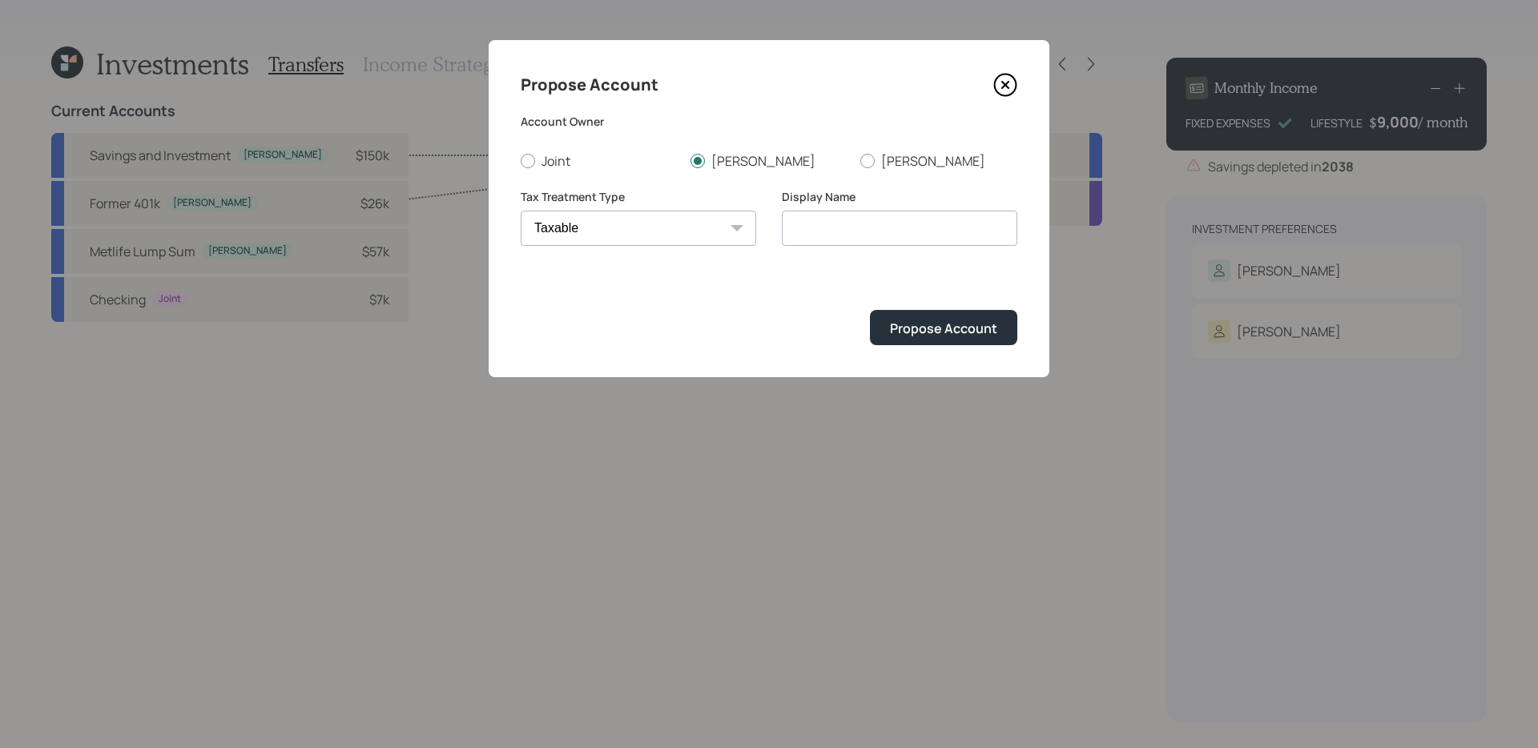
type input "Taxable"
click at [898, 324] on div "Propose Account" at bounding box center [943, 329] width 107 height 18
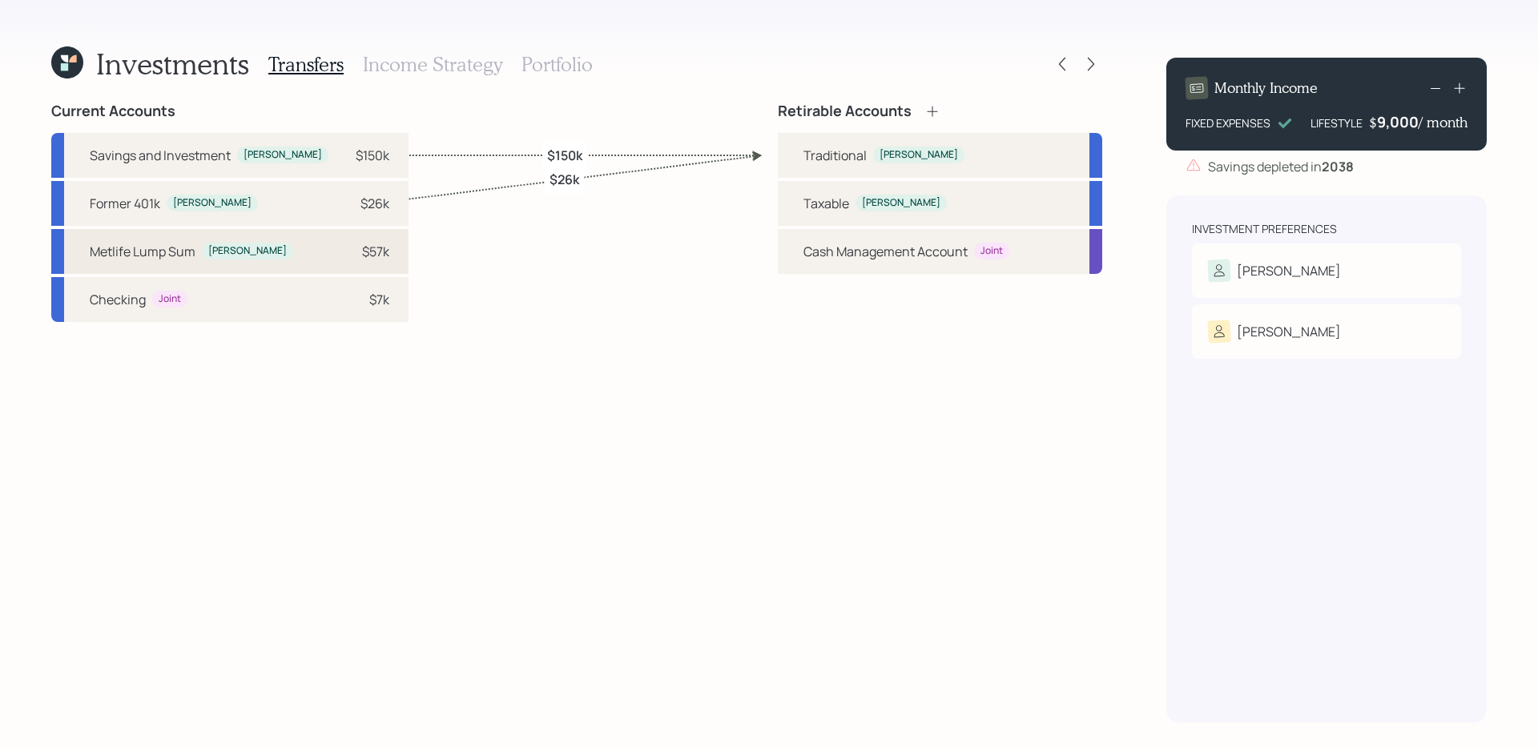
click at [229, 244] on div "[PERSON_NAME]" at bounding box center [247, 251] width 78 height 14
click at [842, 210] on div "Taxable" at bounding box center [826, 203] width 46 height 19
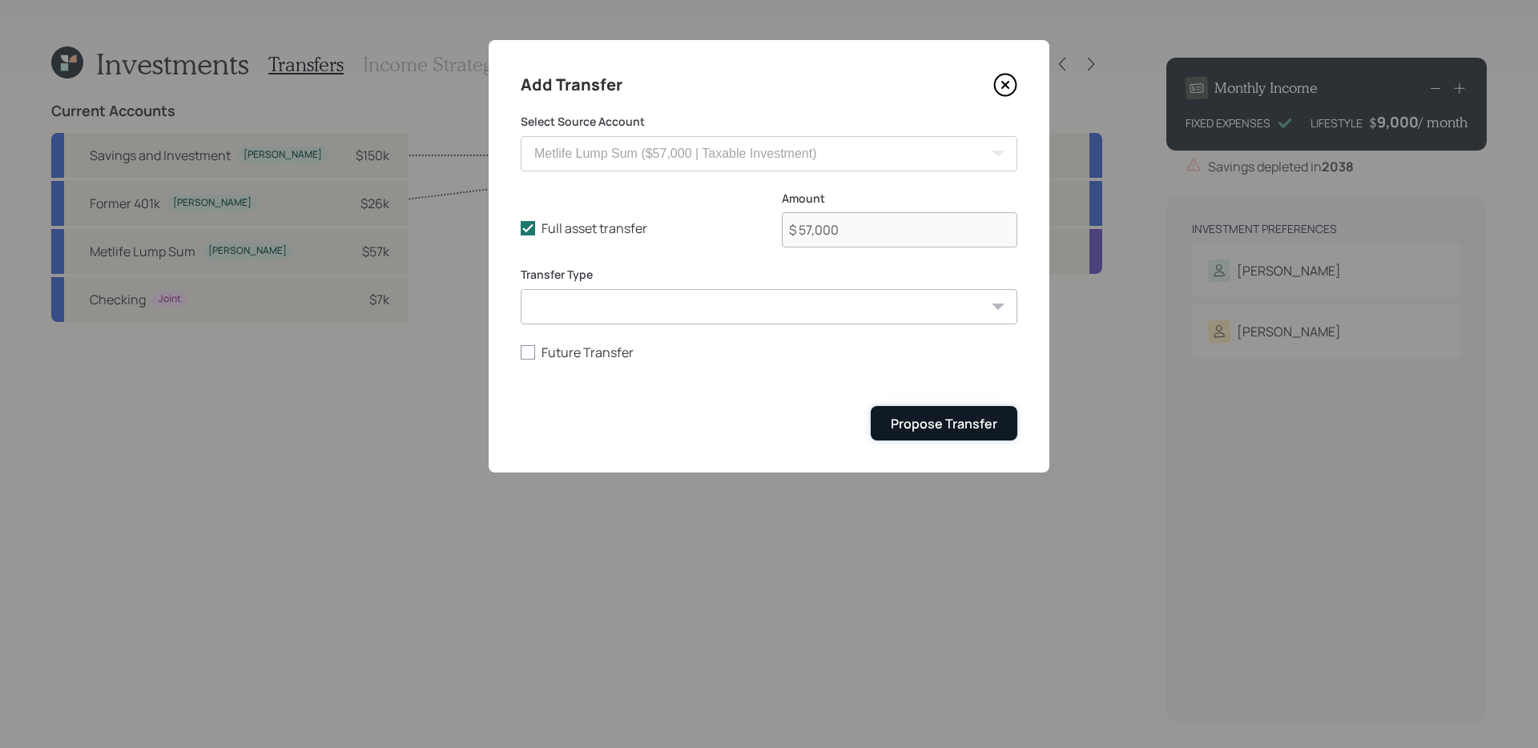
click at [924, 418] on div "Propose Transfer" at bounding box center [944, 424] width 107 height 18
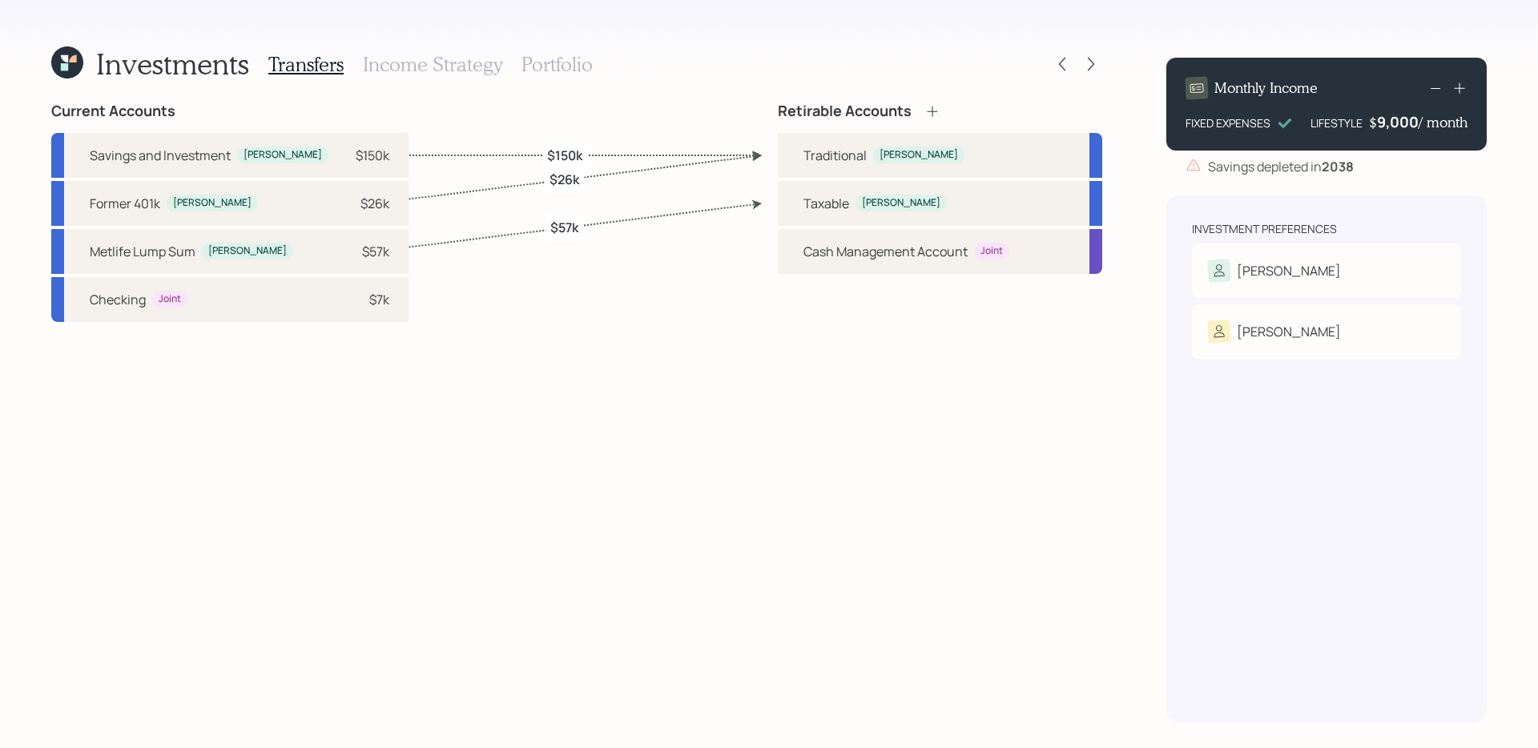
click at [347, 374] on div "Current Accounts Savings and Investment [PERSON_NAME] $150k Former 401k [PERSON…" at bounding box center [229, 413] width 357 height 620
click at [458, 59] on h3 "Income Strategy" at bounding box center [432, 64] width 139 height 23
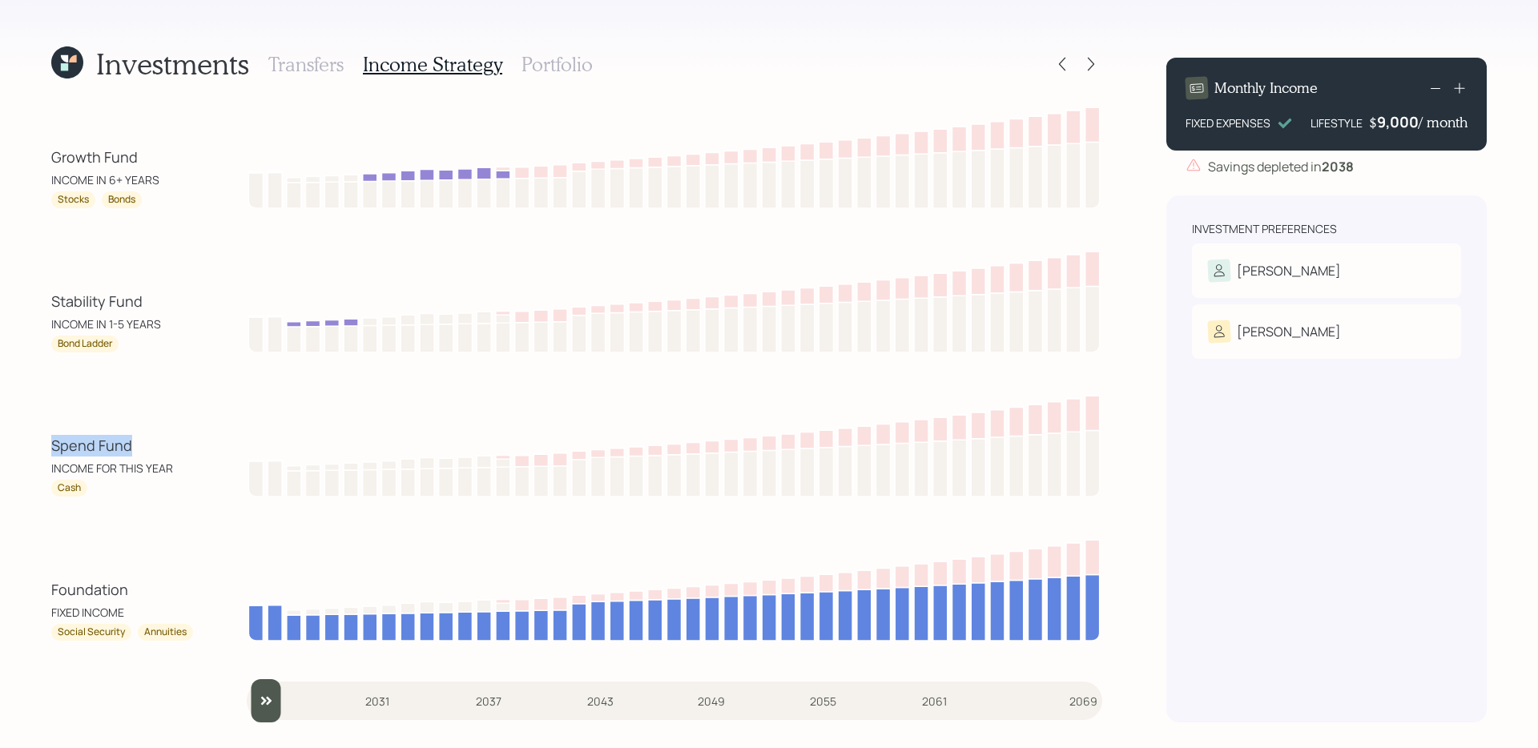
drag, startPoint x: 44, startPoint y: 447, endPoint x: 135, endPoint y: 441, distance: 91.5
click at [136, 441] on div "Investments Transfers Income Strategy Portfolio Growth Fund INCOME IN 6+ YEARS …" at bounding box center [769, 374] width 1538 height 748
click at [58, 299] on div "Stability Fund" at bounding box center [123, 302] width 144 height 22
drag, startPoint x: 38, startPoint y: 308, endPoint x: 192, endPoint y: 292, distance: 155.3
click at [192, 292] on div "Investments Transfers Income Strategy Portfolio Growth Fund INCOME IN 6+ YEARS …" at bounding box center [769, 374] width 1538 height 748
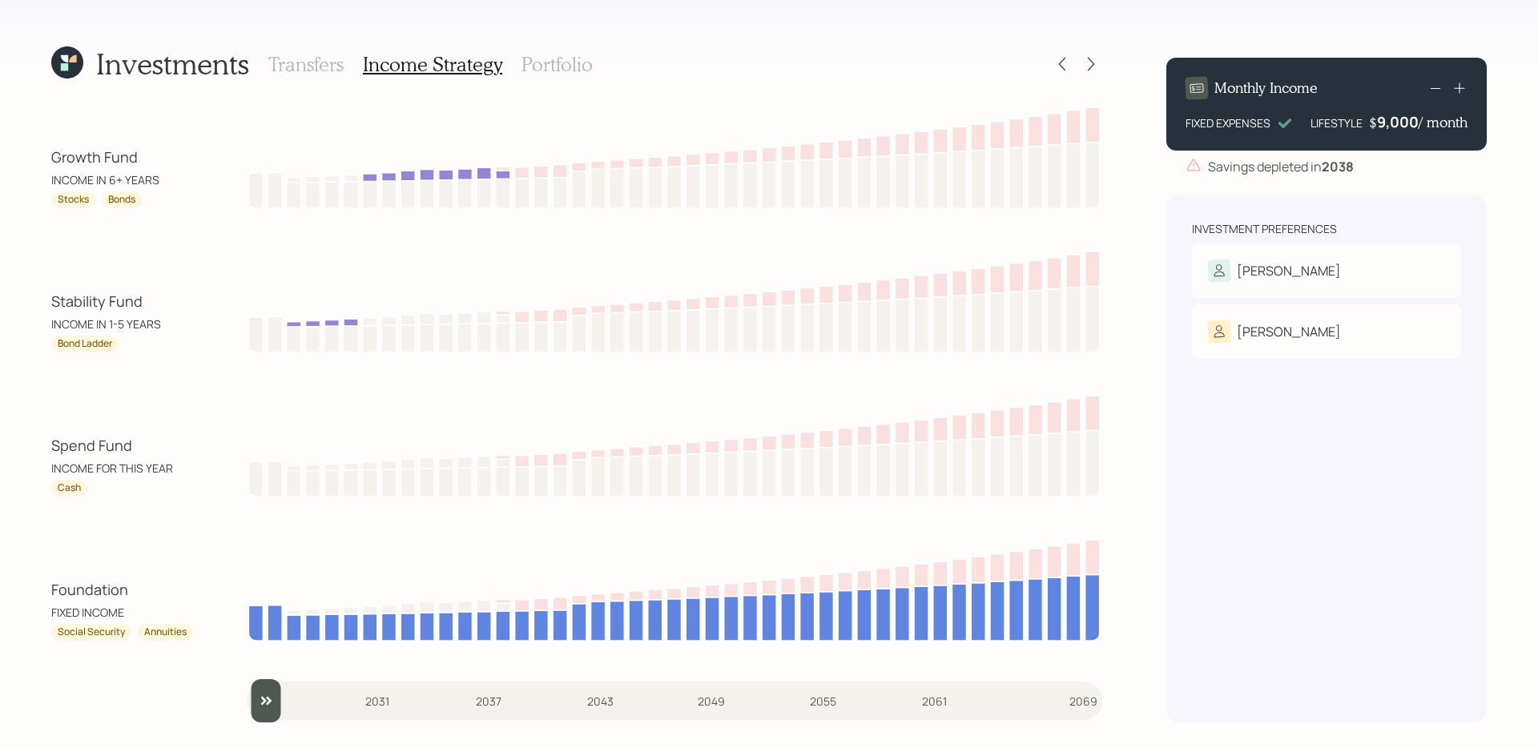
click at [41, 427] on div "Investments Transfers Income Strategy Portfolio Growth Fund INCOME IN 6+ YEARS …" at bounding box center [769, 374] width 1538 height 748
drag, startPoint x: 41, startPoint y: 457, endPoint x: 154, endPoint y: 451, distance: 113.1
click at [154, 451] on div "Investments Transfers Income Strategy Portfolio Growth Fund INCOME IN 6+ YEARS …" at bounding box center [769, 374] width 1538 height 748
click at [154, 451] on div "Spend Fund" at bounding box center [123, 446] width 144 height 22
drag, startPoint x: 44, startPoint y: 301, endPoint x: 179, endPoint y: 304, distance: 134.6
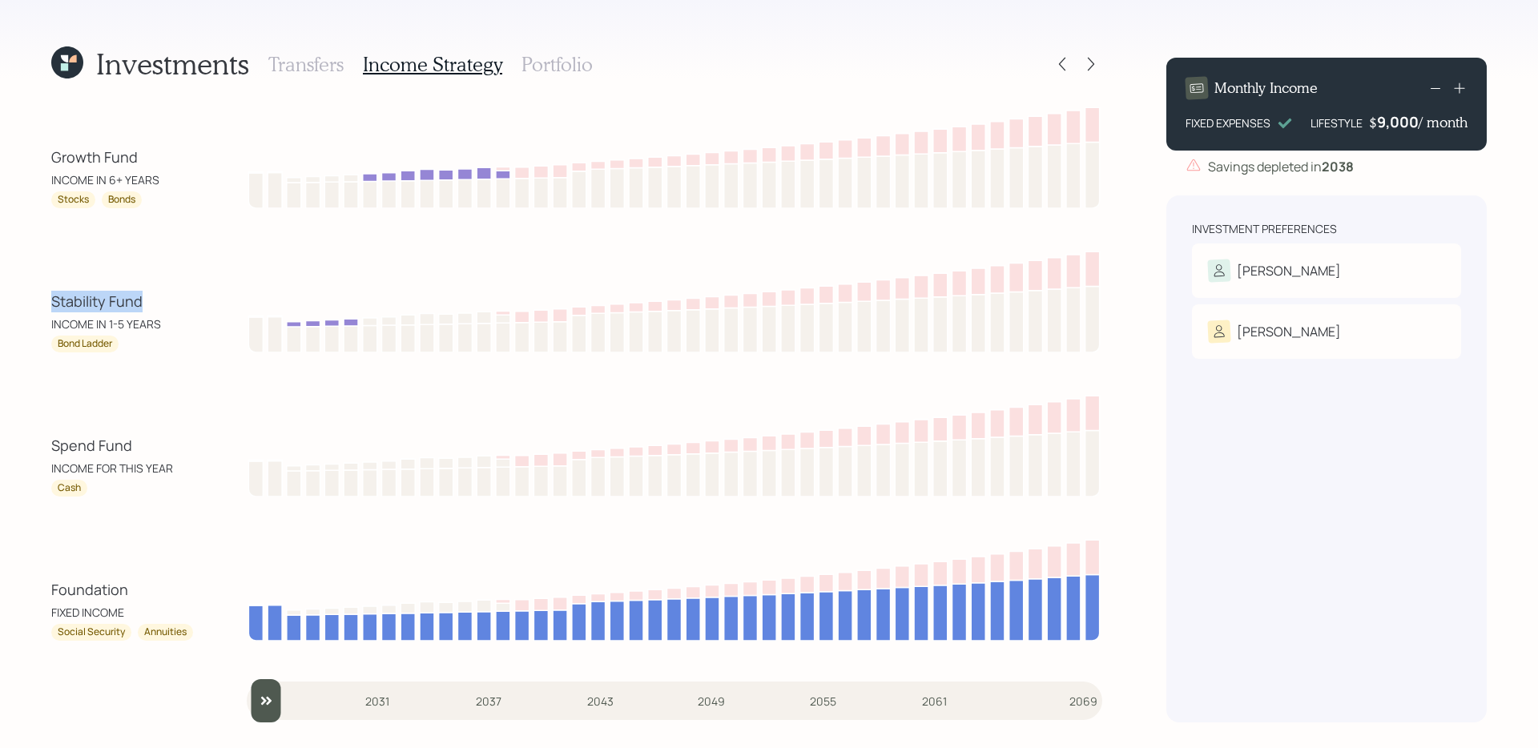
click at [179, 304] on div "Investments Transfers Income Strategy Portfolio Growth Fund INCOME IN 6+ YEARS …" at bounding box center [769, 374] width 1538 height 748
click at [60, 426] on div "Spend Fund INCOME FOR THIS YEAR Cash" at bounding box center [576, 444] width 1051 height 106
drag, startPoint x: 38, startPoint y: 447, endPoint x: 159, endPoint y: 447, distance: 121.0
click at [159, 447] on div "Investments Transfers Income Strategy Portfolio Growth Fund INCOME IN 6+ YEARS …" at bounding box center [769, 374] width 1538 height 748
click at [135, 421] on div "Spend Fund INCOME FOR THIS YEAR Cash" at bounding box center [576, 444] width 1051 height 106
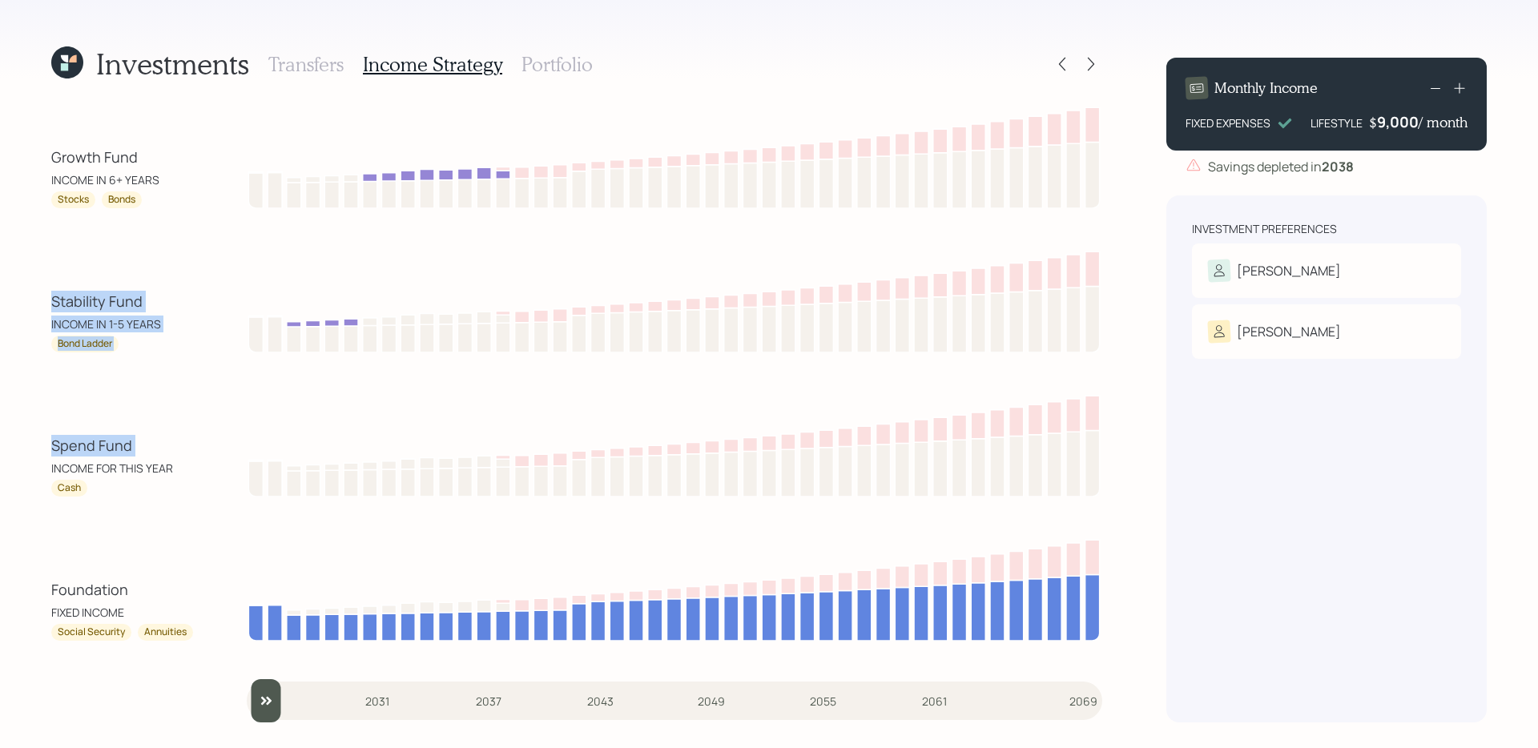
drag, startPoint x: 41, startPoint y: 303, endPoint x: 140, endPoint y: 458, distance: 184.4
click at [140, 459] on div "Investments Transfers Income Strategy Portfolio Growth Fund INCOME IN 6+ YEARS …" at bounding box center [769, 374] width 1538 height 748
click at [163, 413] on div "Spend Fund INCOME FOR THIS YEAR Cash" at bounding box center [576, 444] width 1051 height 106
drag, startPoint x: 31, startPoint y: 302, endPoint x: 181, endPoint y: 445, distance: 206.8
click at [181, 445] on div "Investments Transfers Income Strategy Portfolio Growth Fund INCOME IN 6+ YEARS …" at bounding box center [769, 374] width 1538 height 748
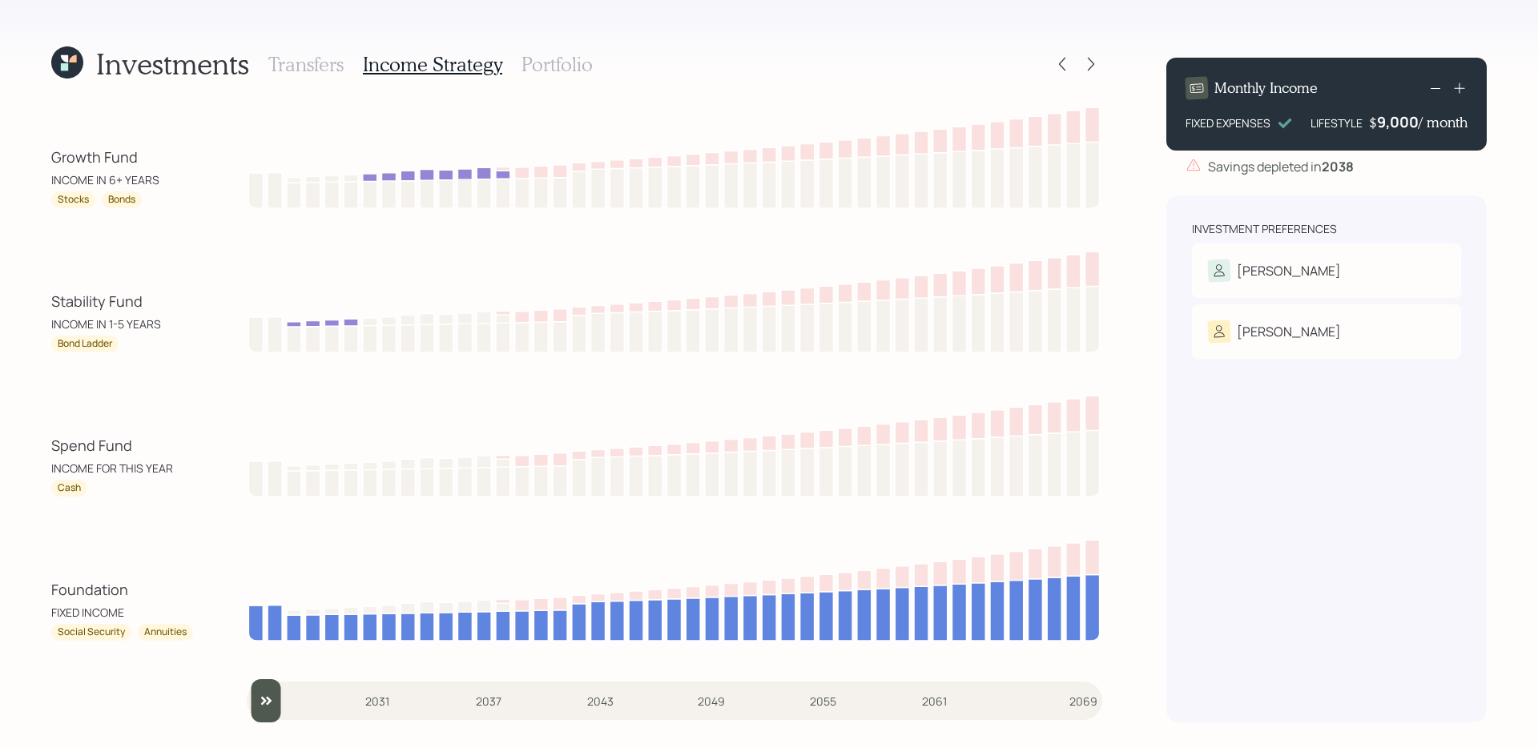
click at [38, 320] on div "Investments Transfers Income Strategy Portfolio Growth Fund INCOME IN 6+ YEARS …" at bounding box center [769, 374] width 1538 height 748
click at [543, 58] on h3 "Portfolio" at bounding box center [556, 64] width 71 height 23
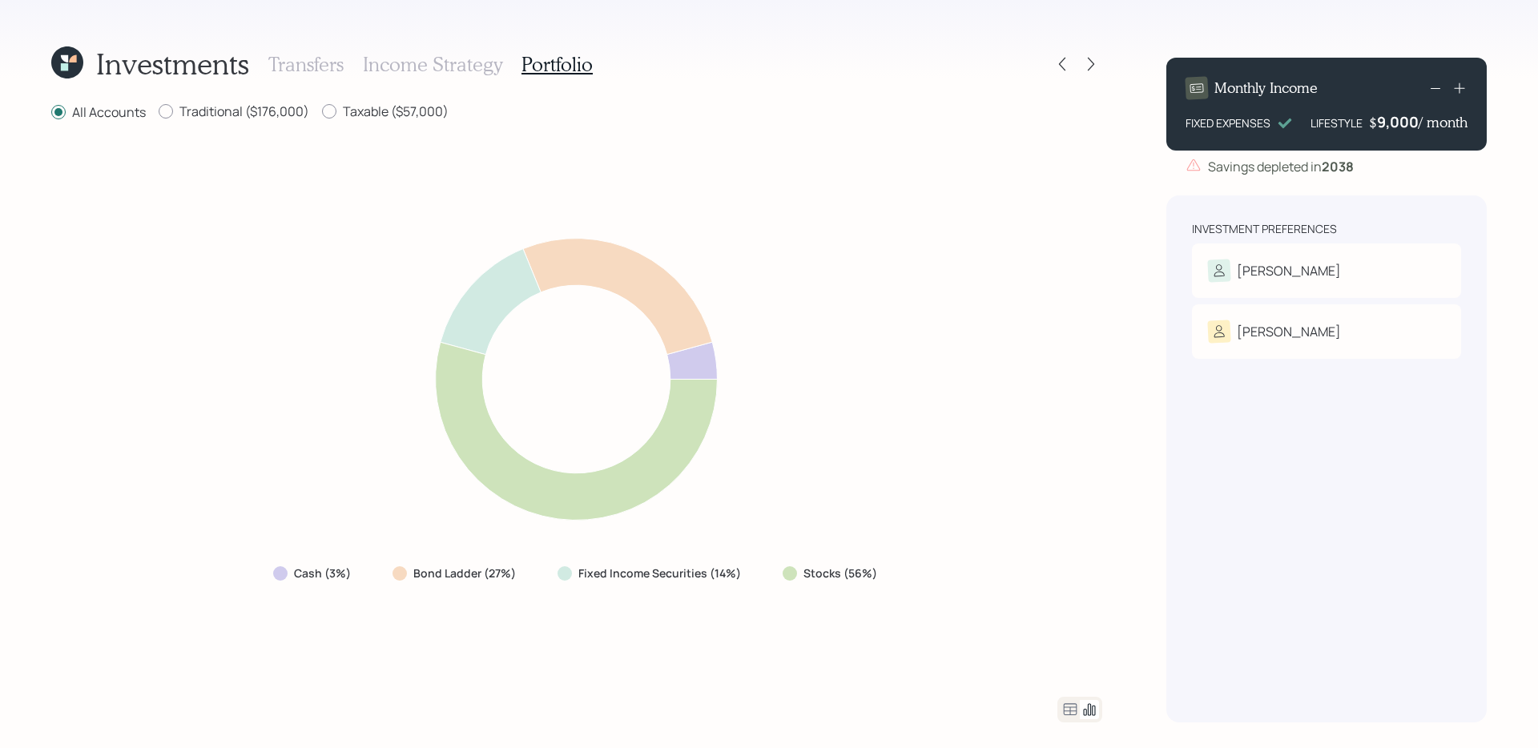
click at [823, 590] on div "Cash (3%) Bond Ladder (27%) Fixed Income Securities (14%) Stocks (56%)" at bounding box center [576, 410] width 1051 height 536
click at [789, 590] on div "Cash (3%) Bond Ladder (27%) Fixed Income Securities (14%) Stocks (56%)" at bounding box center [576, 410] width 1051 height 536
drag, startPoint x: 769, startPoint y: 579, endPoint x: 895, endPoint y: 585, distance: 125.9
click at [895, 585] on div "Cash (3%) Bond Ladder (27%) Fixed Income Securities (14%) Stocks (56%)" at bounding box center [576, 410] width 1051 height 536
click at [563, 590] on div "Cash (3%) Bond Ladder (27%) Fixed Income Securities (14%) Stocks (56%)" at bounding box center [576, 410] width 1051 height 536
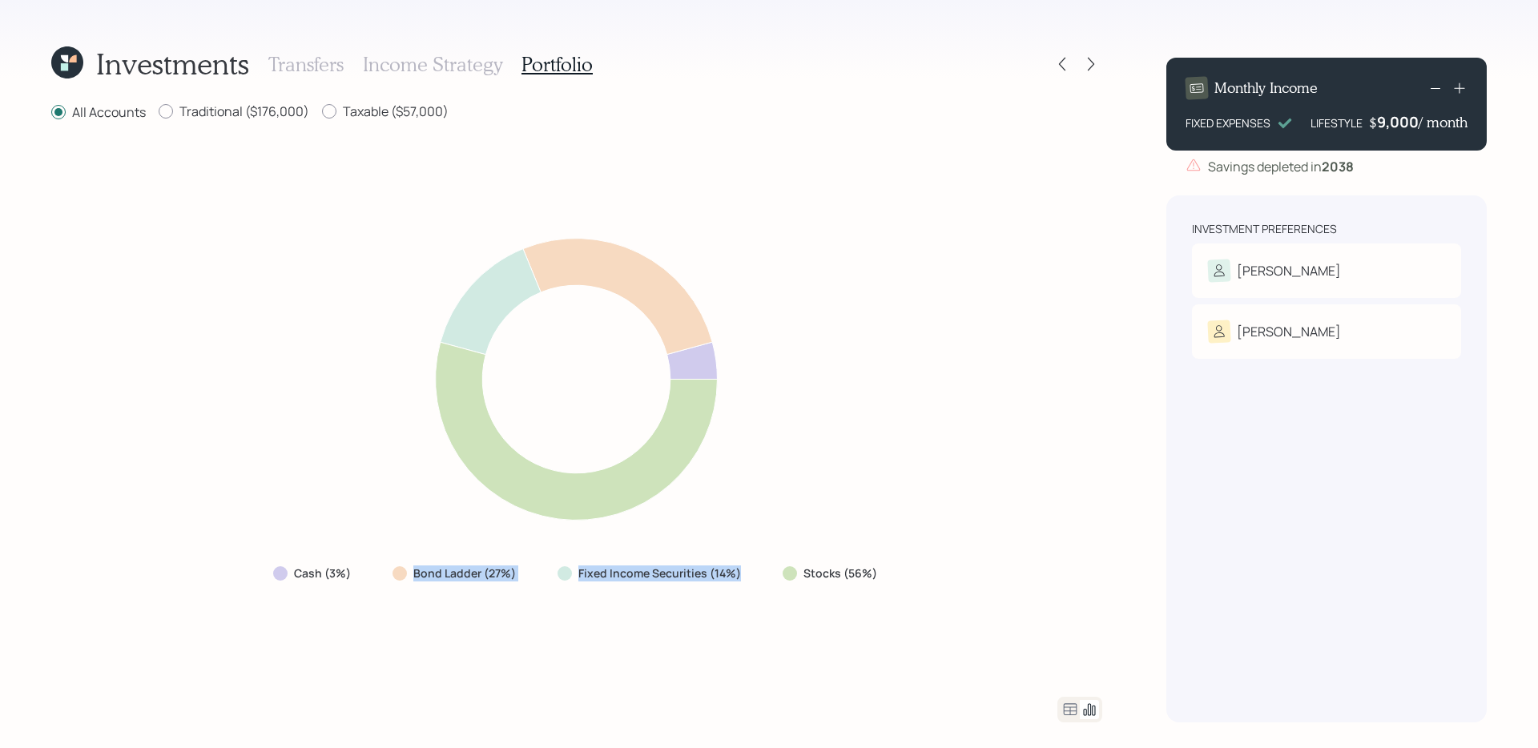
drag, startPoint x: 391, startPoint y: 577, endPoint x: 741, endPoint y: 579, distance: 350.0
click at [741, 579] on div "Cash (3%) Bond Ladder (27%) Fixed Income Securities (14%) Stocks (56%)" at bounding box center [576, 573] width 633 height 29
click at [316, 590] on div "Cash (3%) Bond Ladder (27%) Fixed Income Securities (14%) Stocks (56%)" at bounding box center [576, 410] width 1051 height 536
drag, startPoint x: 368, startPoint y: 577, endPoint x: 255, endPoint y: 574, distance: 113.0
click at [255, 574] on div "Cash (3%) Bond Ladder (27%) Fixed Income Securities (14%) Stocks (56%)" at bounding box center [576, 410] width 1051 height 536
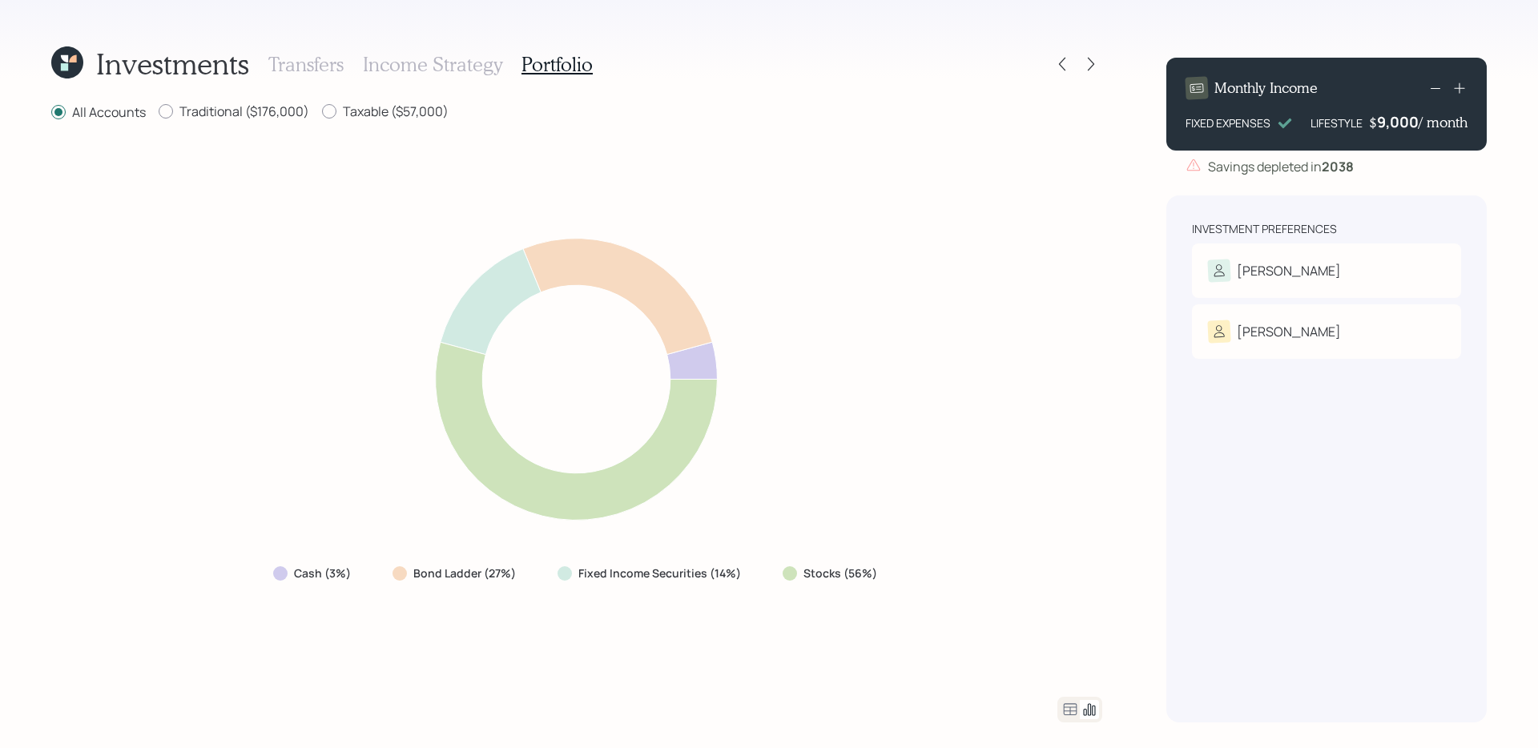
click at [340, 590] on div "Cash (3%) Bond Ladder (27%) Fixed Income Securities (14%) Stocks (56%)" at bounding box center [576, 410] width 1051 height 536
click at [328, 580] on label "Cash (3%)" at bounding box center [322, 574] width 57 height 16
drag, startPoint x: 313, startPoint y: 577, endPoint x: 823, endPoint y: 579, distance: 510.2
click at [823, 579] on div "Cash (3%) Bond Ladder (27%) Fixed Income Securities (14%) Stocks (56%)" at bounding box center [576, 573] width 633 height 29
click at [807, 590] on div "Cash (3%) Bond Ladder (27%) Fixed Income Securities (14%) Stocks (56%)" at bounding box center [576, 410] width 1051 height 536
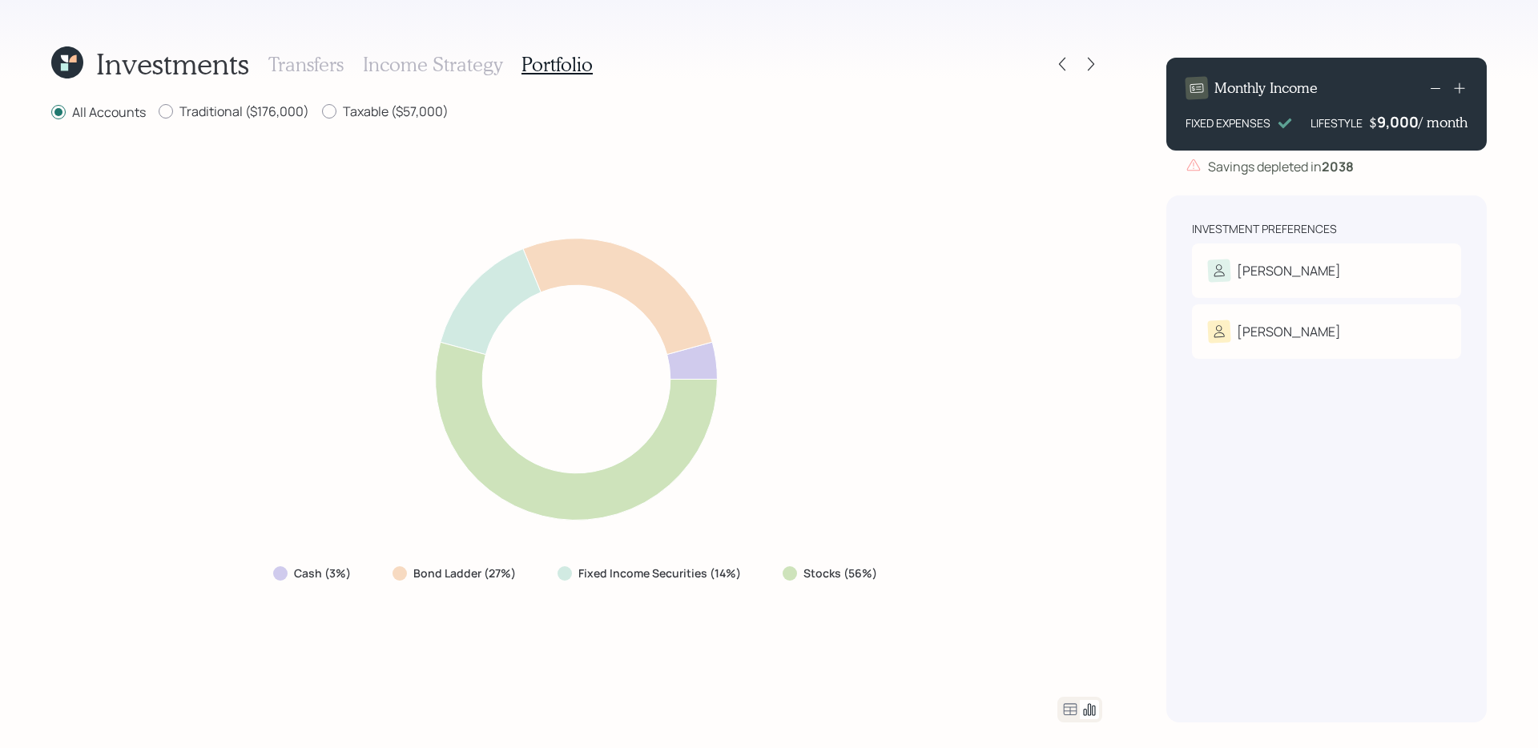
click at [807, 590] on div "Cash (3%) Bond Ladder (27%) Fixed Income Securities (14%) Stocks (56%)" at bounding box center [576, 410] width 1051 height 536
click at [843, 590] on div "Cash (3%) Bond Ladder (27%) Fixed Income Securities (14%) Stocks (56%)" at bounding box center [576, 410] width 1051 height 536
click at [1074, 590] on icon at bounding box center [1070, 709] width 19 height 19
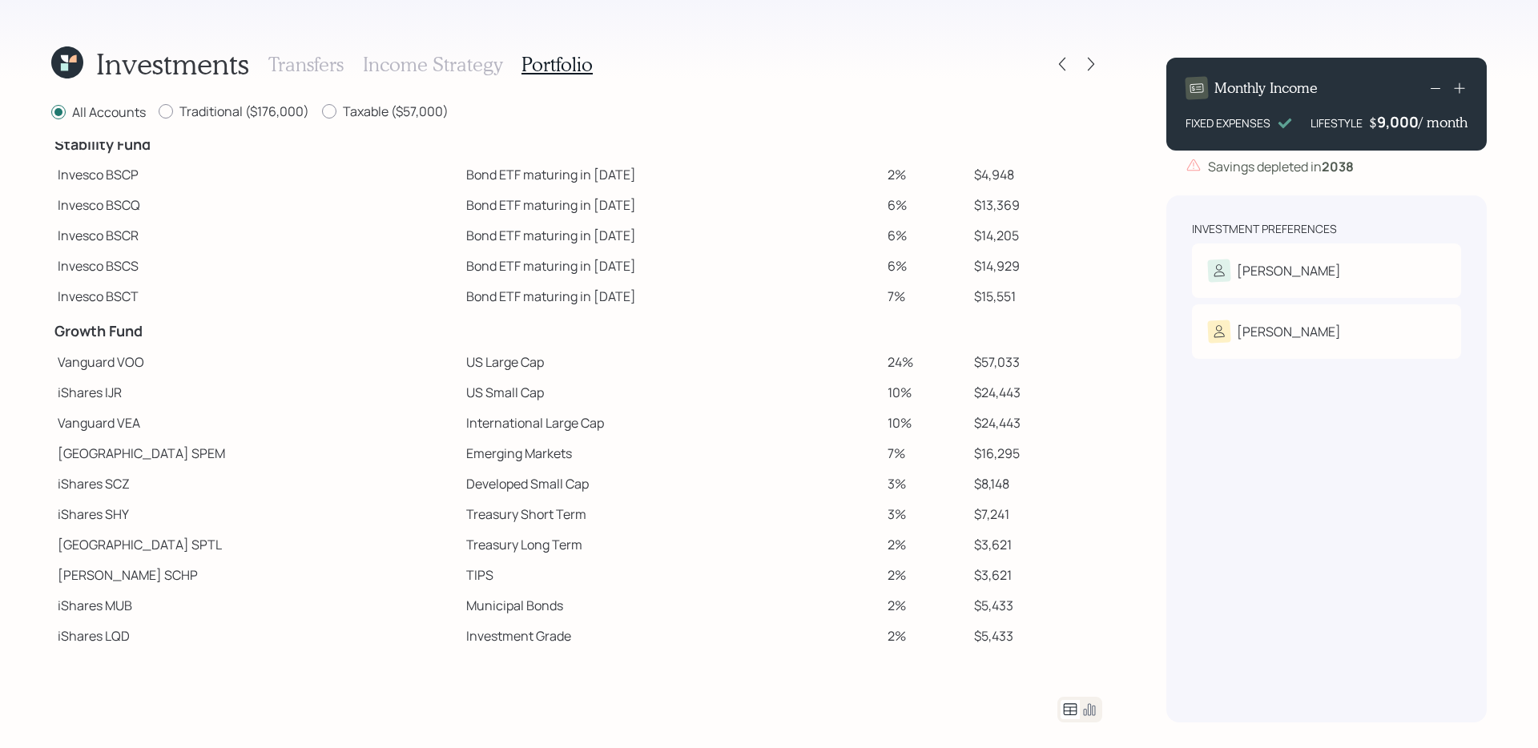
scroll to position [115, 0]
drag, startPoint x: 354, startPoint y: 370, endPoint x: 473, endPoint y: 356, distance: 120.2
click at [473, 356] on tr "Vanguard VOO US Large Cap 24% $57,033" at bounding box center [576, 360] width 1051 height 30
click at [473, 356] on td "US Large Cap" at bounding box center [670, 360] width 421 height 30
click at [346, 372] on td "Vanguard VOO" at bounding box center [255, 360] width 409 height 30
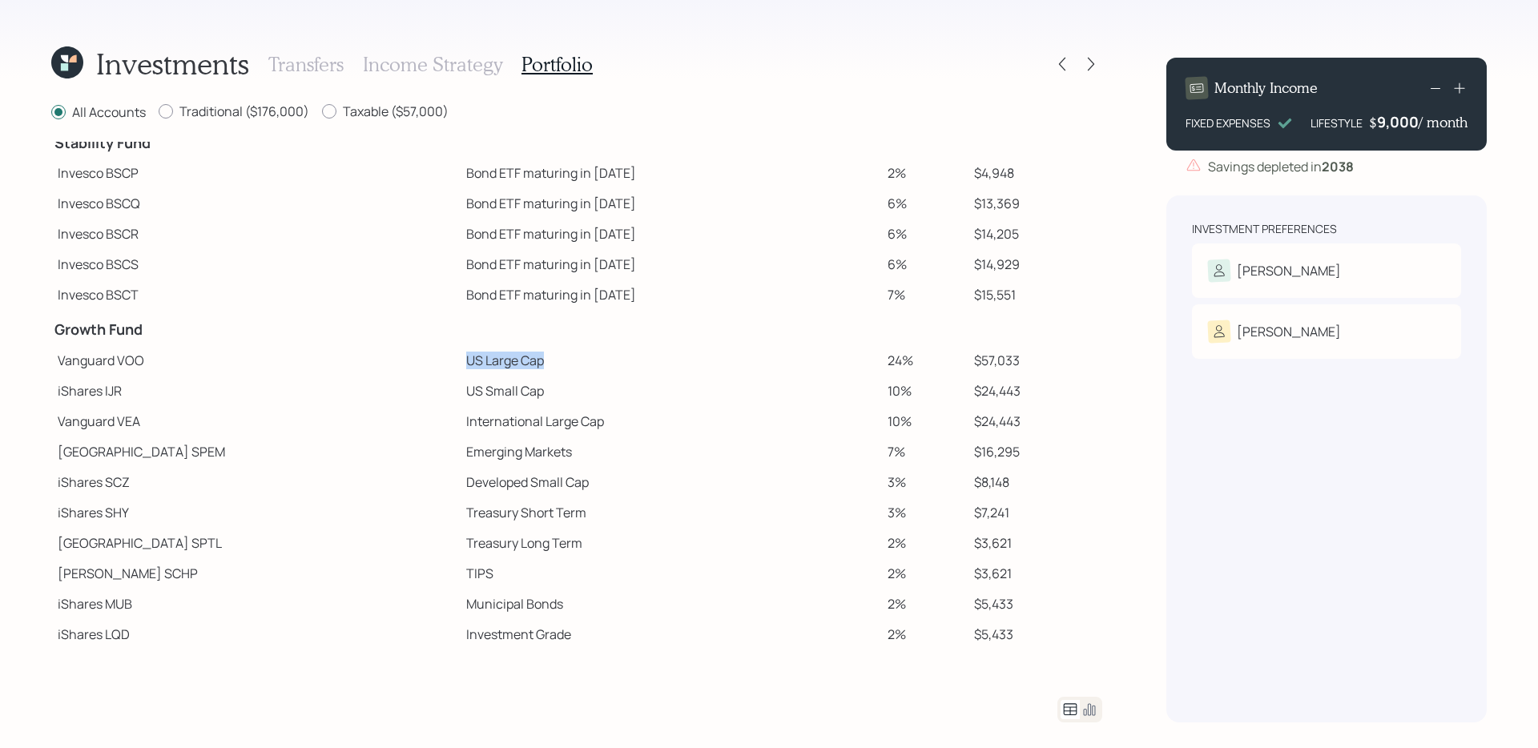
drag, startPoint x: 352, startPoint y: 361, endPoint x: 502, endPoint y: 362, distance: 149.8
click at [502, 362] on tr "Vanguard VOO US Large Cap 24% $57,033" at bounding box center [576, 360] width 1051 height 30
click at [502, 362] on td "US Large Cap" at bounding box center [670, 360] width 421 height 30
drag, startPoint x: 345, startPoint y: 388, endPoint x: 502, endPoint y: 385, distance: 157.0
click at [502, 385] on tr "iShares IJR US Small Cap 10% $24,443" at bounding box center [576, 391] width 1051 height 30
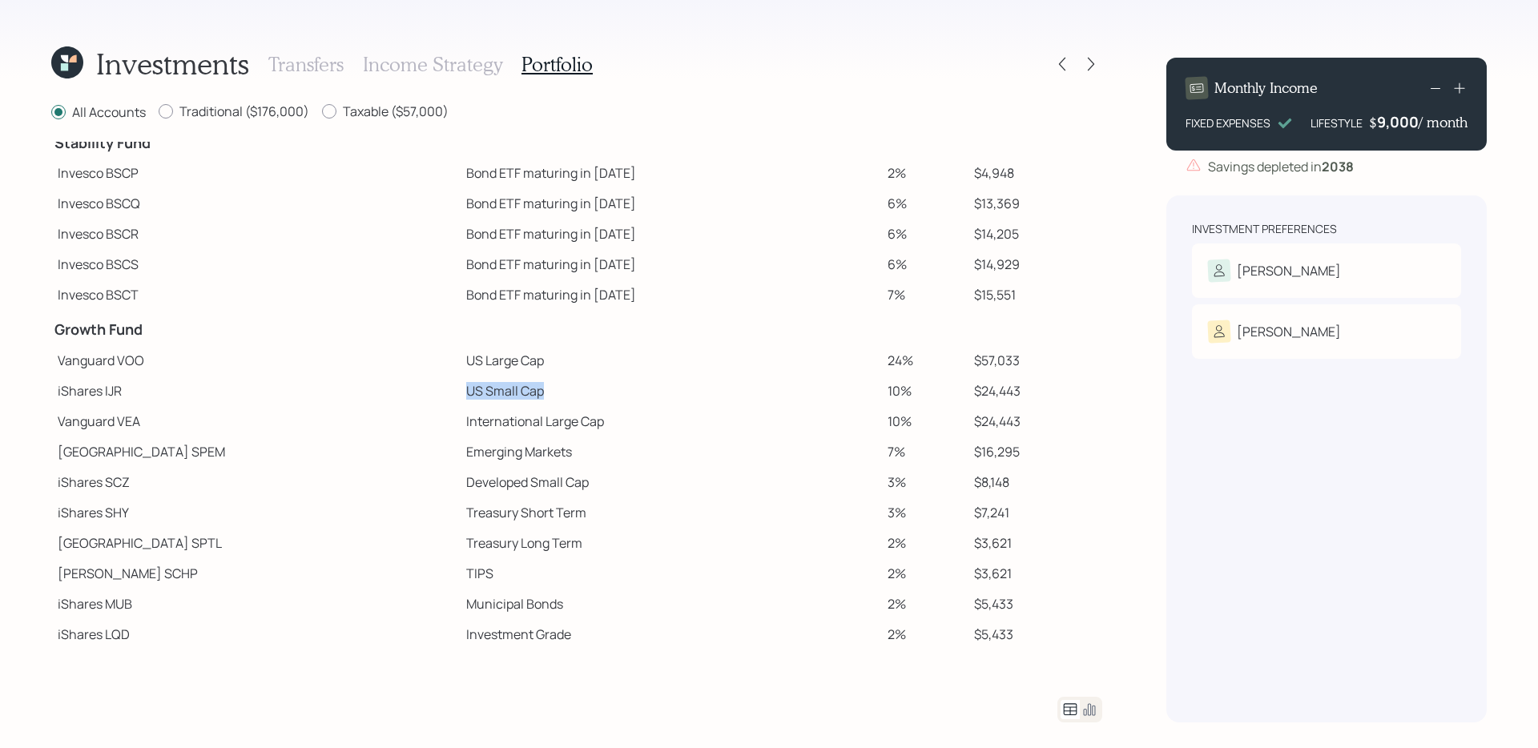
click at [502, 385] on td "US Small Cap" at bounding box center [670, 391] width 421 height 30
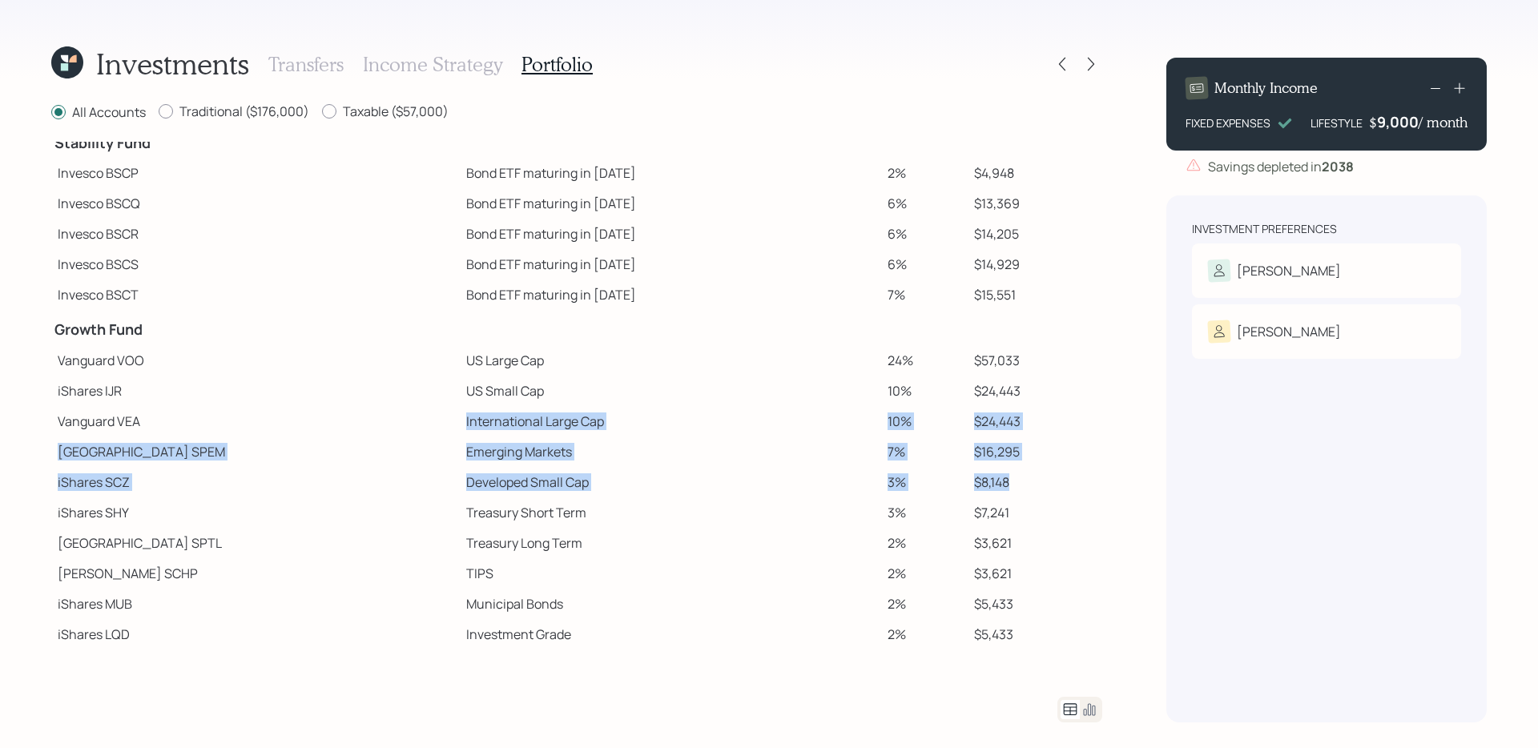
drag, startPoint x: 344, startPoint y: 425, endPoint x: 1002, endPoint y: 485, distance: 661.1
click at [1002, 485] on tbody "Spend Fund CASH Cash 2% $4,719 CASH Cash (Account Management) 1% $2,330 Stabili…" at bounding box center [576, 368] width 1051 height 683
click at [1002, 485] on td "$8,148" at bounding box center [1035, 482] width 135 height 30
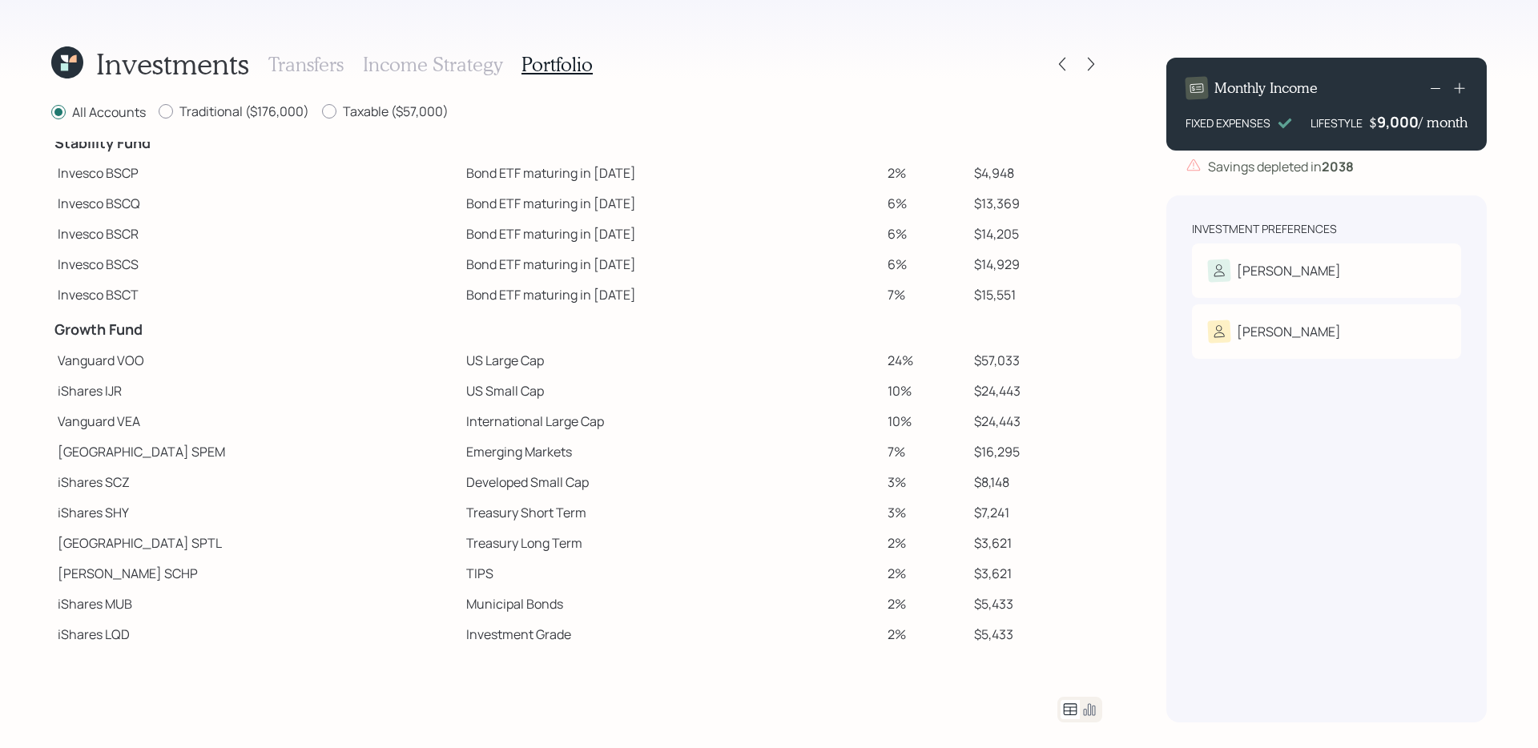
click at [1002, 485] on td "$8,148" at bounding box center [1035, 482] width 135 height 30
click at [694, 590] on td "Investment Grade" at bounding box center [670, 634] width 421 height 30
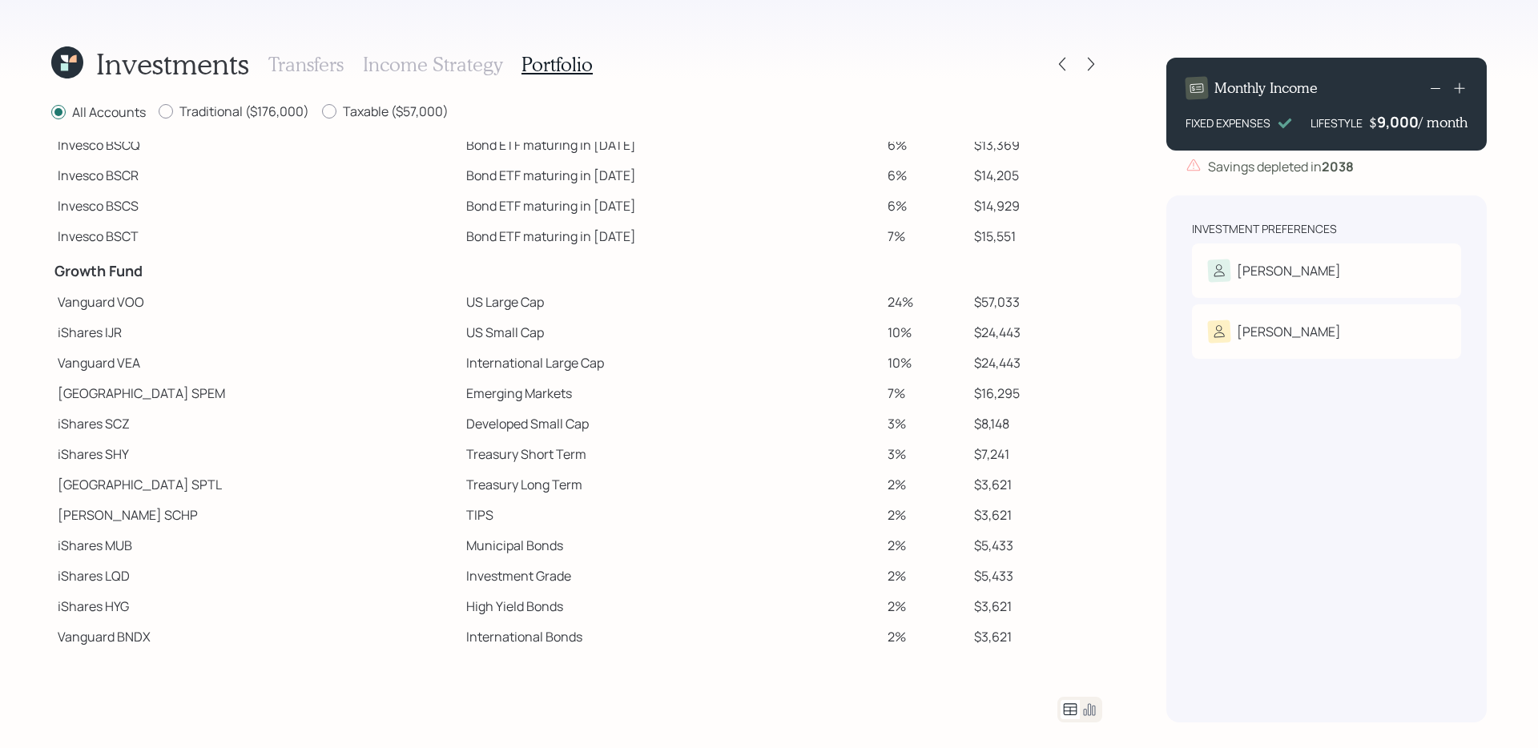
click at [460, 302] on td "US Large Cap" at bounding box center [670, 302] width 421 height 30
click at [661, 395] on td "Emerging Markets" at bounding box center [670, 393] width 421 height 30
click at [578, 590] on td "International Bonds" at bounding box center [670, 637] width 421 height 30
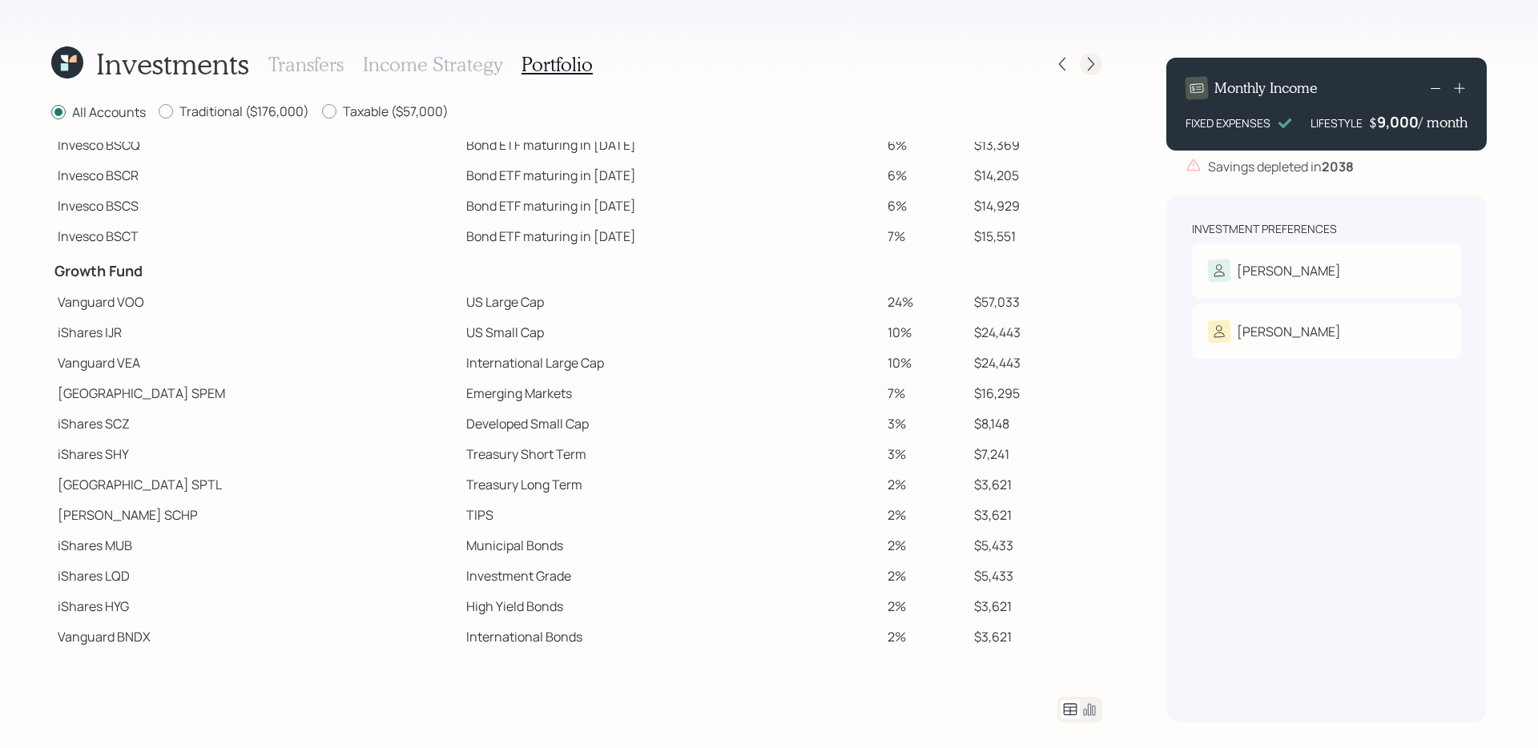
click at [1094, 66] on icon at bounding box center [1091, 64] width 16 height 16
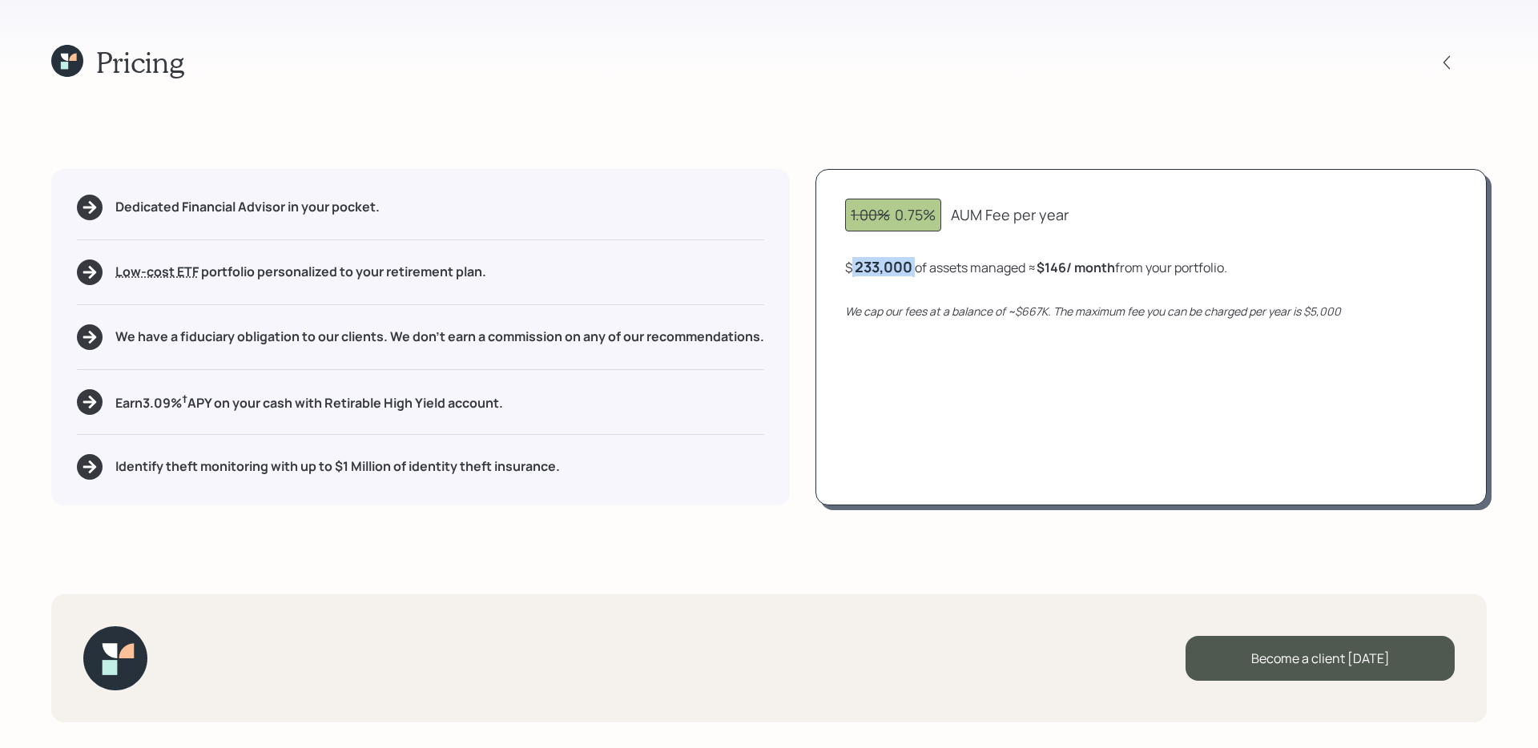
drag, startPoint x: 851, startPoint y: 267, endPoint x: 919, endPoint y: 268, distance: 68.1
click at [919, 268] on div "$ 233,000 of assets managed ≈ $146 / month from your portfolio ." at bounding box center [1036, 267] width 382 height 20
click at [927, 388] on div "1.00% 0.75% AUM Fee per year $ 233,000 of assets managed ≈ $146 / month from yo…" at bounding box center [1150, 337] width 671 height 336
drag, startPoint x: 1049, startPoint y: 266, endPoint x: 1073, endPoint y: 267, distance: 24.8
click at [1074, 267] on b "$146 / month" at bounding box center [1075, 268] width 78 height 18
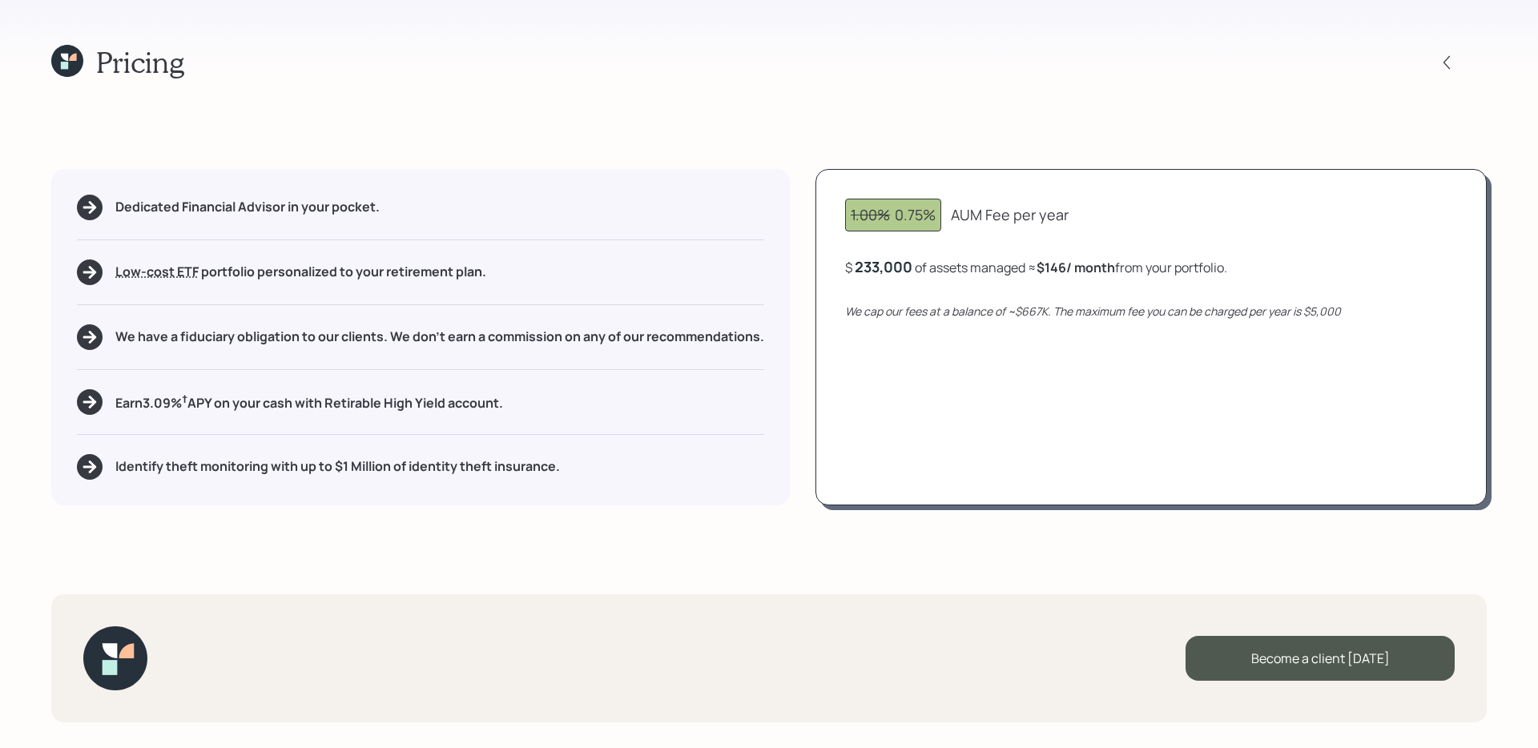
click at [1008, 384] on div "1.00% 0.75% AUM Fee per year $ 233,000 of assets managed ≈ $146 / month from yo…" at bounding box center [1150, 337] width 671 height 336
click at [909, 352] on div "1.00% 0.75% AUM Fee per year $ 233,000 of assets managed ≈ $146 / month from yo…" at bounding box center [1150, 337] width 671 height 336
drag, startPoint x: 1023, startPoint y: 312, endPoint x: 1045, endPoint y: 312, distance: 22.4
click at [1049, 312] on icon "We cap our fees at a balance of ~$667K. The maximum fee you can be charged per …" at bounding box center [1093, 311] width 496 height 15
click at [897, 268] on div "233,000" at bounding box center [884, 266] width 58 height 19
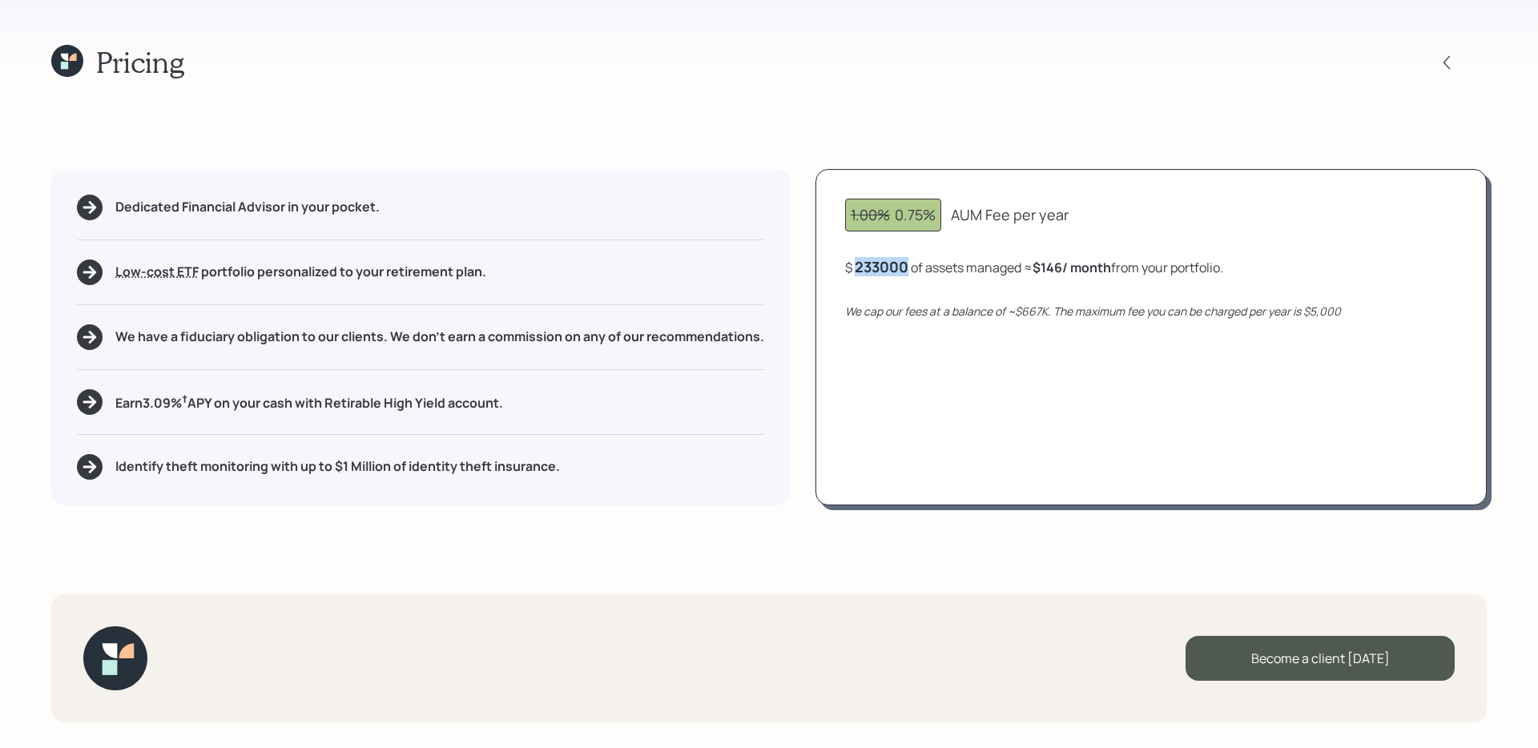
click at [897, 268] on div "233000" at bounding box center [882, 266] width 54 height 19
click at [930, 384] on div "1.00% 0.75% AUM Fee per year $ 667000 of assets managed ≈ $146 / month from you…" at bounding box center [1150, 337] width 671 height 336
click at [889, 262] on div "667000" at bounding box center [882, 266] width 54 height 19
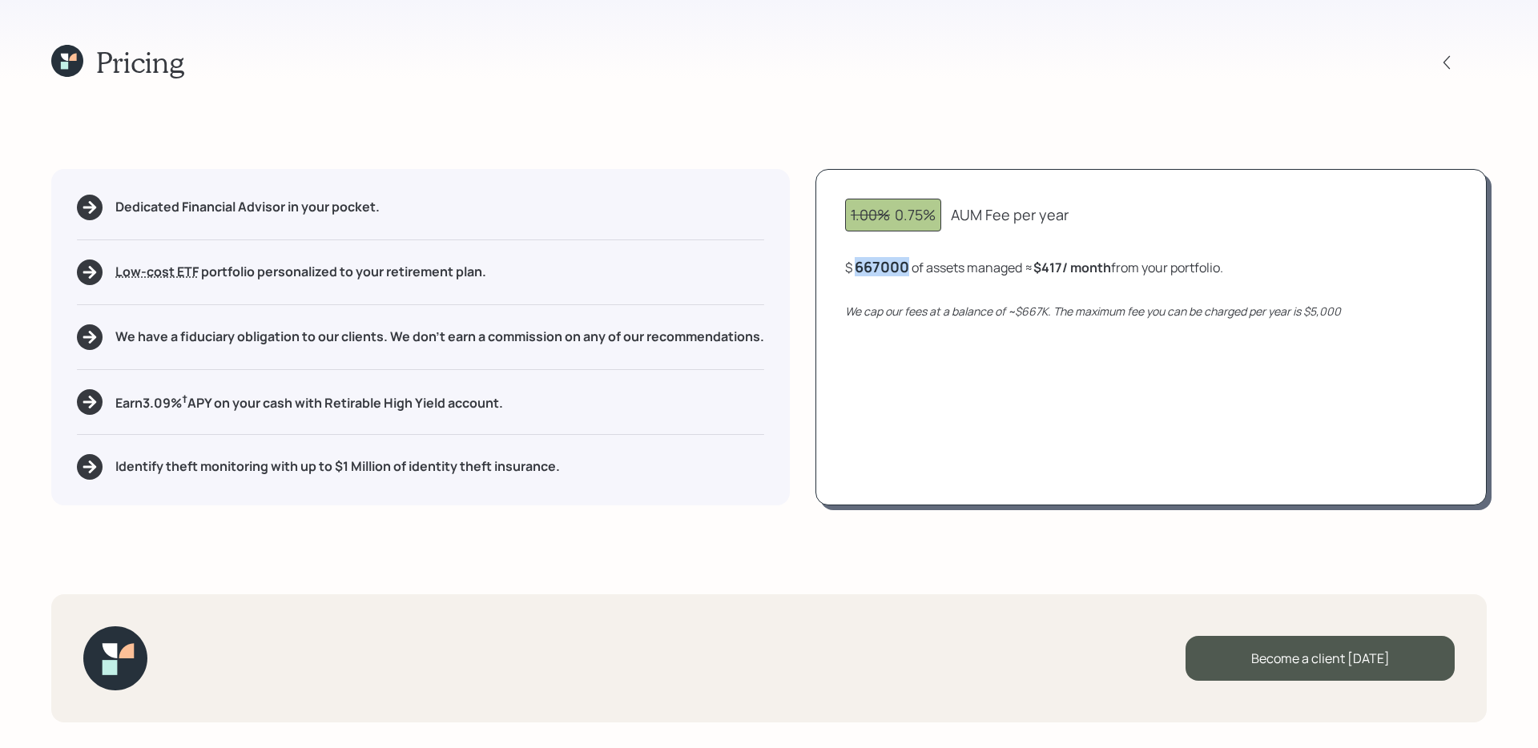
click at [889, 262] on div "667000" at bounding box center [882, 266] width 54 height 19
click at [956, 383] on div "1.00% 0.75% AUM Fee per year $ 1500000 of assets managed ≈ $417 / month from yo…" at bounding box center [1150, 337] width 671 height 336
click at [916, 265] on div "1500000" at bounding box center [886, 266] width 63 height 19
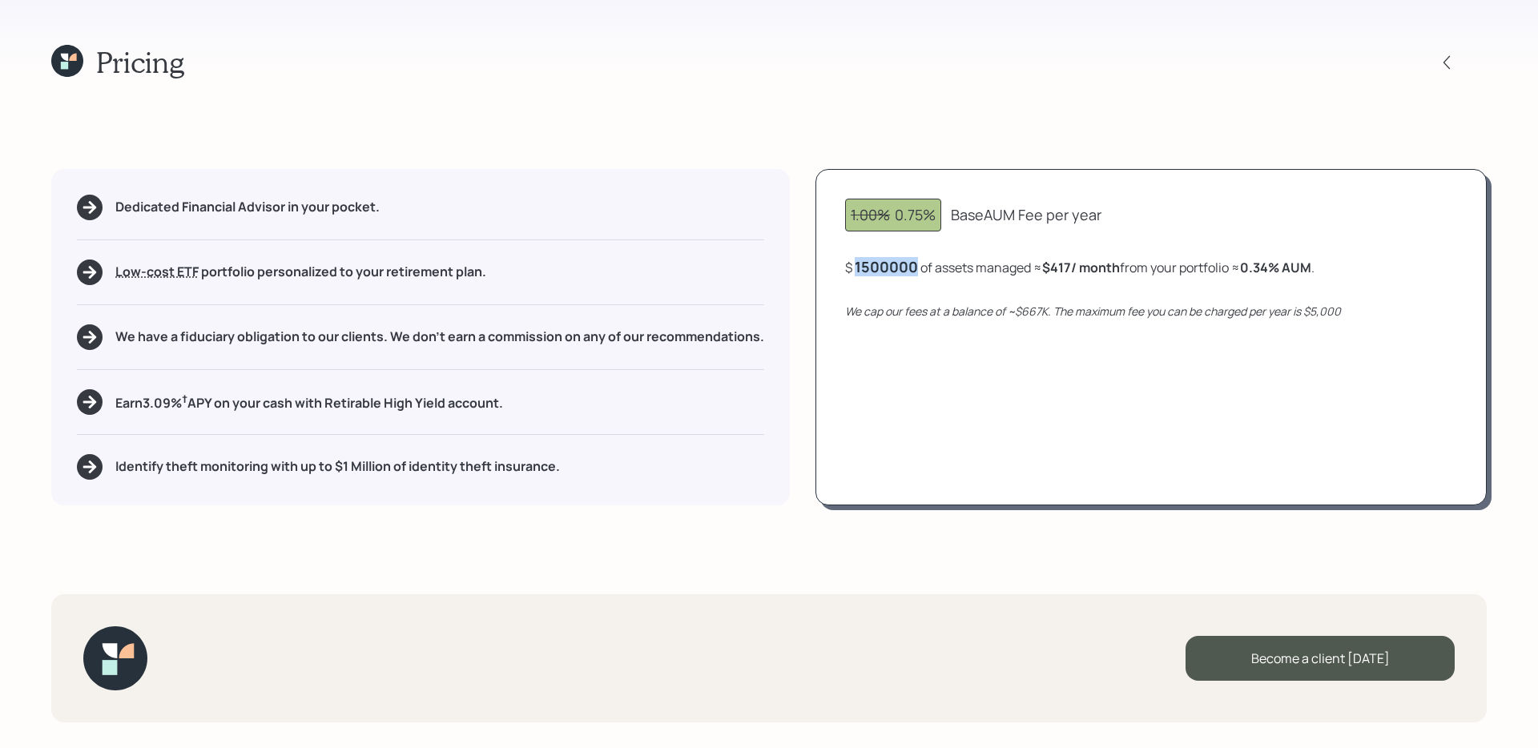
click at [916, 265] on div "1500000" at bounding box center [886, 266] width 63 height 19
click at [928, 412] on div "1.00% 0.75% Base AUM Fee per year $ 233000 of assets managed ≈ $417 / month fro…" at bounding box center [1150, 337] width 671 height 336
click at [928, 412] on div "1.00% 0.75% AUM Fee per year $ 233,000 of assets managed ≈ $146 / month from yo…" at bounding box center [1150, 337] width 671 height 336
click at [787, 375] on div "Dedicated Financial Advisor in your pocket. Low-cost ETF Retirable uses diversi…" at bounding box center [420, 337] width 739 height 336
click at [167, 402] on h5 "Earn 3.09 % † APY on your cash with Retirable High Yield account." at bounding box center [309, 402] width 388 height 20
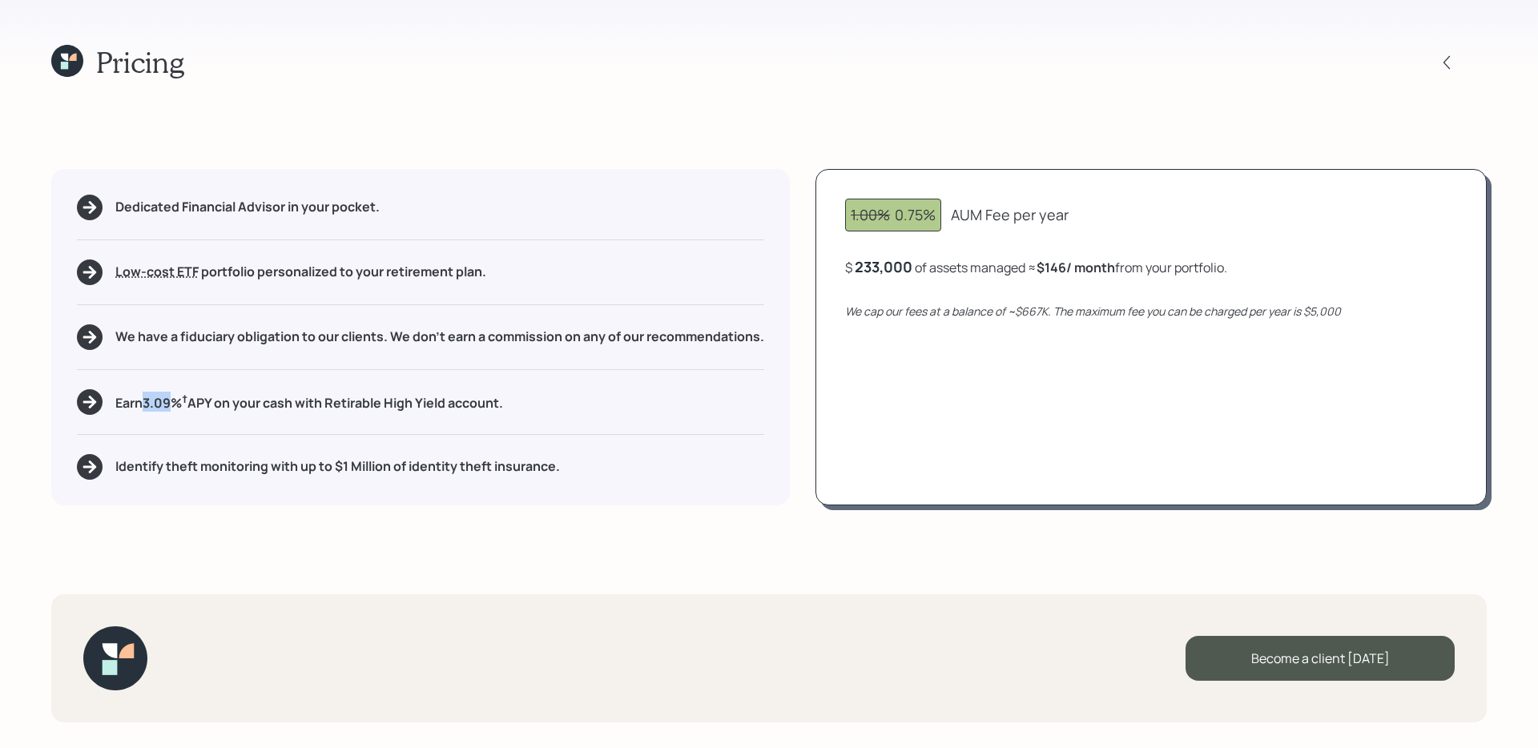
click at [167, 402] on h5 "Earn 3.09 % † APY on your cash with Retirable High Yield account." at bounding box center [309, 402] width 388 height 20
click at [227, 518] on div "Pricing Dedicated Financial Advisor in your pocket. Low-cost ETF Retirable uses…" at bounding box center [769, 374] width 1538 height 748
click at [292, 468] on h5 "Identify theft monitoring with up to $1 Million of identity theft insurance." at bounding box center [337, 466] width 445 height 15
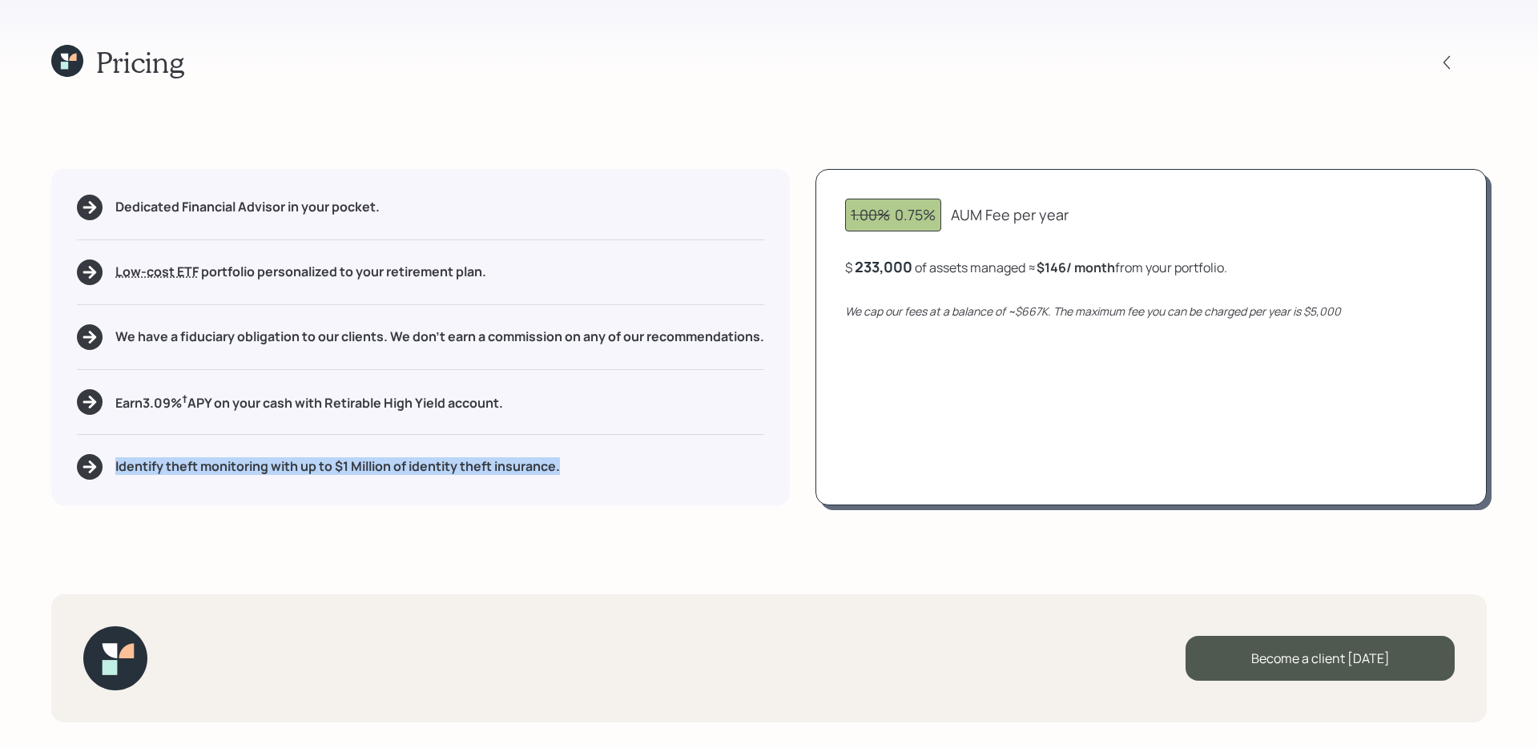
click at [292, 468] on h5 "Identify theft monitoring with up to $1 Million of identity theft insurance." at bounding box center [337, 466] width 445 height 15
click at [428, 576] on div "Pricing Dedicated Financial Advisor in your pocket. Low-cost ETF Retirable uses…" at bounding box center [769, 374] width 1538 height 748
click at [64, 65] on icon at bounding box center [64, 65] width 7 height 7
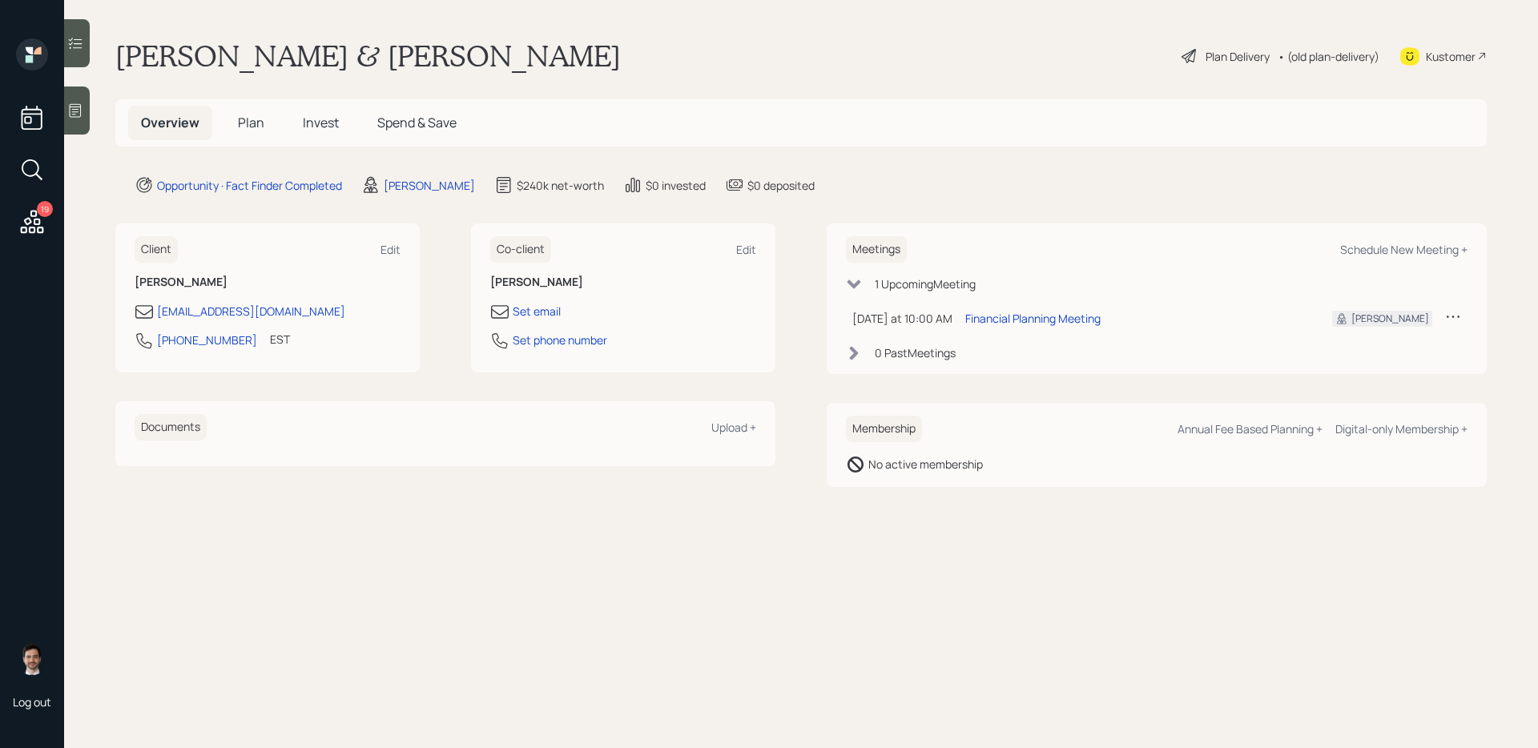
click at [518, 56] on div "[PERSON_NAME] & [PERSON_NAME] Plan Delivery • (old plan-delivery) Kustomer" at bounding box center [800, 55] width 1371 height 35
click at [743, 519] on main "[PERSON_NAME] & [PERSON_NAME] Plan Delivery • (old plan-delivery) Kustomer Over…" at bounding box center [801, 374] width 1474 height 748
